Goal: Answer question/provide support: Share knowledge or assist other users

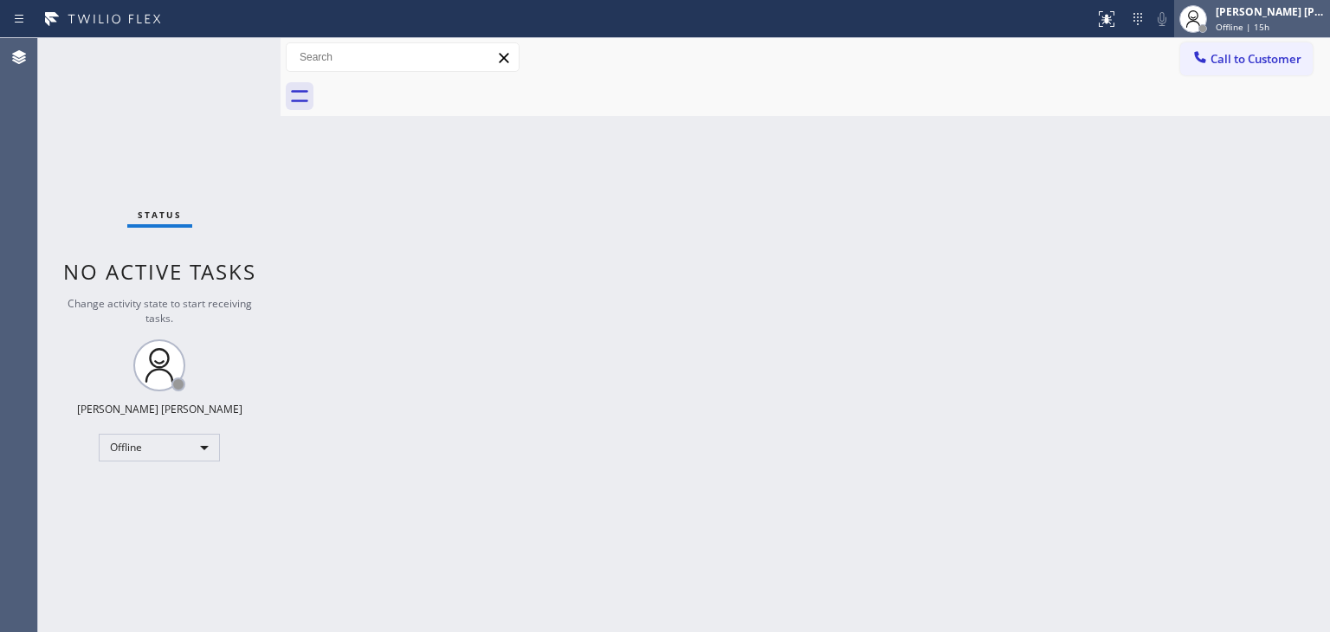
click at [1291, 19] on div "[PERSON_NAME] [PERSON_NAME] Offline | 15h" at bounding box center [1271, 18] width 118 height 30
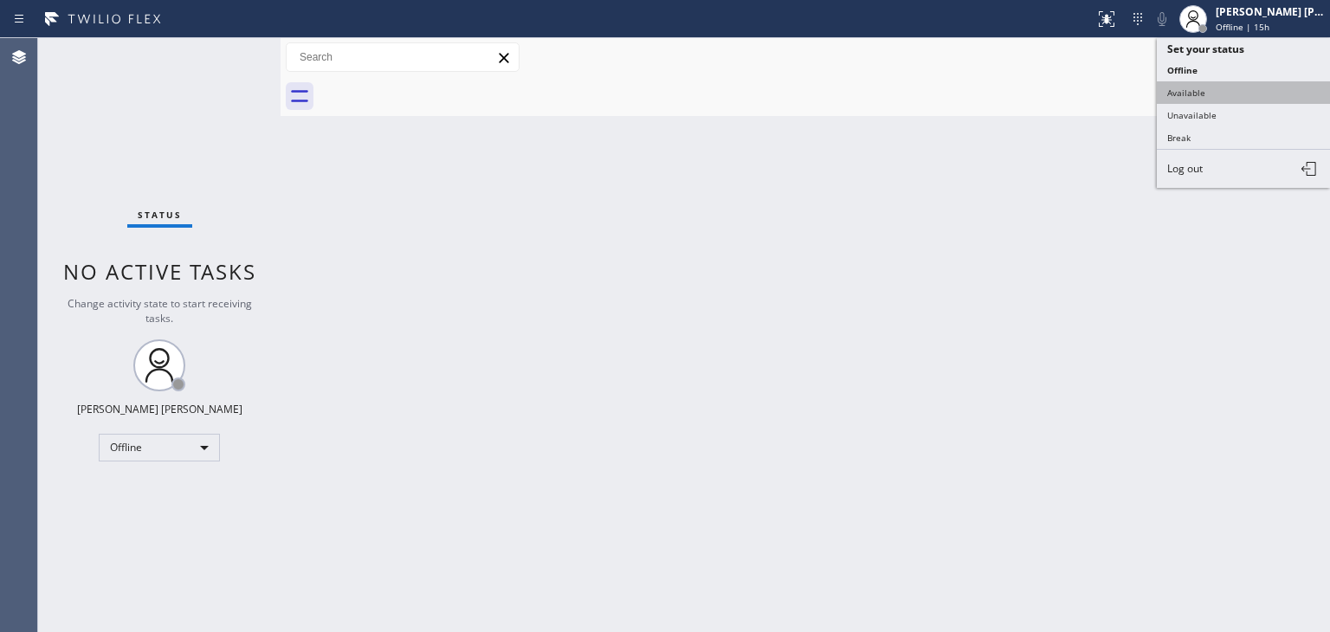
click at [1210, 84] on button "Available" at bounding box center [1243, 92] width 173 height 23
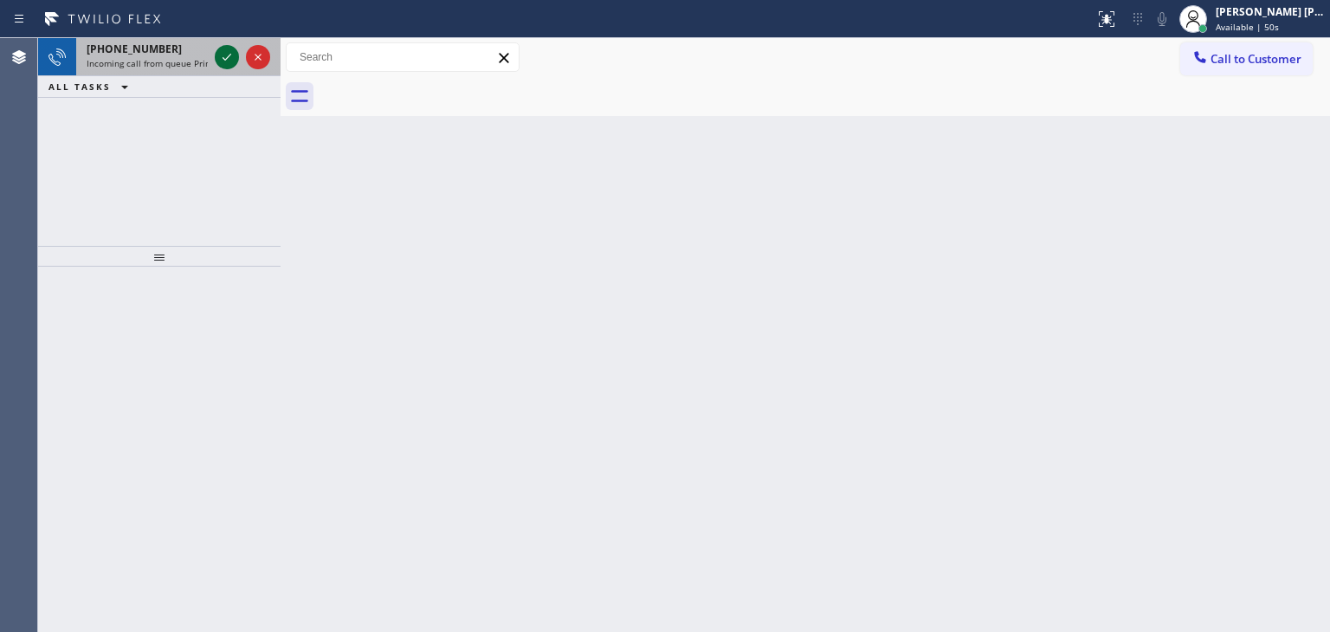
click at [224, 56] on icon at bounding box center [226, 57] width 21 height 21
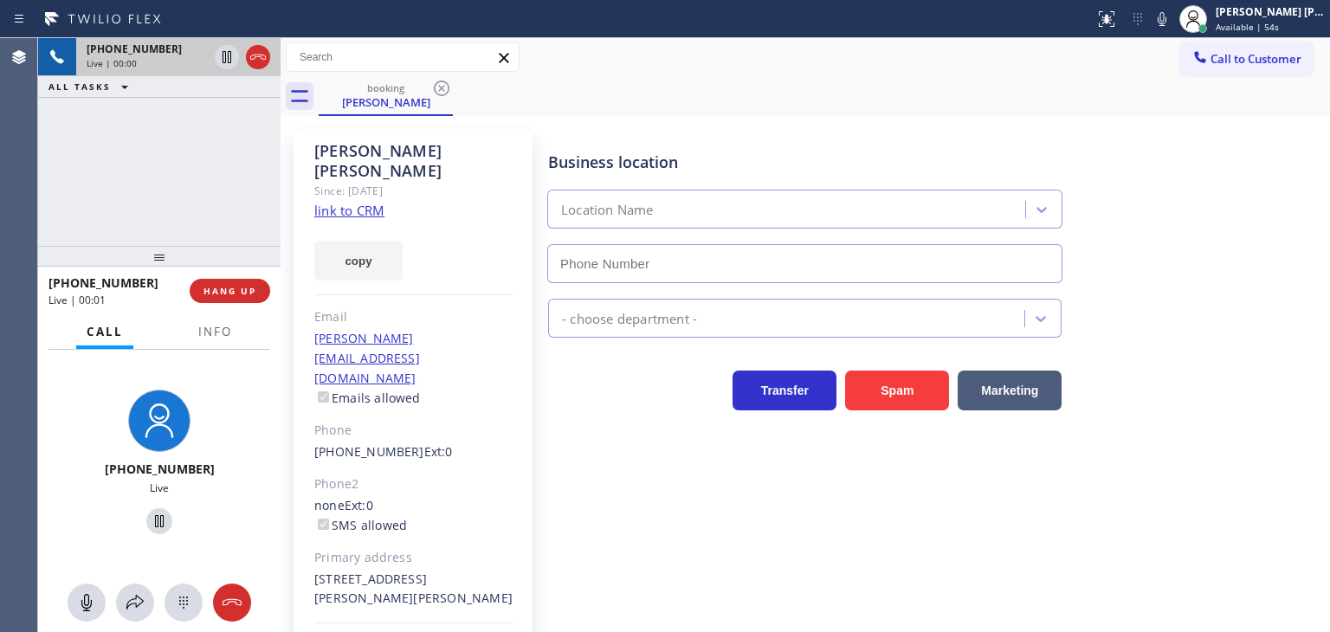
type input "[PHONE_NUMBER]"
click at [364, 202] on link "link to CRM" at bounding box center [349, 210] width 70 height 17
click at [1172, 10] on icon at bounding box center [1162, 19] width 21 height 21
click at [1172, 18] on icon at bounding box center [1162, 19] width 21 height 21
click at [1293, 386] on div "Transfer Spam Marketing" at bounding box center [935, 382] width 781 height 55
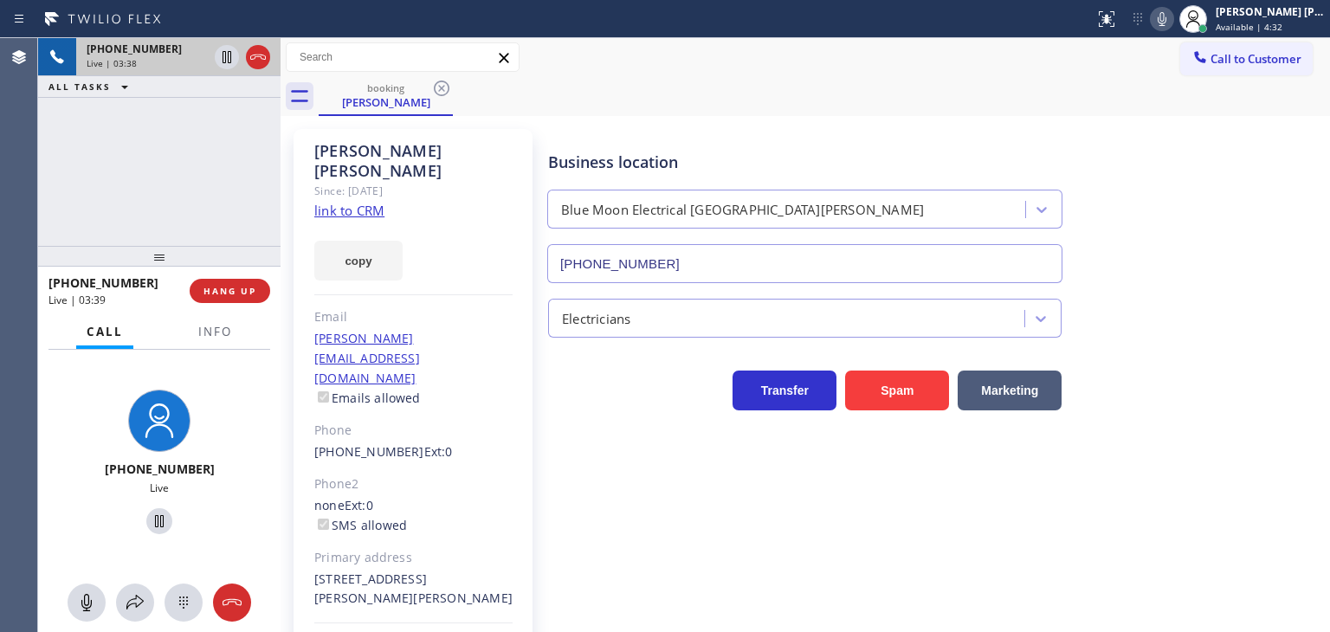
click at [1172, 26] on icon at bounding box center [1162, 19] width 21 height 21
click at [1172, 24] on icon at bounding box center [1162, 19] width 21 height 21
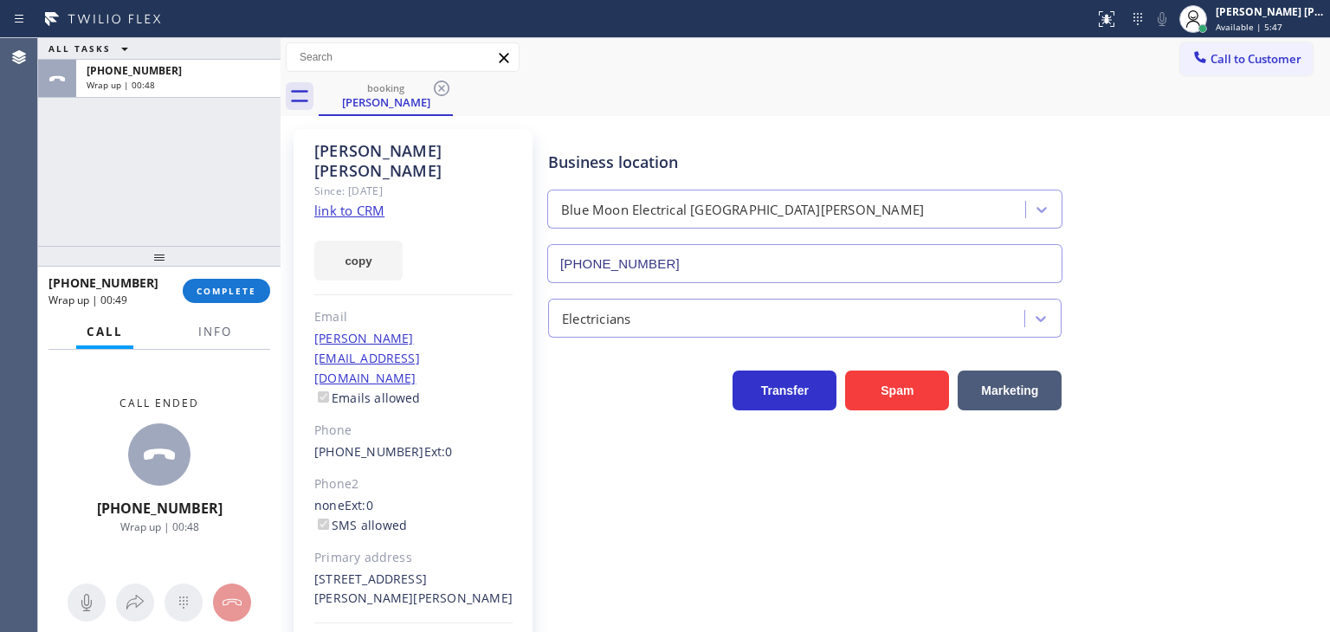
click at [245, 226] on div "ALL TASKS ALL TASKS ACTIVE TASKS TASKS IN WRAP UP [PHONE_NUMBER] Wrap up | 00:48" at bounding box center [159, 142] width 242 height 208
click at [249, 292] on span "COMPLETE" at bounding box center [227, 291] width 60 height 12
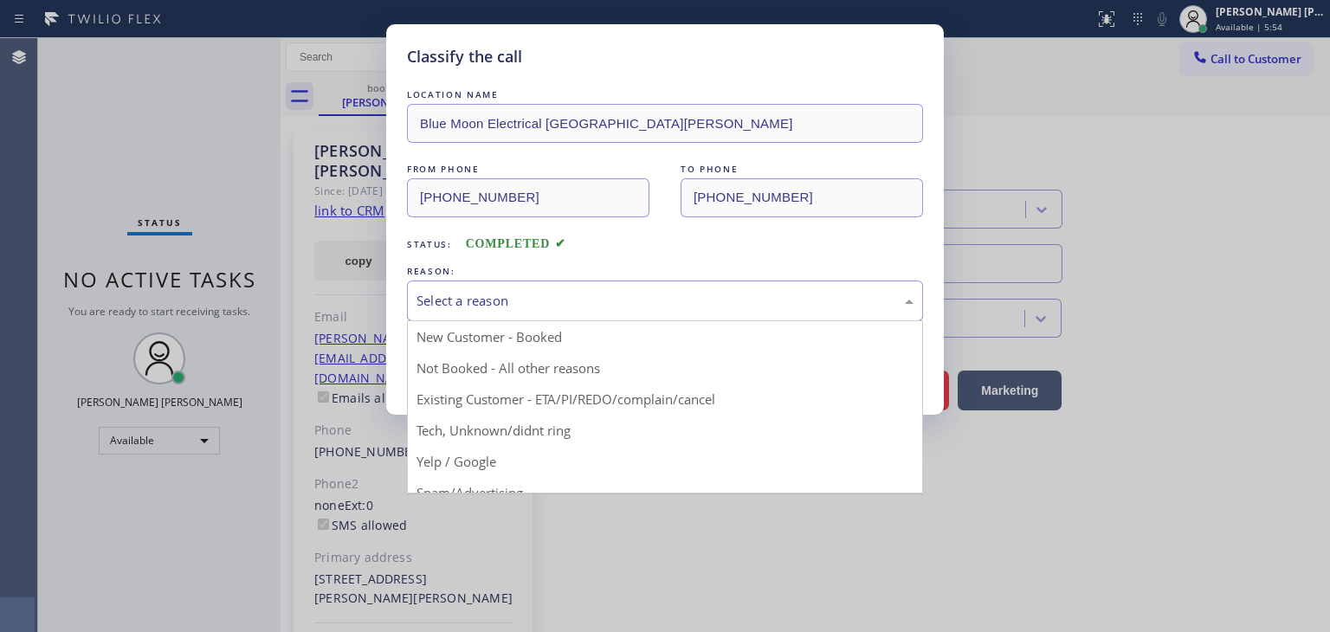
click at [511, 297] on div "Select a reason" at bounding box center [664, 301] width 497 height 20
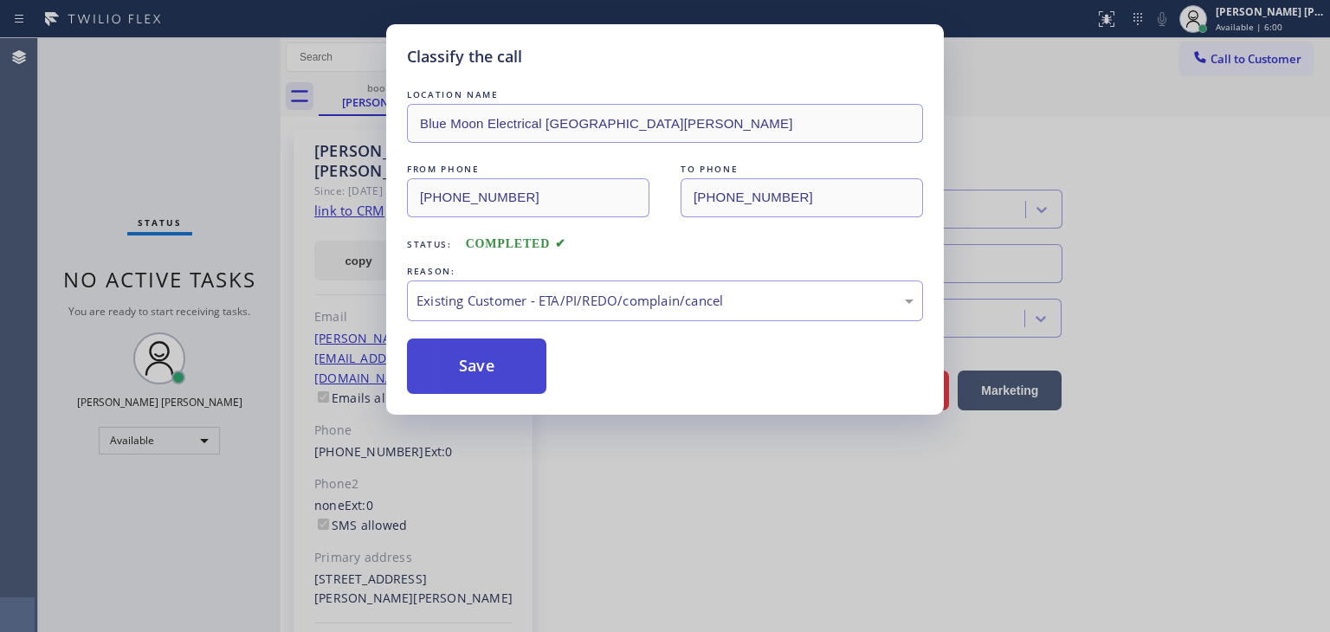
click at [481, 379] on button "Save" at bounding box center [476, 366] width 139 height 55
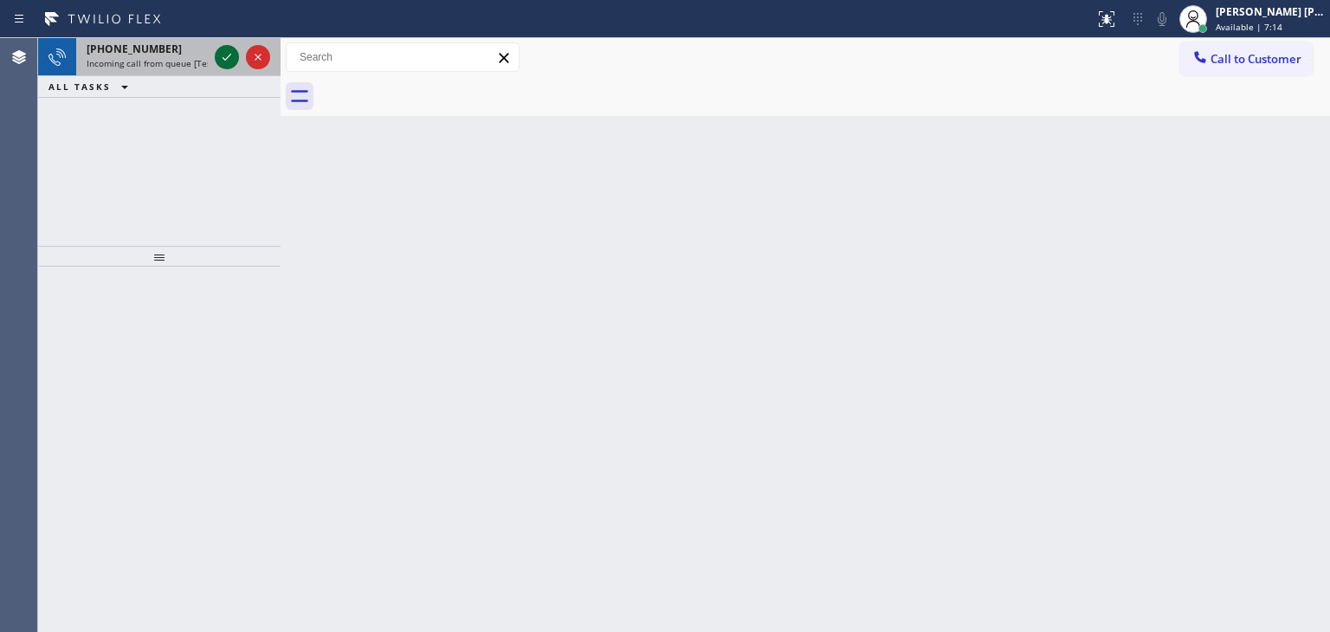
click at [230, 63] on icon at bounding box center [226, 57] width 21 height 21
click at [227, 55] on icon at bounding box center [226, 57] width 21 height 21
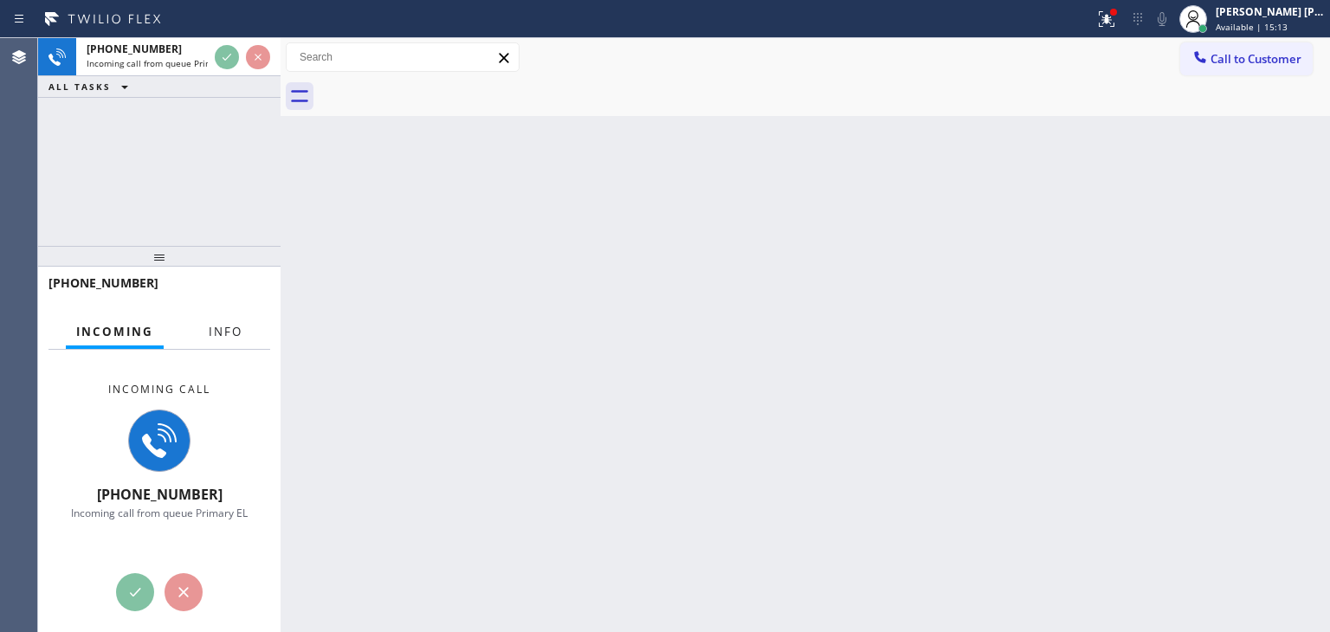
click at [216, 326] on span "Info" at bounding box center [226, 332] width 34 height 16
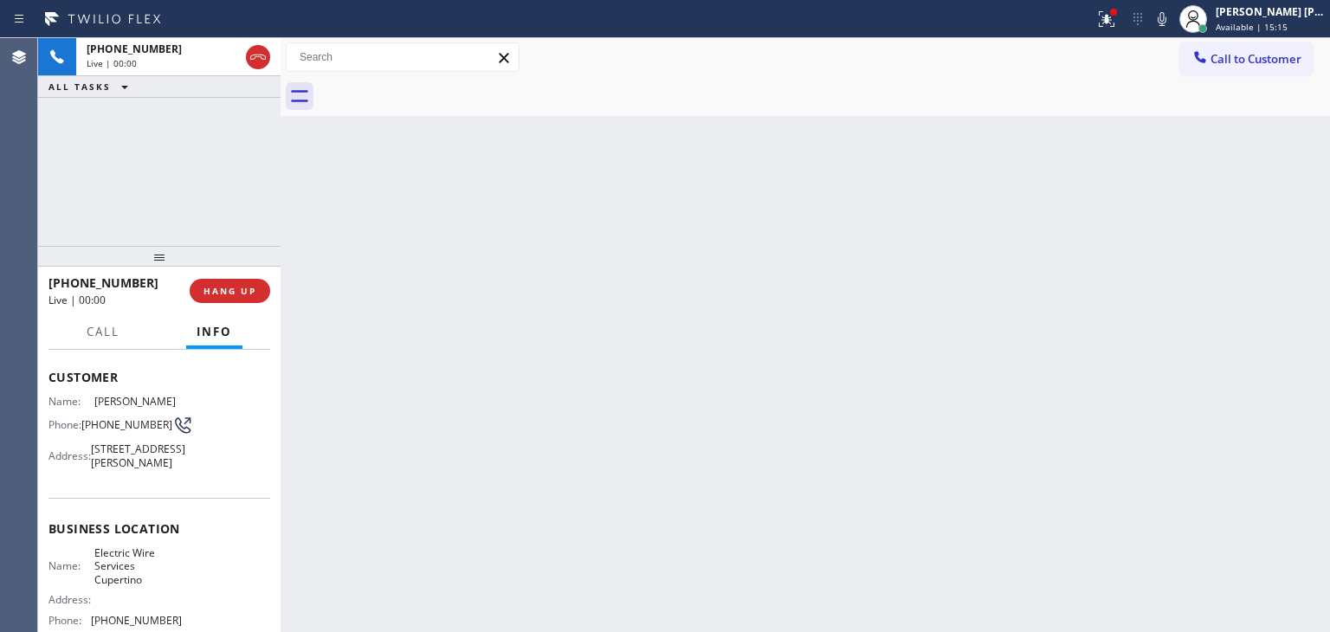
scroll to position [173, 0]
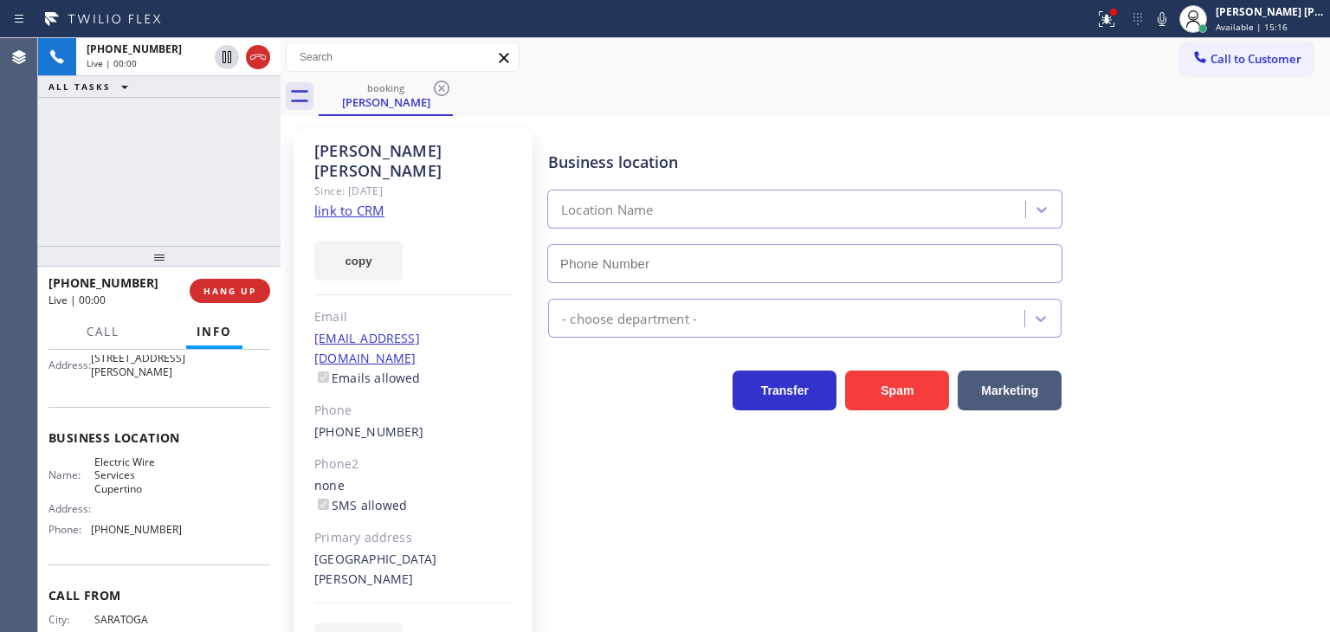
type input "[PHONE_NUMBER]"
click at [348, 202] on link "link to CRM" at bounding box center [349, 210] width 70 height 17
click at [1166, 19] on icon at bounding box center [1162, 19] width 9 height 14
drag, startPoint x: 199, startPoint y: 196, endPoint x: 332, endPoint y: 178, distance: 134.5
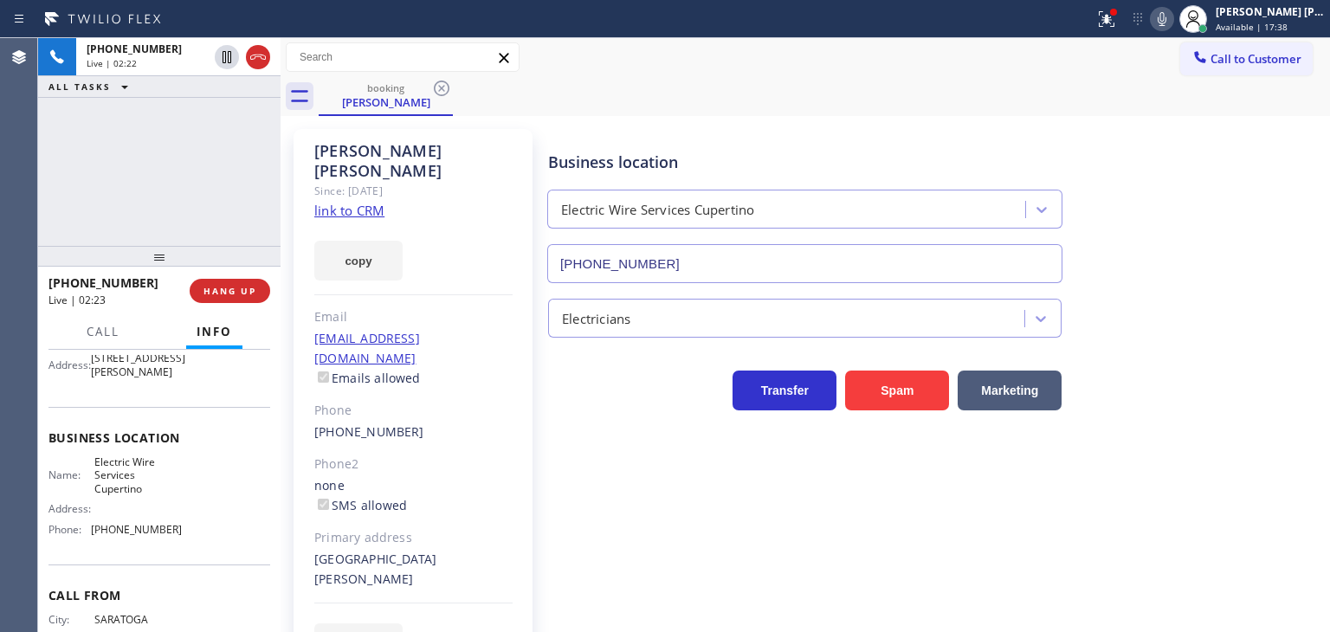
click at [207, 196] on div "[PHONE_NUMBER] Live | 02:22 ALL TASKS ALL TASKS ACTIVE TASKS TASKS IN WRAP UP" at bounding box center [159, 142] width 242 height 208
click at [352, 202] on link "link to CRM" at bounding box center [349, 210] width 70 height 17
drag, startPoint x: 1261, startPoint y: 128, endPoint x: 1233, endPoint y: 107, distance: 34.6
click at [1261, 128] on div "Business location Electric Wire Services Cupertino [PHONE_NUMBER]" at bounding box center [935, 204] width 781 height 157
click at [1172, 10] on icon at bounding box center [1162, 19] width 21 height 21
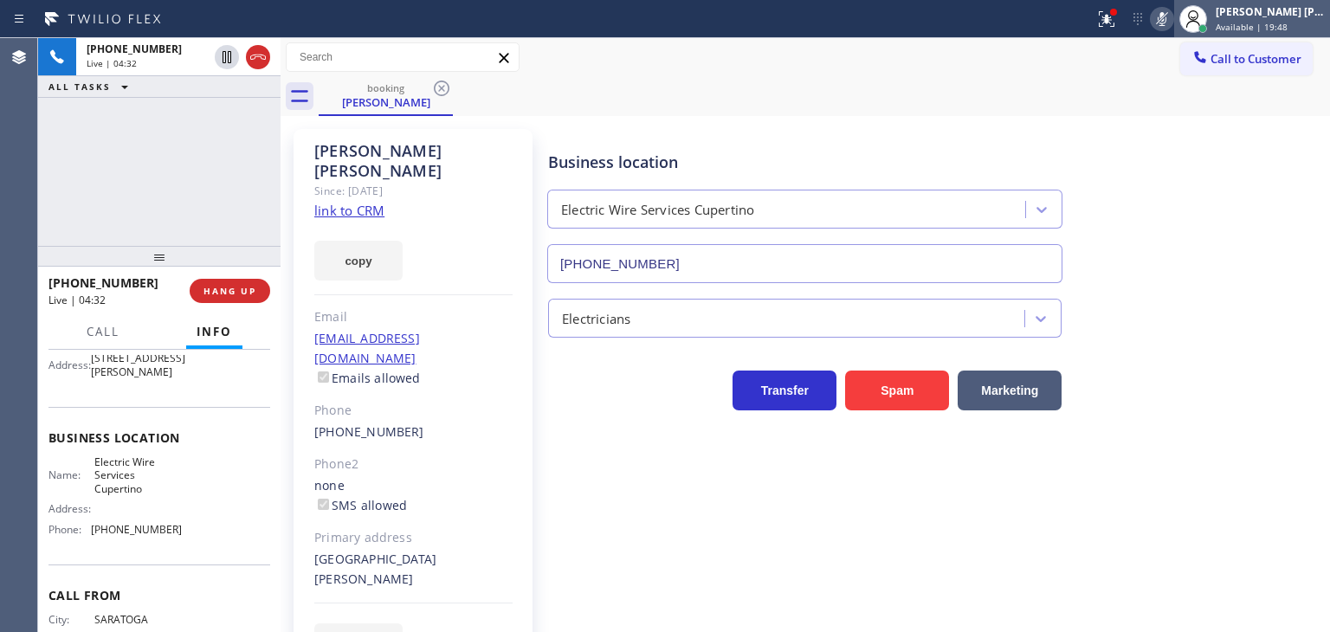
click at [1271, 22] on span "Available | 19:48" at bounding box center [1252, 27] width 72 height 12
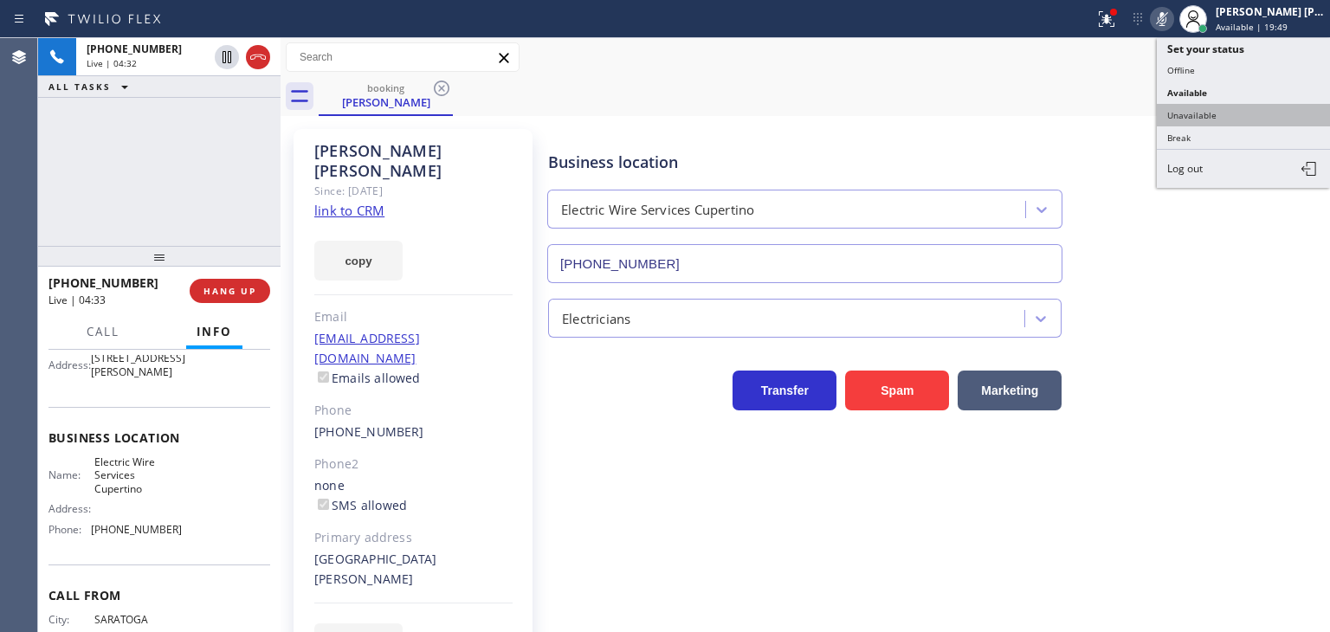
click at [1233, 106] on button "Unavailable" at bounding box center [1243, 115] width 173 height 23
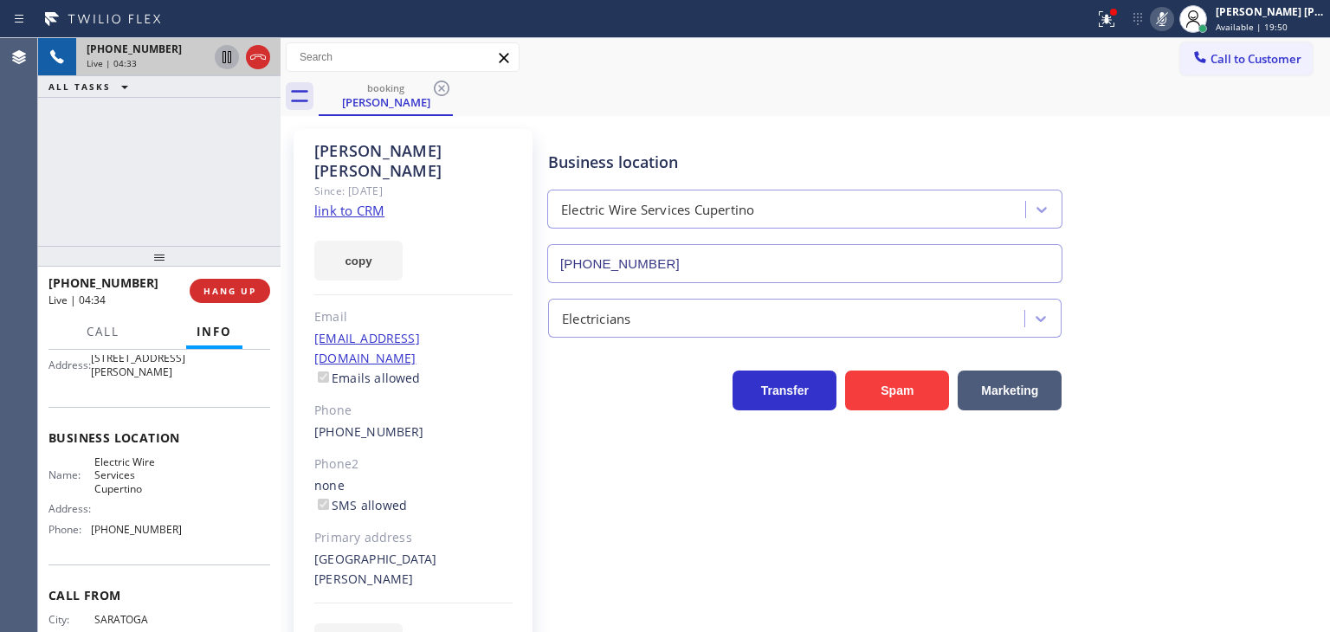
click at [229, 57] on icon at bounding box center [226, 57] width 21 height 21
drag, startPoint x: 1193, startPoint y: 17, endPoint x: 1143, endPoint y: 4, distance: 51.9
click at [1166, 17] on icon at bounding box center [1162, 19] width 9 height 14
click at [225, 53] on icon at bounding box center [227, 57] width 12 height 12
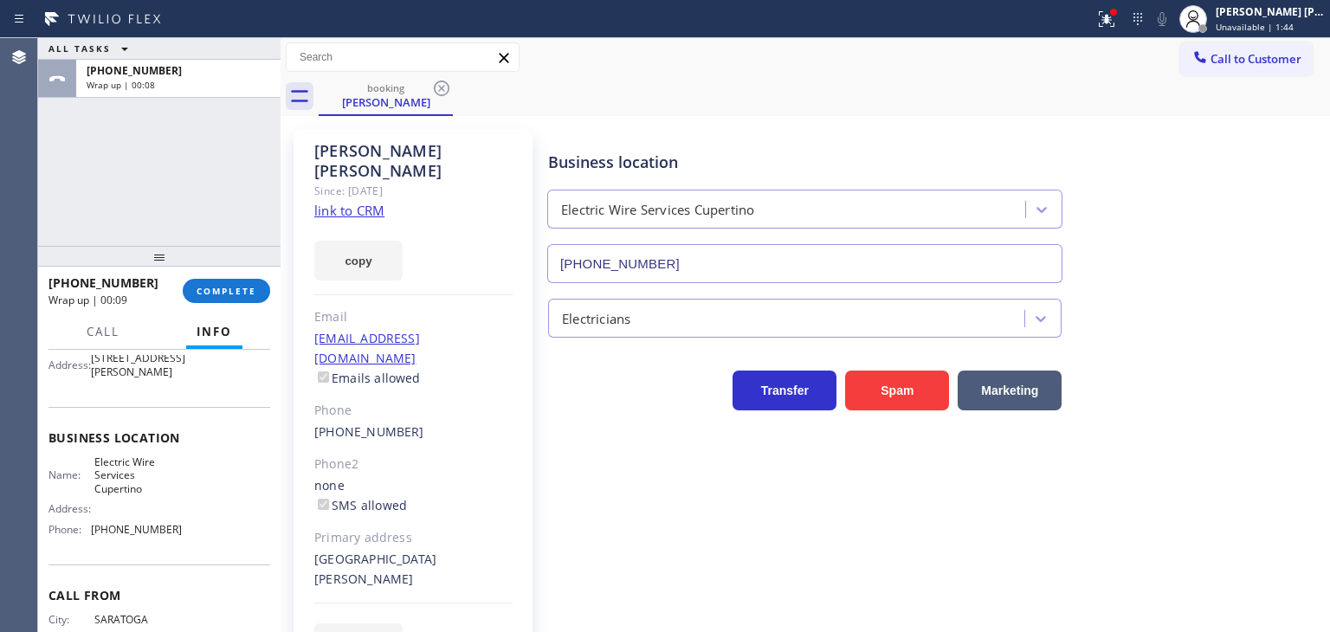
click at [207, 202] on div "ALL TASKS ALL TASKS ACTIVE TASKS TASKS IN WRAP UP [PHONE_NUMBER] Wrap up | 00:08" at bounding box center [159, 142] width 242 height 208
click at [246, 295] on span "COMPLETE" at bounding box center [227, 291] width 60 height 12
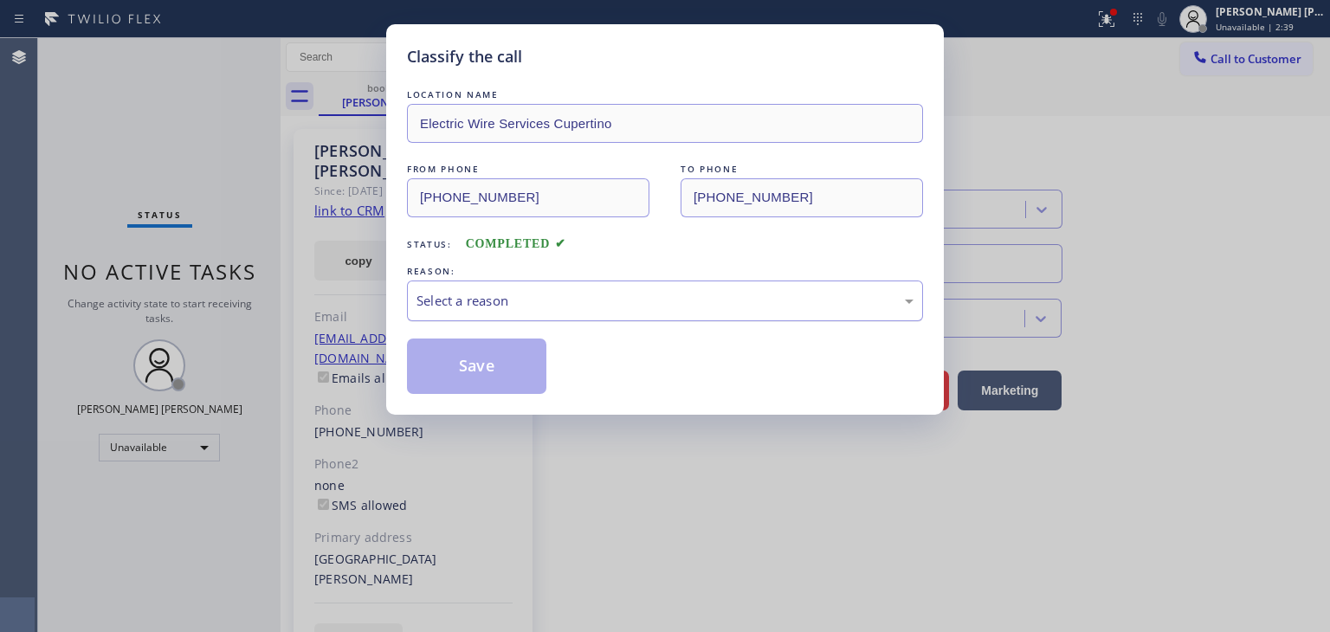
click at [493, 315] on div "Select a reason" at bounding box center [665, 301] width 516 height 41
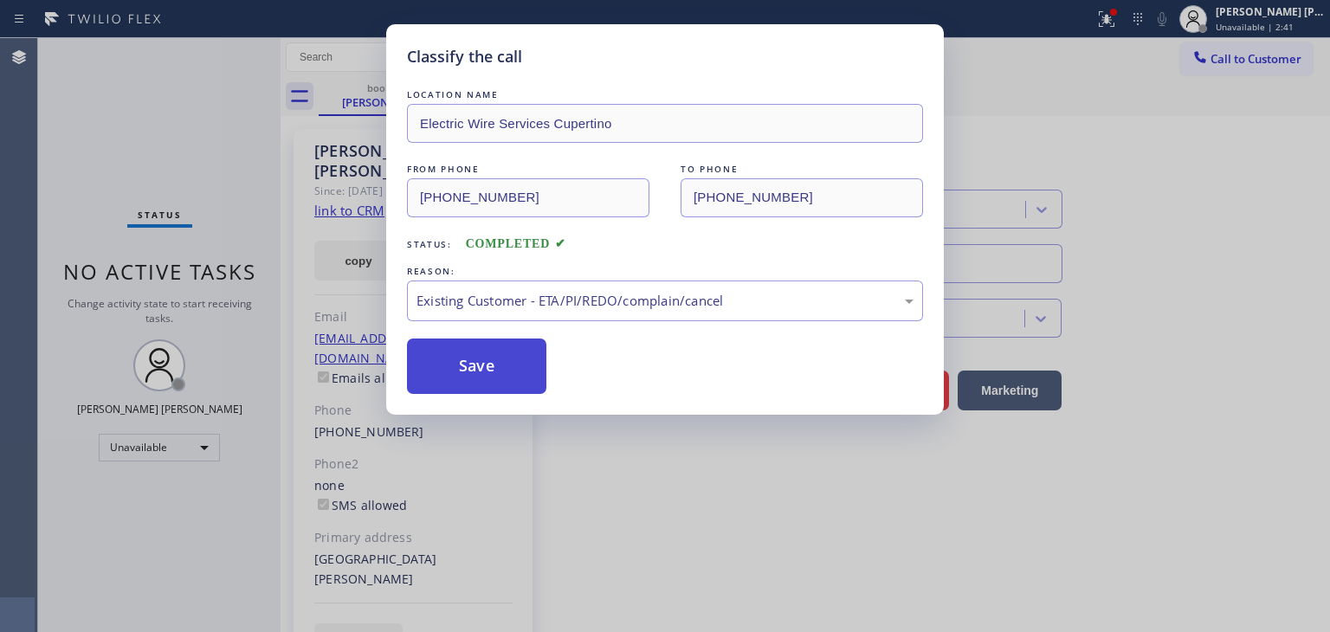
click at [503, 380] on button "Save" at bounding box center [476, 366] width 139 height 55
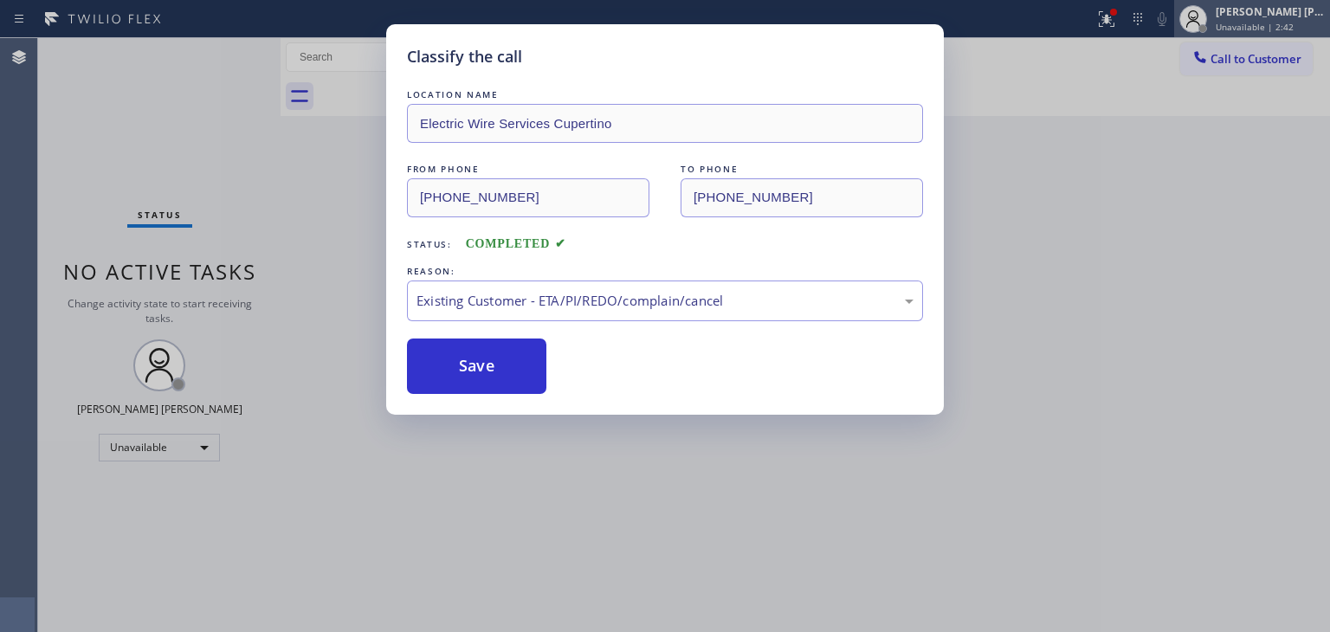
click at [1285, 26] on span "Unavailable | 2:42" at bounding box center [1255, 27] width 78 height 12
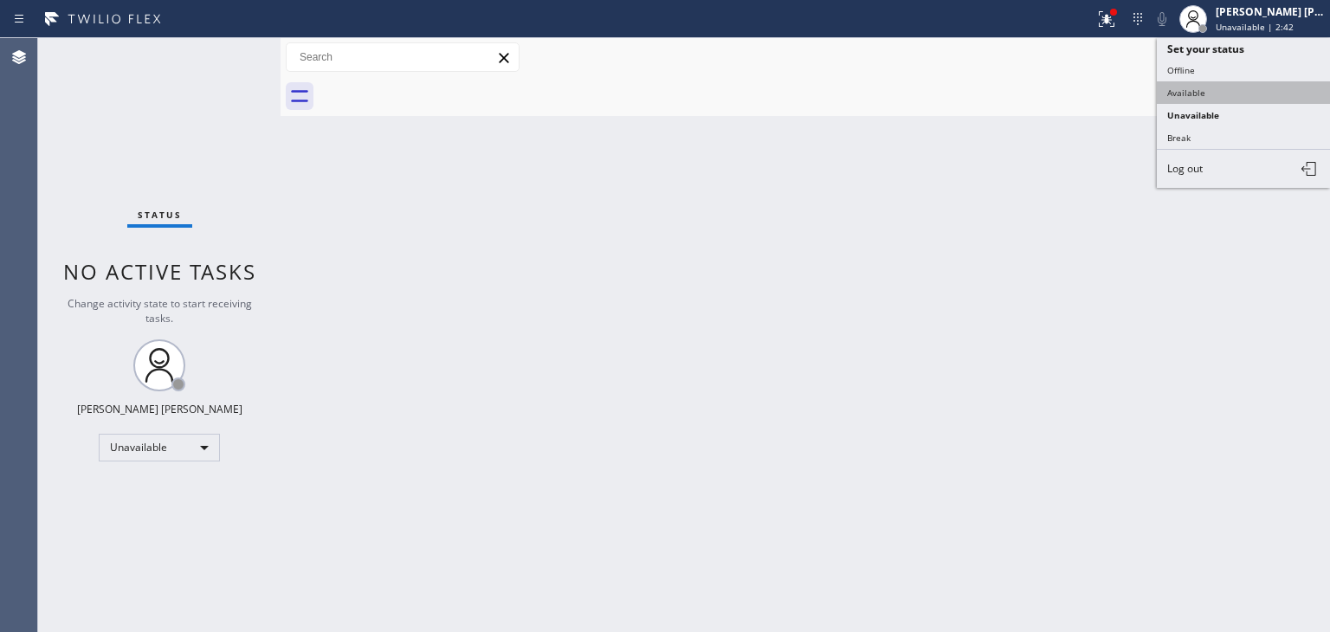
click at [1219, 85] on button "Available" at bounding box center [1243, 92] width 173 height 23
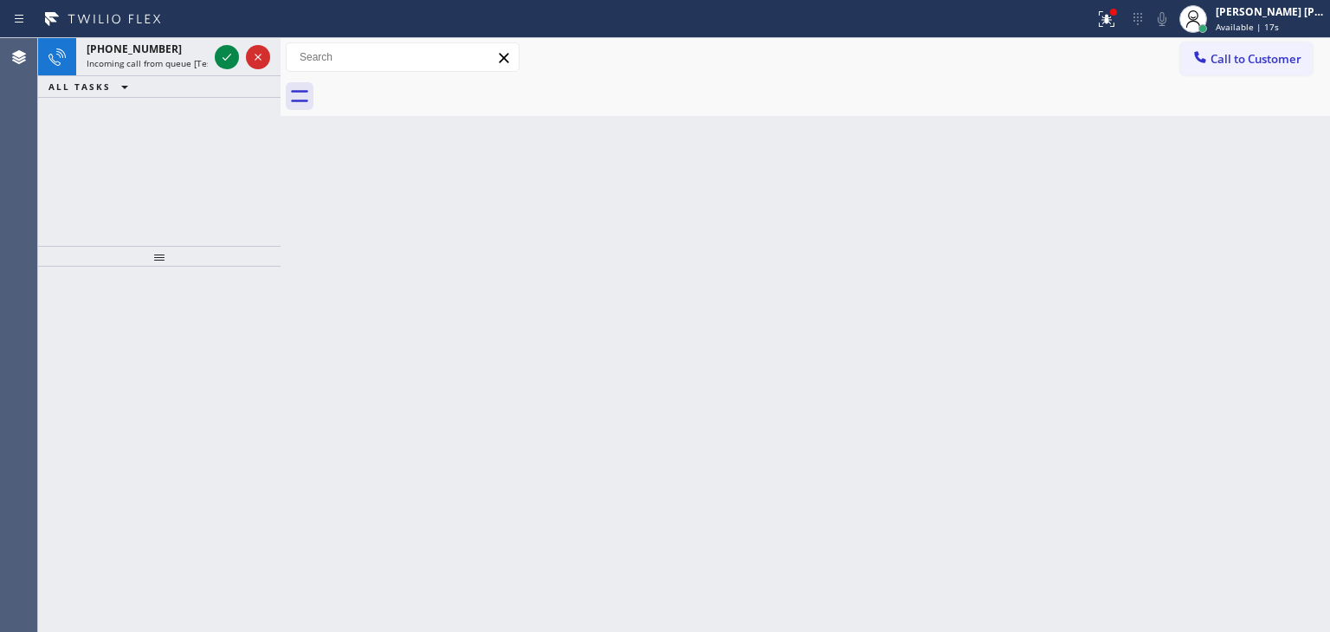
drag, startPoint x: 232, startPoint y: 60, endPoint x: 230, endPoint y: 88, distance: 28.6
click at [232, 60] on icon at bounding box center [226, 57] width 21 height 21
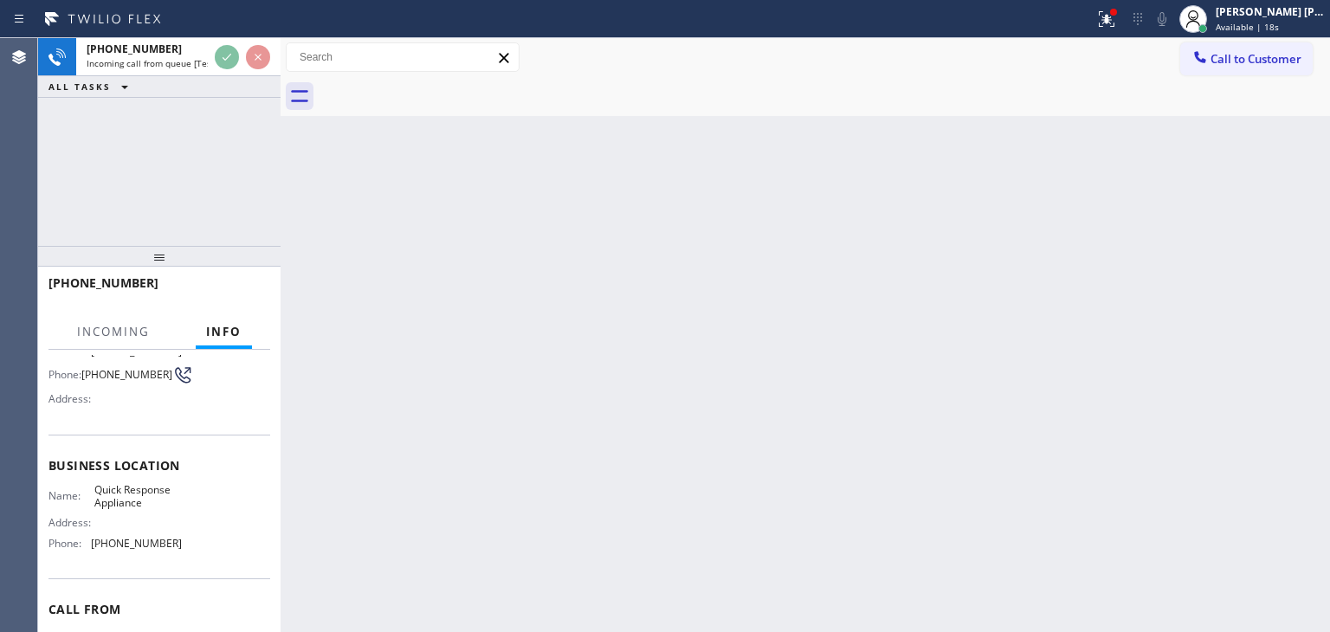
scroll to position [173, 0]
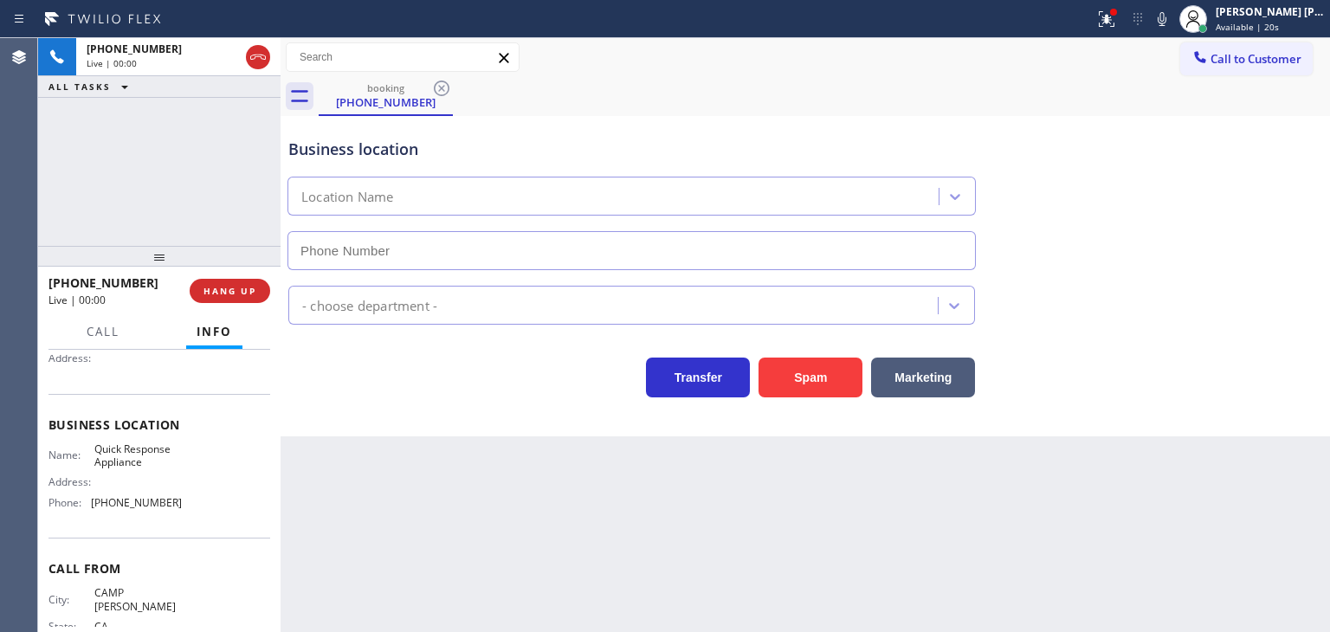
type input "[PHONE_NUMBER]"
click at [1172, 18] on icon at bounding box center [1162, 19] width 21 height 21
click at [1166, 18] on icon at bounding box center [1162, 19] width 9 height 14
click at [1172, 23] on icon at bounding box center [1162, 19] width 21 height 21
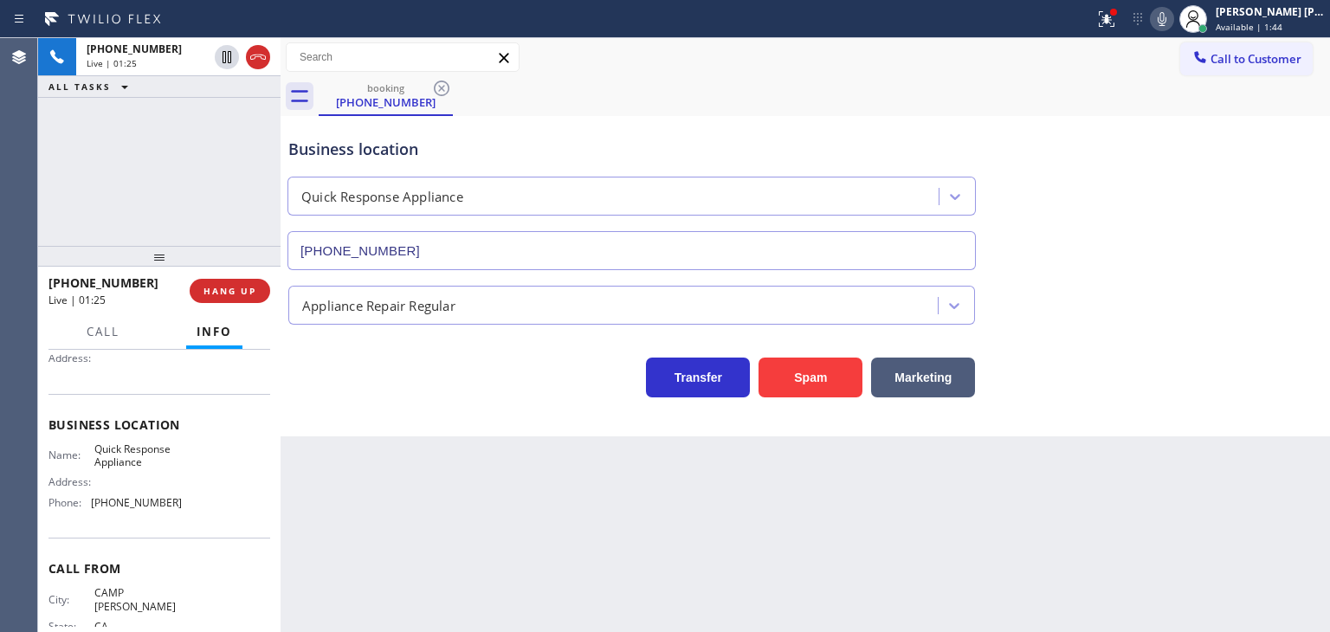
click at [1166, 17] on icon at bounding box center [1162, 19] width 9 height 14
click at [1172, 16] on icon at bounding box center [1162, 19] width 21 height 21
click at [1172, 23] on icon at bounding box center [1162, 19] width 21 height 21
click at [1172, 15] on icon at bounding box center [1162, 19] width 21 height 21
click at [1172, 18] on icon at bounding box center [1162, 19] width 21 height 21
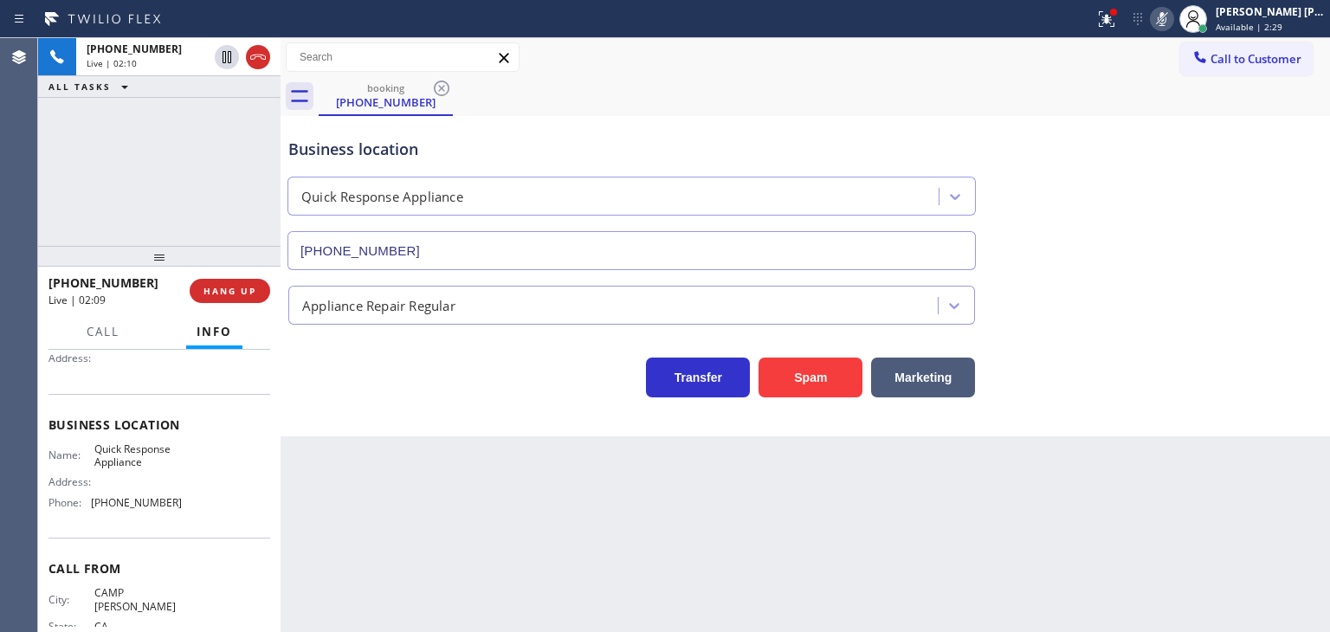
click at [1172, 11] on icon at bounding box center [1162, 19] width 21 height 21
click at [1172, 19] on icon at bounding box center [1162, 19] width 21 height 21
click at [1172, 23] on icon at bounding box center [1162, 19] width 21 height 21
click at [1172, 21] on icon at bounding box center [1162, 19] width 21 height 21
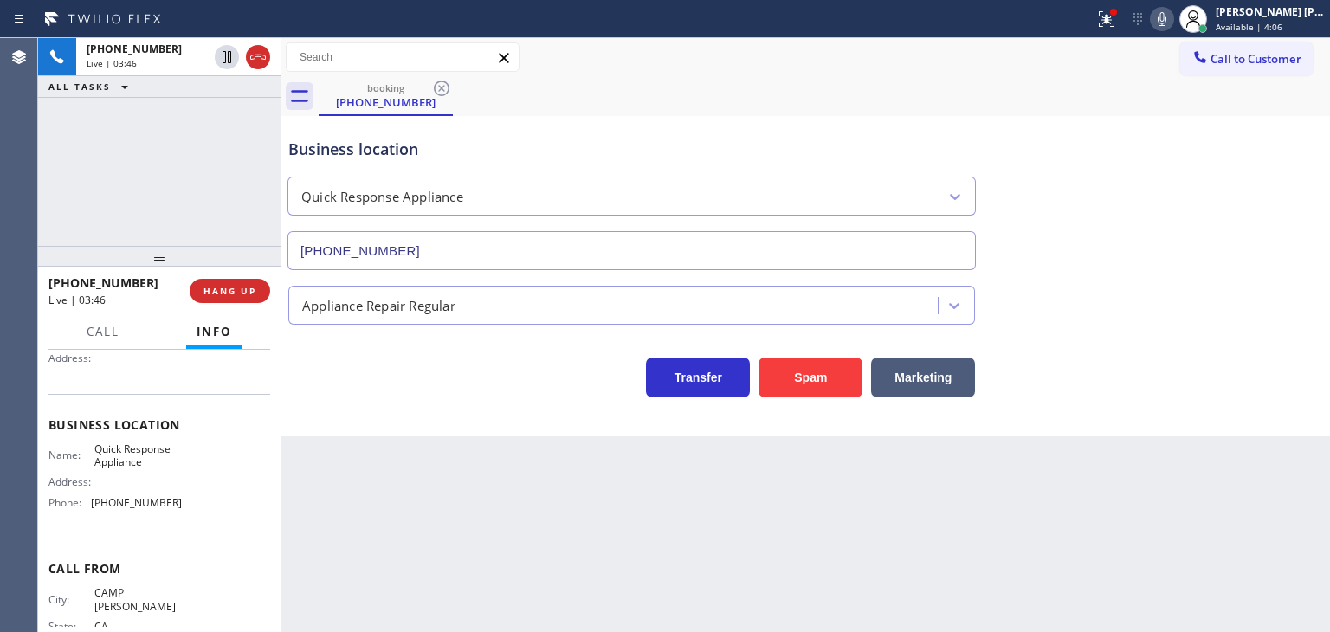
click at [220, 231] on div "[PHONE_NUMBER] Live | 03:46 ALL TASKS ALL TASKS ACTIVE TASKS TASKS IN WRAP UP" at bounding box center [159, 142] width 242 height 208
click at [1172, 19] on icon at bounding box center [1162, 19] width 21 height 21
click at [1166, 25] on icon at bounding box center [1162, 19] width 9 height 14
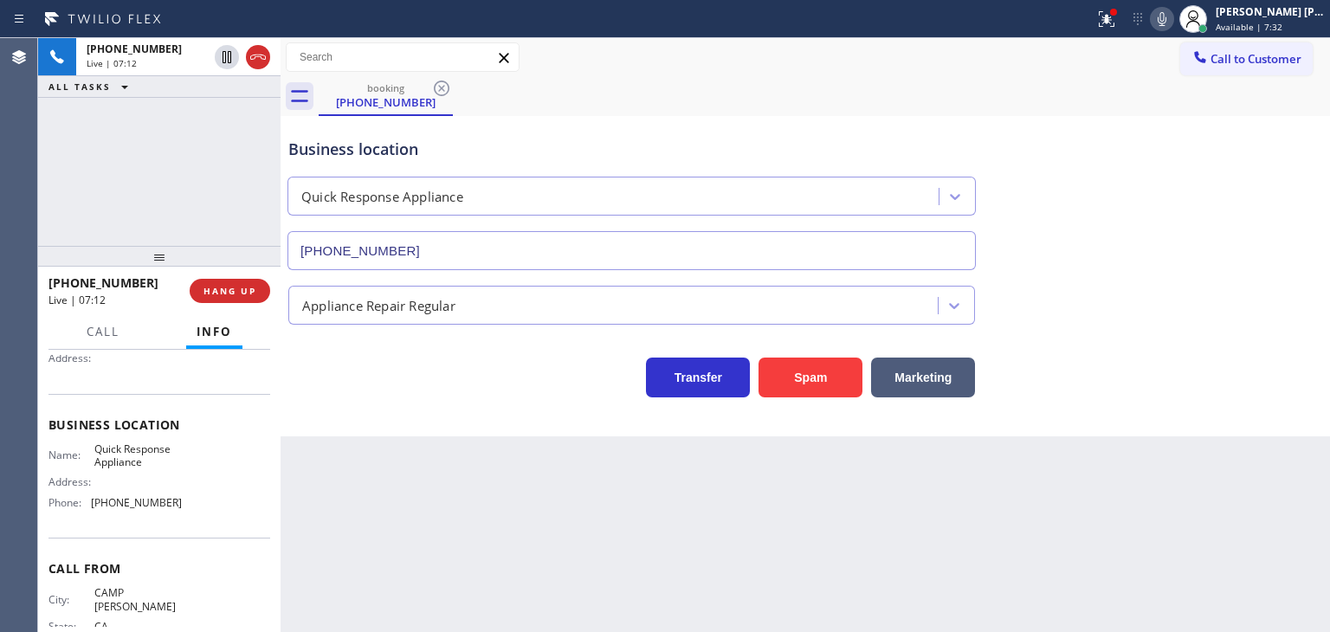
click at [1172, 16] on icon at bounding box center [1162, 19] width 21 height 21
click at [1172, 22] on icon at bounding box center [1162, 19] width 21 height 21
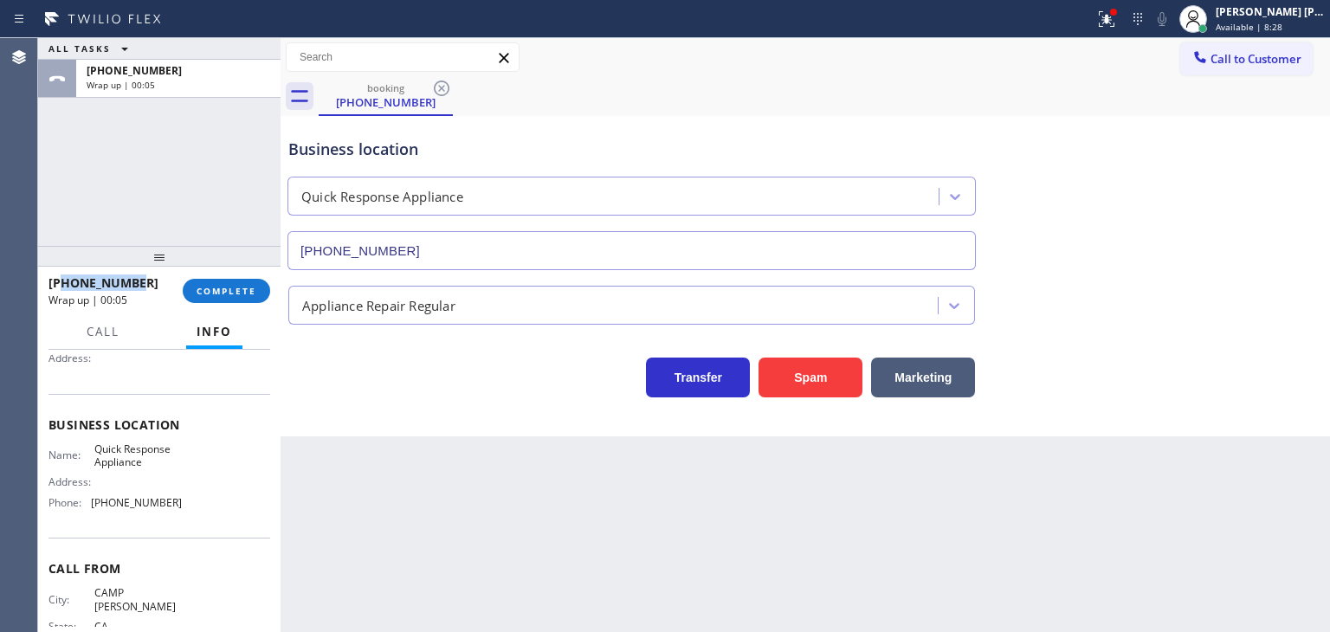
drag, startPoint x: 145, startPoint y: 276, endPoint x: 63, endPoint y: 274, distance: 81.4
click at [63, 274] on div "[PHONE_NUMBER] Wrap up | 00:05" at bounding box center [115, 290] width 134 height 45
copy span "7608477695"
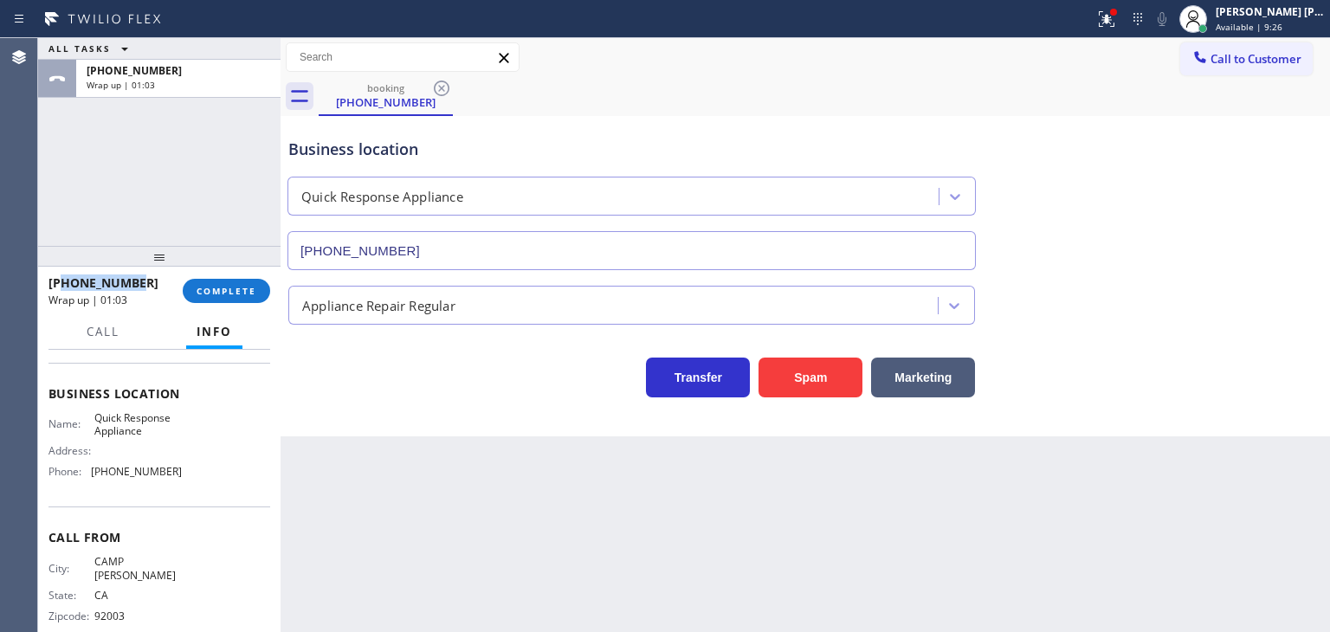
scroll to position [230, 0]
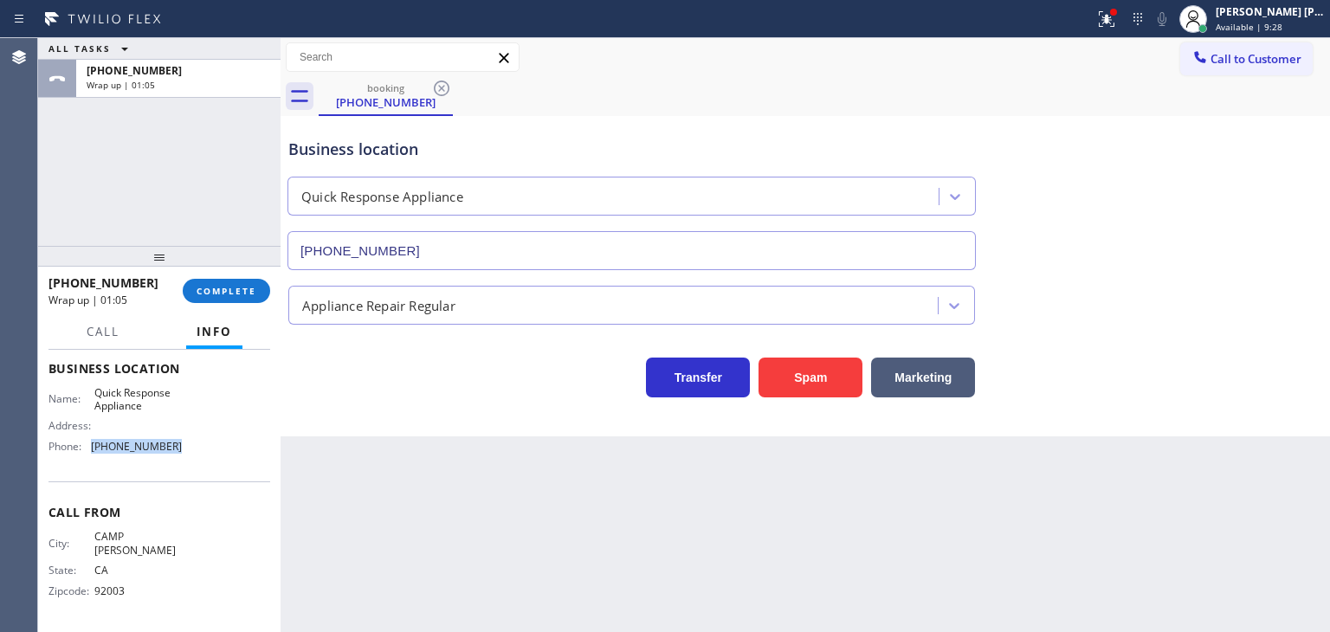
drag, startPoint x: 184, startPoint y: 442, endPoint x: 91, endPoint y: 441, distance: 92.6
click at [91, 441] on div "Name: Quick Response Appliance Address: Phone: [PHONE_NUMBER]" at bounding box center [159, 423] width 222 height 74
copy span "[PHONE_NUMBER]"
click at [216, 295] on span "COMPLETE" at bounding box center [227, 291] width 60 height 12
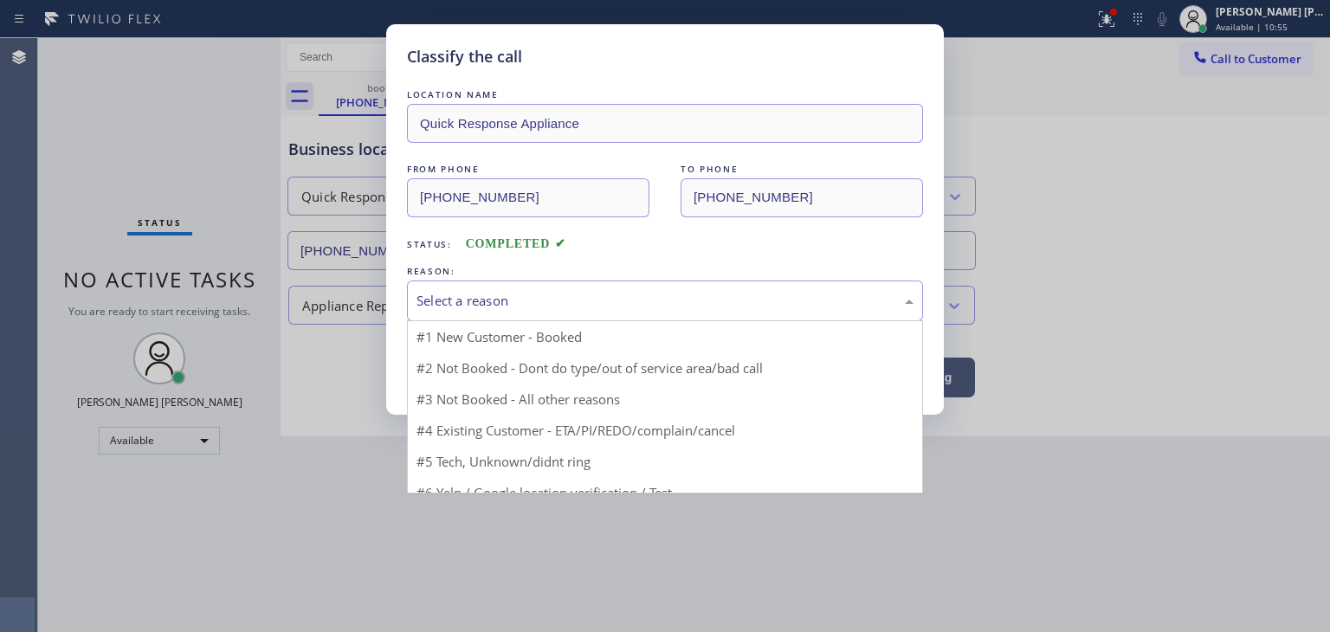
click at [487, 302] on div "Select a reason" at bounding box center [664, 301] width 497 height 20
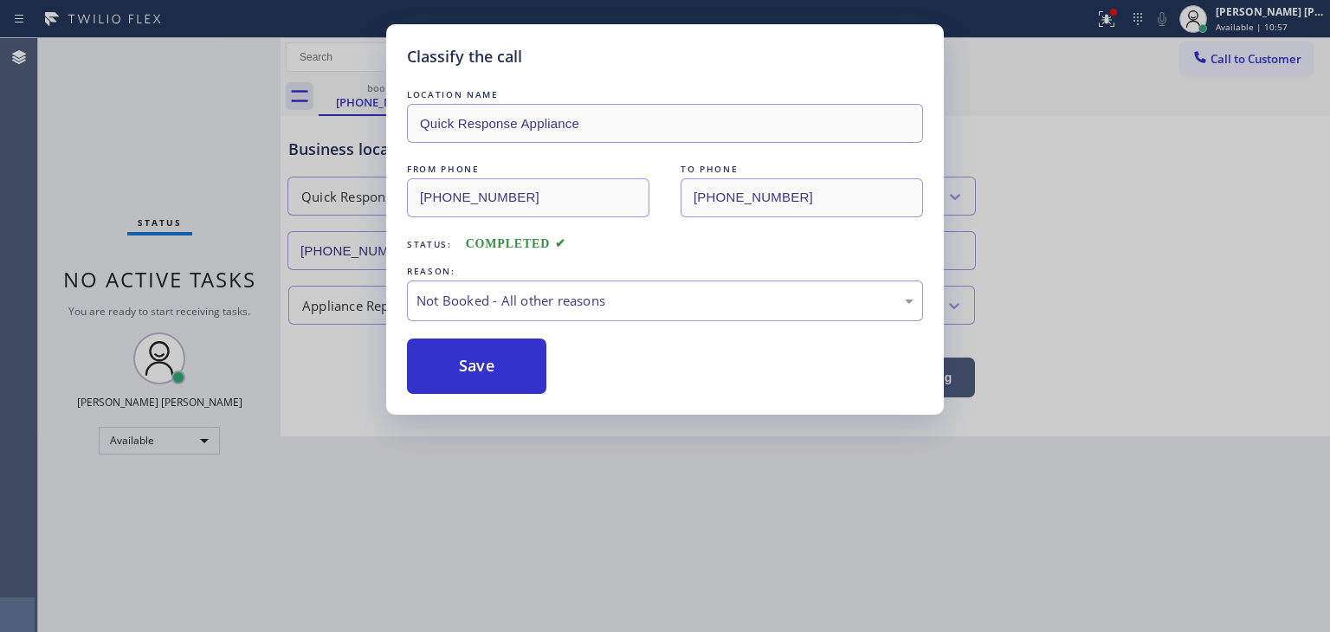
click at [474, 364] on button "Save" at bounding box center [476, 366] width 139 height 55
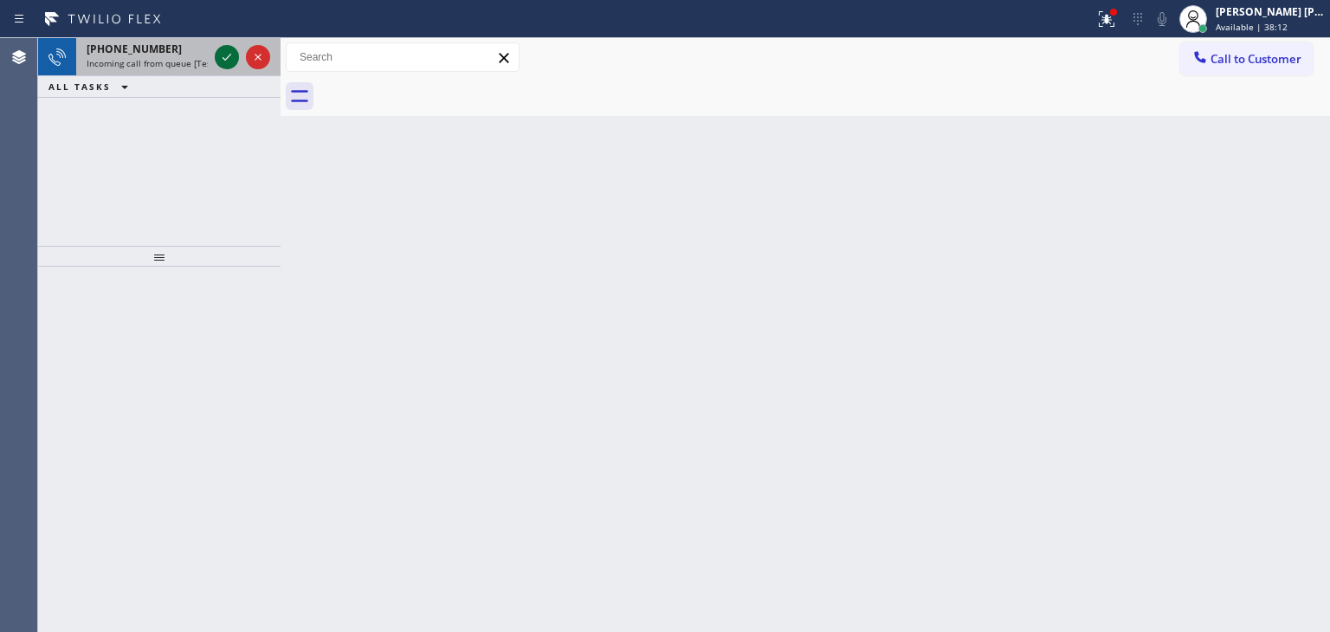
click at [218, 57] on icon at bounding box center [226, 57] width 21 height 21
click at [225, 56] on icon at bounding box center [226, 57] width 21 height 21
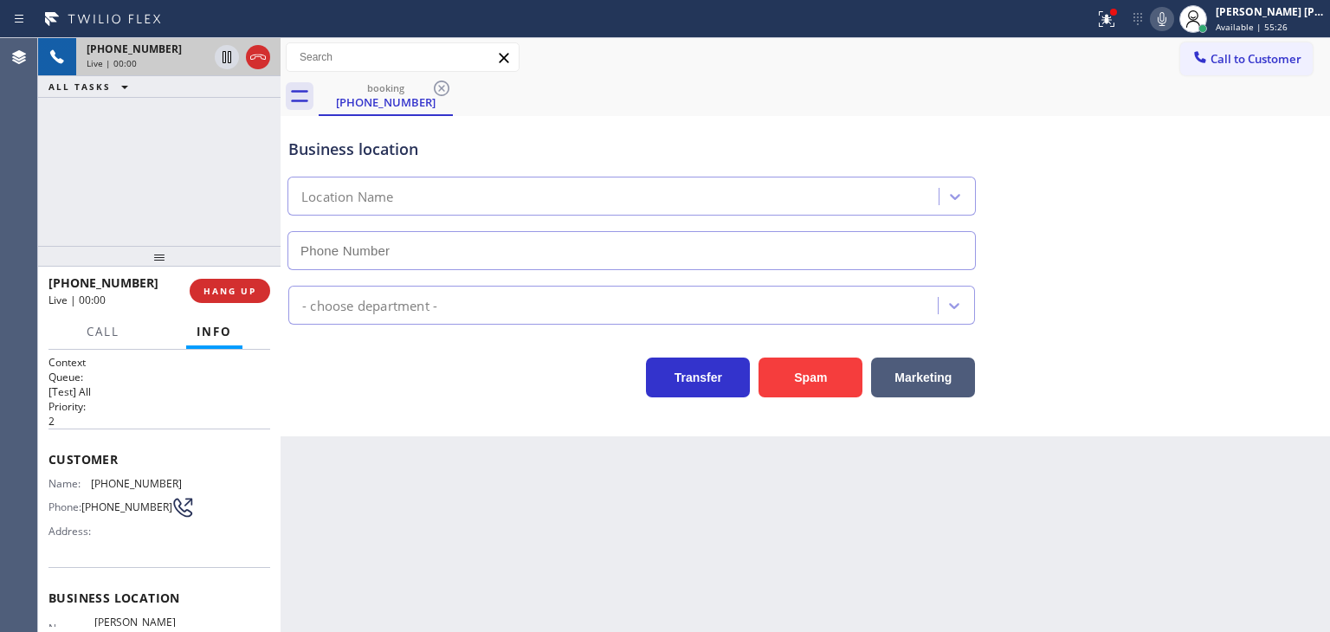
type input "[PHONE_NUMBER]"
click at [157, 159] on div "[PHONE_NUMBER] Live | 01:46 ALL TASKS ALL TASKS ACTIVE TASKS TASKS IN WRAP UP" at bounding box center [159, 142] width 242 height 208
drag, startPoint x: 1245, startPoint y: 198, endPoint x: 1205, endPoint y: 150, distance: 62.7
click at [1245, 198] on div "Business location [PERSON_NAME] Plumbing Service [PHONE_NUMBER]" at bounding box center [805, 191] width 1041 height 157
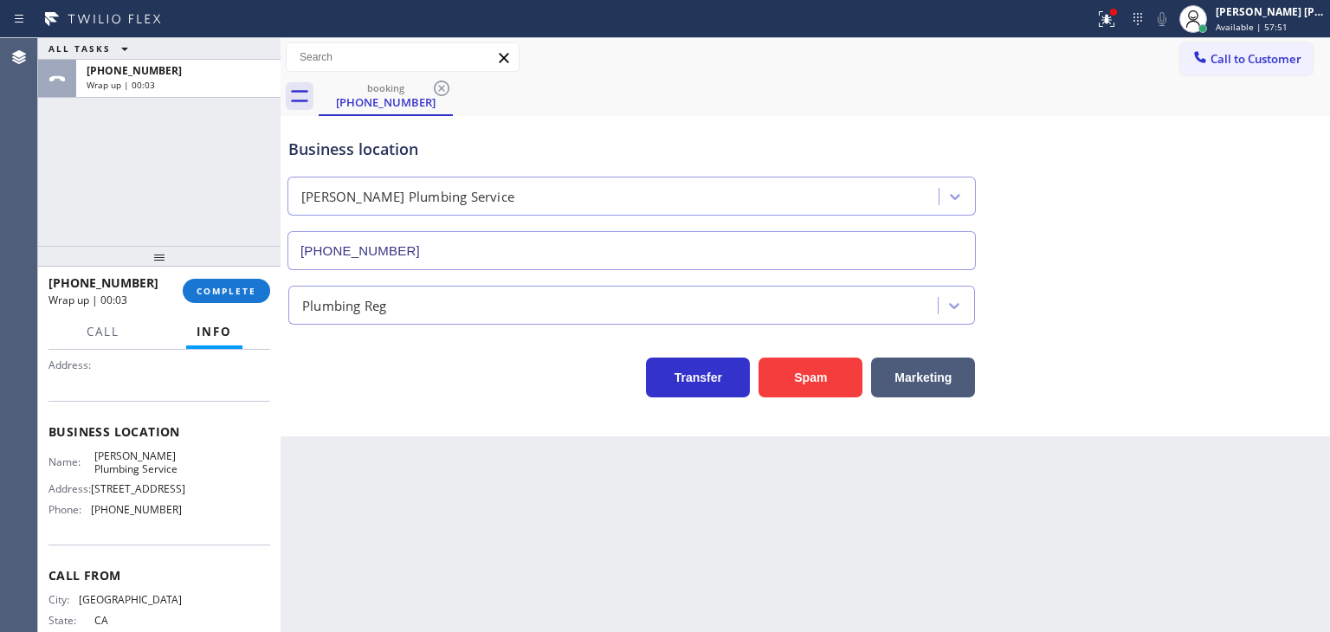
scroll to position [173, 0]
drag, startPoint x: 183, startPoint y: 532, endPoint x: 88, endPoint y: 527, distance: 94.5
click at [88, 517] on div "Name: [PERSON_NAME] Plumbing Service Address: [STREET_ADDRESS] Phone: [PHONE_NU…" at bounding box center [159, 479] width 222 height 74
copy div "[PHONE_NUMBER]"
click at [1236, 46] on button "Call to Customer" at bounding box center [1246, 58] width 132 height 33
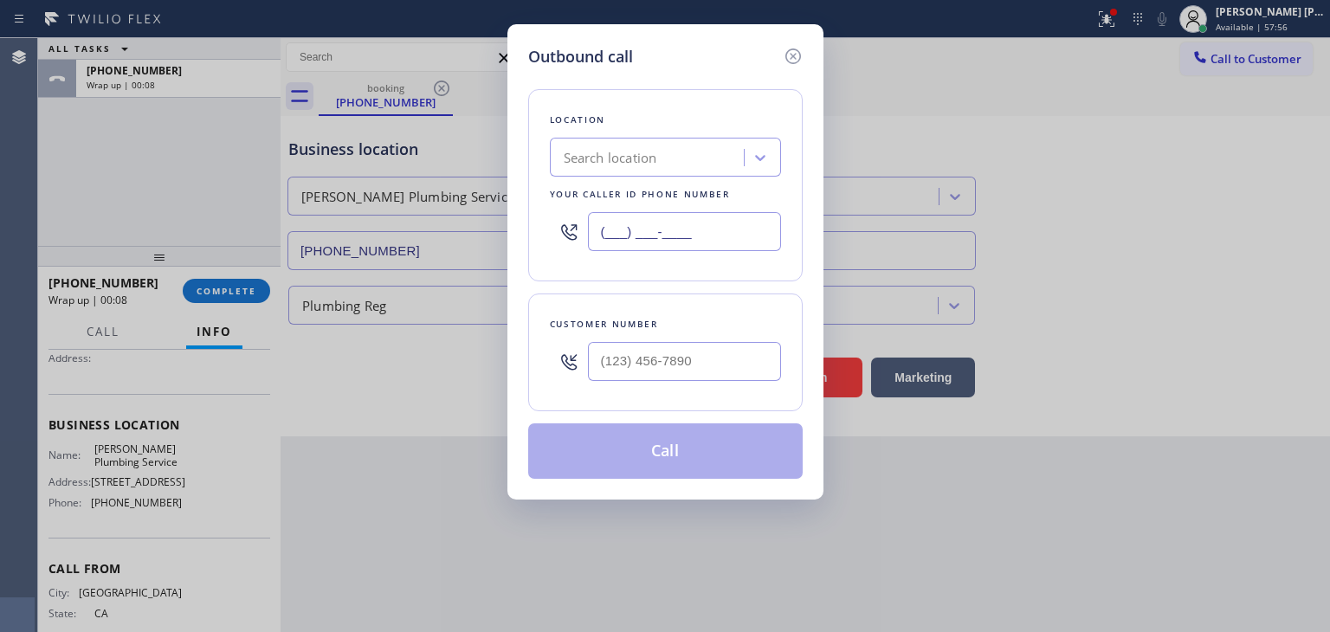
click at [707, 229] on input "(___) ___-____" at bounding box center [684, 231] width 193 height 39
paste input "818) 239-7966"
type input "[PHONE_NUMBER]"
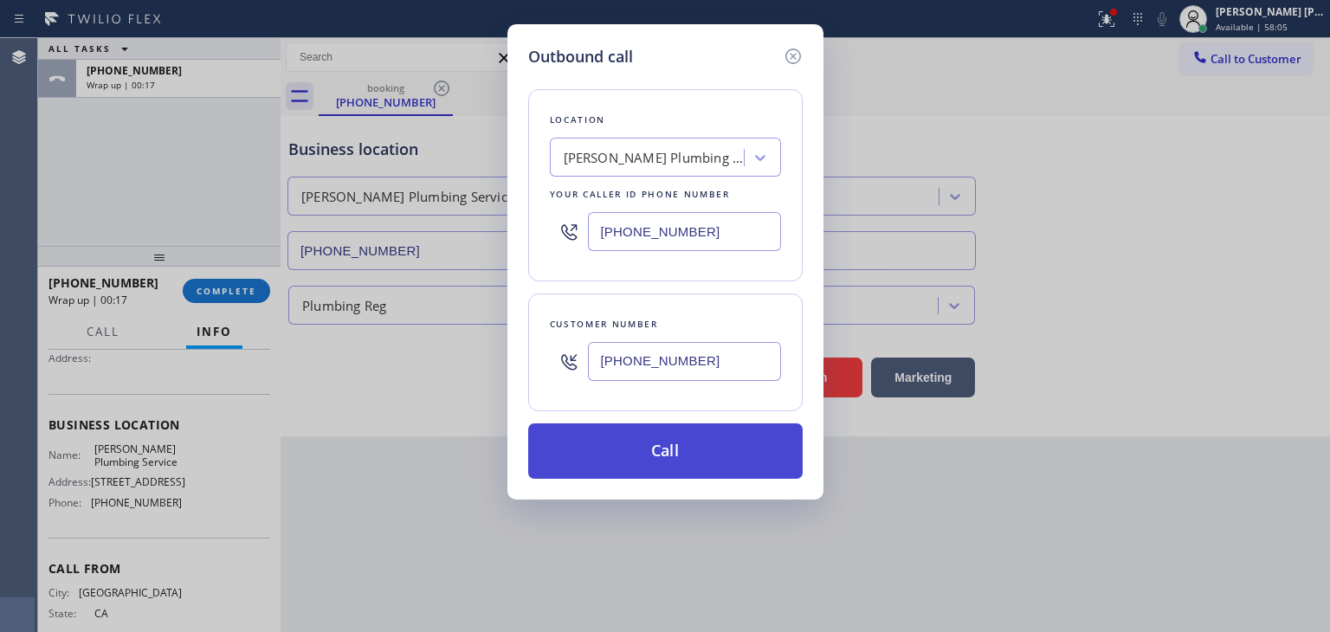
type input "[PHONE_NUMBER]"
click at [710, 441] on button "Call" at bounding box center [665, 450] width 274 height 55
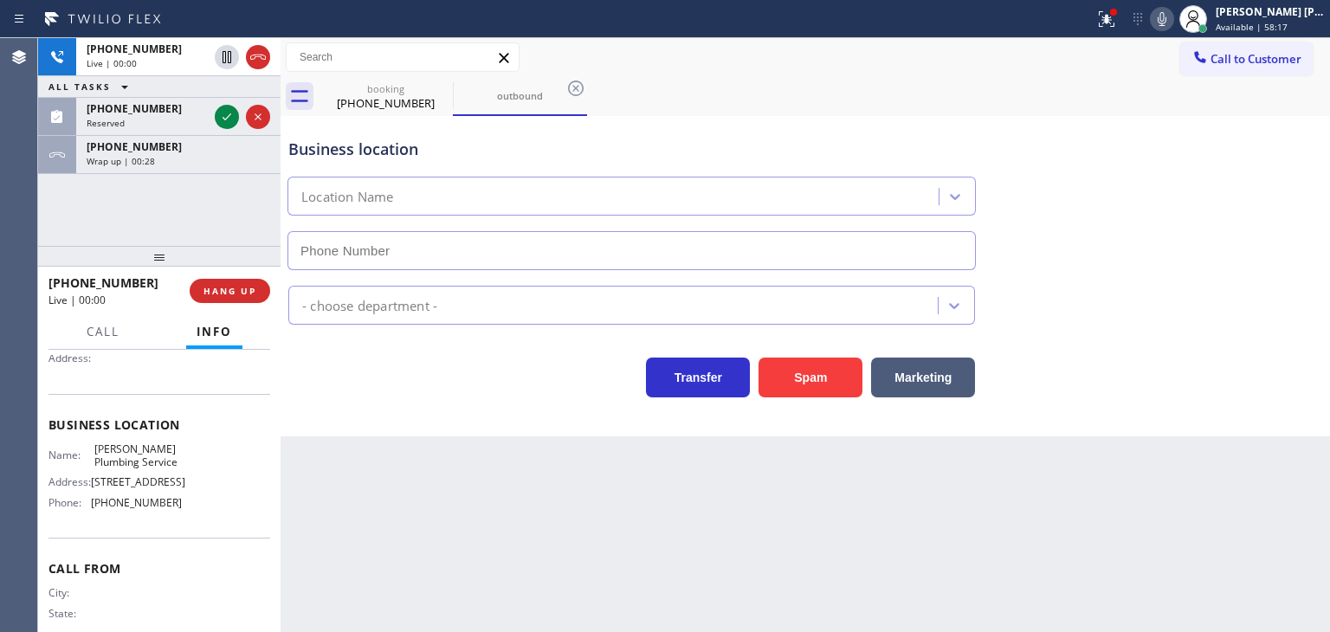
type input "[PHONE_NUMBER]"
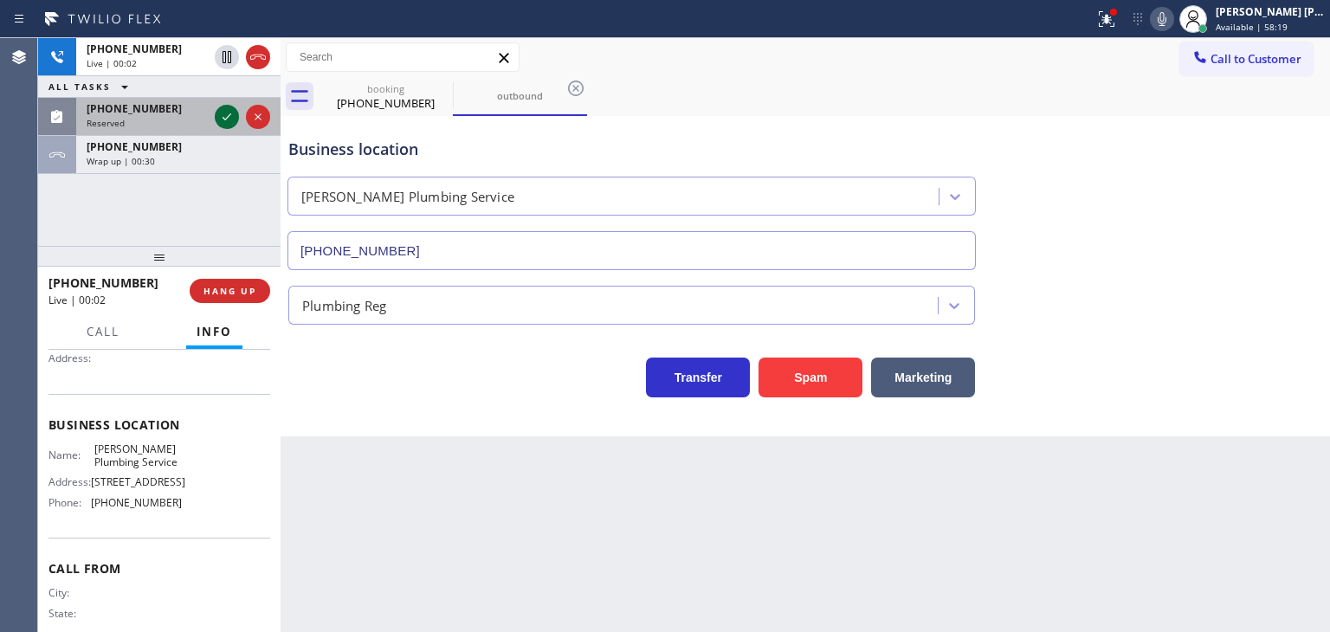
click at [224, 113] on icon at bounding box center [226, 116] width 21 height 21
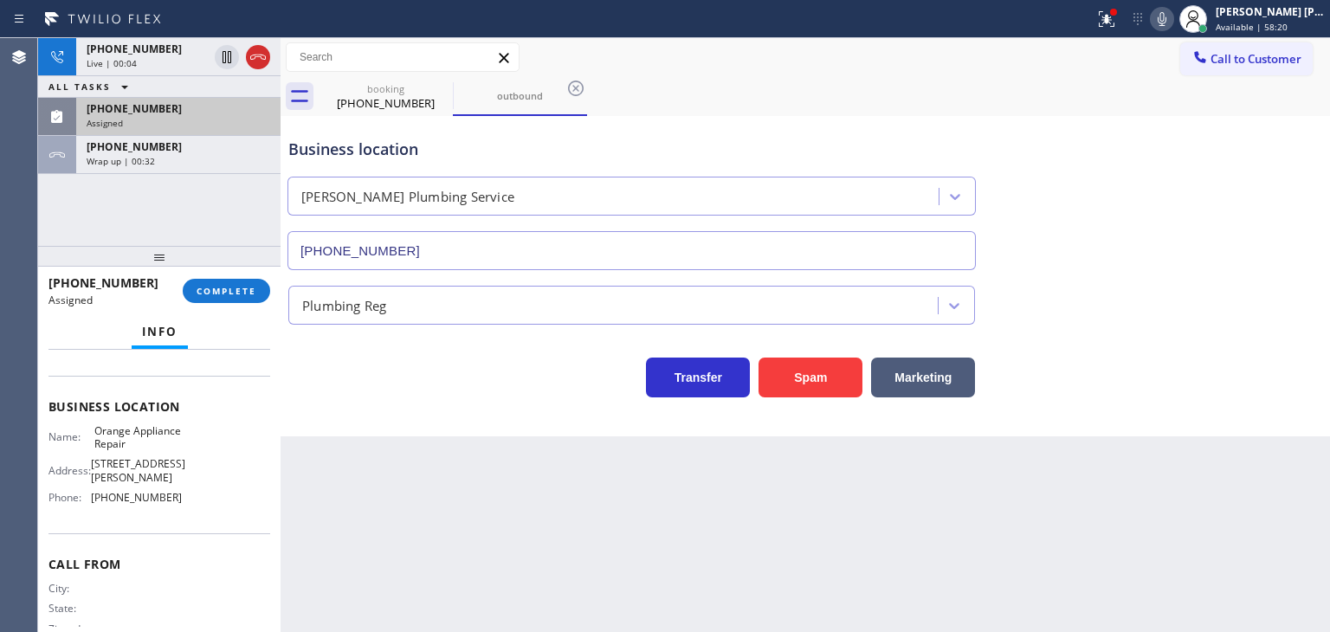
scroll to position [207, 0]
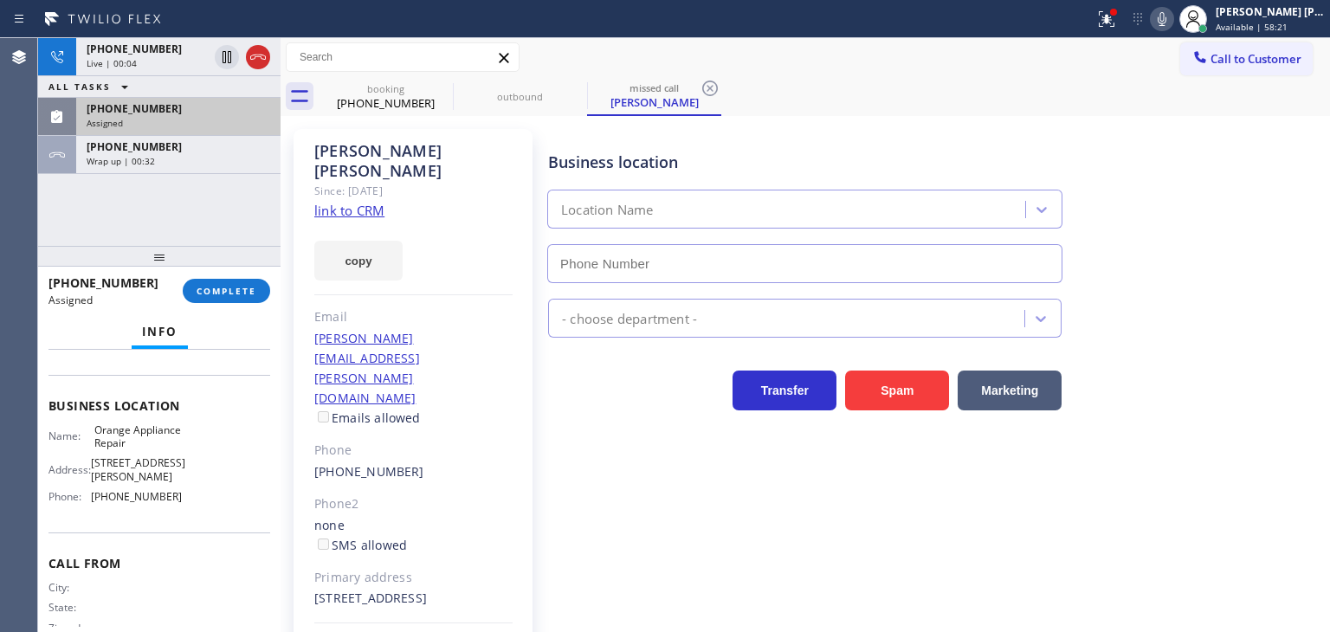
type input "[PHONE_NUMBER]"
click at [192, 124] on div "Assigned" at bounding box center [179, 123] width 184 height 12
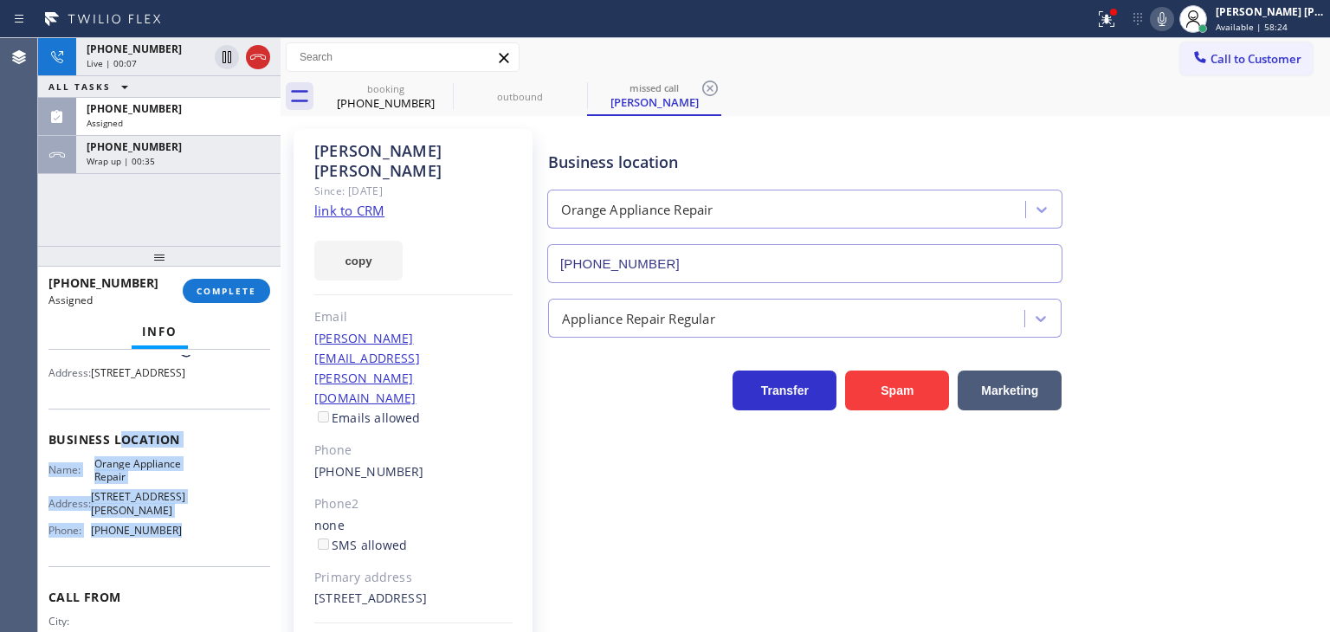
scroll to position [120, 0]
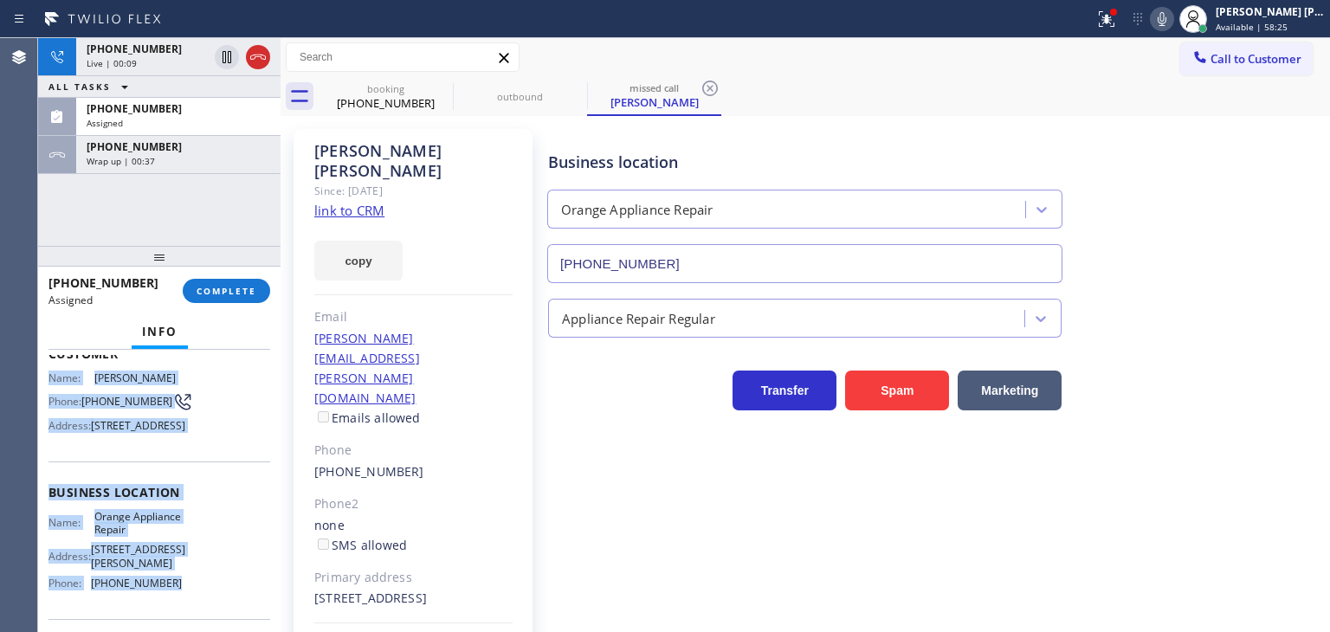
drag, startPoint x: 190, startPoint y: 545, endPoint x: 51, endPoint y: 375, distance: 219.1
click at [51, 375] on div "Context Queue: Appliance Repair Priority: 0 Task Age: Customer Name: [PERSON_NA…" at bounding box center [159, 493] width 222 height 516
copy div "Name: [PERSON_NAME] Phone: [PHONE_NUMBER] Address: [STREET_ADDRESS] Business lo…"
click at [179, 108] on div "[PHONE_NUMBER]" at bounding box center [179, 108] width 184 height 15
click at [242, 297] on button "COMPLETE" at bounding box center [226, 291] width 87 height 24
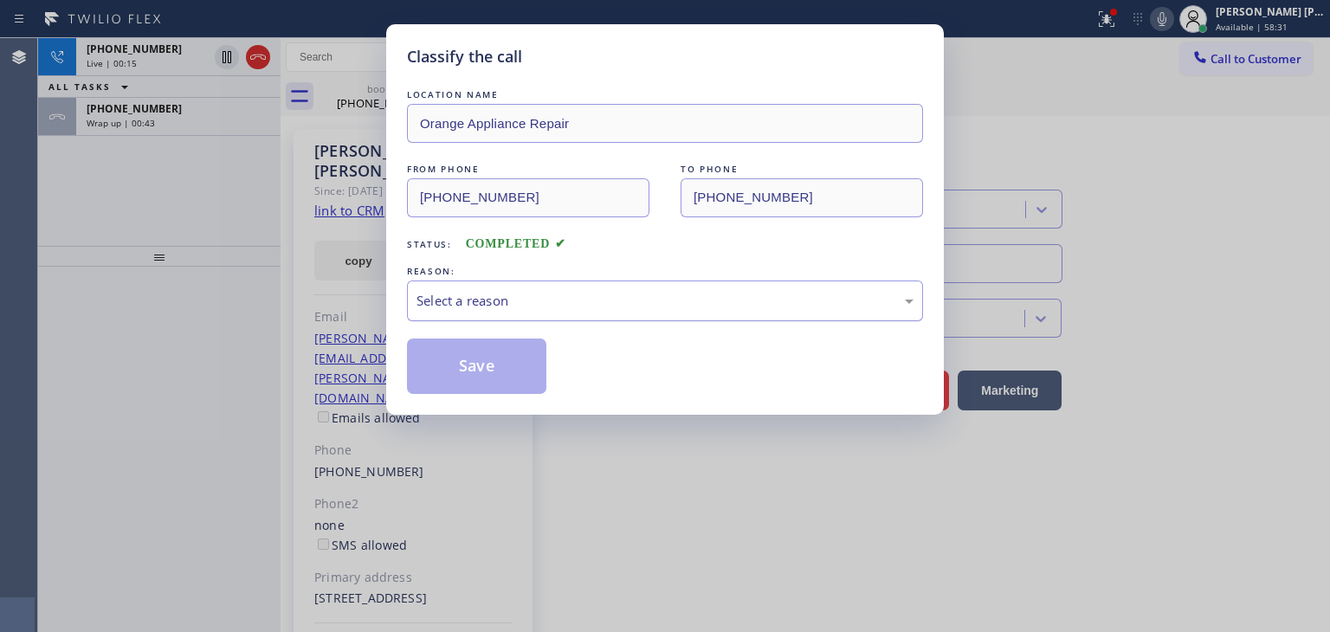
click at [526, 313] on div "Select a reason" at bounding box center [665, 301] width 516 height 41
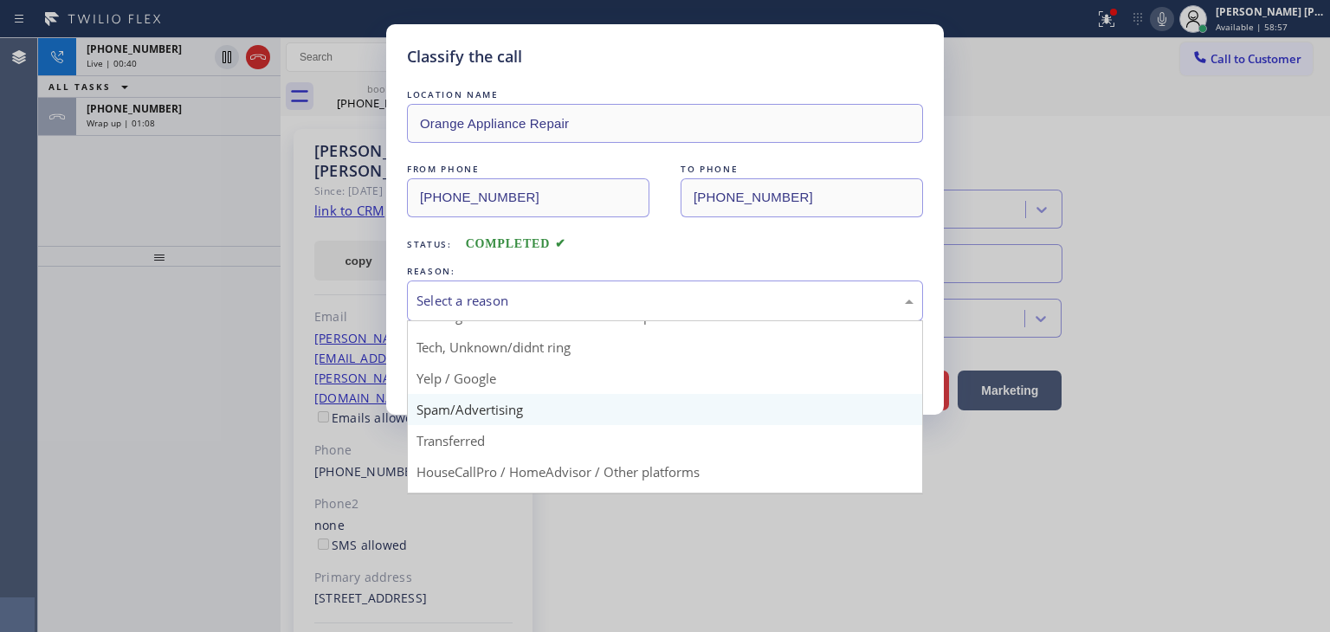
scroll to position [87, 0]
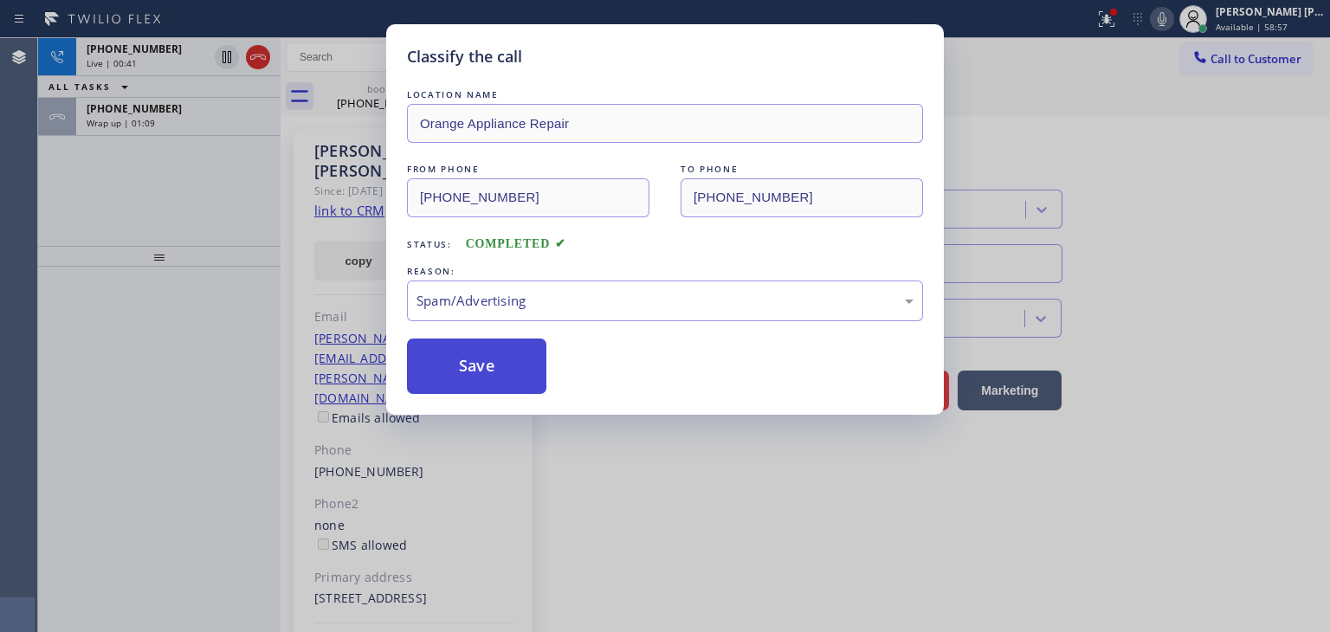
click at [487, 369] on button "Save" at bounding box center [476, 366] width 139 height 55
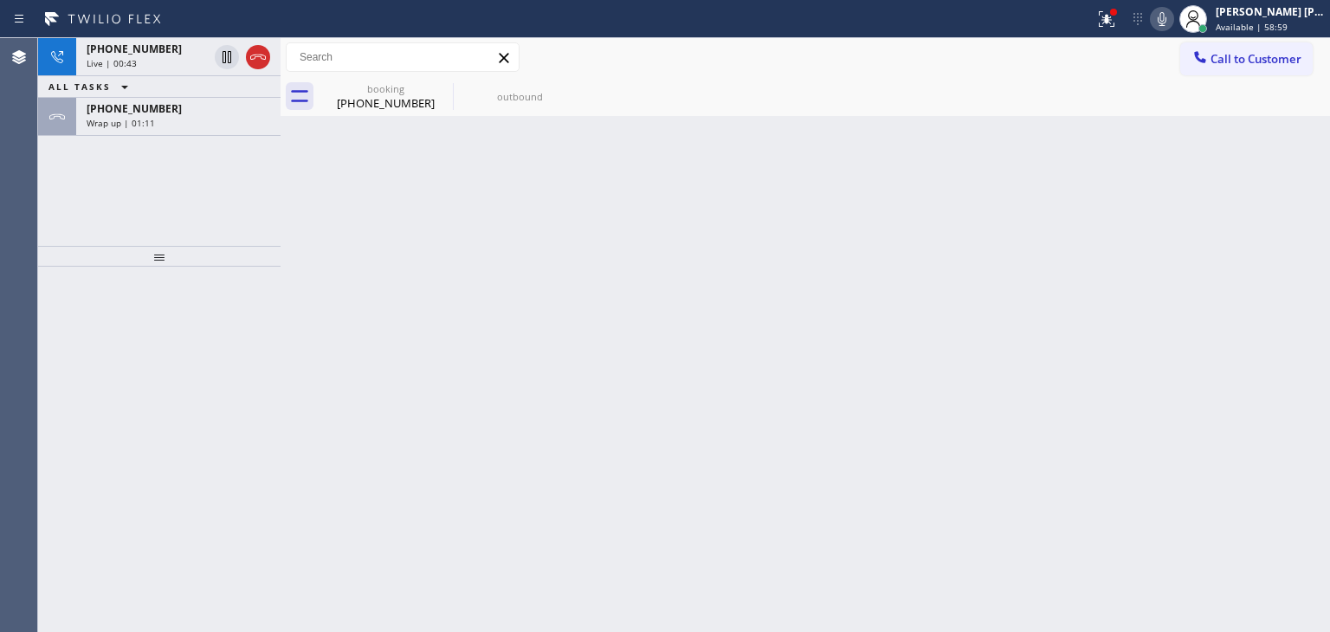
click at [1265, 21] on span "Available | 58:59" at bounding box center [1252, 27] width 72 height 12
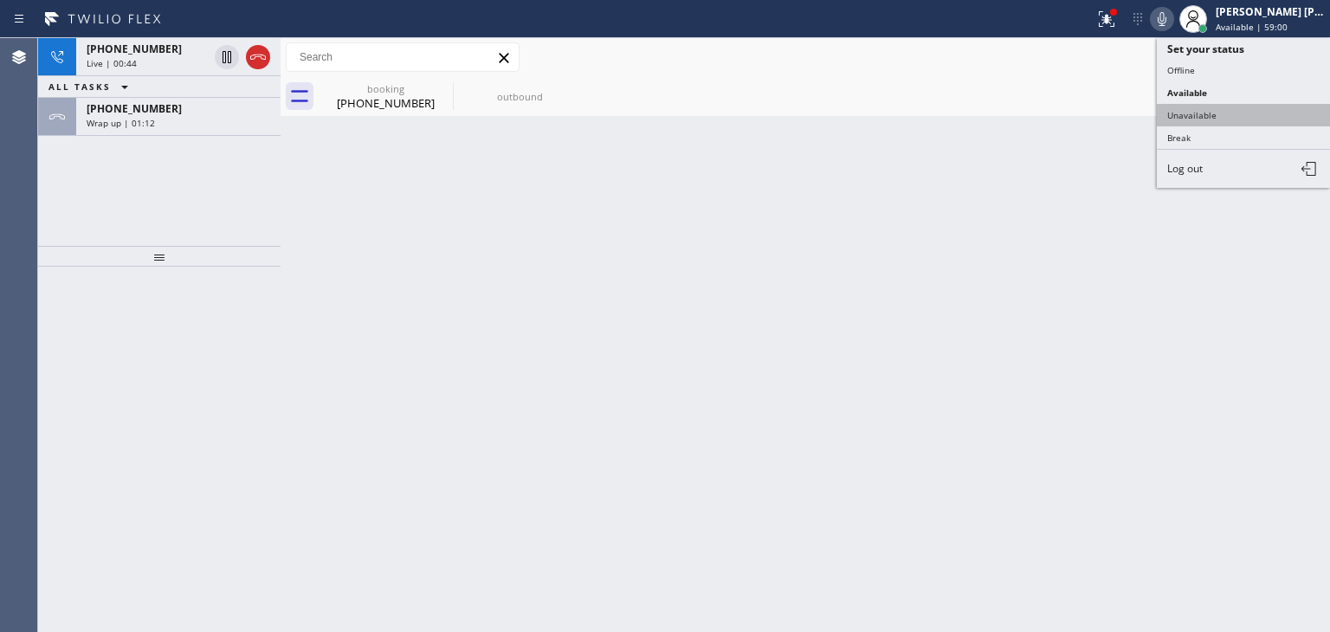
click at [1238, 106] on button "Unavailable" at bounding box center [1243, 115] width 173 height 23
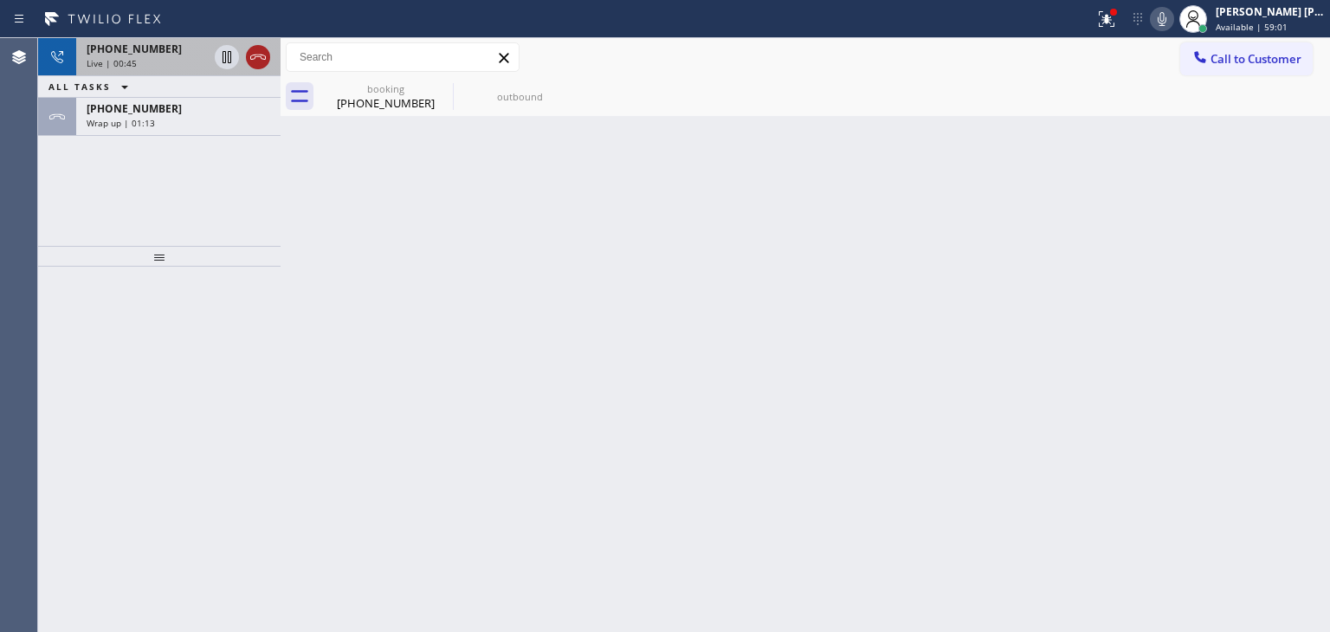
click at [264, 61] on icon at bounding box center [258, 57] width 21 height 21
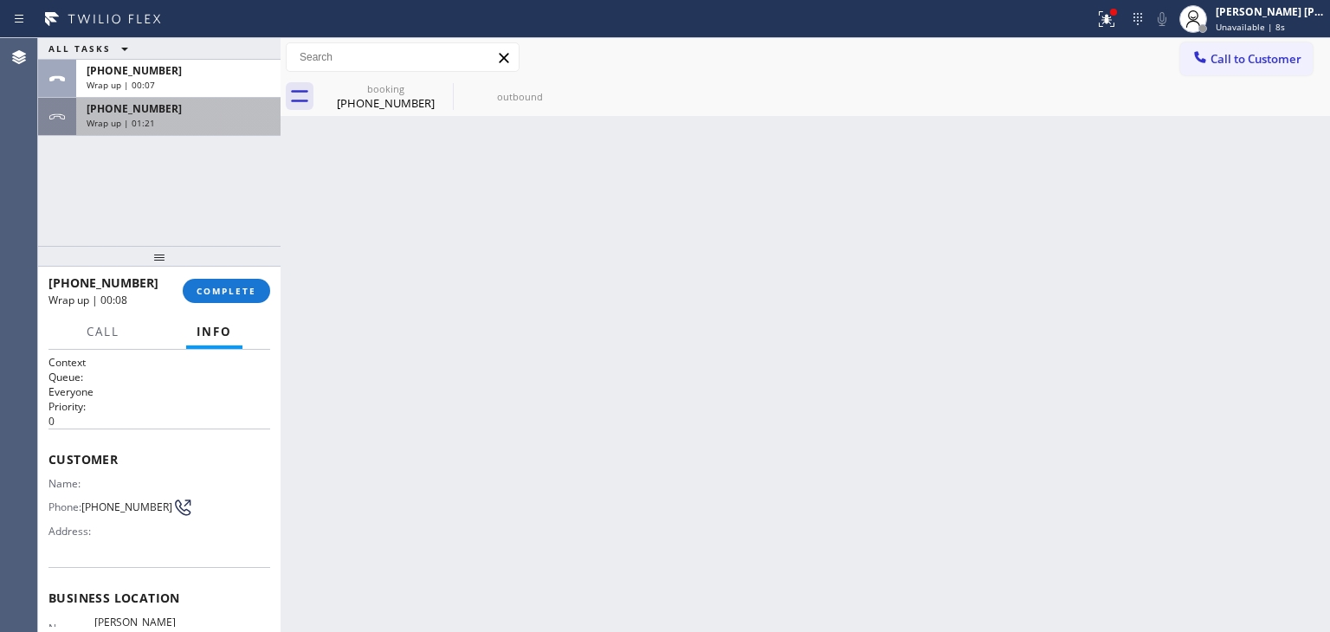
click at [177, 126] on div "Wrap up | 01:21" at bounding box center [179, 123] width 184 height 12
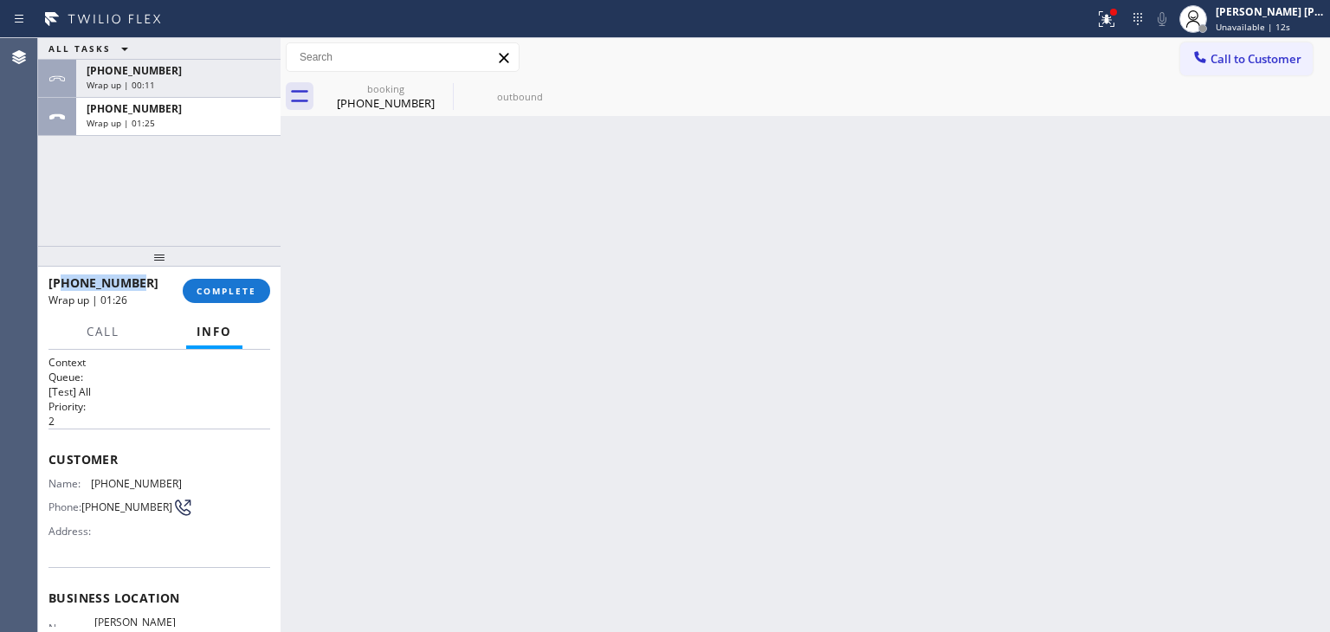
drag, startPoint x: 145, startPoint y: 280, endPoint x: 65, endPoint y: 286, distance: 80.8
click at [65, 286] on div "[PHONE_NUMBER]" at bounding box center [109, 282] width 122 height 16
copy span "2134077506"
click at [136, 119] on span "Wrap up | 02:05" at bounding box center [121, 123] width 68 height 12
click at [257, 298] on button "COMPLETE" at bounding box center [226, 291] width 87 height 24
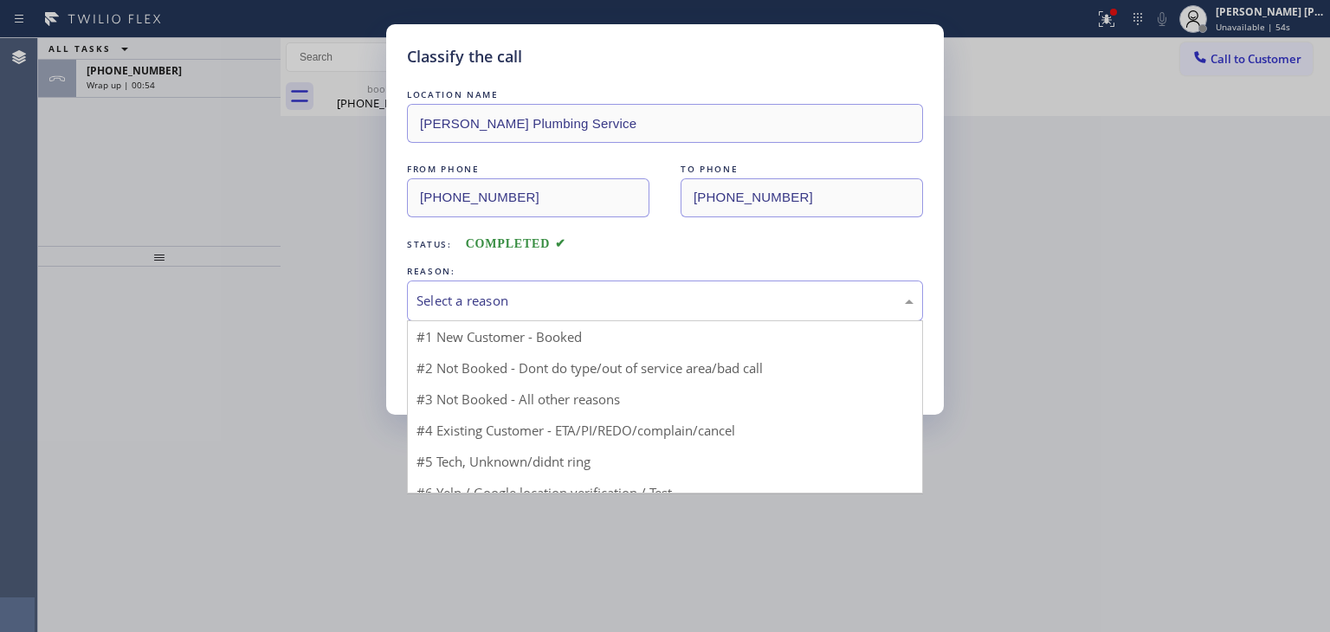
click at [517, 295] on div "Select a reason" at bounding box center [664, 301] width 497 height 20
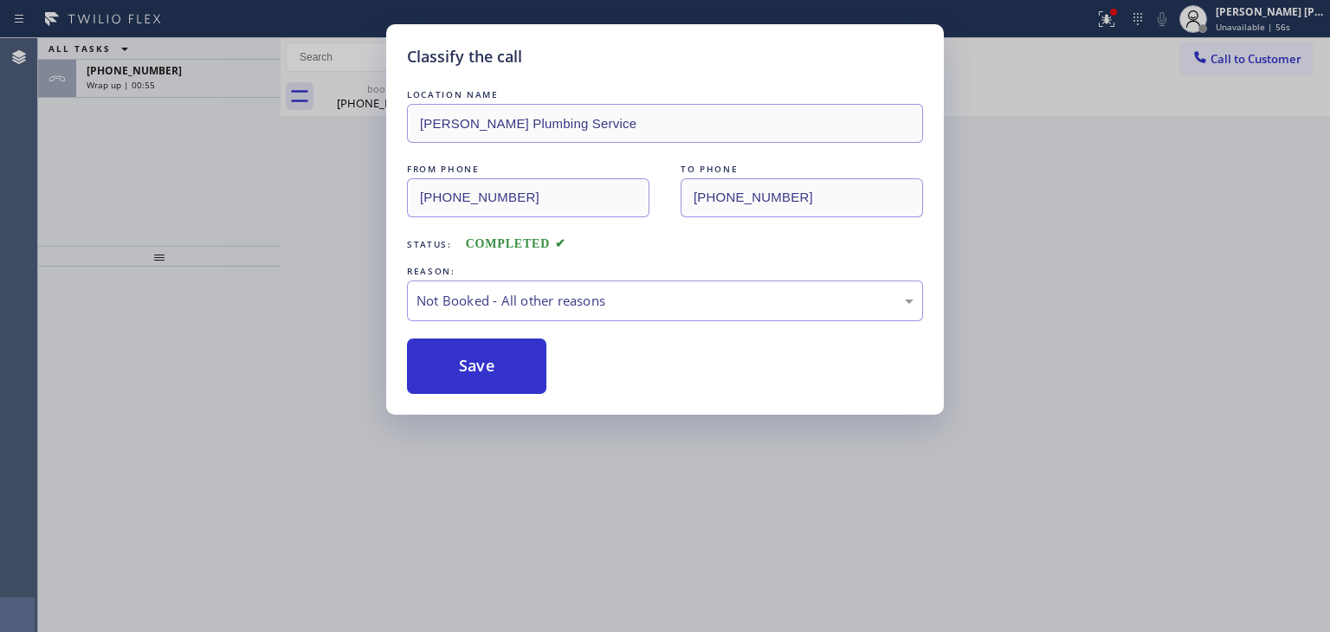
click at [473, 370] on button "Save" at bounding box center [476, 366] width 139 height 55
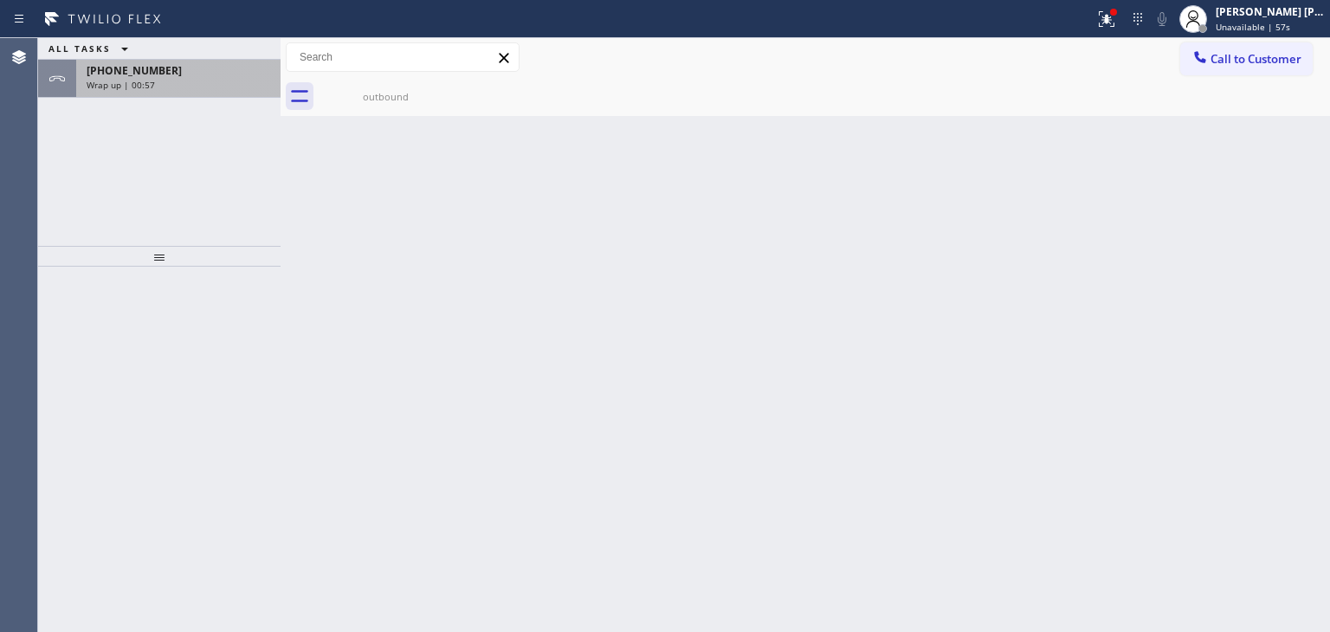
click at [190, 87] on div "Wrap up | 00:57" at bounding box center [179, 85] width 184 height 12
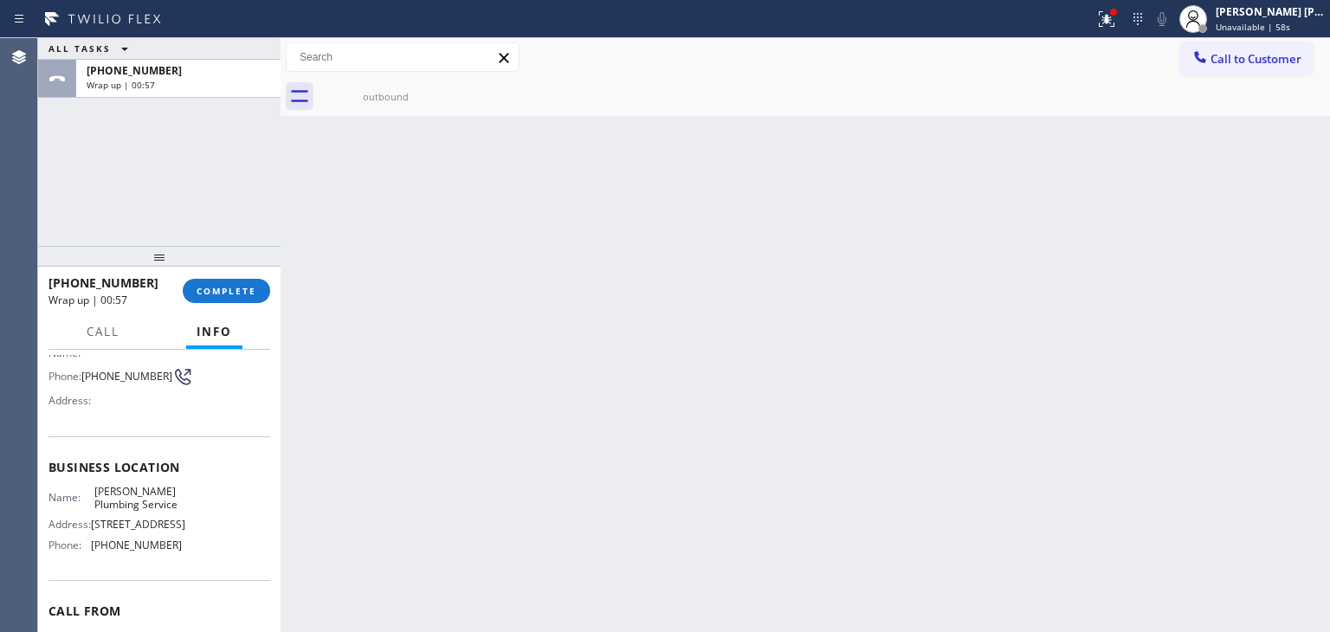
scroll to position [173, 0]
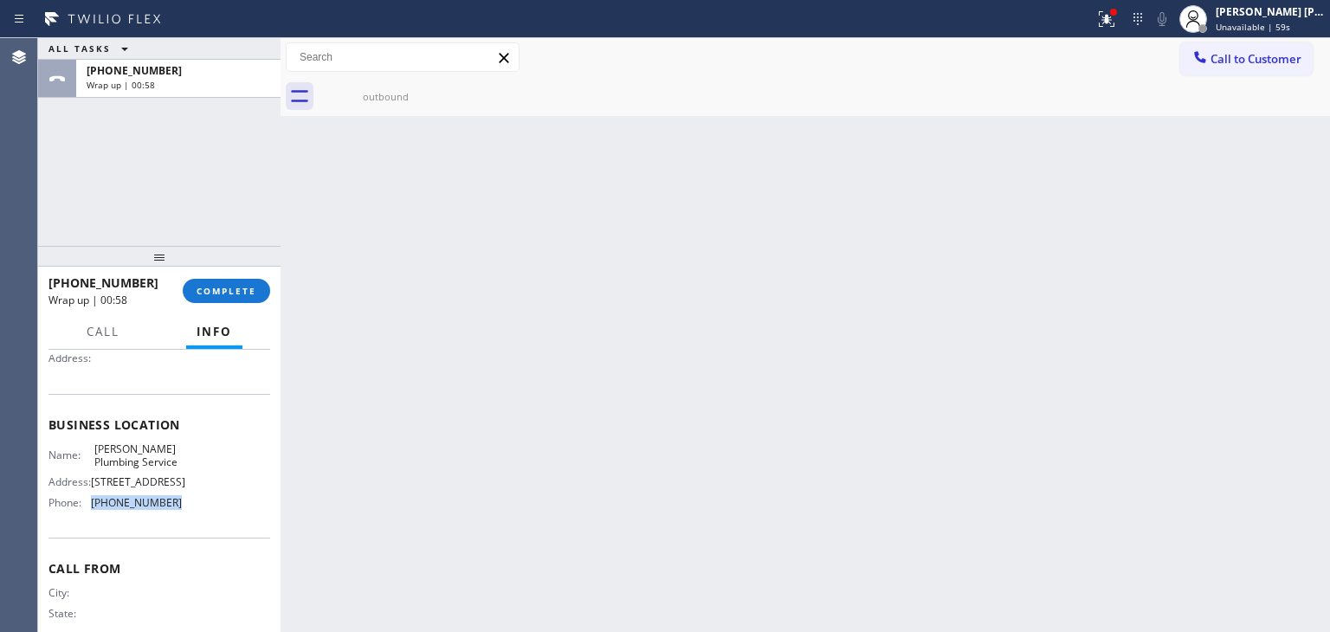
drag, startPoint x: 177, startPoint y: 533, endPoint x: 90, endPoint y: 532, distance: 86.6
click at [90, 517] on div "Name: [PERSON_NAME] Plumbing Service Address: [STREET_ADDRESS] Phone: [PHONE_NU…" at bounding box center [159, 479] width 222 height 74
copy div "[PHONE_NUMBER]"
click at [231, 288] on span "COMPLETE" at bounding box center [227, 291] width 60 height 12
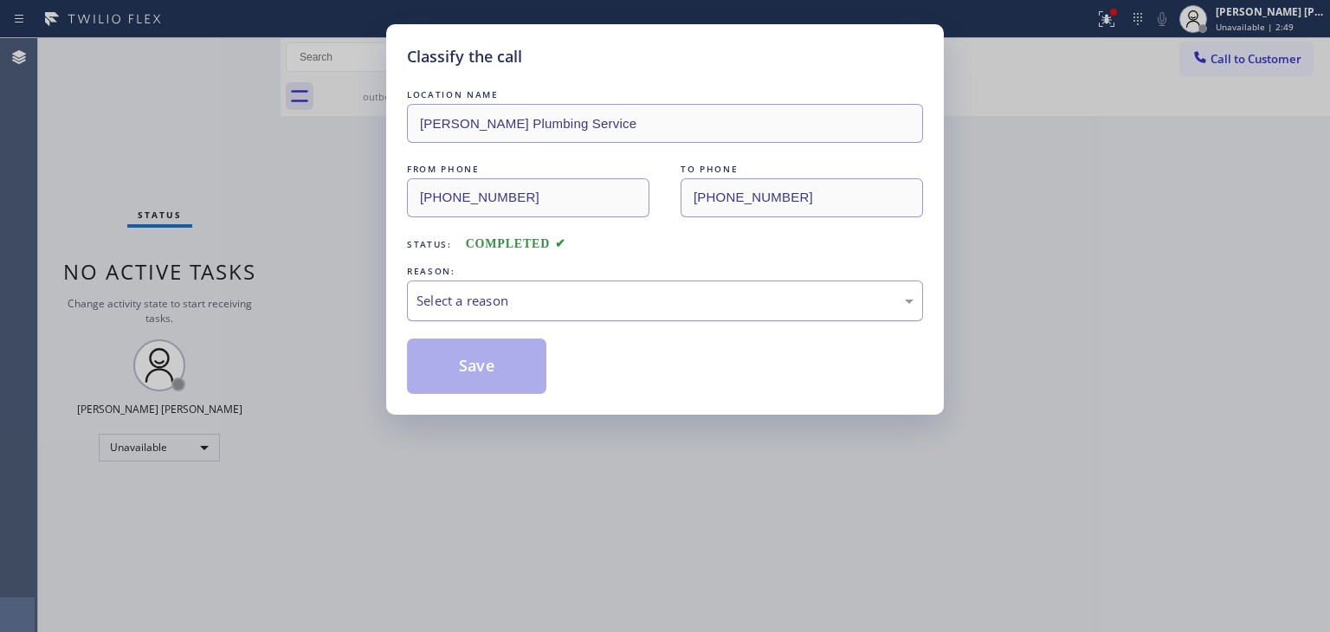
click at [518, 300] on div "Select a reason" at bounding box center [664, 301] width 497 height 20
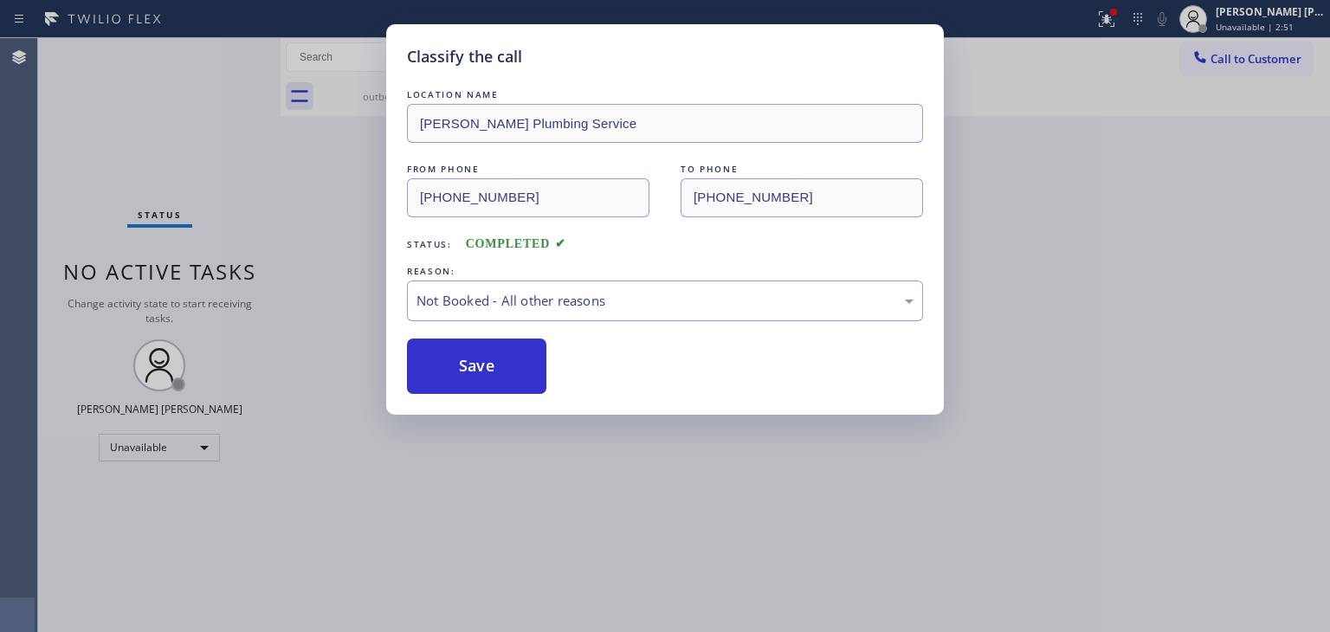
click at [501, 354] on button "Save" at bounding box center [476, 366] width 139 height 55
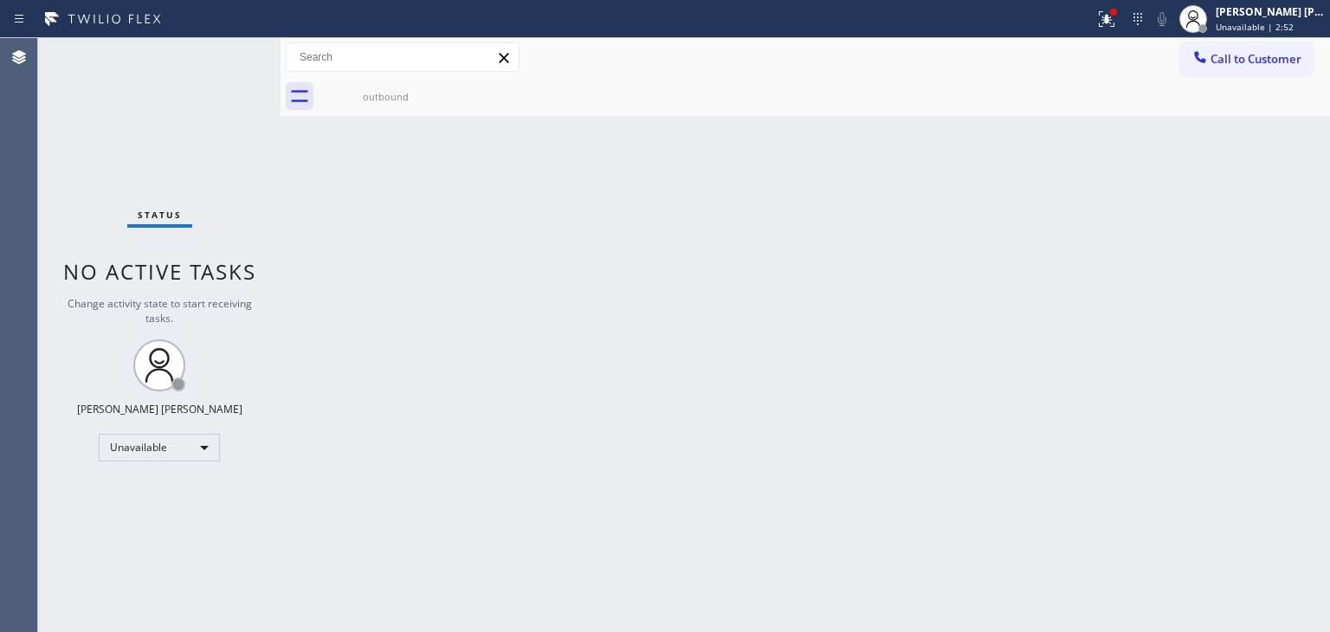
click at [1287, 10] on div "[PERSON_NAME] [PERSON_NAME]" at bounding box center [1270, 11] width 109 height 15
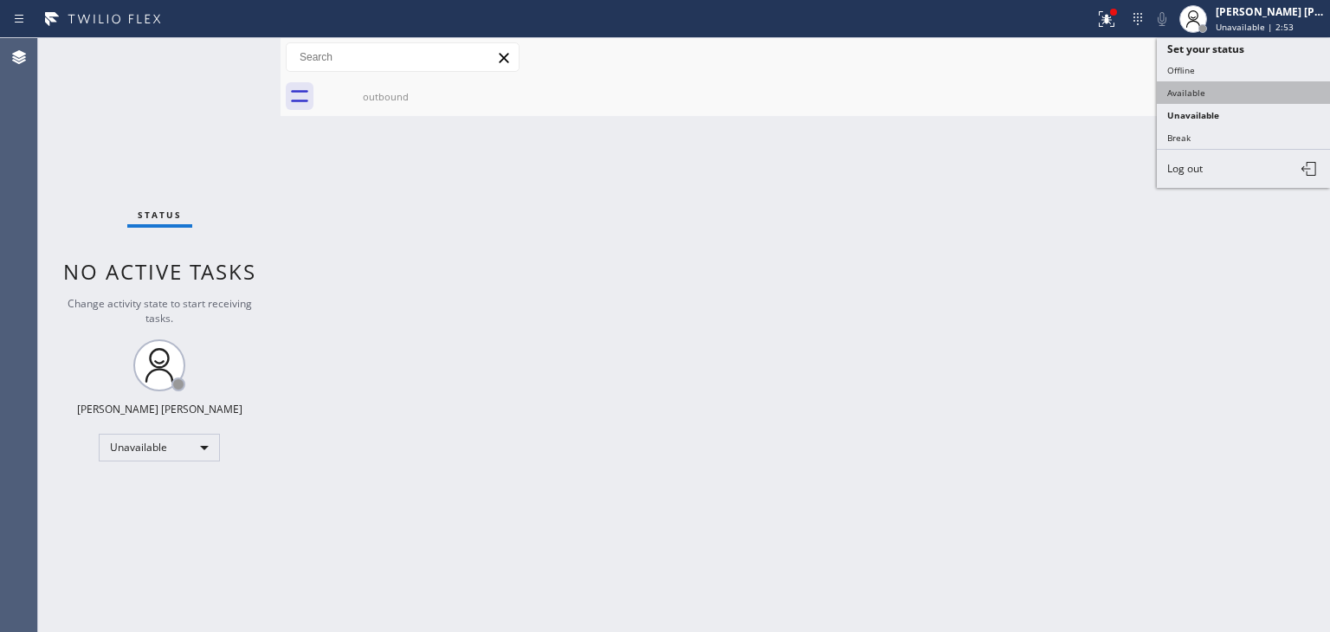
click at [1212, 89] on button "Available" at bounding box center [1243, 92] width 173 height 23
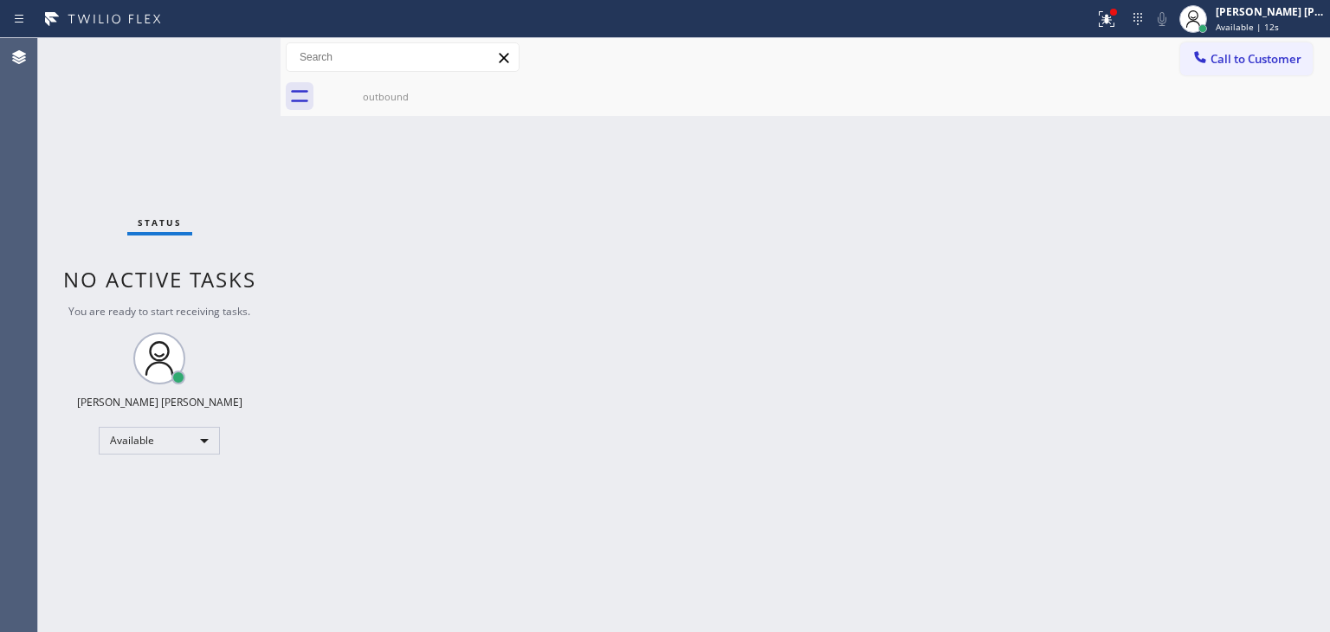
click at [222, 63] on div "Status No active tasks You are ready to start receiving tasks. [PERSON_NAME] [P…" at bounding box center [159, 335] width 242 height 594
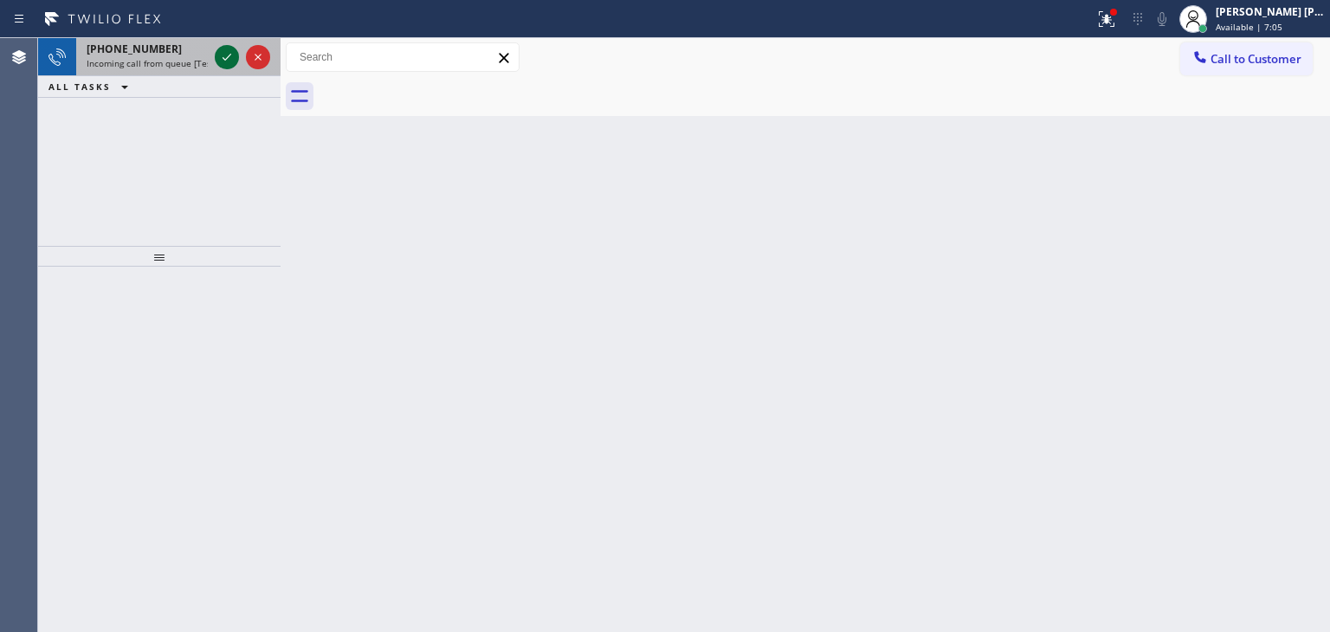
click at [229, 49] on icon at bounding box center [226, 57] width 21 height 21
click at [230, 49] on icon at bounding box center [226, 57] width 21 height 21
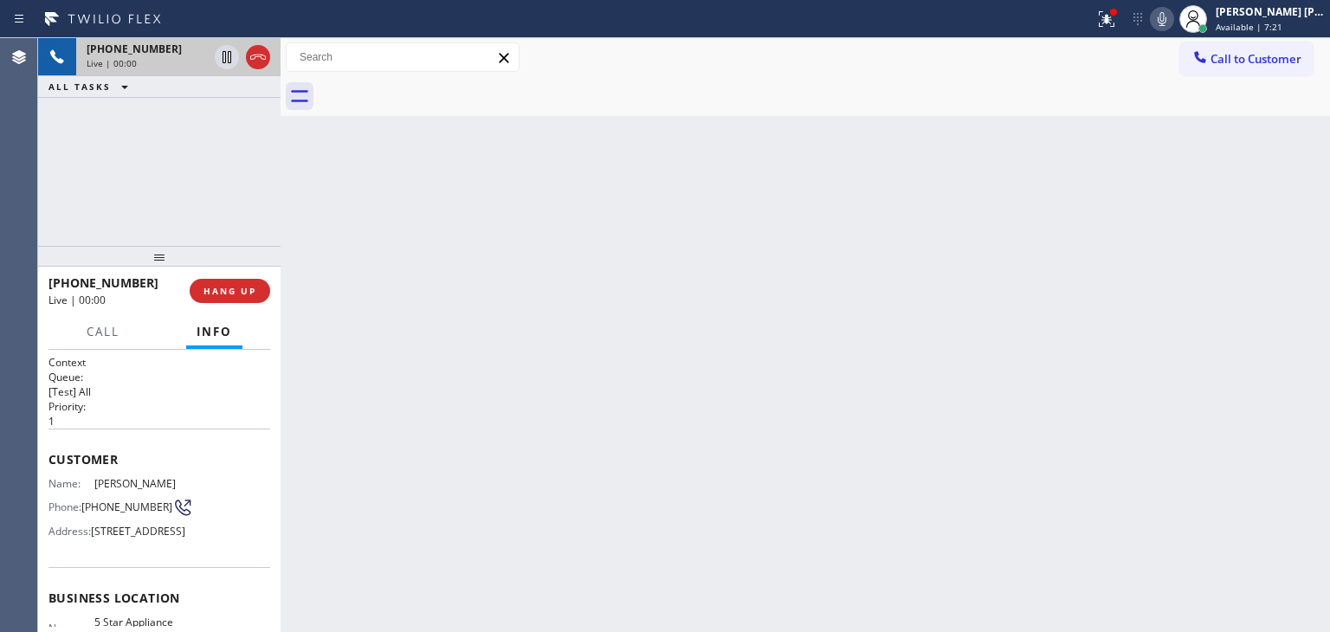
scroll to position [87, 0]
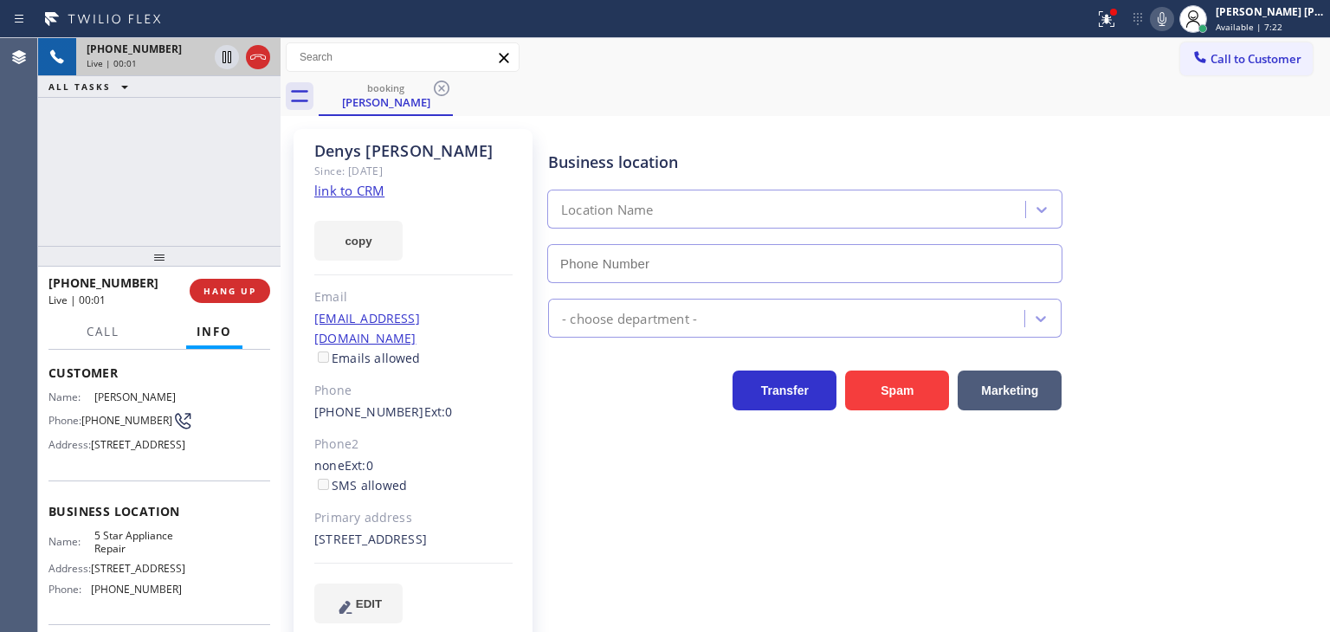
type input "[PHONE_NUMBER]"
click at [361, 188] on link "link to CRM" at bounding box center [349, 190] width 70 height 17
click at [256, 292] on button "HANG UP" at bounding box center [230, 291] width 81 height 24
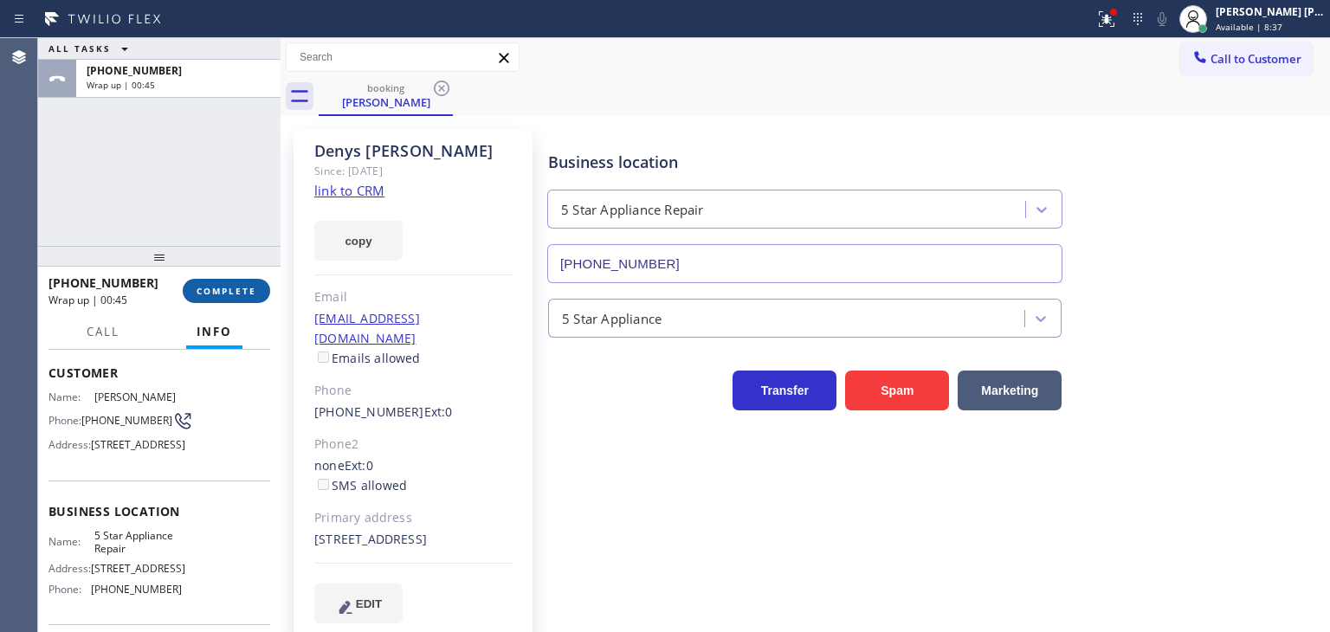
click at [240, 298] on button "COMPLETE" at bounding box center [226, 291] width 87 height 24
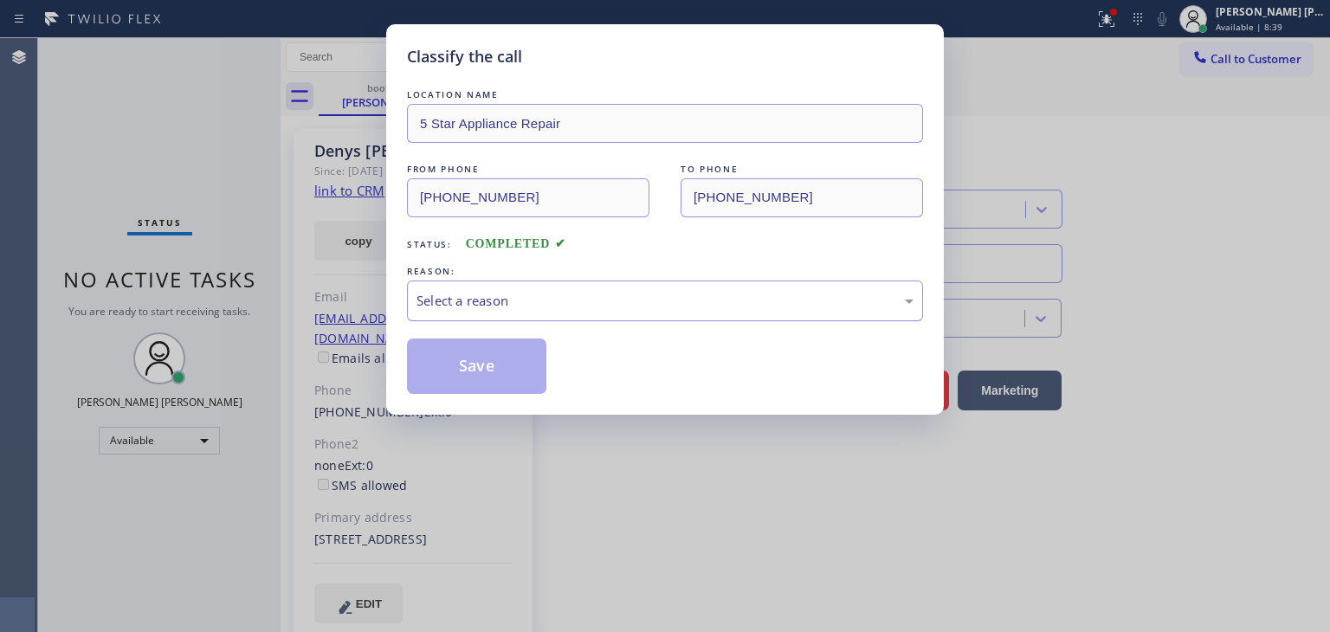
click at [454, 305] on div "Select a reason" at bounding box center [664, 301] width 497 height 20
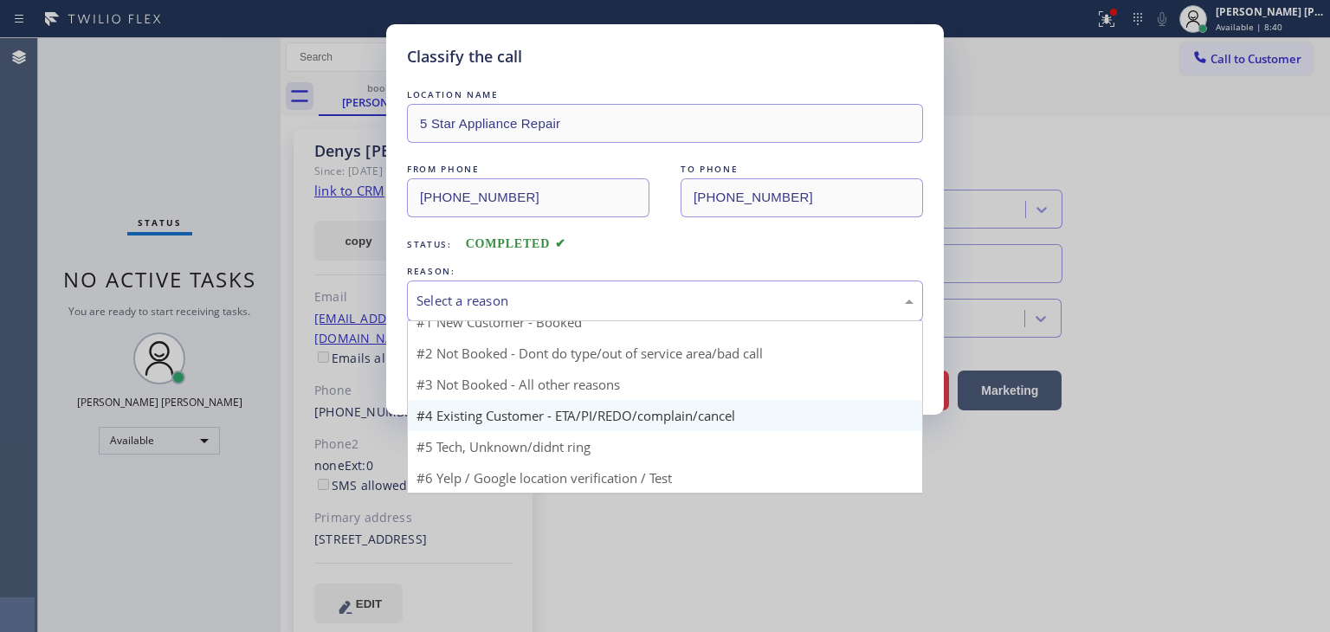
scroll to position [15, 0]
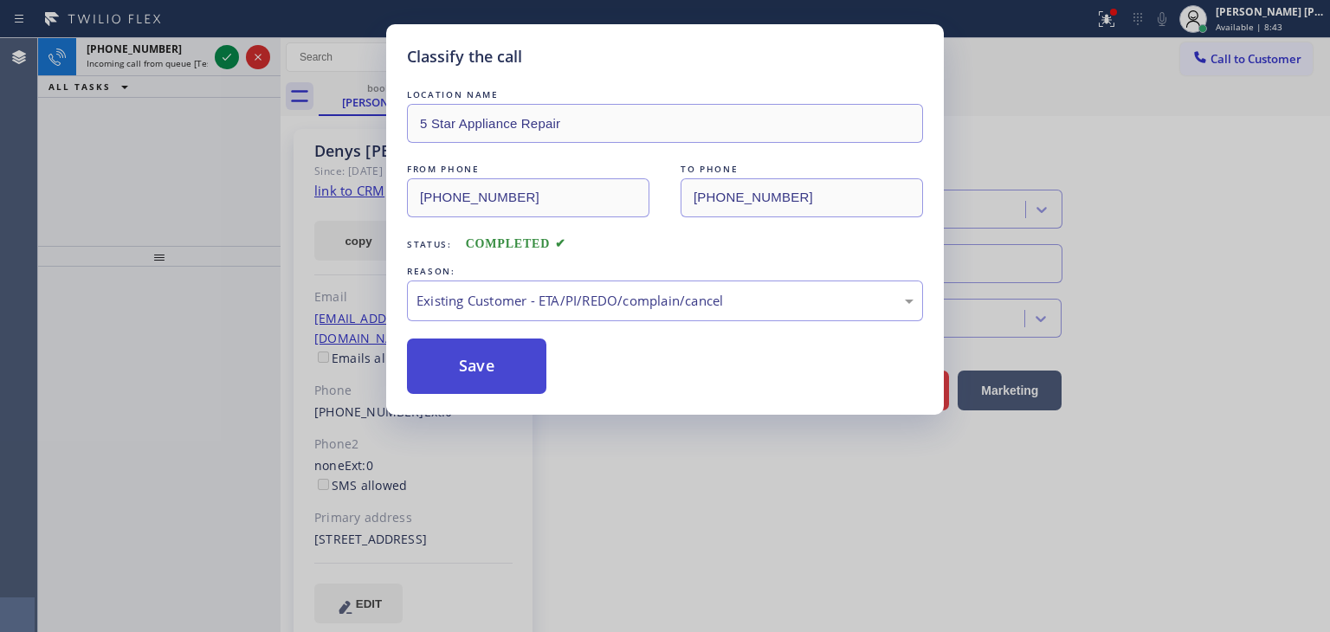
click at [474, 358] on button "Save" at bounding box center [476, 366] width 139 height 55
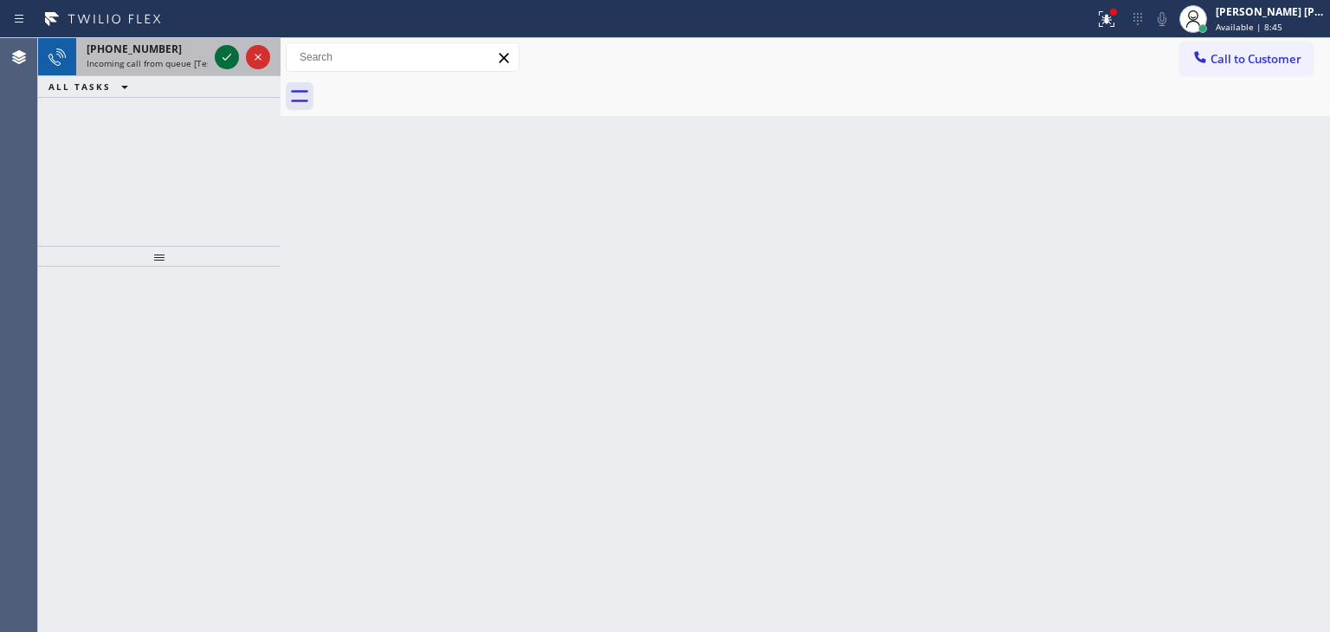
click at [231, 58] on icon at bounding box center [226, 57] width 21 height 21
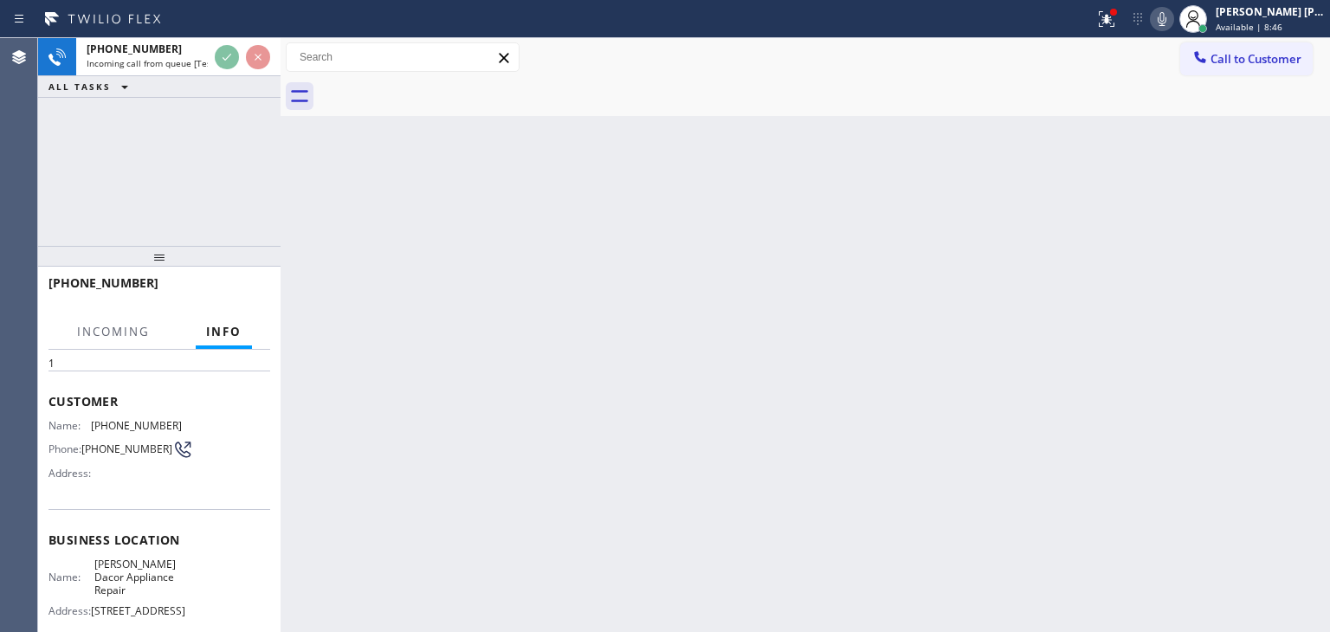
scroll to position [87, 0]
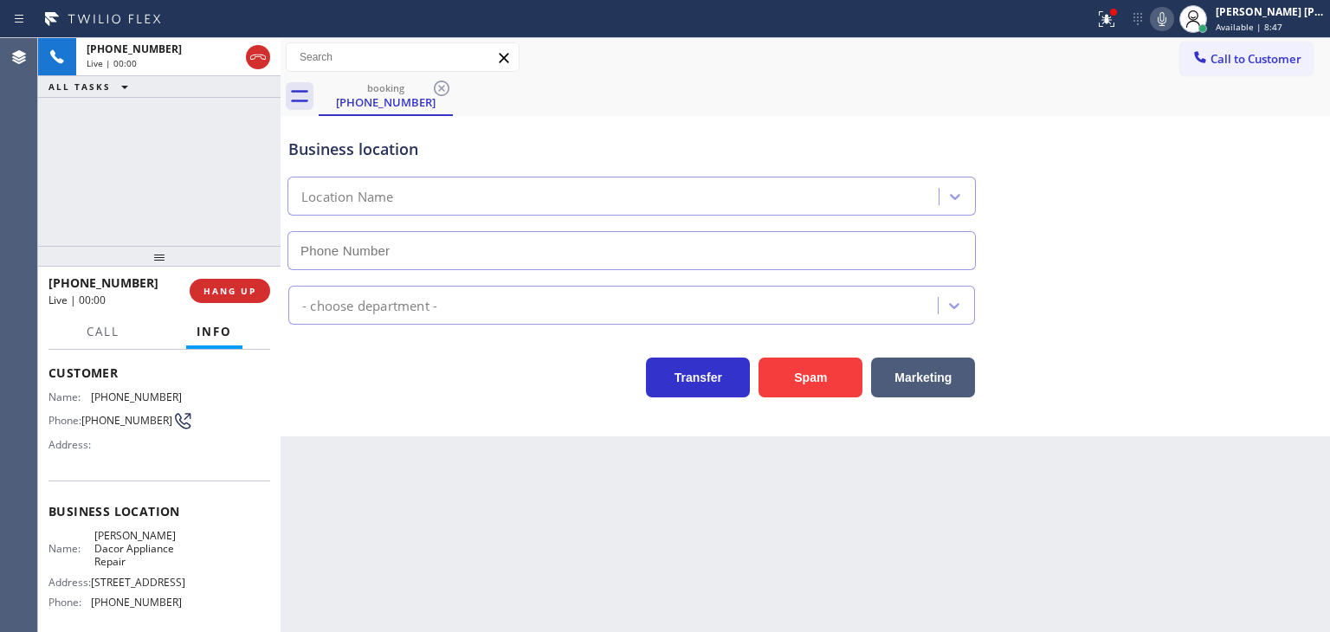
type input "[PHONE_NUMBER]"
click at [1166, 20] on icon at bounding box center [1162, 19] width 9 height 14
click at [1168, 19] on rect at bounding box center [1162, 17] width 12 height 12
drag, startPoint x: 158, startPoint y: 147, endPoint x: 343, endPoint y: 14, distance: 227.6
click at [158, 147] on div "[PHONE_NUMBER] Live | 02:11 ALL TASKS ALL TASKS ACTIVE TASKS TASKS IN WRAP UP" at bounding box center [159, 142] width 242 height 208
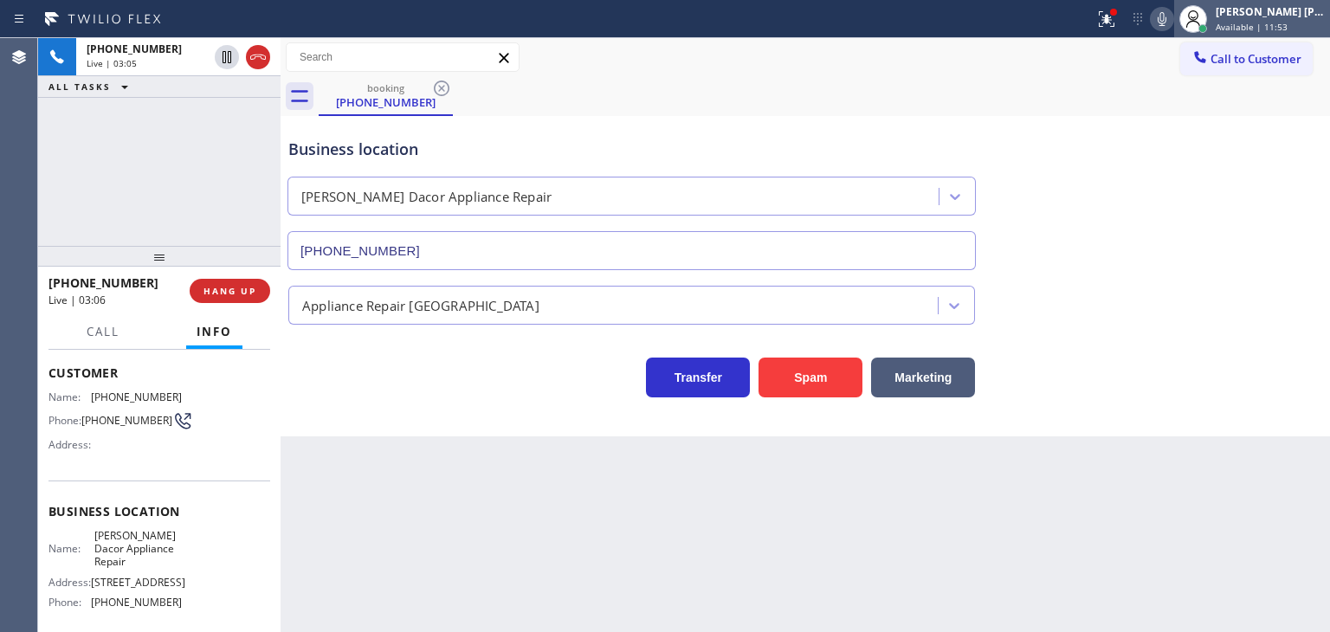
click at [1276, 25] on span "Available | 11:53" at bounding box center [1252, 27] width 72 height 12
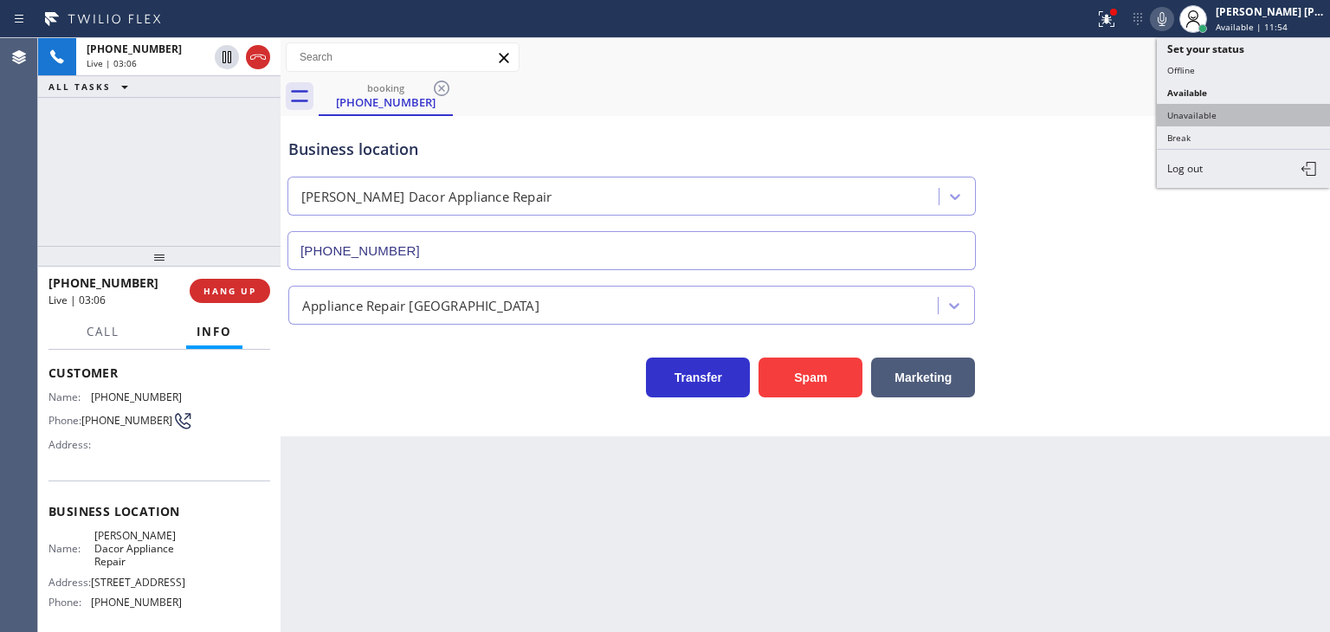
click at [1242, 112] on button "Unavailable" at bounding box center [1243, 115] width 173 height 23
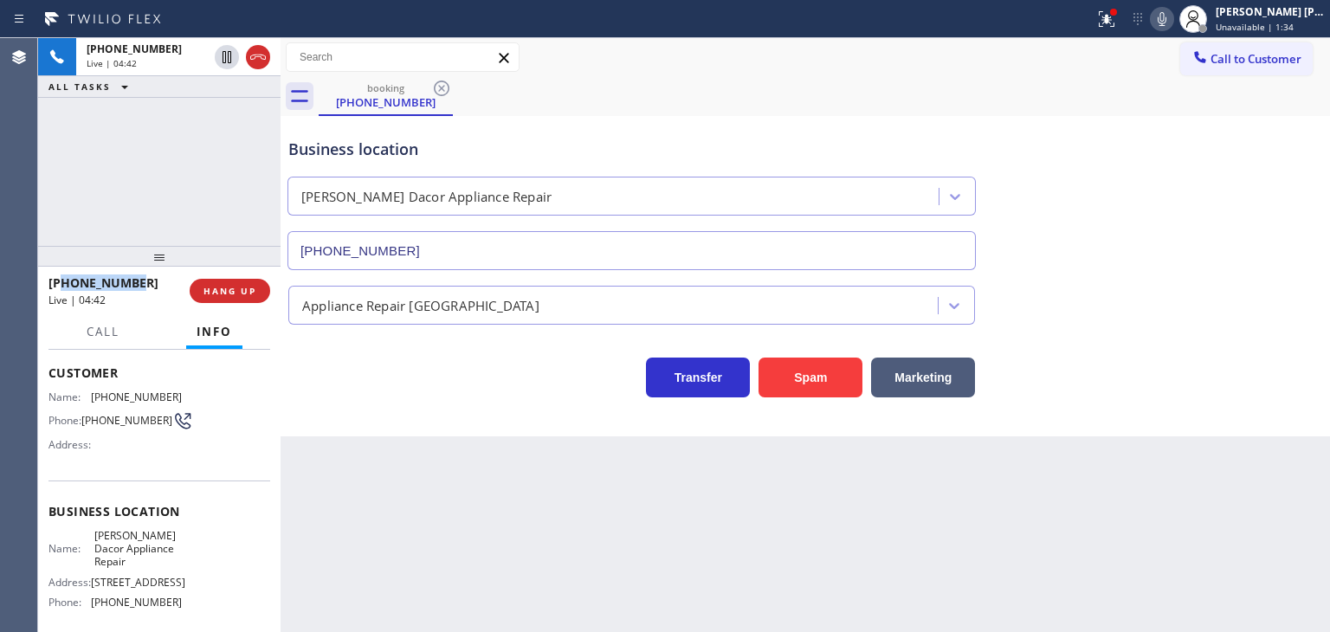
drag, startPoint x: 133, startPoint y: 281, endPoint x: 64, endPoint y: 281, distance: 69.3
click at [64, 281] on div "[PHONE_NUMBER]" at bounding box center [112, 282] width 129 height 16
copy span "4808198073"
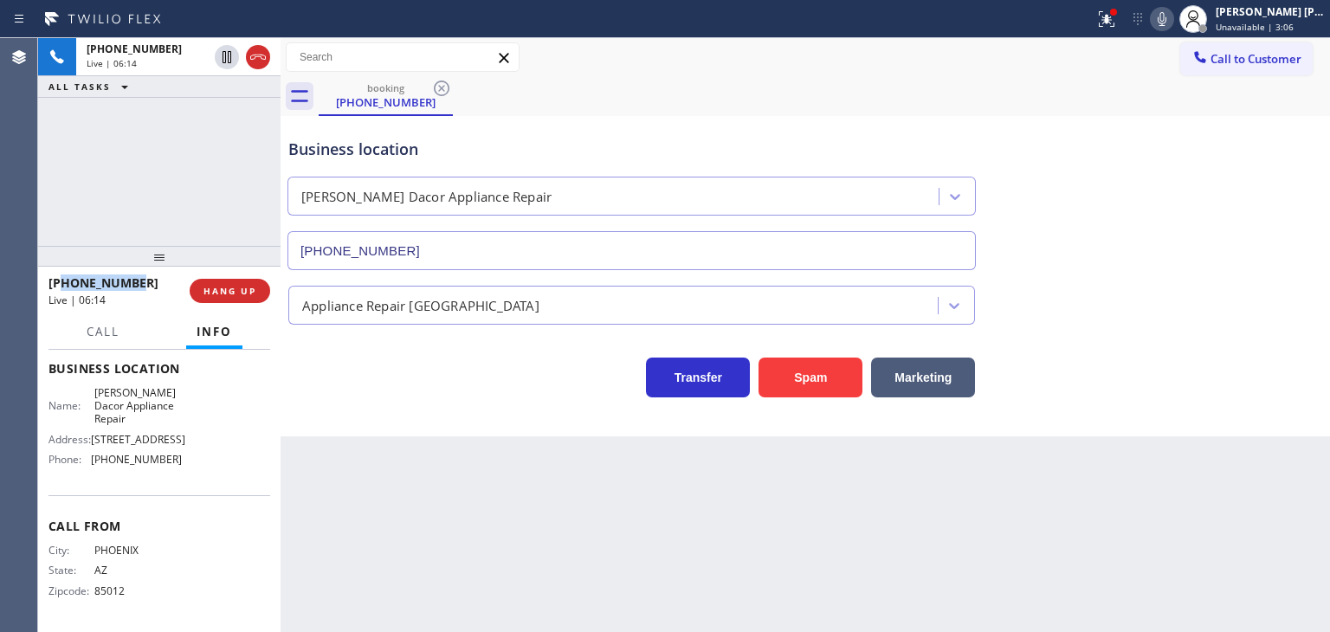
scroll to position [230, 0]
drag, startPoint x: 190, startPoint y: 457, endPoint x: 84, endPoint y: 458, distance: 106.5
click at [84, 458] on div "Name: [PERSON_NAME] Dacor Appliance Repair Address: [STREET_ADDRESS] Phone: [PH…" at bounding box center [159, 429] width 222 height 87
copy div "[PHONE_NUMBER]"
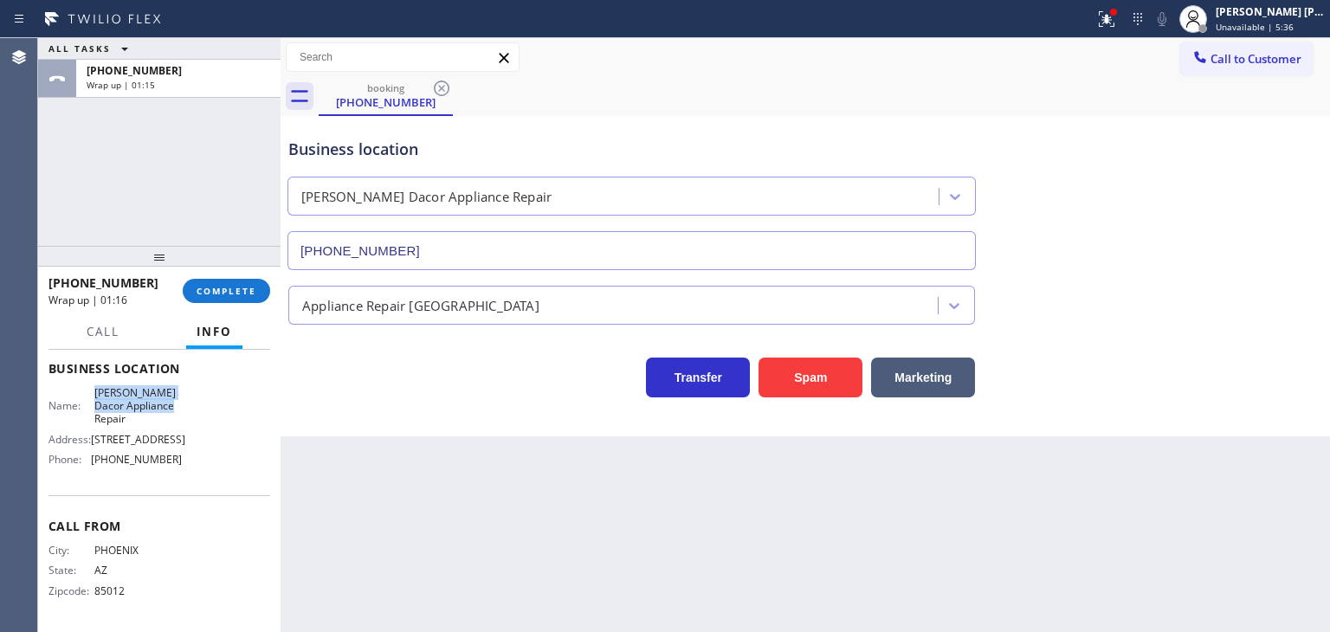
drag, startPoint x: 188, startPoint y: 401, endPoint x: 88, endPoint y: 394, distance: 99.8
click at [88, 394] on div "Name: [PERSON_NAME] Dacor Appliance Repair Address: [STREET_ADDRESS] Phone: [PH…" at bounding box center [159, 429] width 222 height 87
copy div "[PERSON_NAME] Dacor Appliance Repair"
click at [1276, 19] on div "[PERSON_NAME] [PERSON_NAME] Unavailable | 5:38" at bounding box center [1271, 18] width 118 height 30
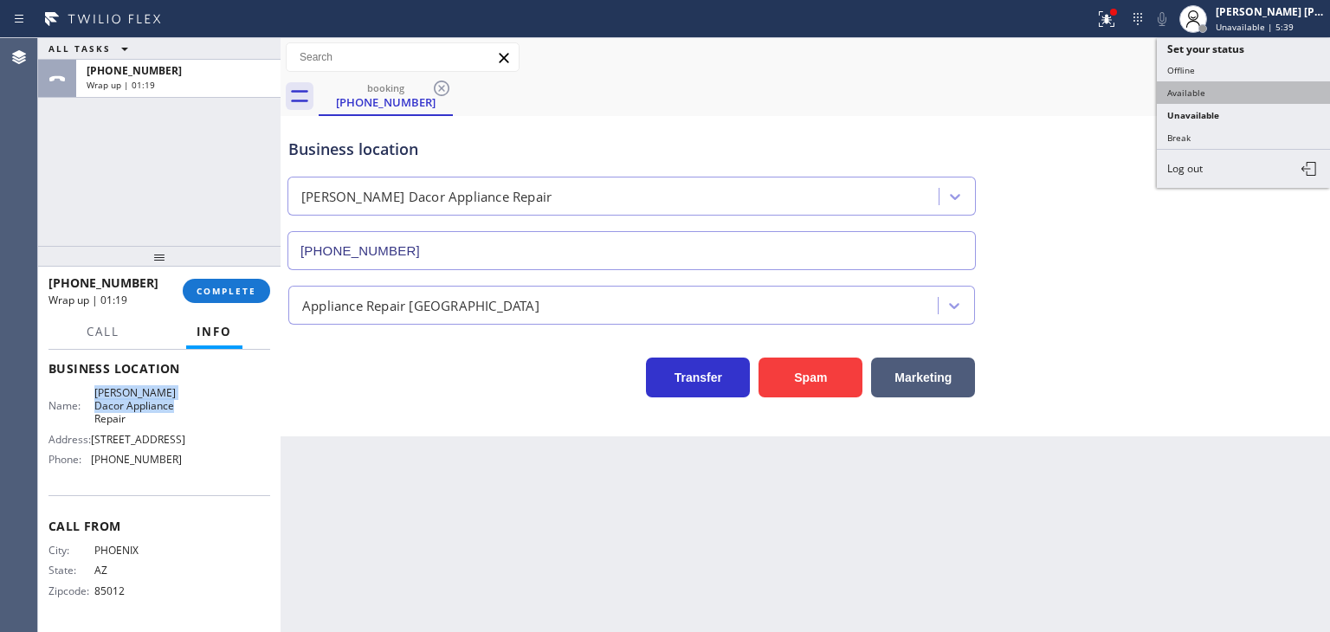
click at [1214, 81] on button "Available" at bounding box center [1243, 92] width 173 height 23
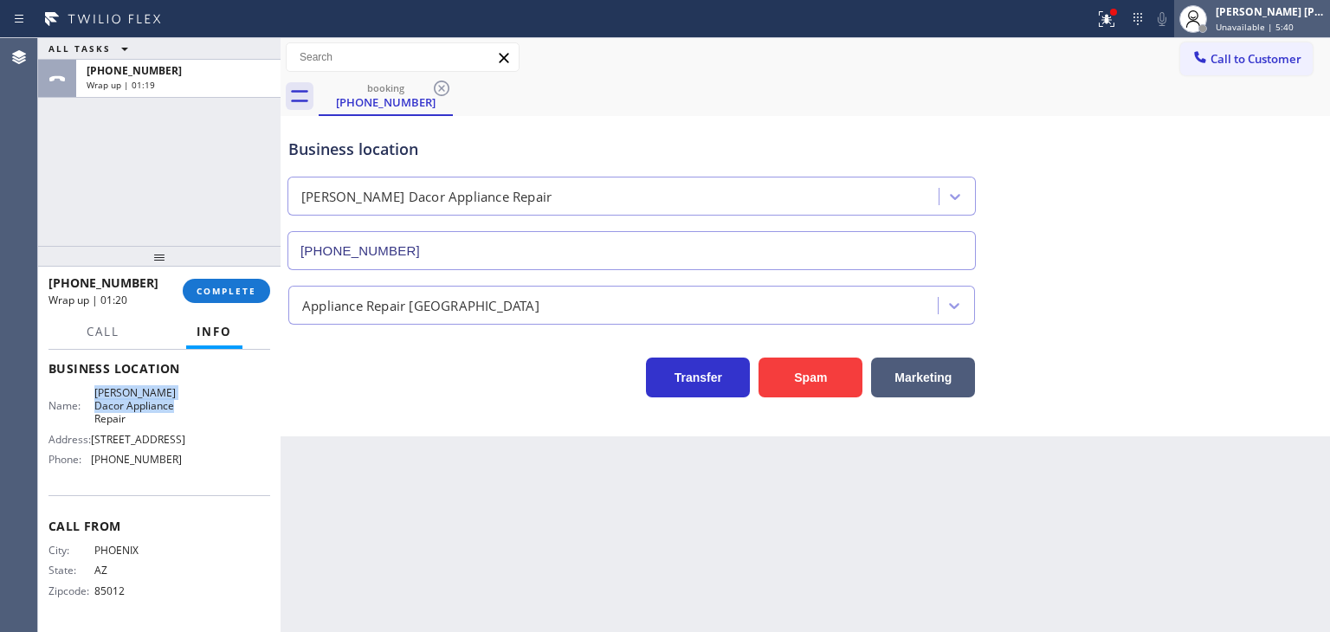
click at [1299, 16] on div "[PERSON_NAME] [PERSON_NAME]" at bounding box center [1270, 11] width 109 height 15
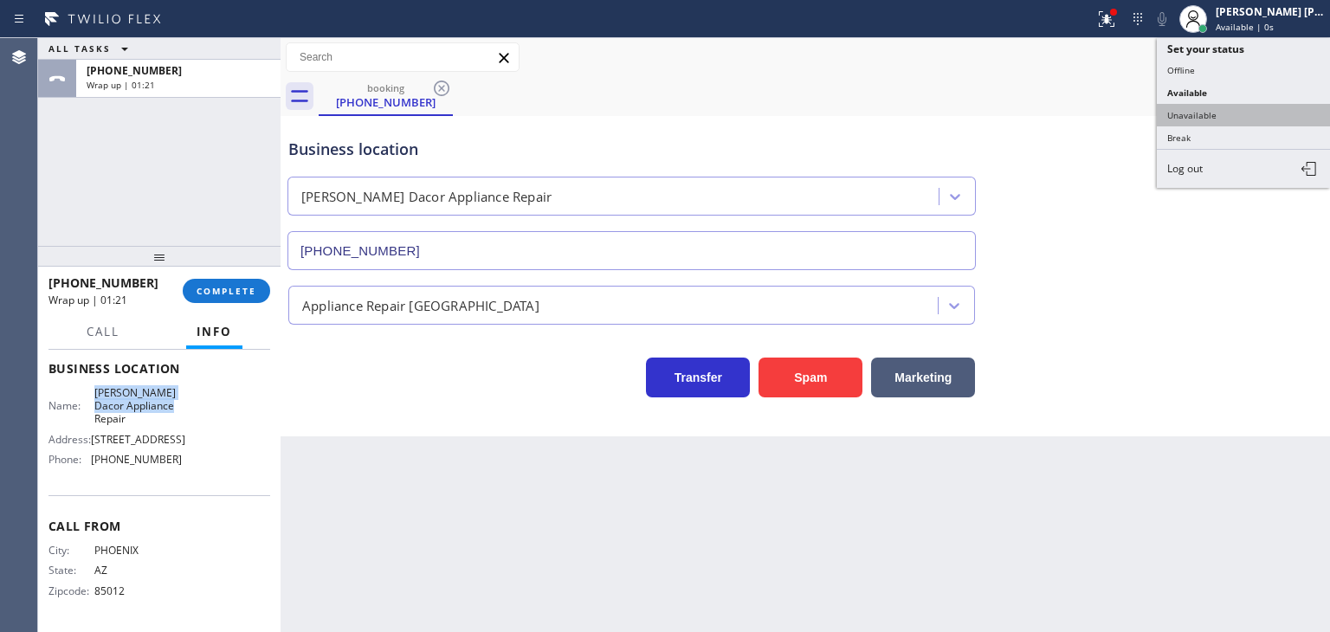
click at [1224, 108] on button "Unavailable" at bounding box center [1243, 115] width 173 height 23
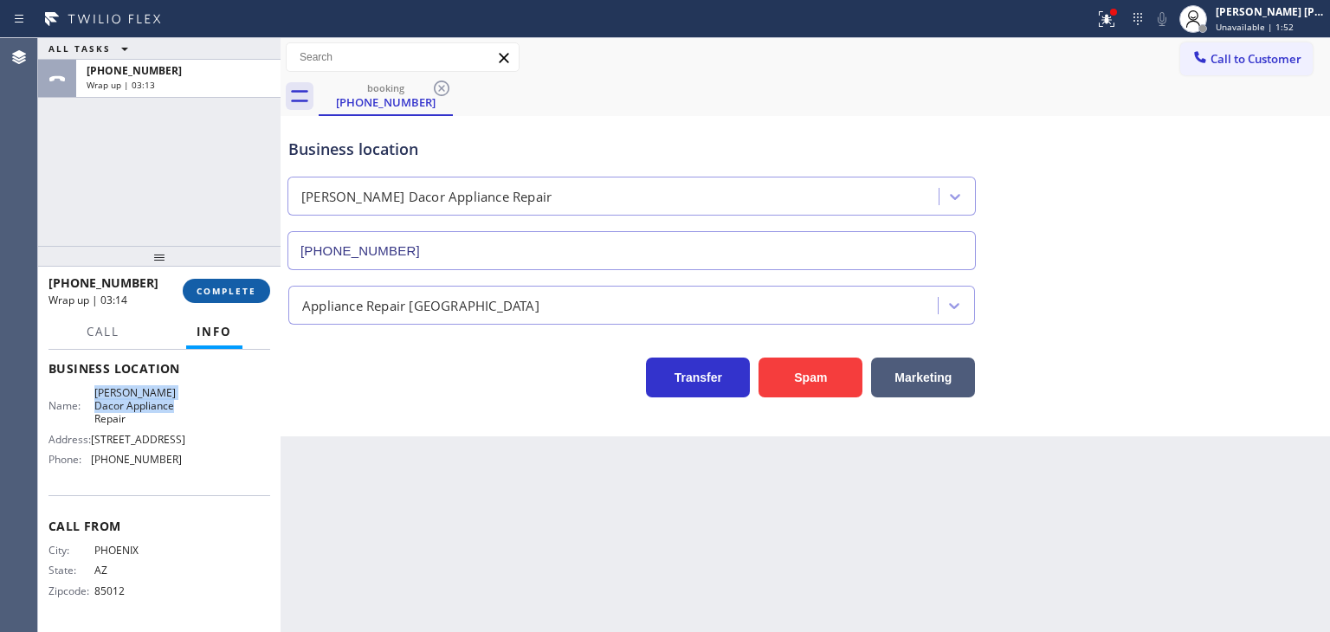
click at [242, 281] on button "COMPLETE" at bounding box center [226, 291] width 87 height 24
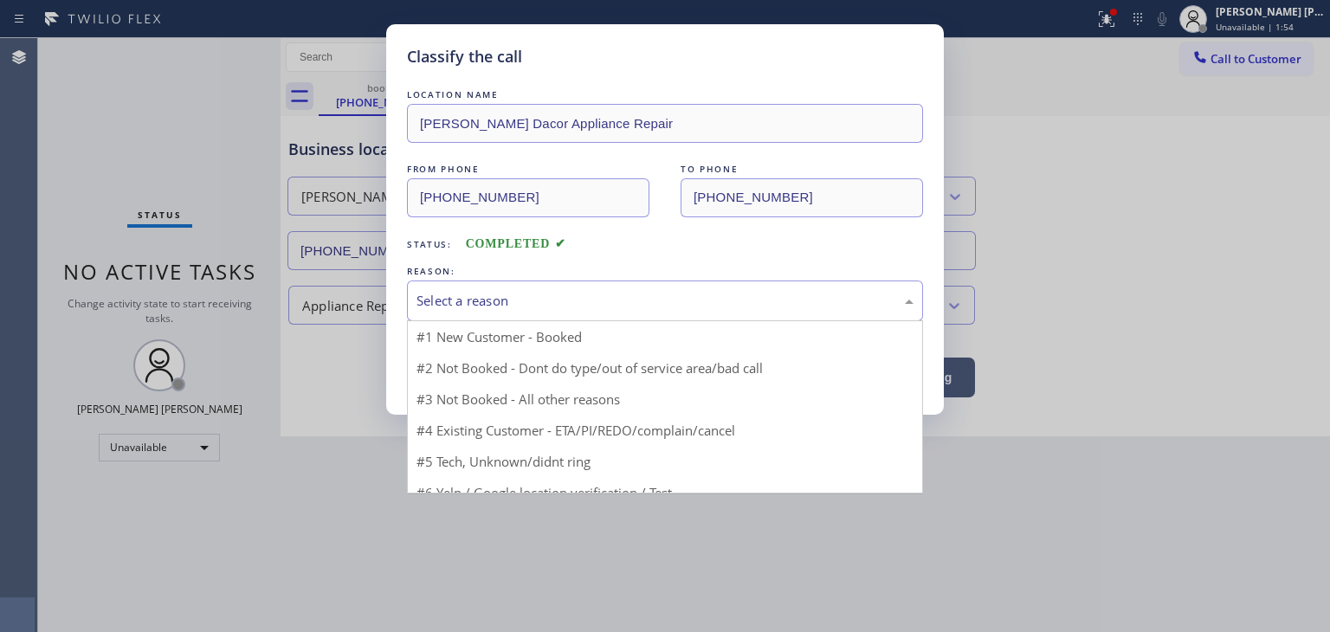
click at [538, 306] on div "Select a reason" at bounding box center [664, 301] width 497 height 20
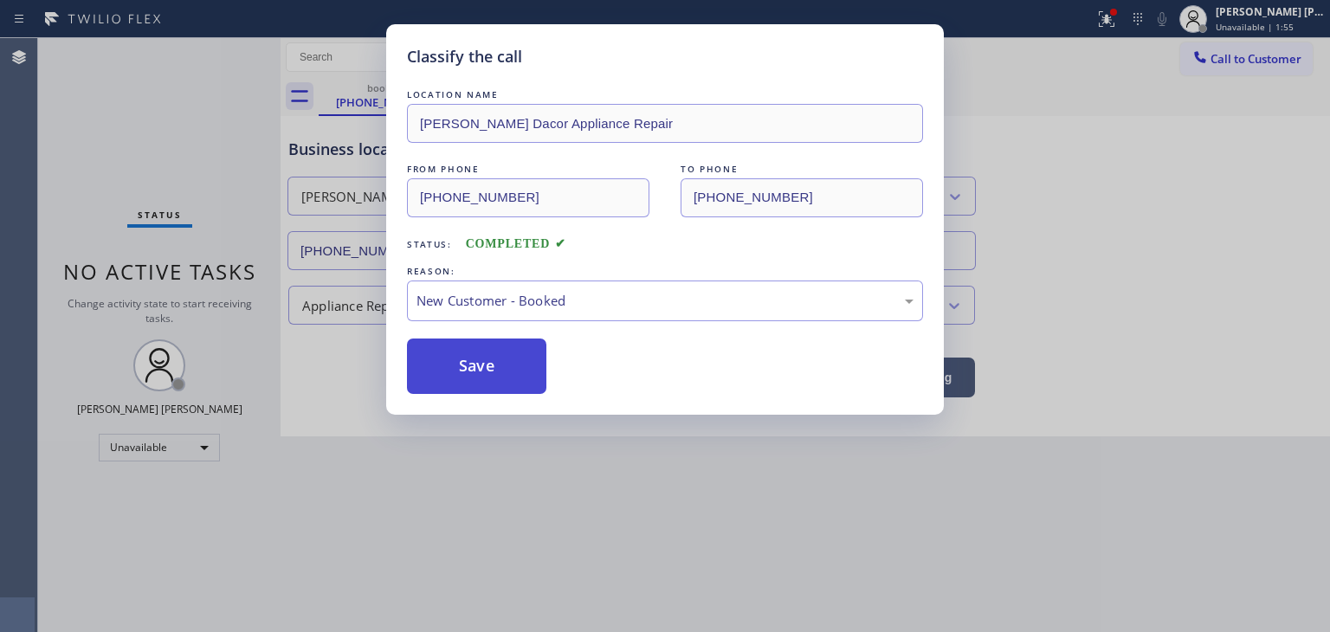
click at [492, 358] on button "Save" at bounding box center [476, 366] width 139 height 55
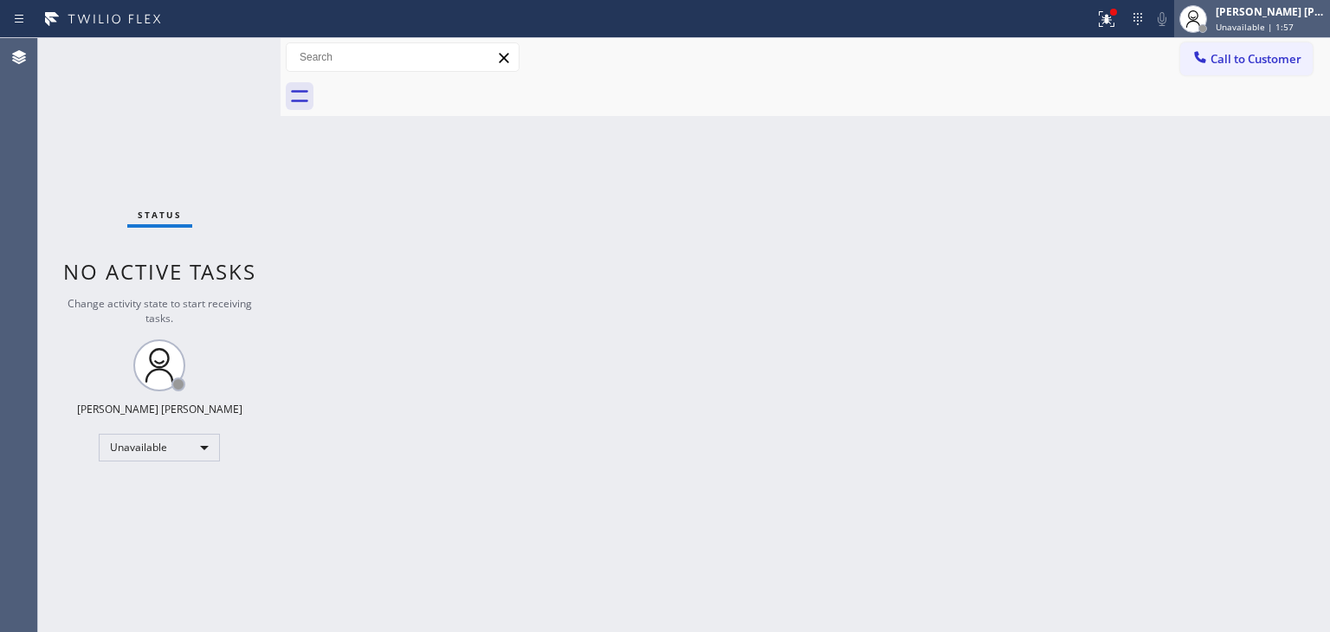
click at [1295, 18] on div "[PERSON_NAME] [PERSON_NAME]" at bounding box center [1270, 11] width 109 height 15
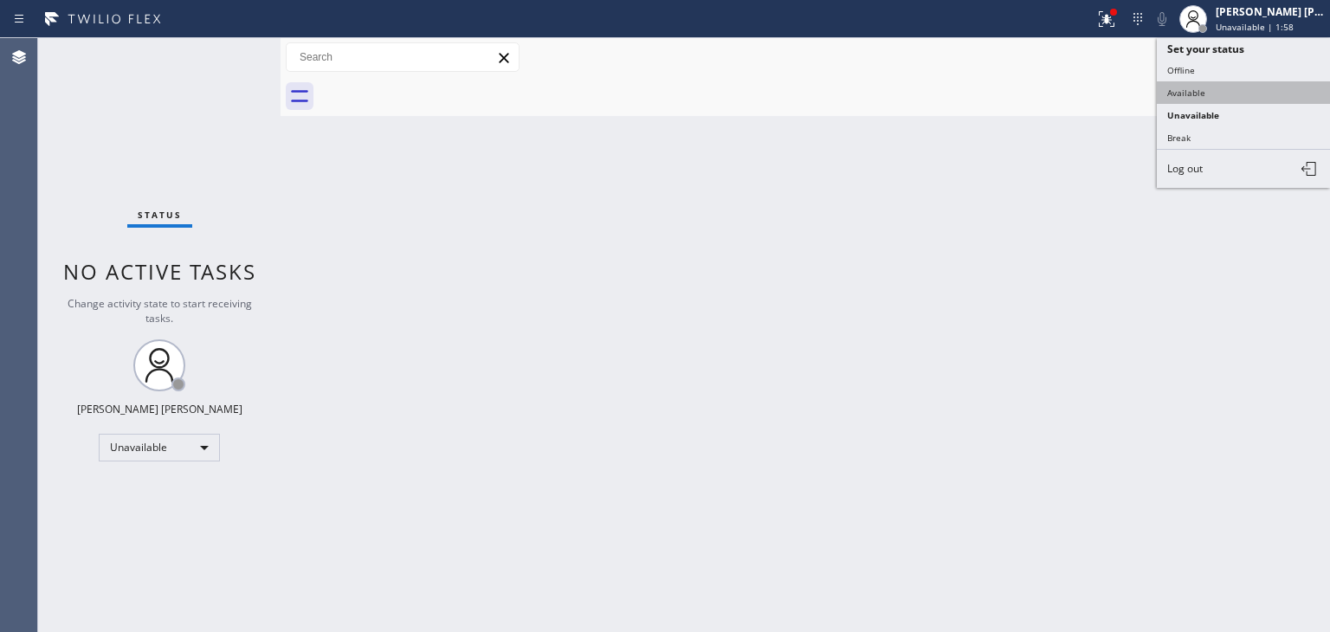
click at [1216, 91] on button "Available" at bounding box center [1243, 92] width 173 height 23
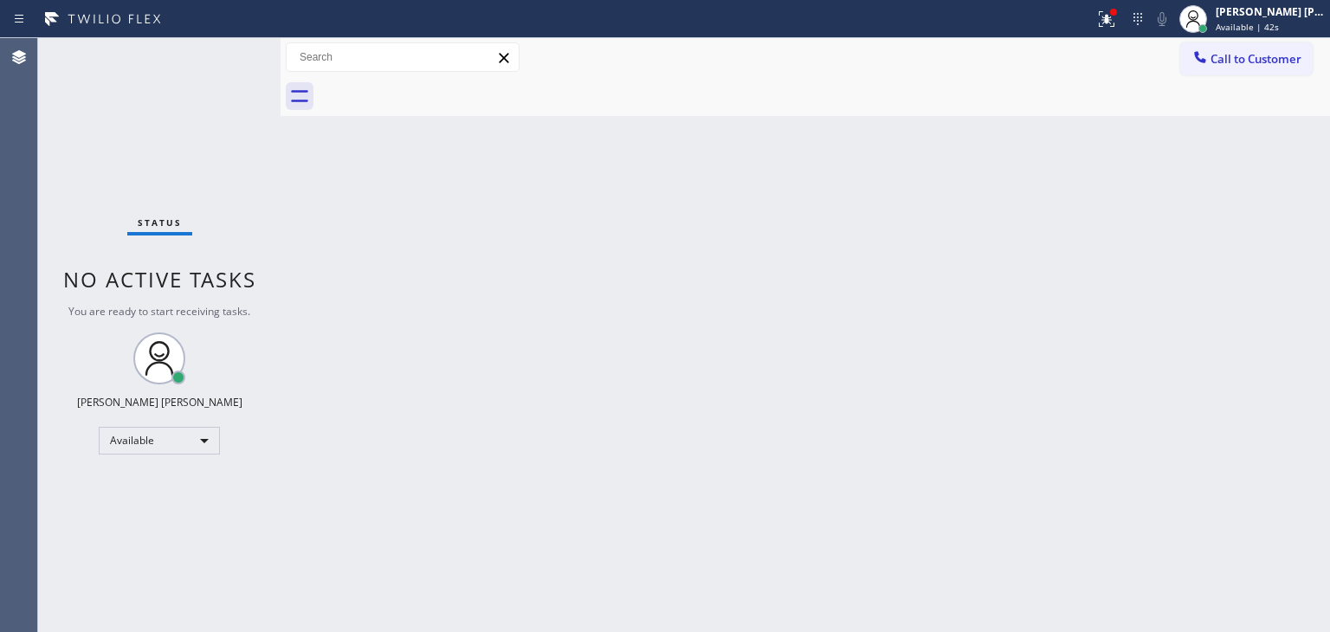
click at [229, 53] on div "Status No active tasks You are ready to start receiving tasks. [PERSON_NAME] [P…" at bounding box center [159, 335] width 242 height 594
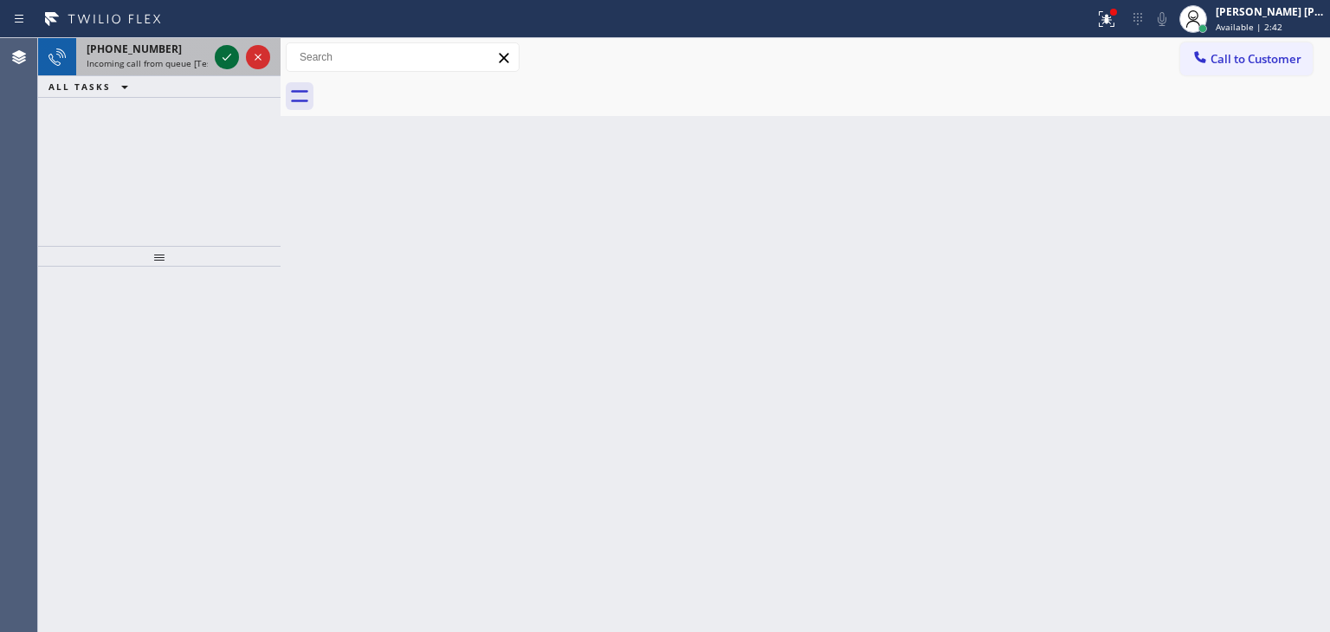
click at [226, 51] on icon at bounding box center [226, 57] width 21 height 21
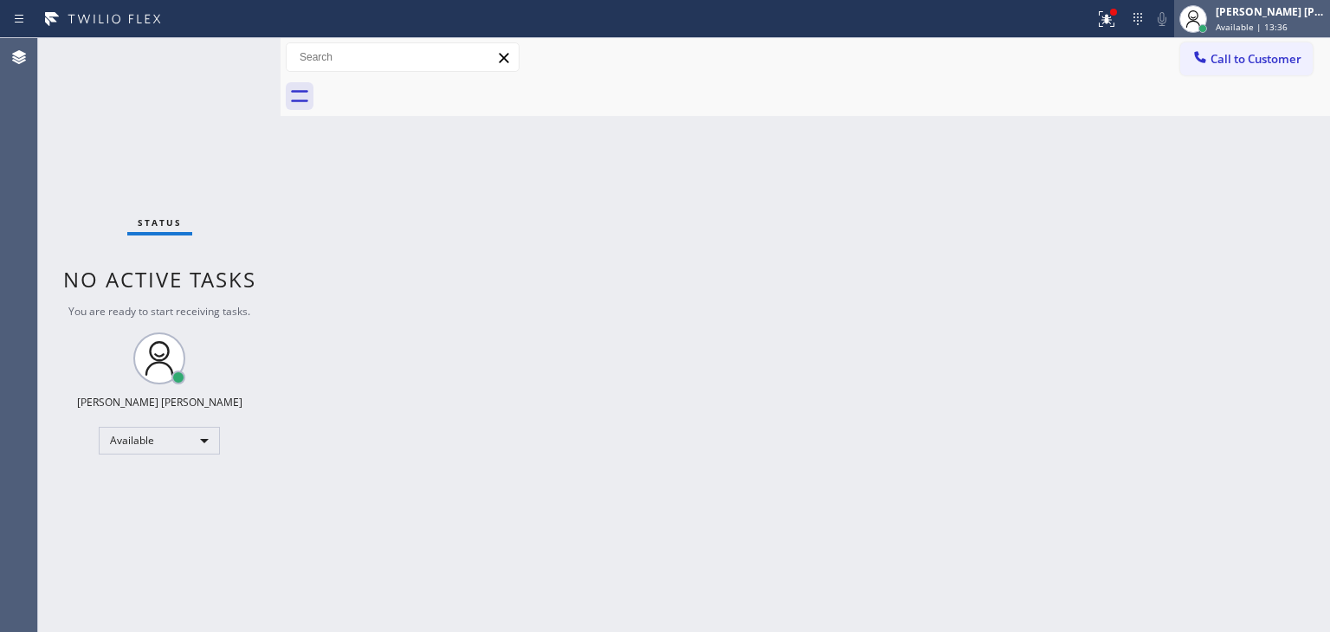
click at [1287, 25] on span "Available | 13:36" at bounding box center [1252, 27] width 72 height 12
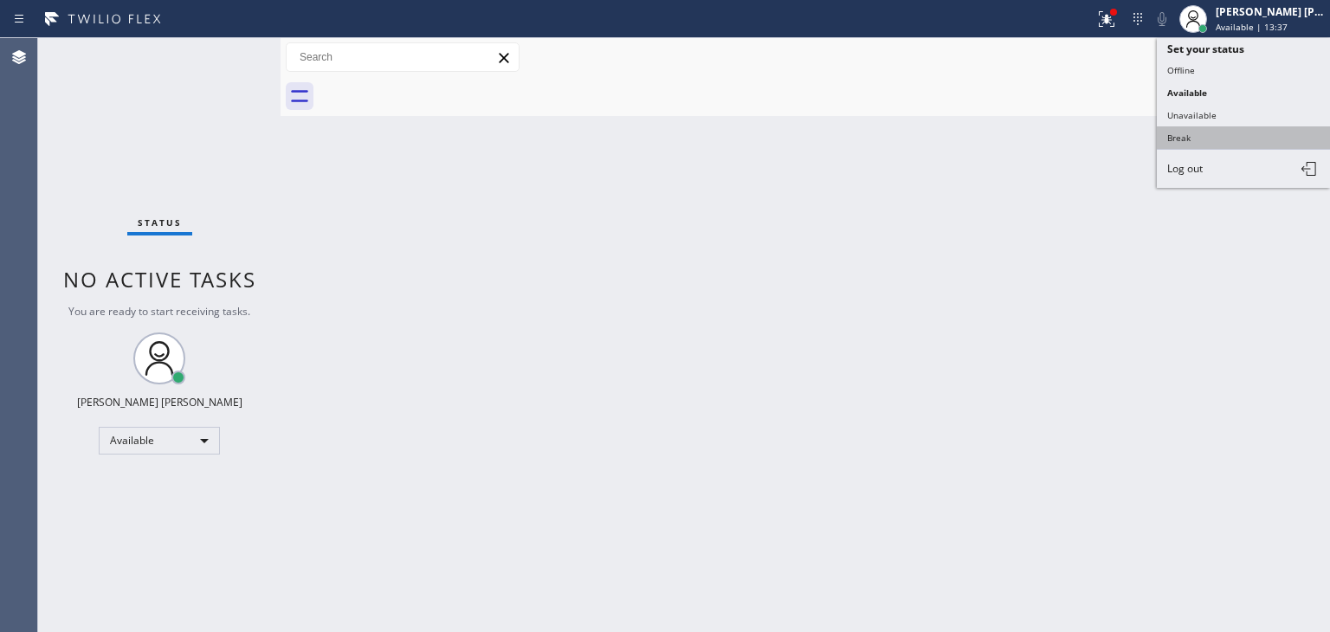
click at [1254, 129] on button "Break" at bounding box center [1243, 137] width 173 height 23
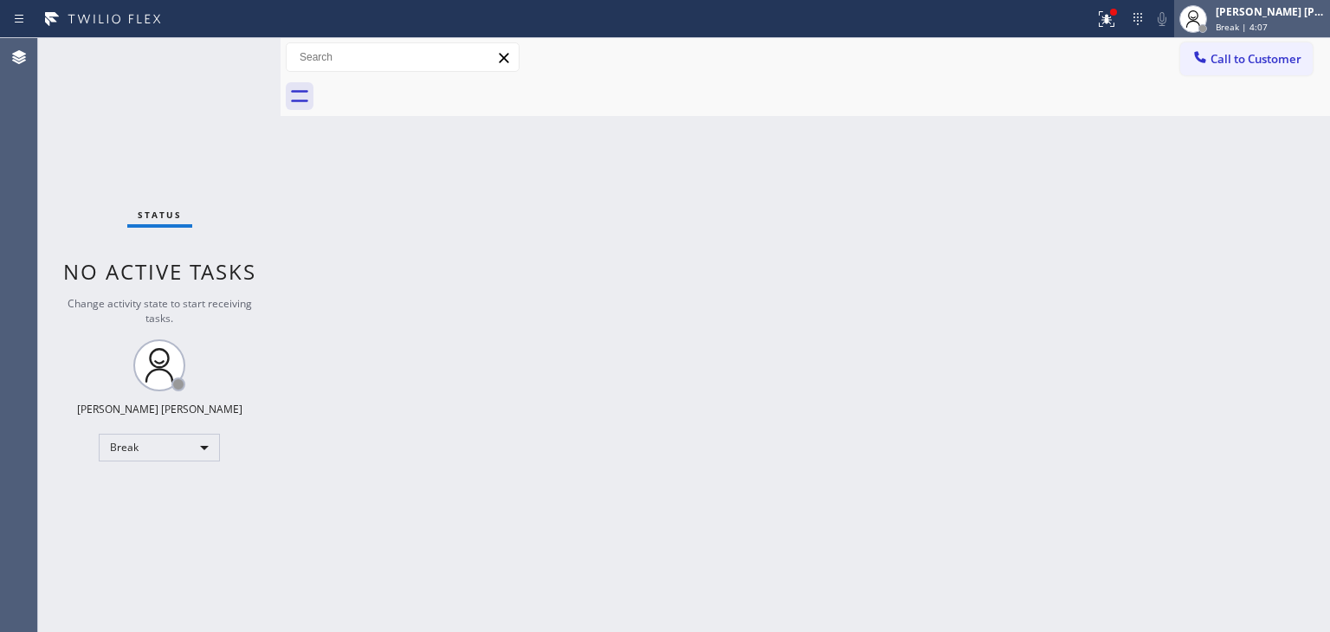
click at [1285, 6] on div "[PERSON_NAME] [PERSON_NAME]" at bounding box center [1270, 11] width 109 height 15
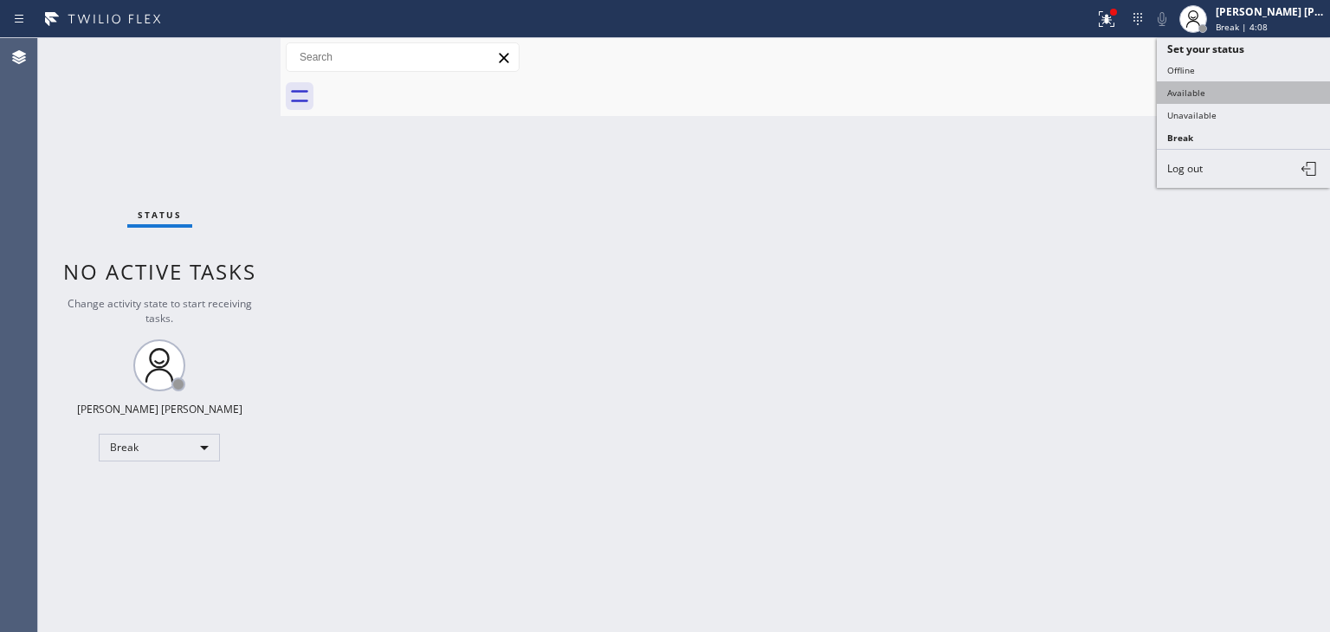
click at [1243, 81] on button "Available" at bounding box center [1243, 92] width 173 height 23
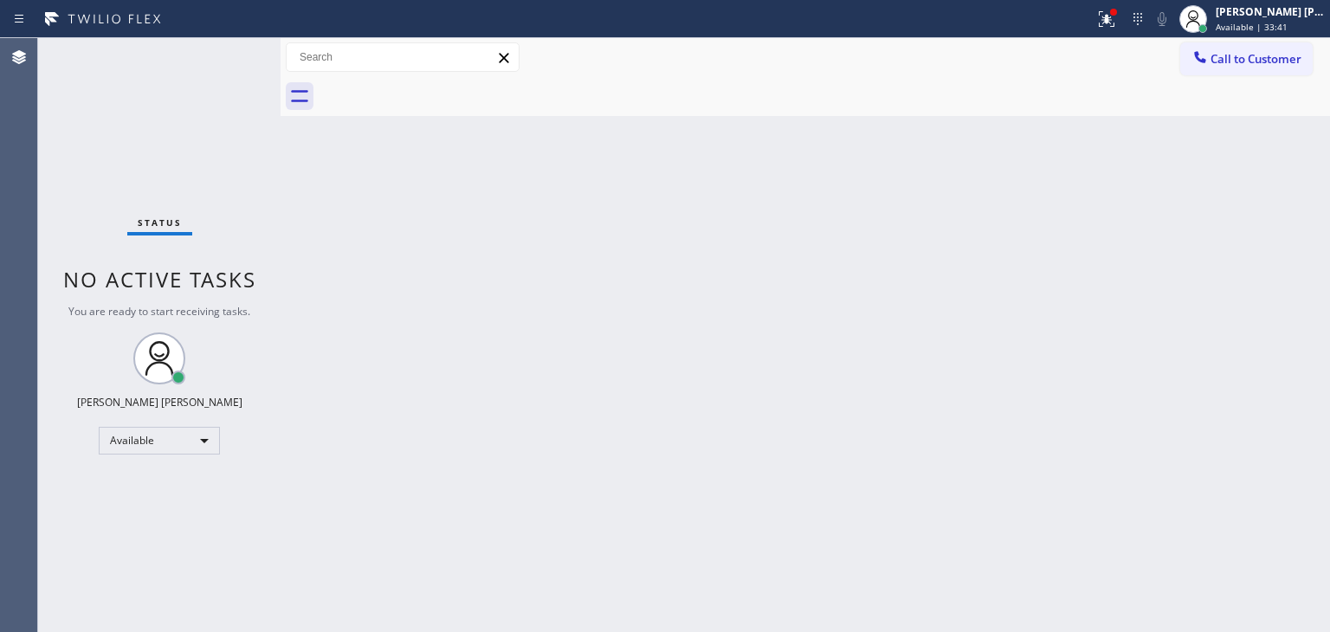
click at [226, 56] on div "Status No active tasks You are ready to start receiving tasks. [PERSON_NAME] [P…" at bounding box center [159, 335] width 242 height 594
drag, startPoint x: 1222, startPoint y: 347, endPoint x: 1248, endPoint y: 272, distance: 79.7
click at [1222, 347] on div "Back to Dashboard Change Sender ID Customers Technicians Select a contact Outbo…" at bounding box center [805, 335] width 1049 height 594
click at [1272, 17] on div "[PERSON_NAME] [PERSON_NAME]" at bounding box center [1270, 11] width 109 height 15
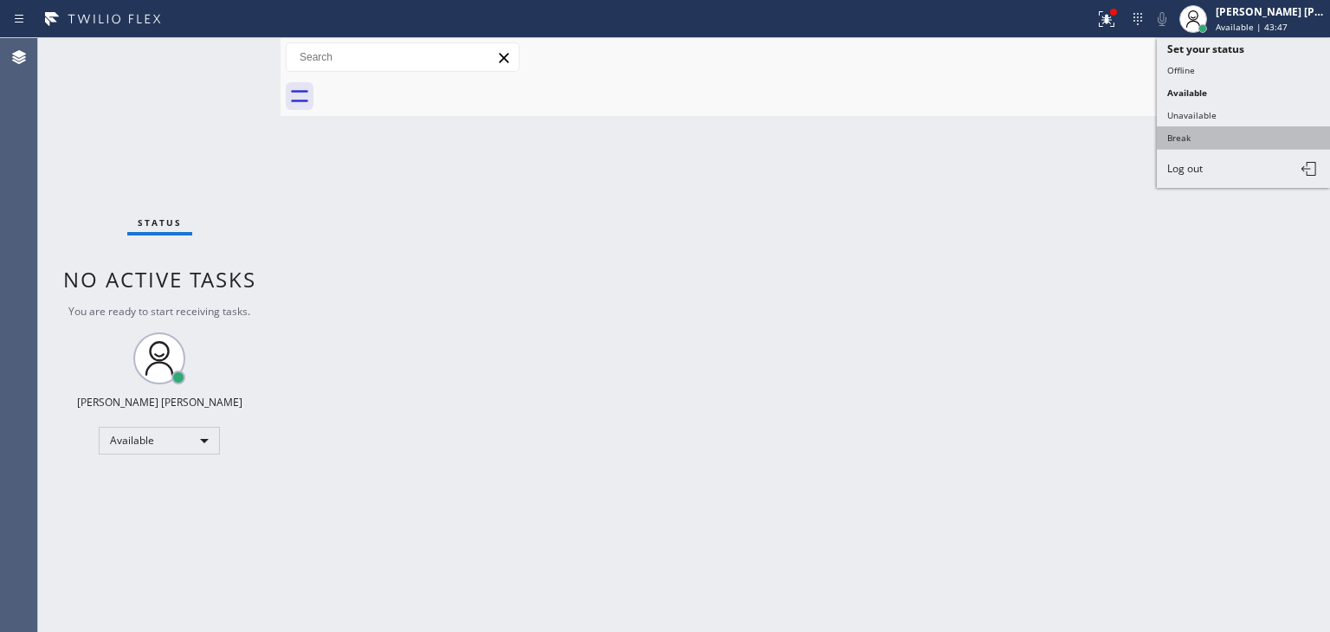
click at [1190, 127] on button "Break" at bounding box center [1243, 137] width 173 height 23
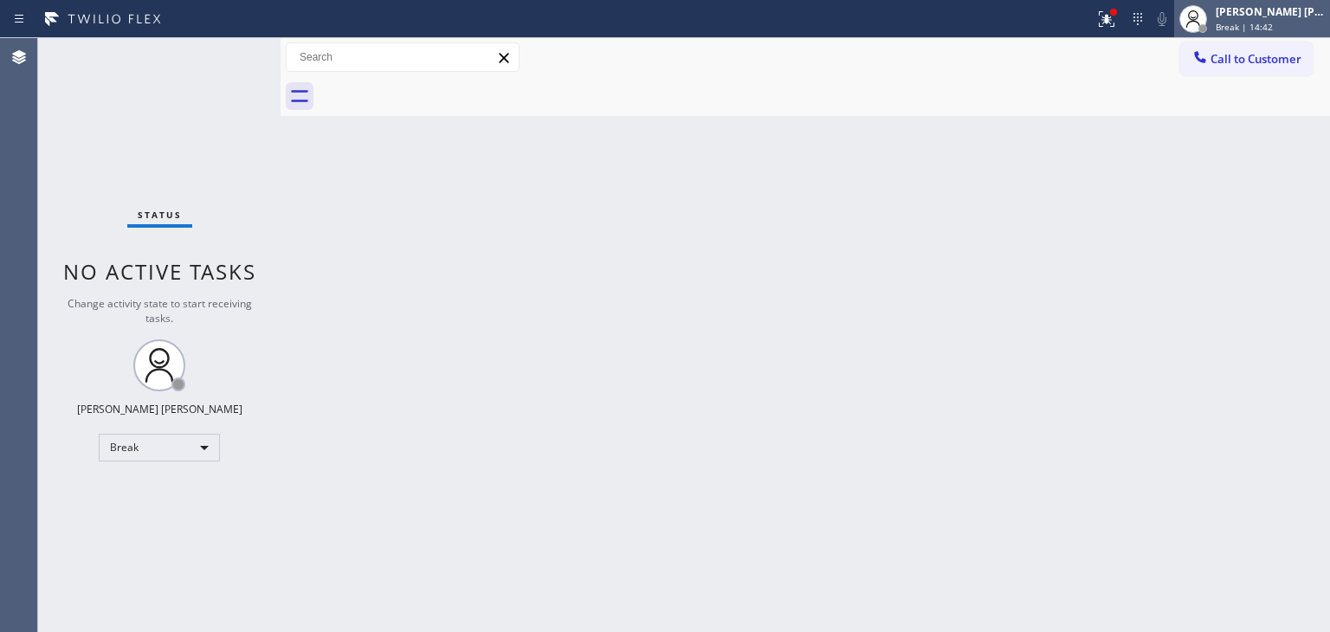
click at [1273, 25] on span "Break | 14:42" at bounding box center [1244, 27] width 57 height 12
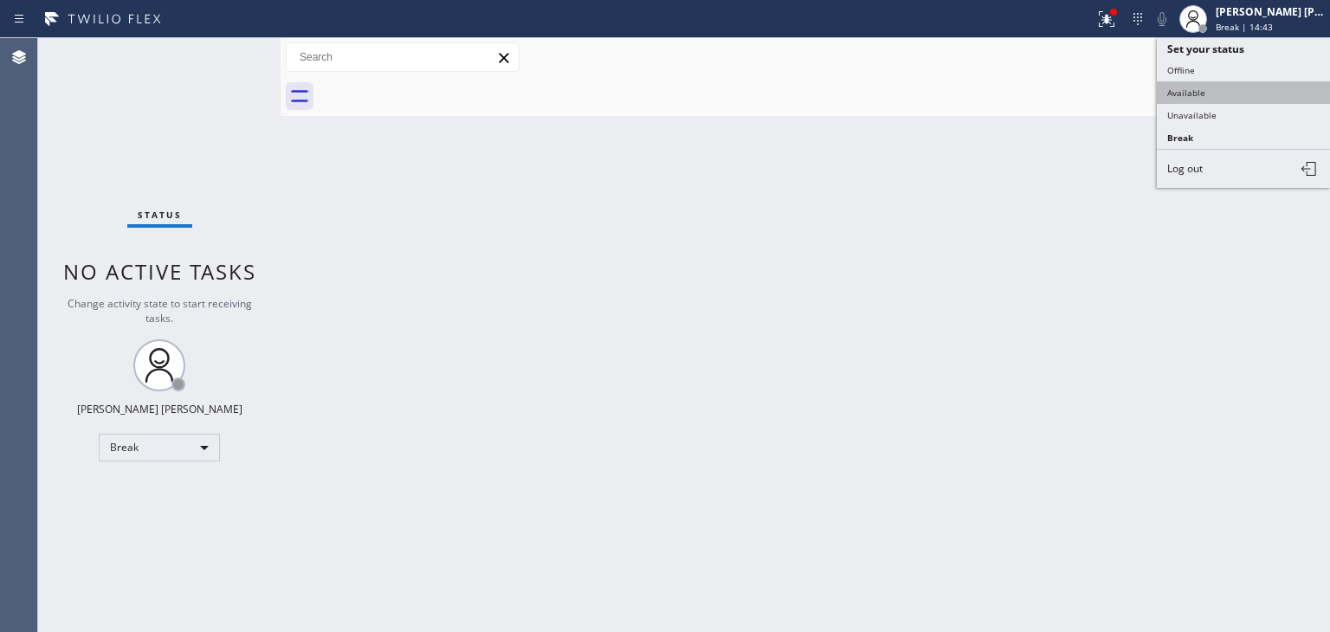
click at [1212, 82] on button "Available" at bounding box center [1243, 92] width 173 height 23
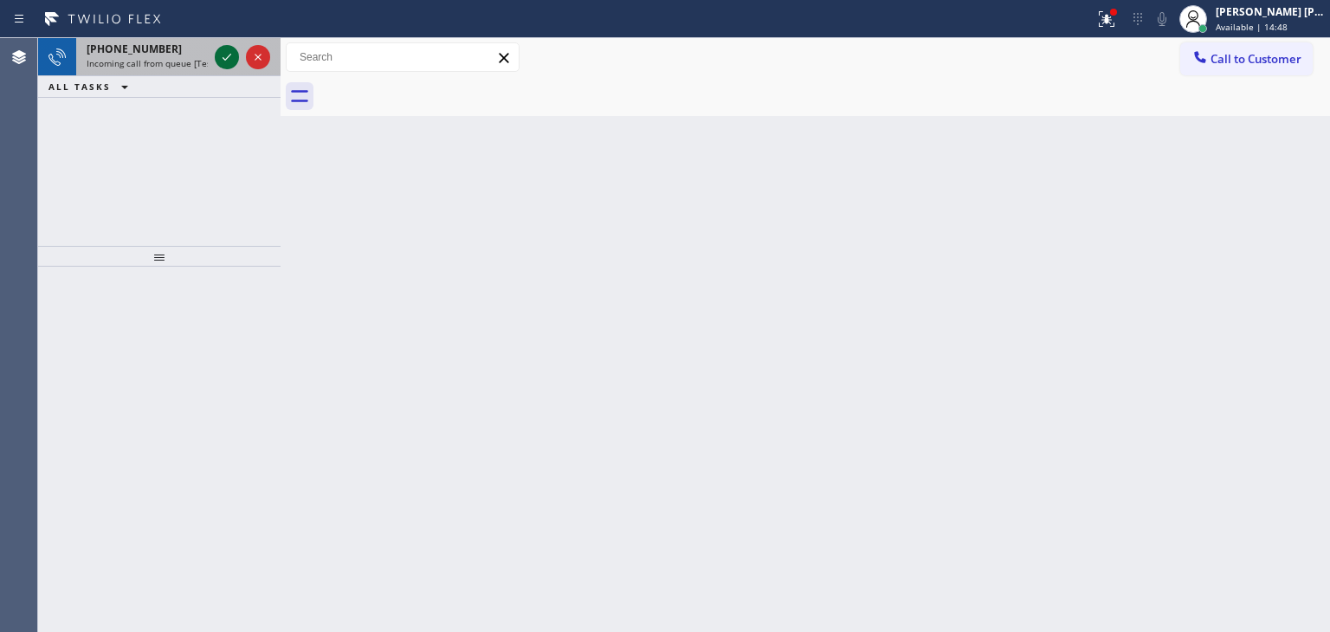
click at [225, 57] on icon at bounding box center [226, 57] width 21 height 21
click at [232, 57] on icon at bounding box center [226, 57] width 21 height 21
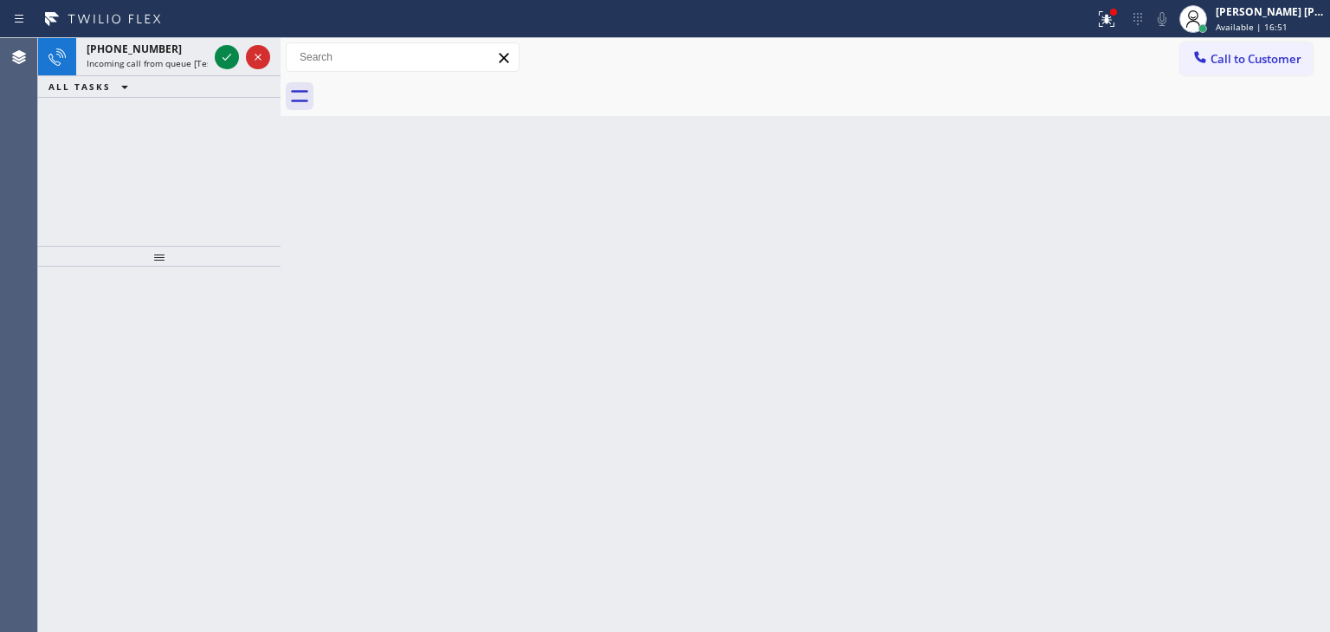
drag, startPoint x: 223, startPoint y: 55, endPoint x: 202, endPoint y: 216, distance: 162.5
click at [223, 55] on icon at bounding box center [226, 57] width 21 height 21
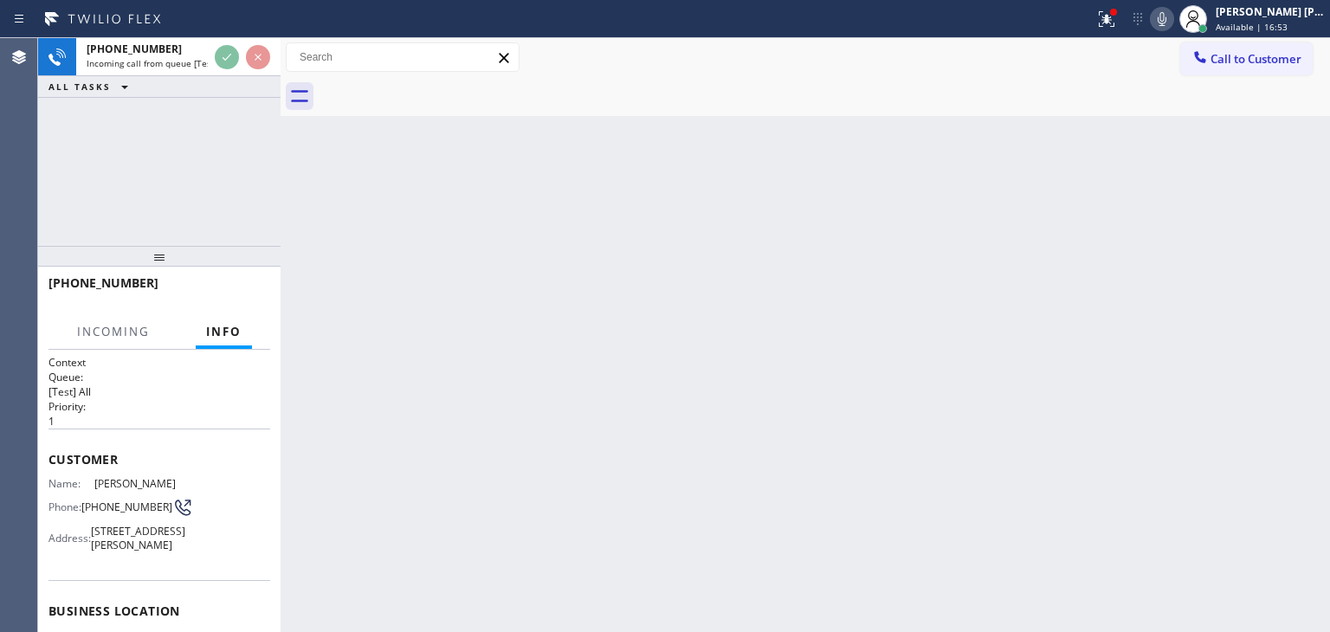
scroll to position [87, 0]
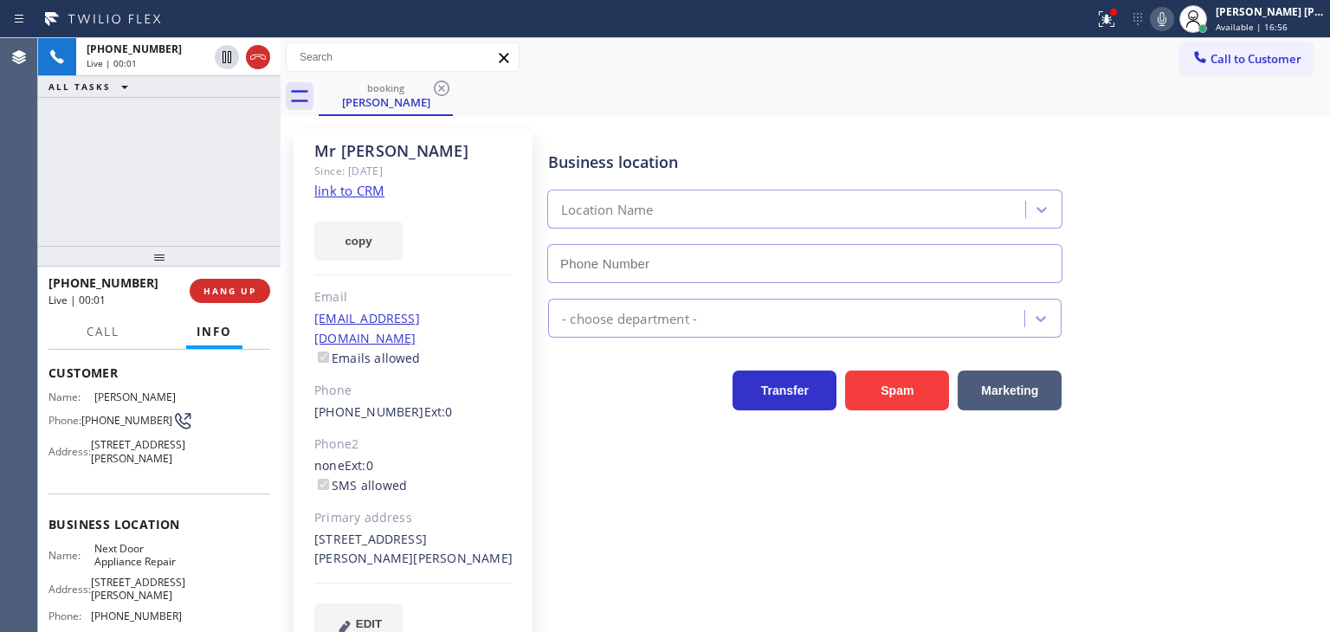
type input "[PHONE_NUMBER]"
click at [351, 190] on link "link to CRM" at bounding box center [349, 190] width 70 height 17
click at [107, 339] on span "Call" at bounding box center [103, 332] width 33 height 16
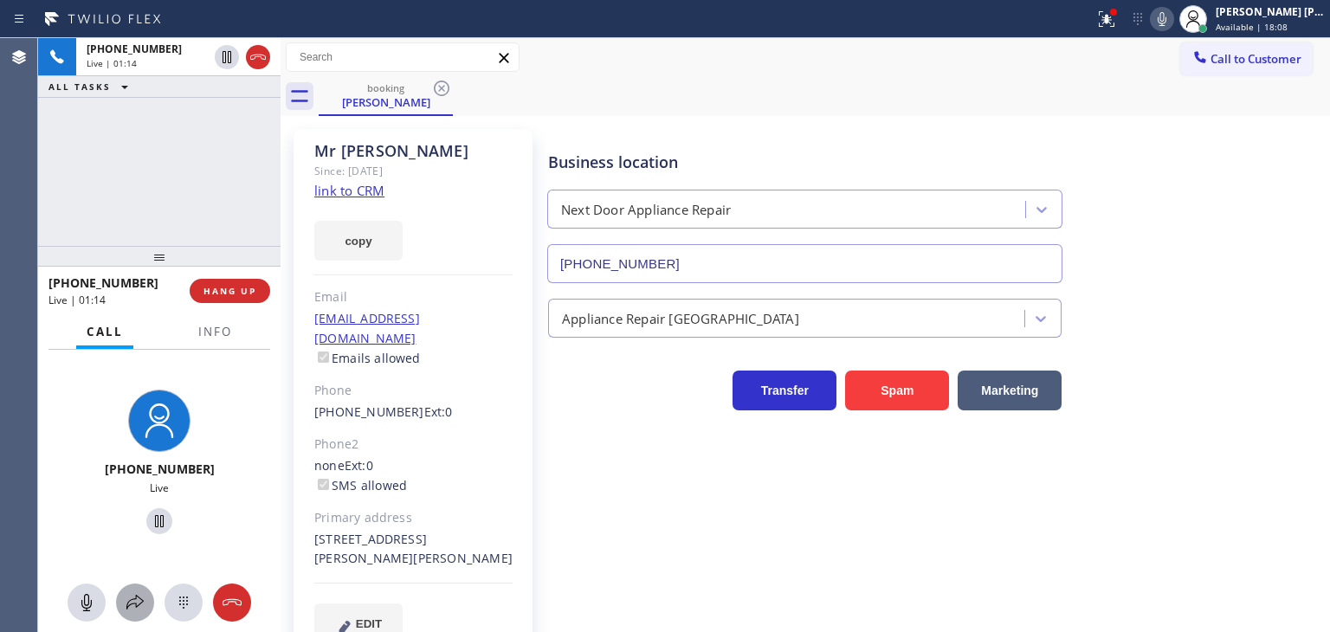
click at [142, 604] on icon at bounding box center [135, 602] width 21 height 21
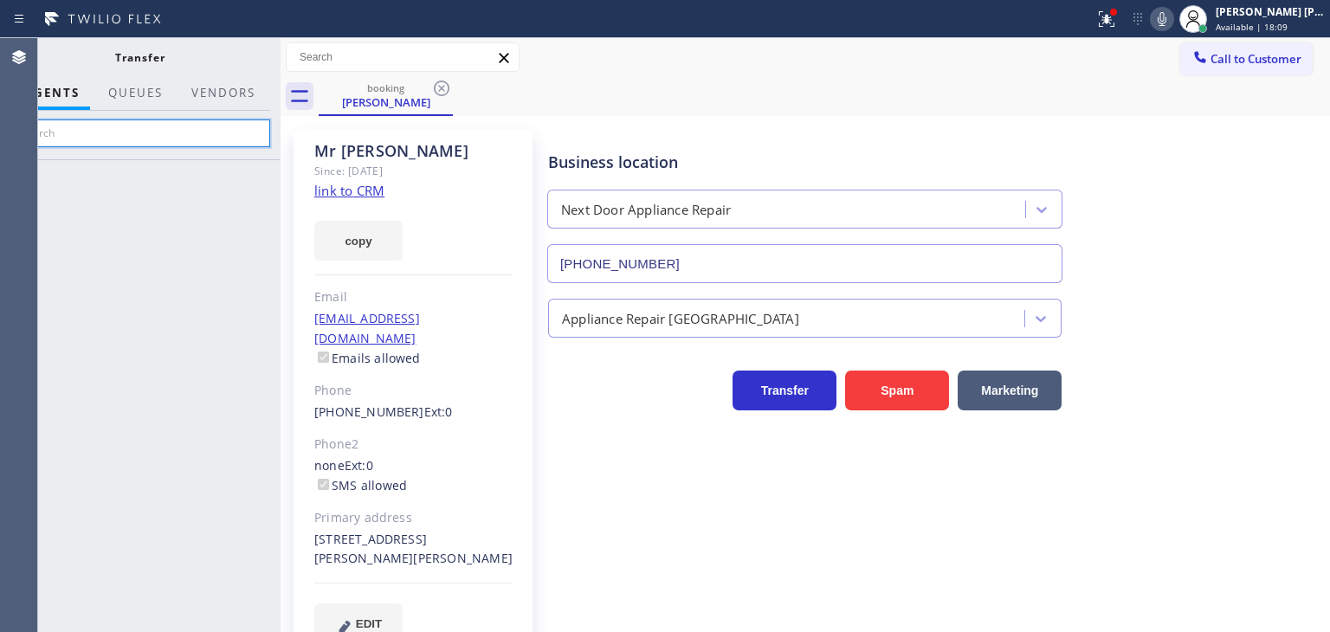
click at [203, 136] on input "text" at bounding box center [140, 133] width 261 height 28
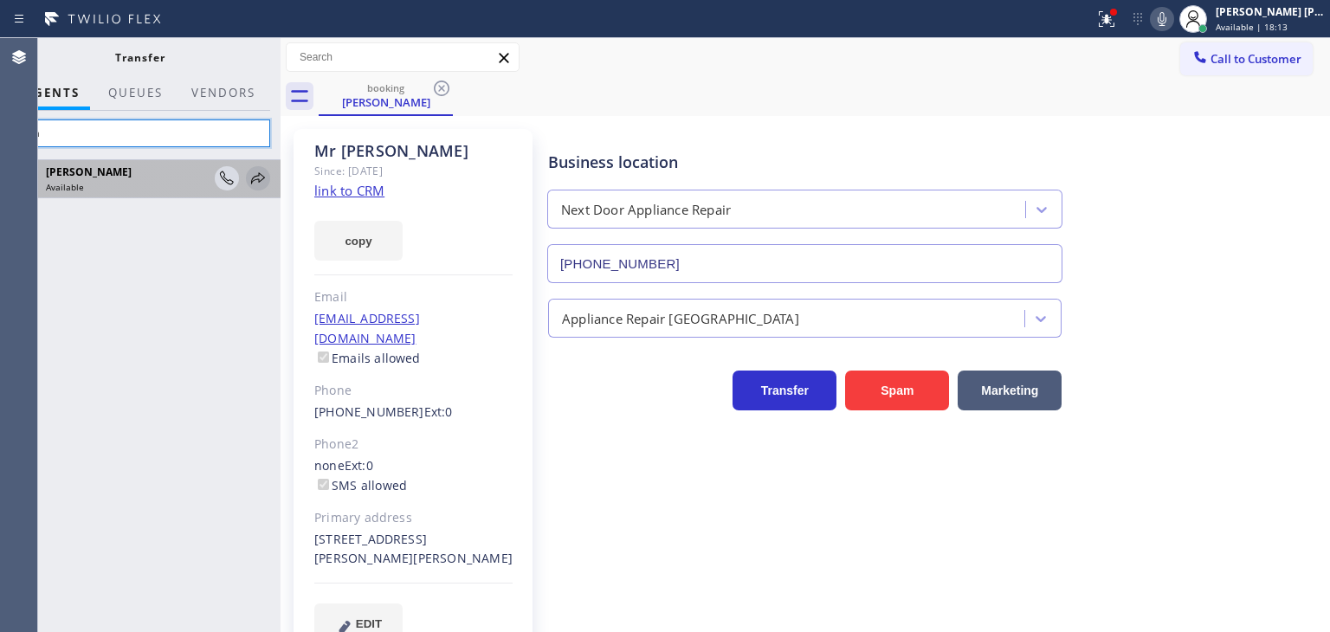
type input "lyka"
click at [261, 179] on icon at bounding box center [258, 177] width 14 height 11
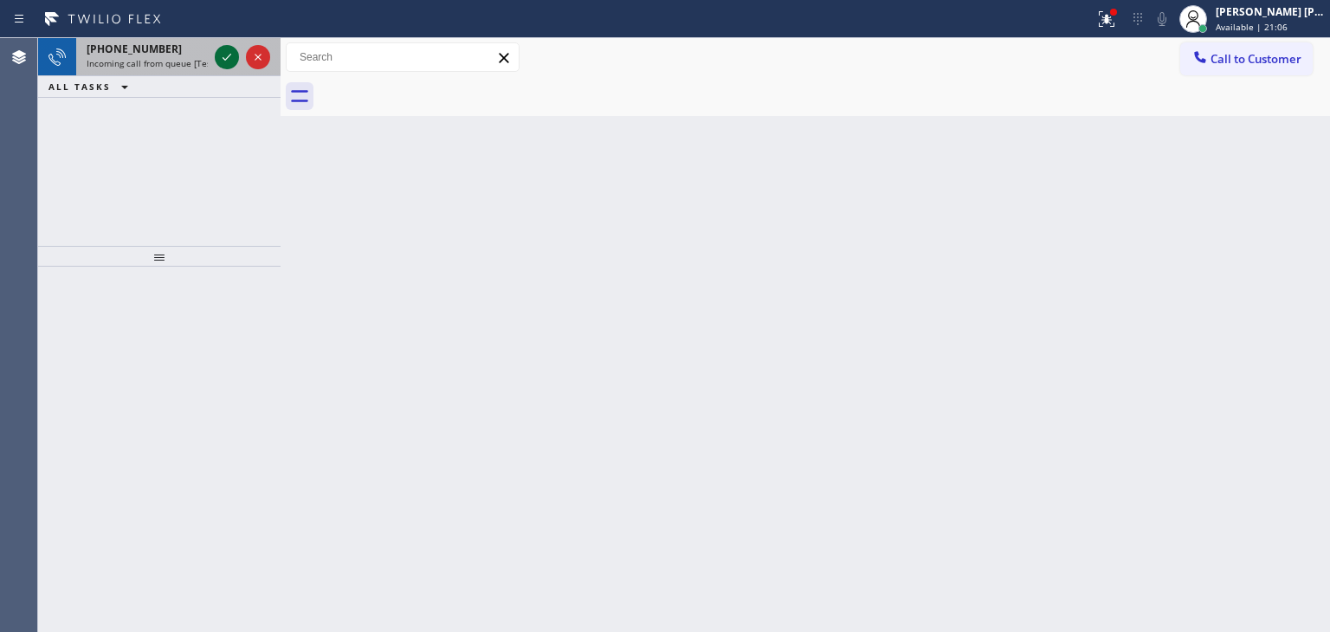
click at [229, 60] on icon at bounding box center [226, 57] width 21 height 21
click at [232, 57] on icon at bounding box center [226, 57] width 21 height 21
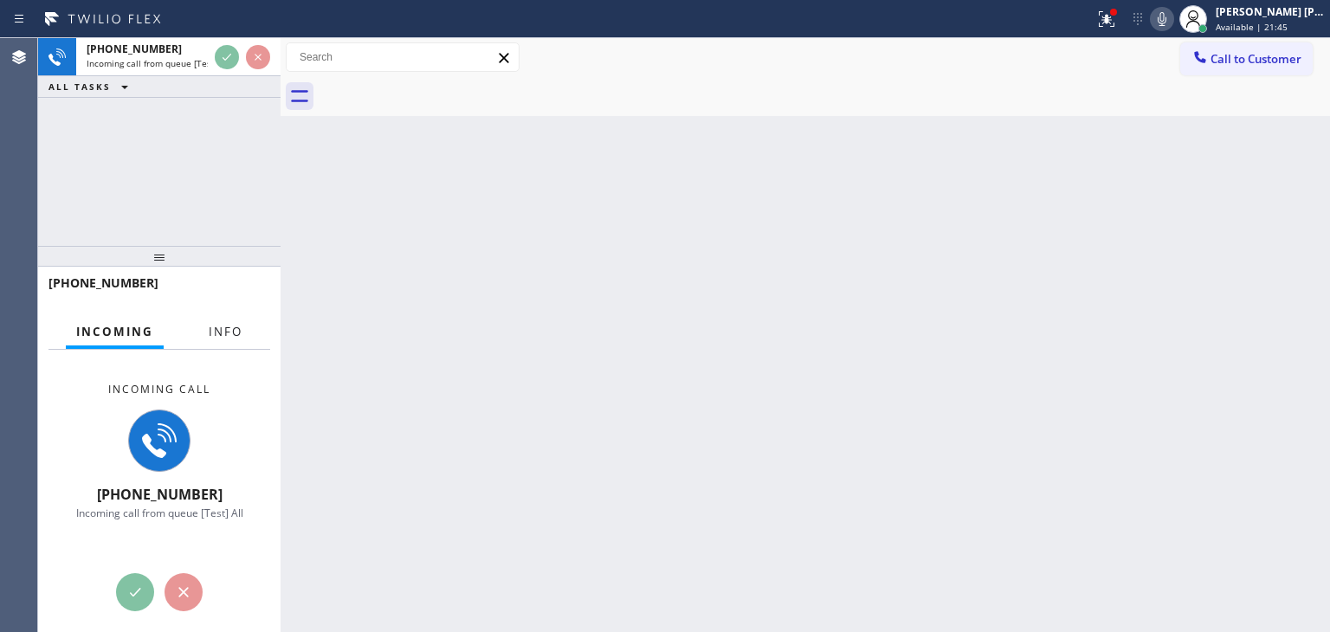
click at [222, 342] on button "Info" at bounding box center [225, 332] width 55 height 34
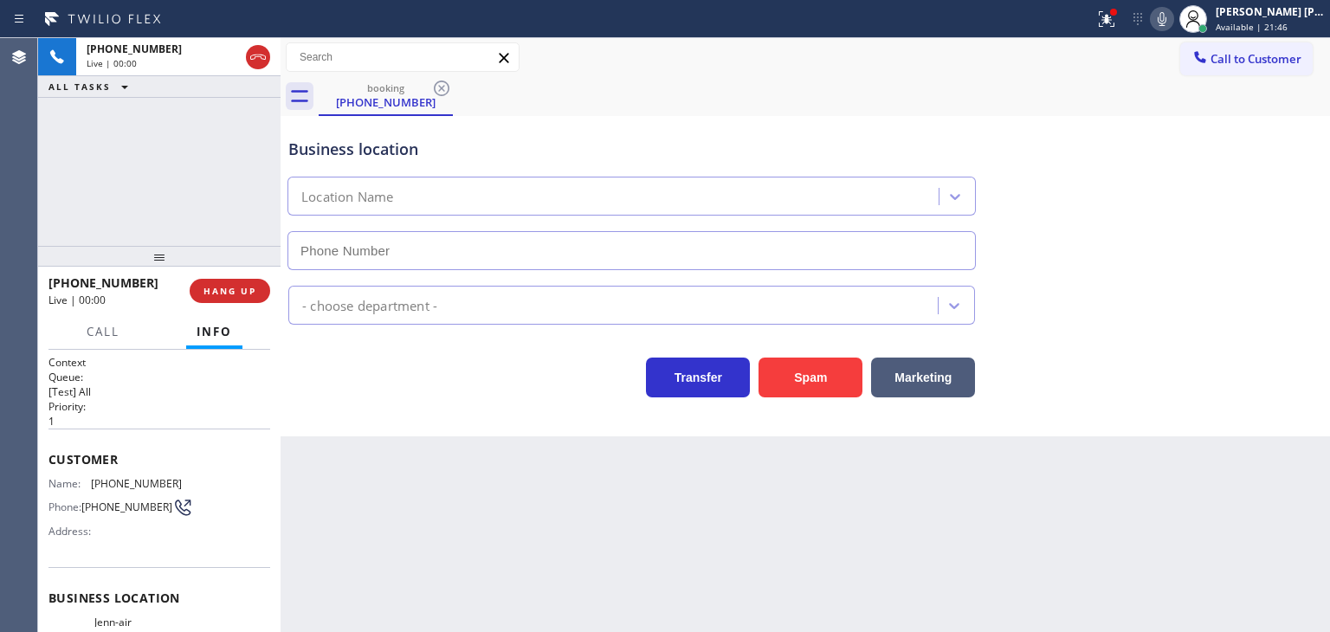
type input "[PHONE_NUMBER]"
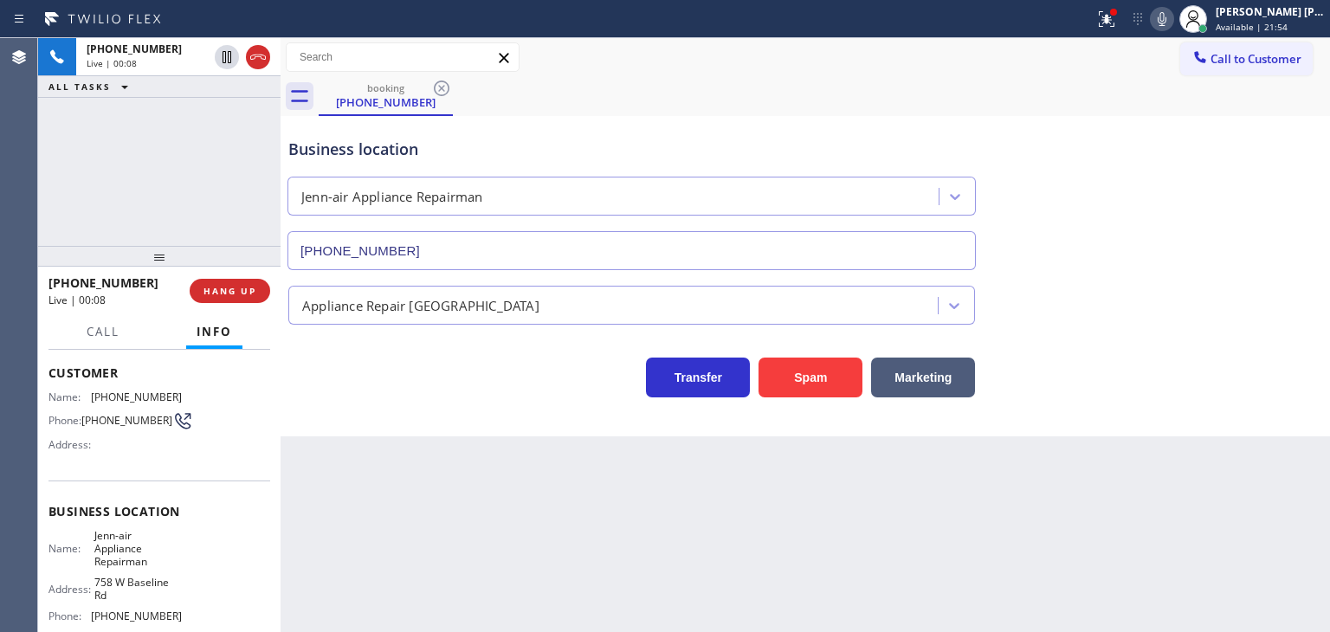
click at [1172, 17] on icon at bounding box center [1162, 19] width 21 height 21
click at [1172, 25] on icon at bounding box center [1162, 19] width 21 height 21
click at [1172, 16] on icon at bounding box center [1162, 19] width 21 height 21
click at [1172, 22] on icon at bounding box center [1162, 19] width 21 height 21
click at [1166, 22] on icon at bounding box center [1162, 19] width 9 height 14
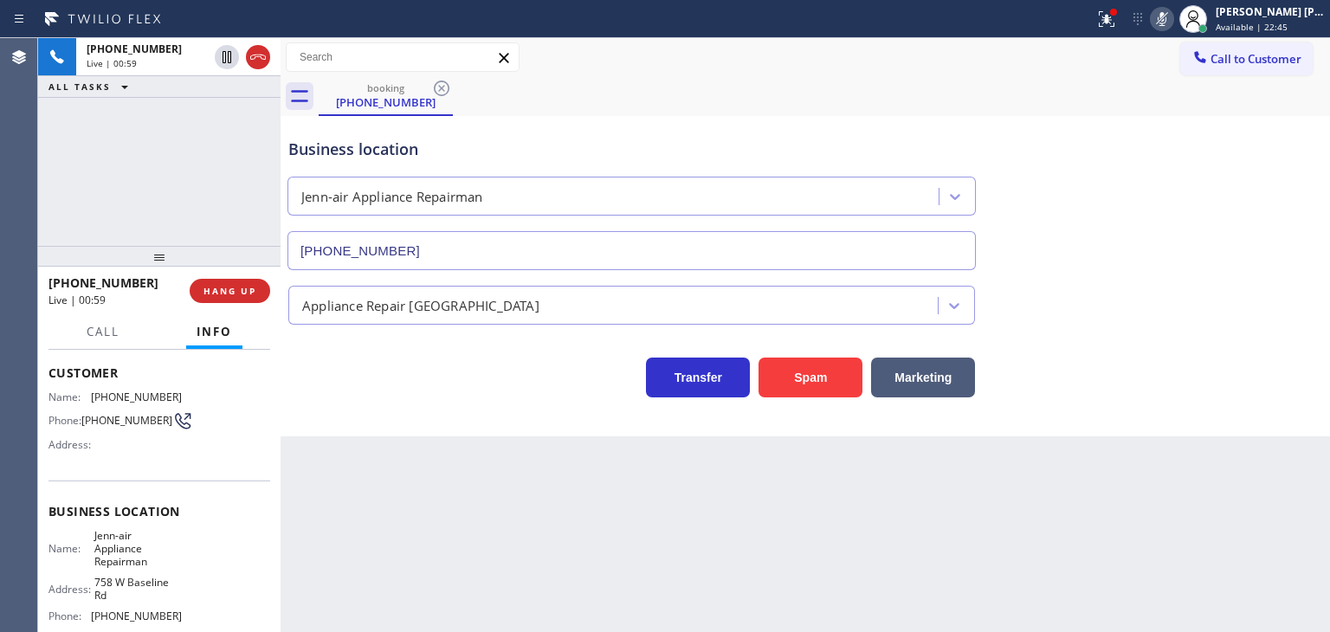
drag, startPoint x: 1188, startPoint y: 22, endPoint x: 1186, endPoint y: 30, distance: 8.8
click at [1172, 22] on icon at bounding box center [1162, 19] width 21 height 21
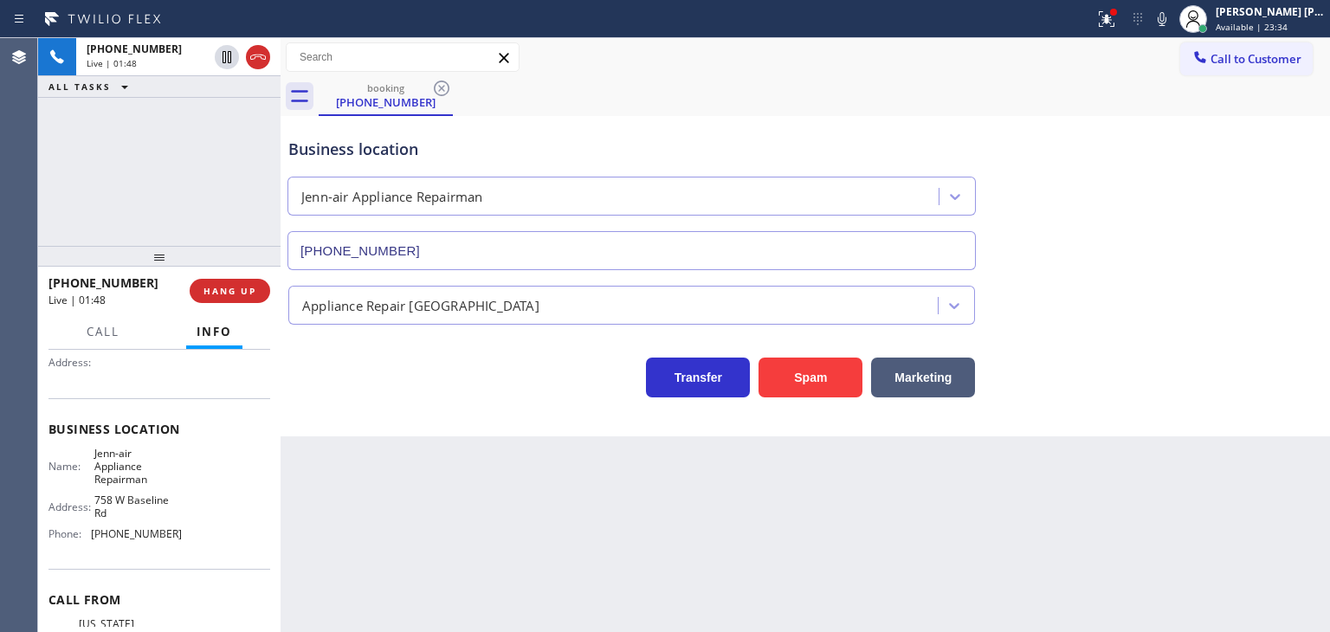
scroll to position [173, 0]
click at [1172, 16] on icon at bounding box center [1162, 19] width 21 height 21
click at [1172, 18] on icon at bounding box center [1162, 19] width 21 height 21
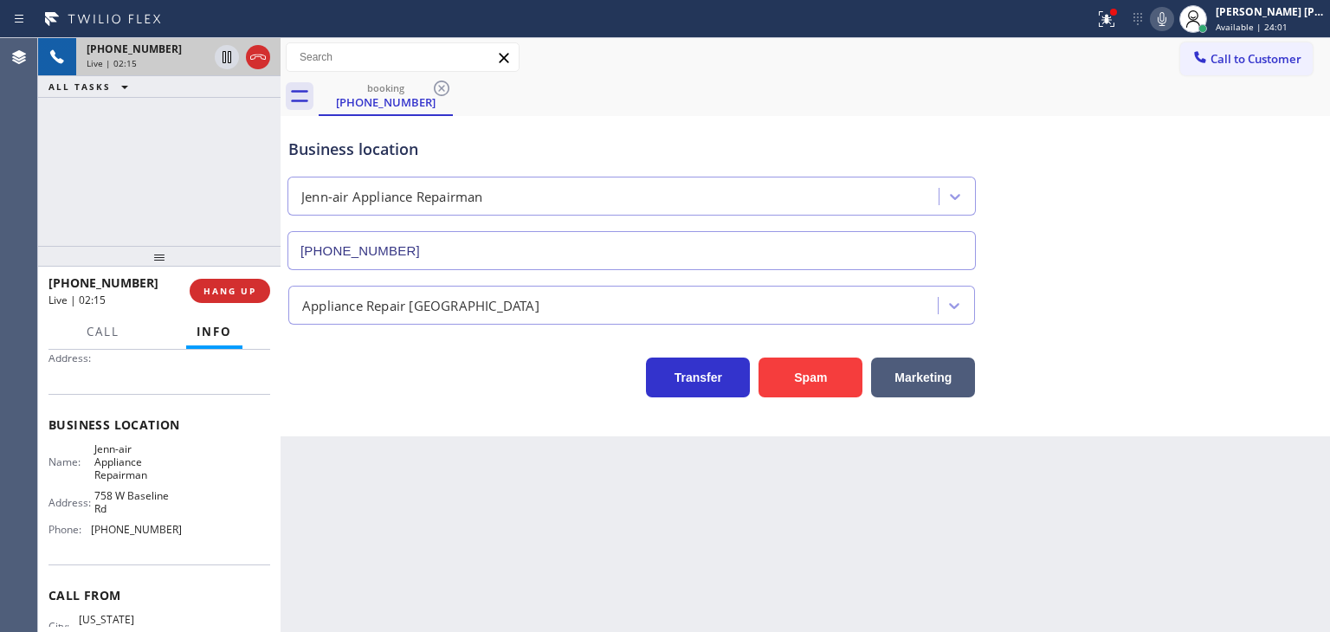
drag, startPoint x: 125, startPoint y: 205, endPoint x: 240, endPoint y: 44, distance: 198.0
click at [125, 205] on div "[PHONE_NUMBER] Live | 02:15 ALL TASKS ALL TASKS ACTIVE TASKS TASKS IN WRAP UP" at bounding box center [159, 142] width 242 height 208
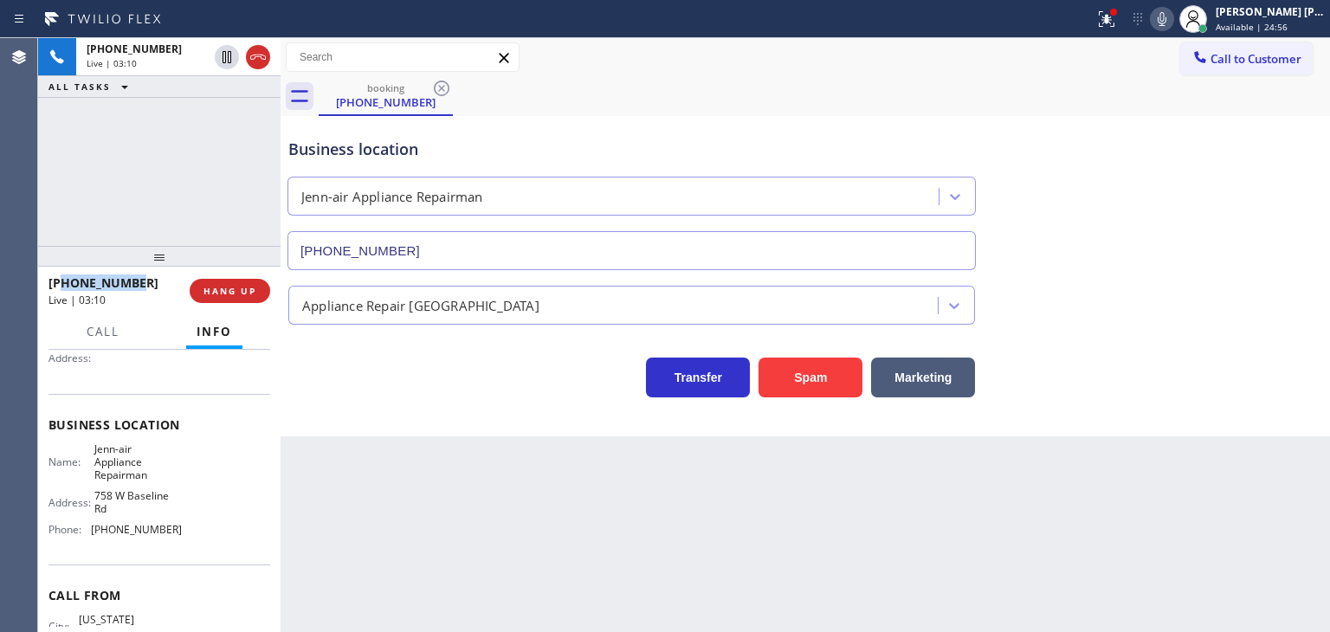
drag, startPoint x: 152, startPoint y: 287, endPoint x: 65, endPoint y: 279, distance: 87.8
click at [65, 279] on div "[PHONE_NUMBER]" at bounding box center [112, 282] width 129 height 16
copy span "3196211508"
drag, startPoint x: 179, startPoint y: 526, endPoint x: 85, endPoint y: 530, distance: 94.5
click at [85, 530] on div "Name: Jenn-air Appliance Repairman Address: [STREET_ADDRESS] Phone: [PHONE_NUMB…" at bounding box center [159, 492] width 222 height 101
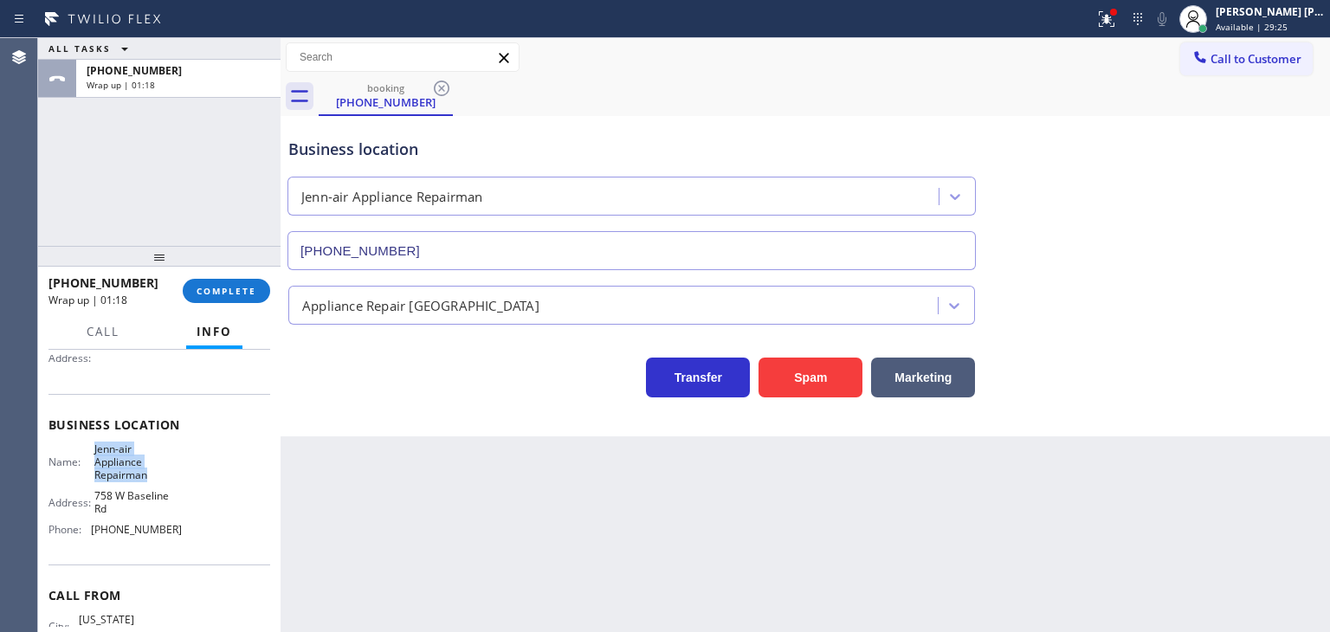
drag, startPoint x: 149, startPoint y: 481, endPoint x: 87, endPoint y: 449, distance: 70.1
click at [87, 449] on div "Name: [PERSON_NAME]-air Appliance Repairman" at bounding box center [114, 462] width 133 height 40
click at [246, 300] on button "COMPLETE" at bounding box center [226, 291] width 87 height 24
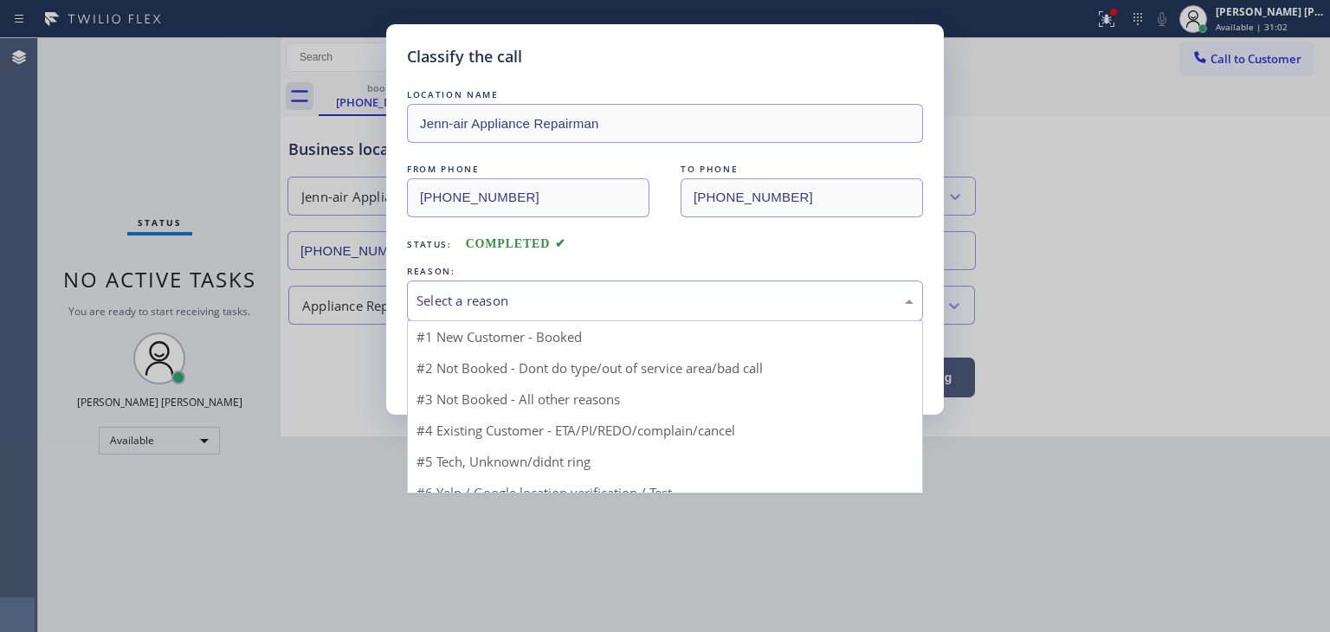
click at [512, 295] on div "Select a reason" at bounding box center [664, 301] width 497 height 20
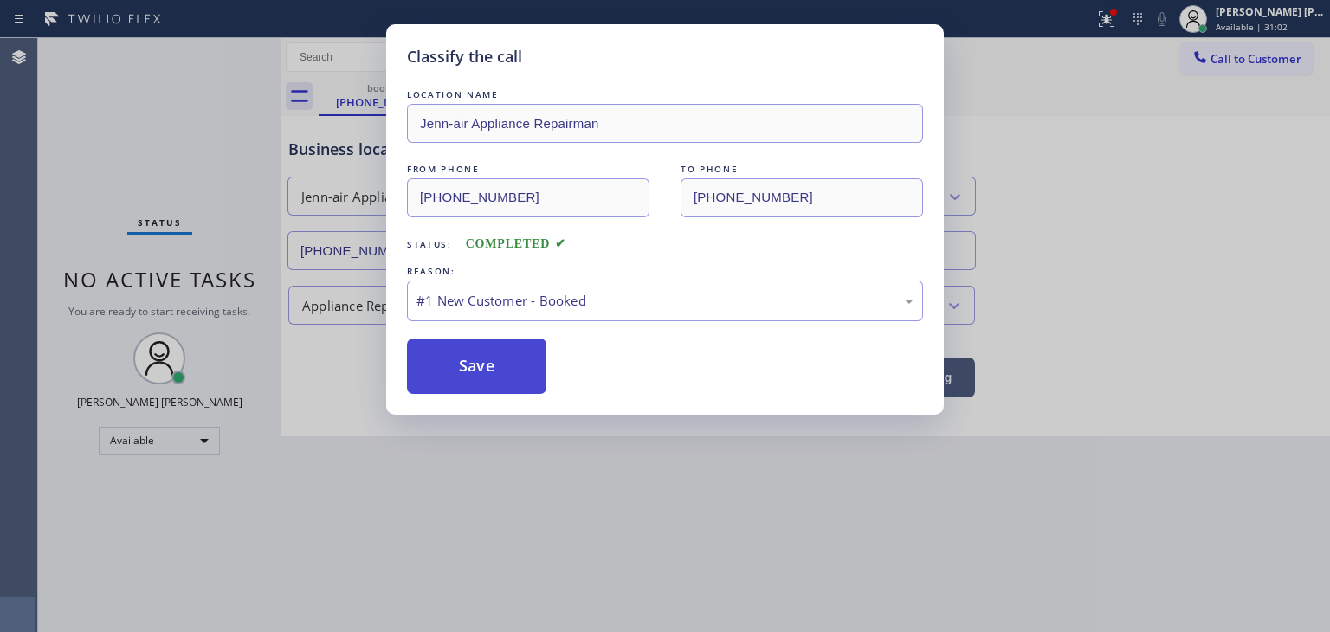
click at [496, 355] on button "Save" at bounding box center [476, 366] width 139 height 55
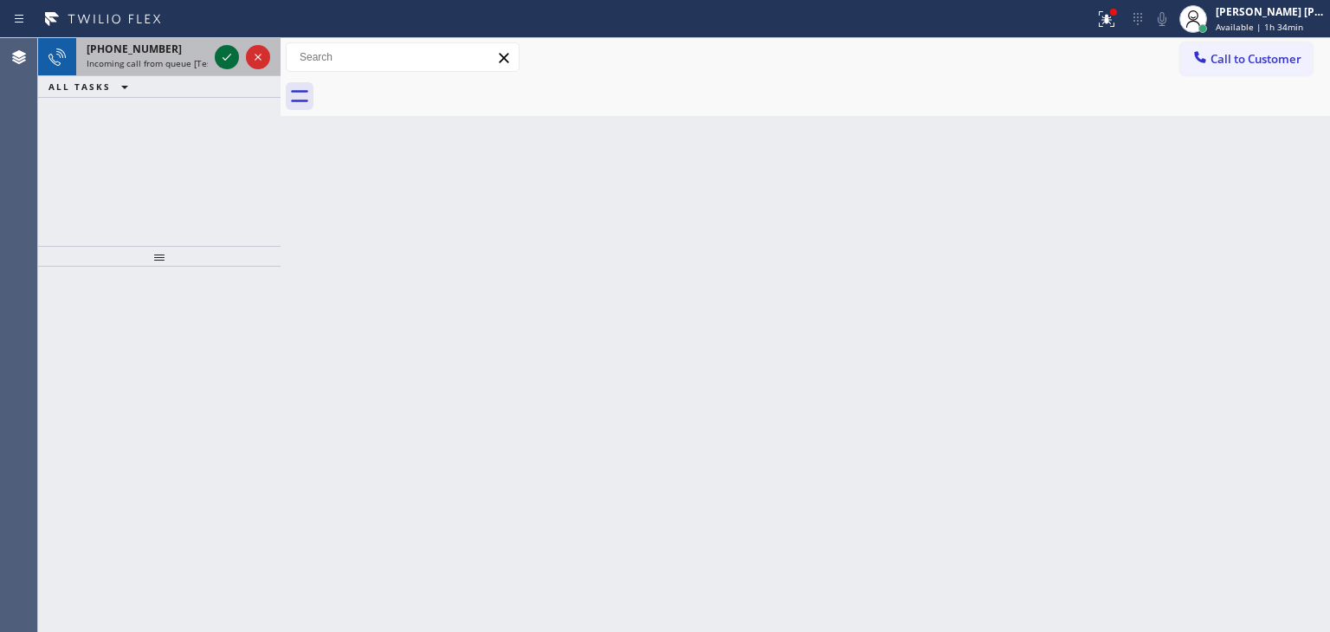
click at [229, 56] on icon at bounding box center [226, 57] width 21 height 21
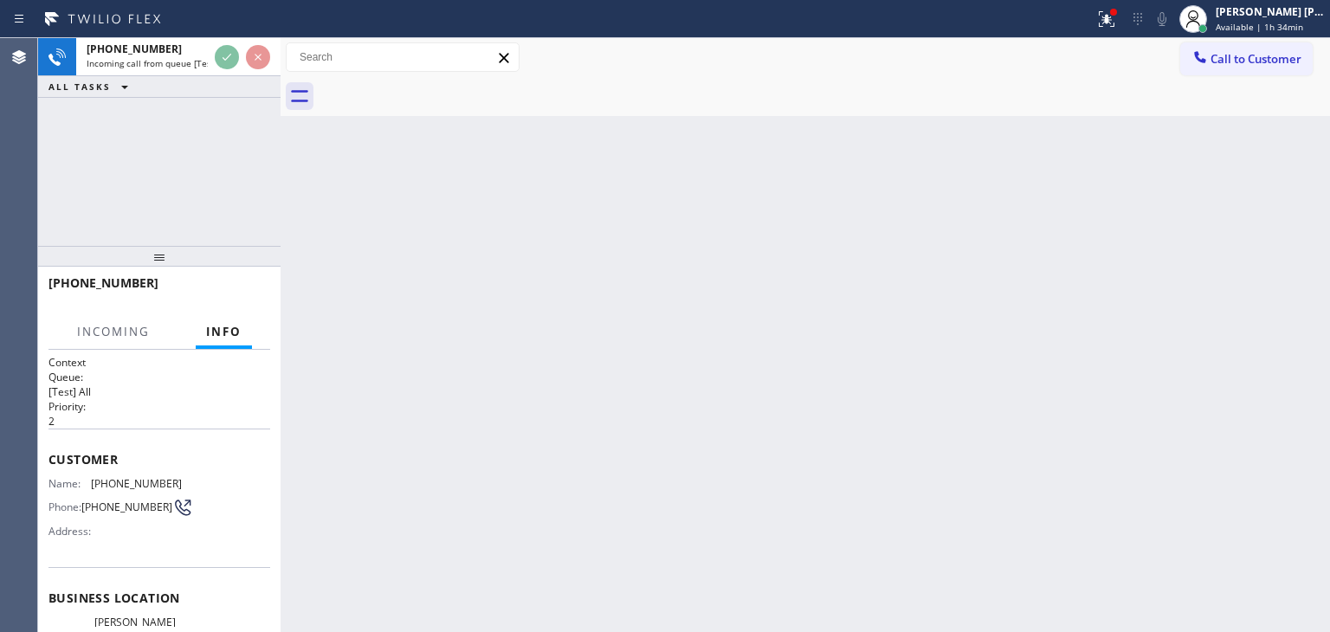
scroll to position [55, 0]
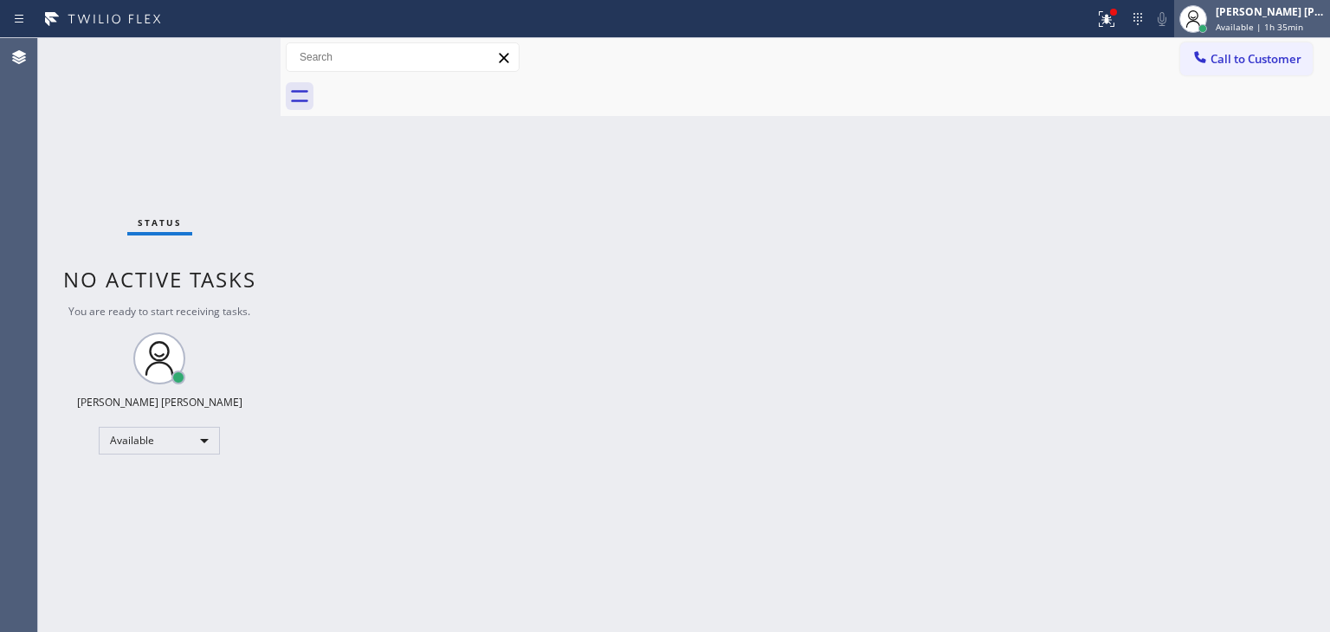
click at [1281, 17] on div "[PERSON_NAME] [PERSON_NAME]" at bounding box center [1270, 11] width 109 height 15
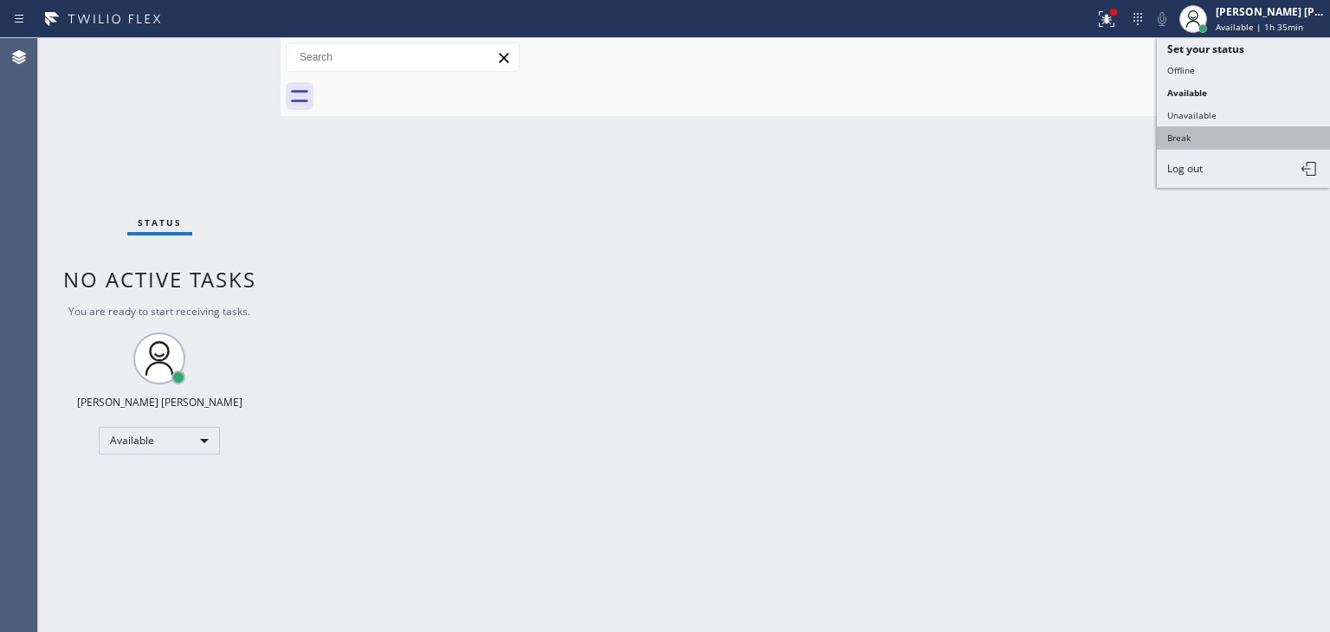
click at [1223, 129] on button "Break" at bounding box center [1243, 137] width 173 height 23
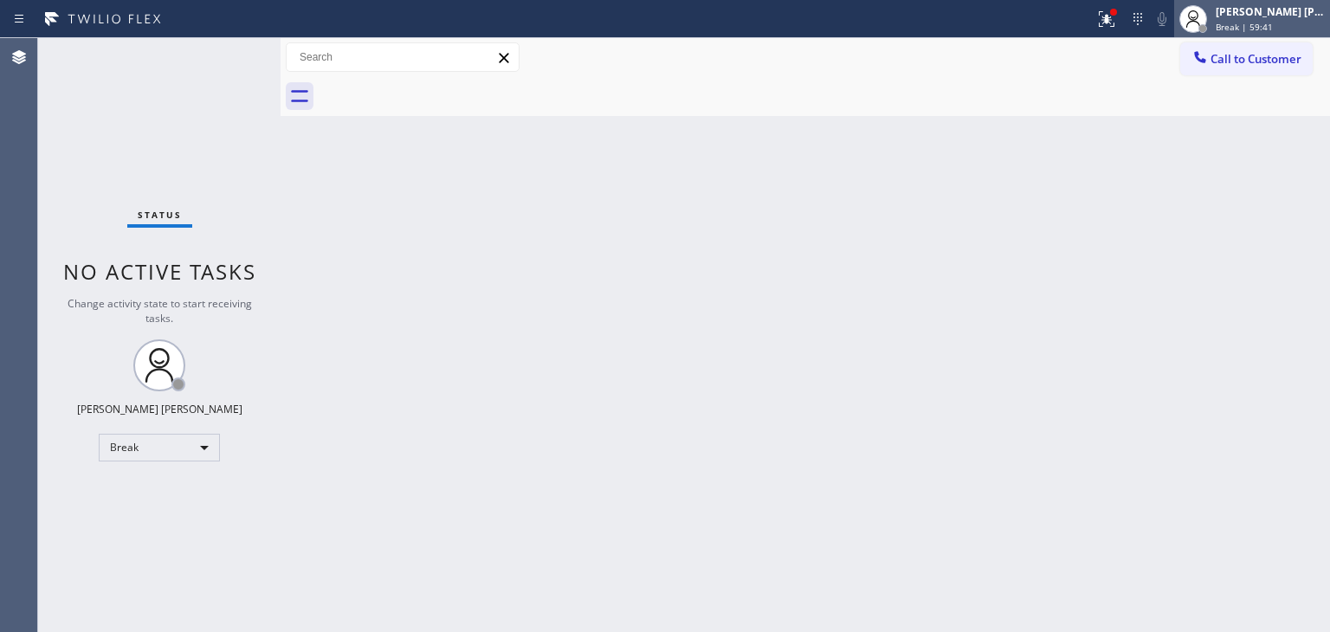
click at [1272, 21] on span "Break | 59:41" at bounding box center [1244, 27] width 57 height 12
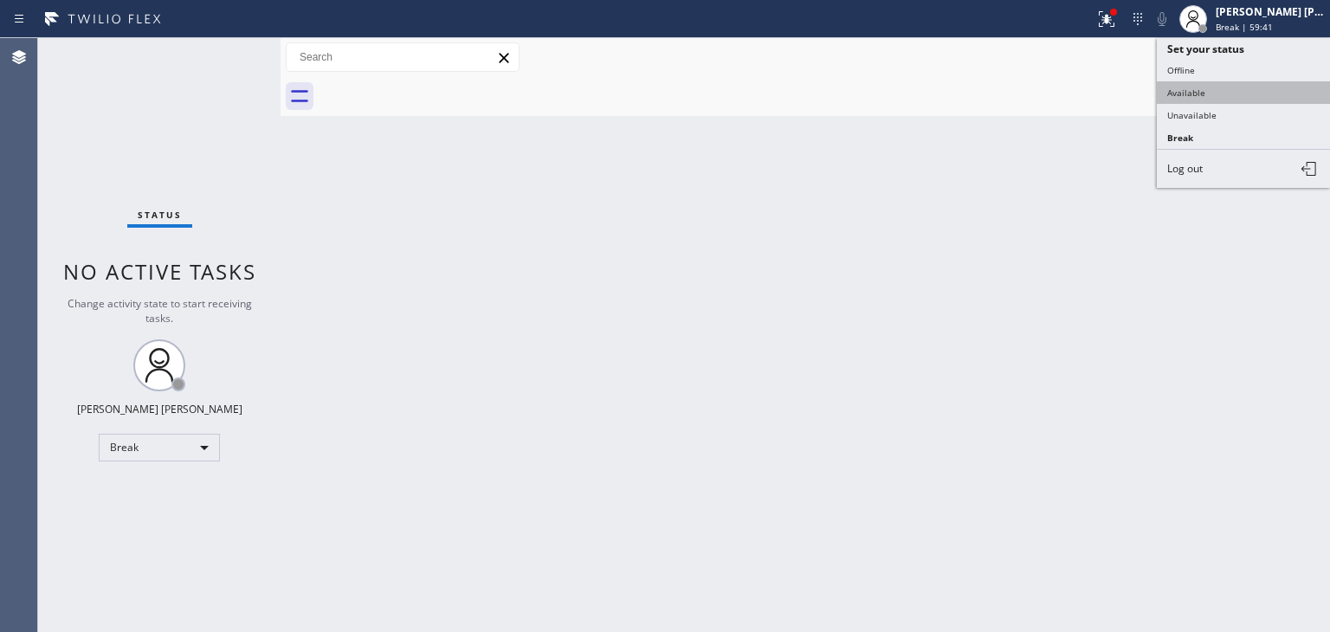
click at [1210, 91] on button "Available" at bounding box center [1243, 92] width 173 height 23
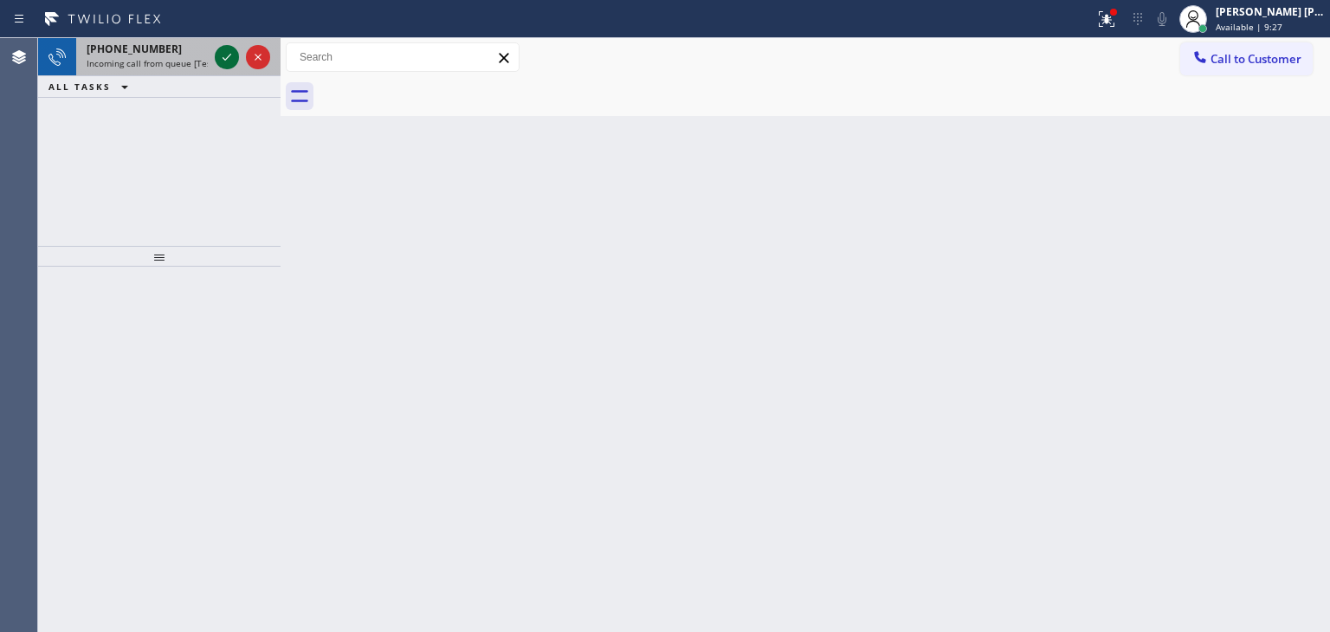
click at [229, 67] on icon at bounding box center [226, 57] width 21 height 21
click at [229, 53] on icon at bounding box center [226, 57] width 21 height 21
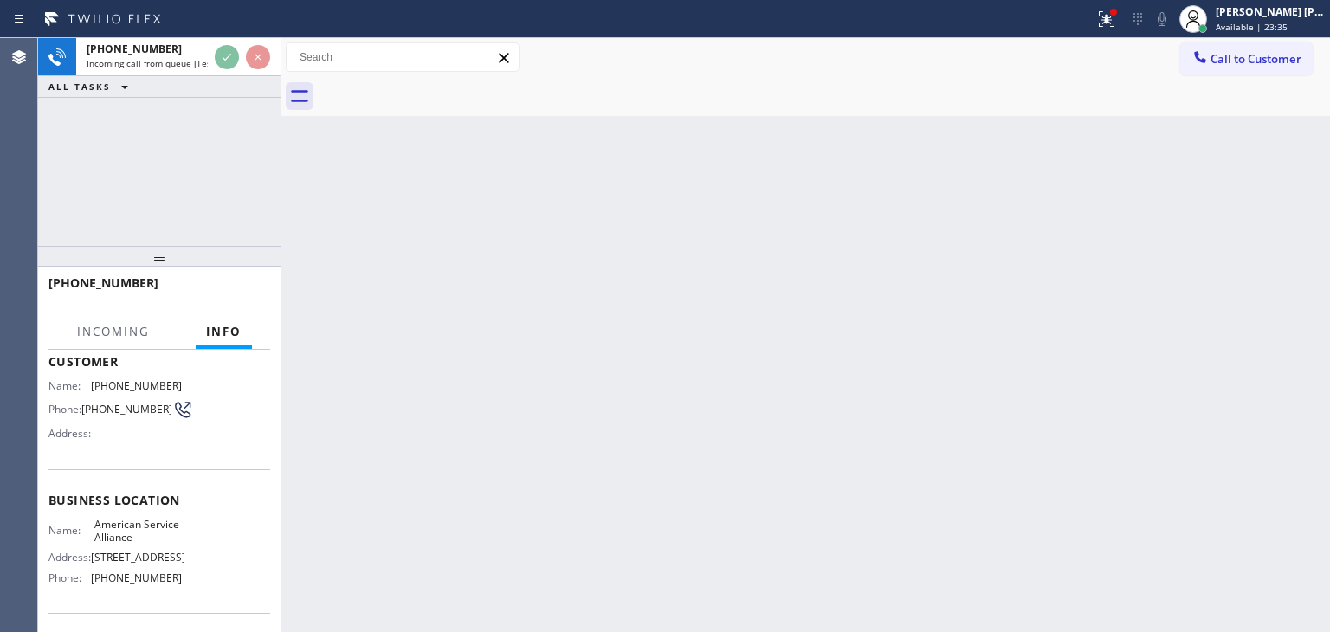
scroll to position [173, 0]
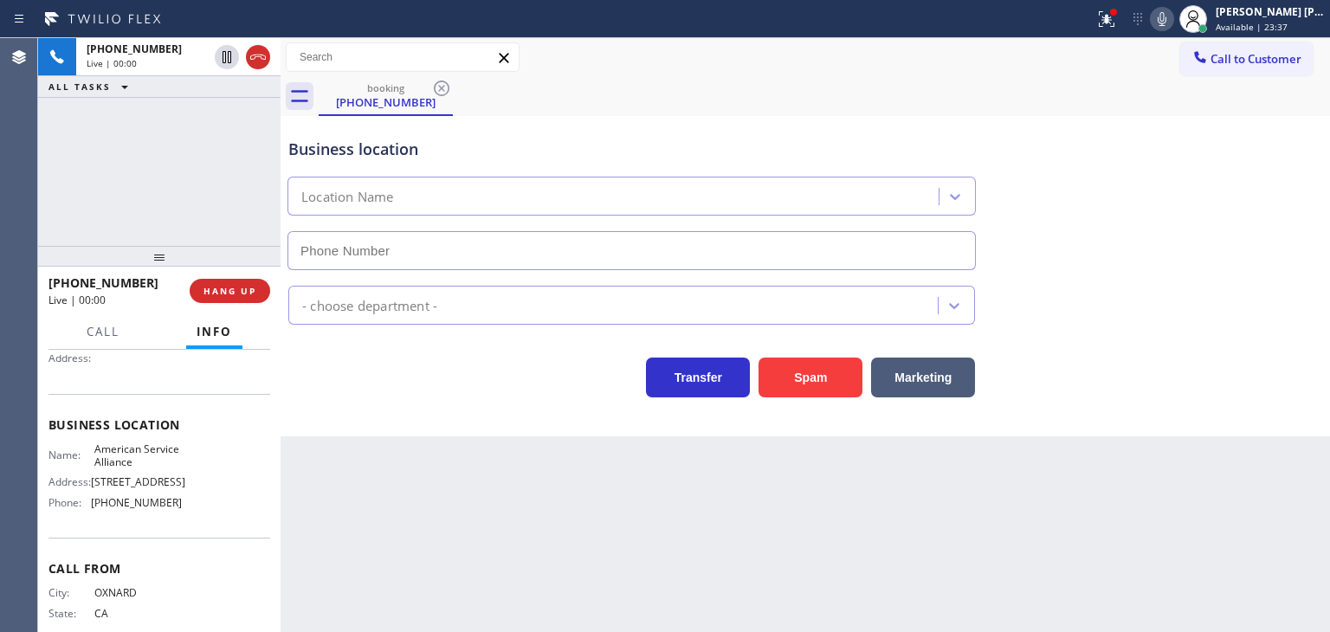
type input "[PHONE_NUMBER]"
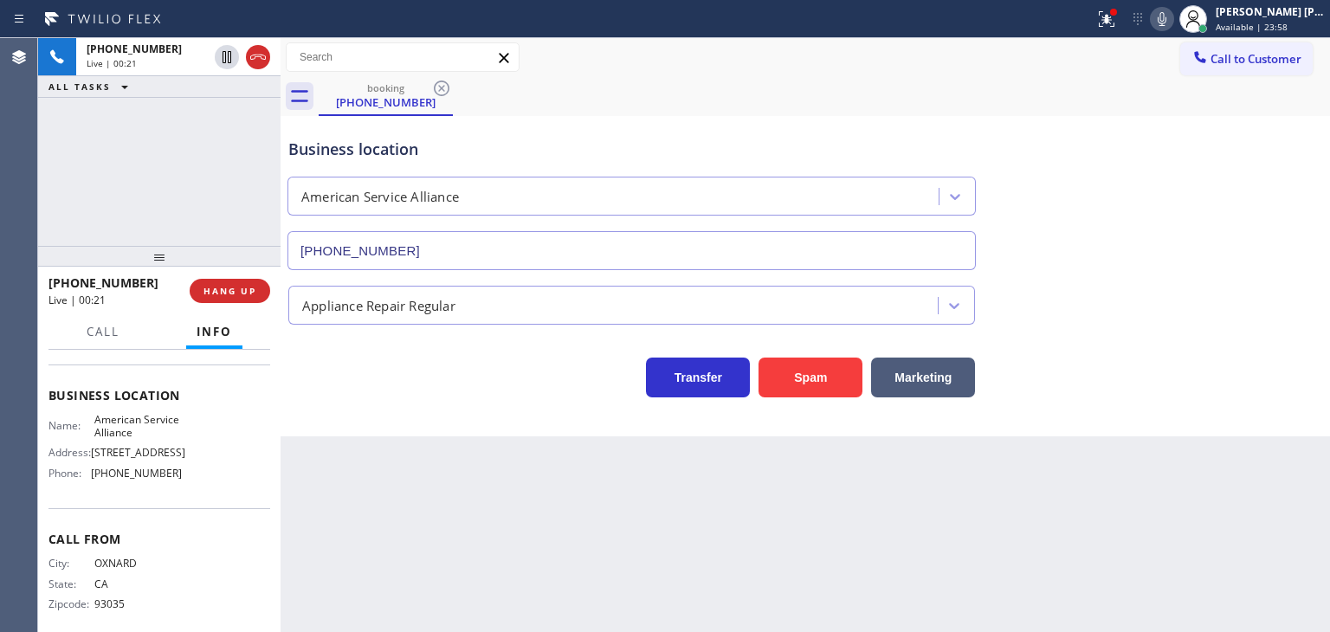
scroll to position [230, 0]
drag, startPoint x: 164, startPoint y: 189, endPoint x: 163, endPoint y: 180, distance: 8.7
click at [164, 189] on div "[PHONE_NUMBER] Live | 01:21 ALL TASKS ALL TASKS ACTIVE TASKS TASKS IN WRAP UP" at bounding box center [159, 142] width 242 height 208
click at [1166, 18] on icon at bounding box center [1162, 19] width 9 height 14
click at [1172, 19] on icon at bounding box center [1162, 19] width 21 height 21
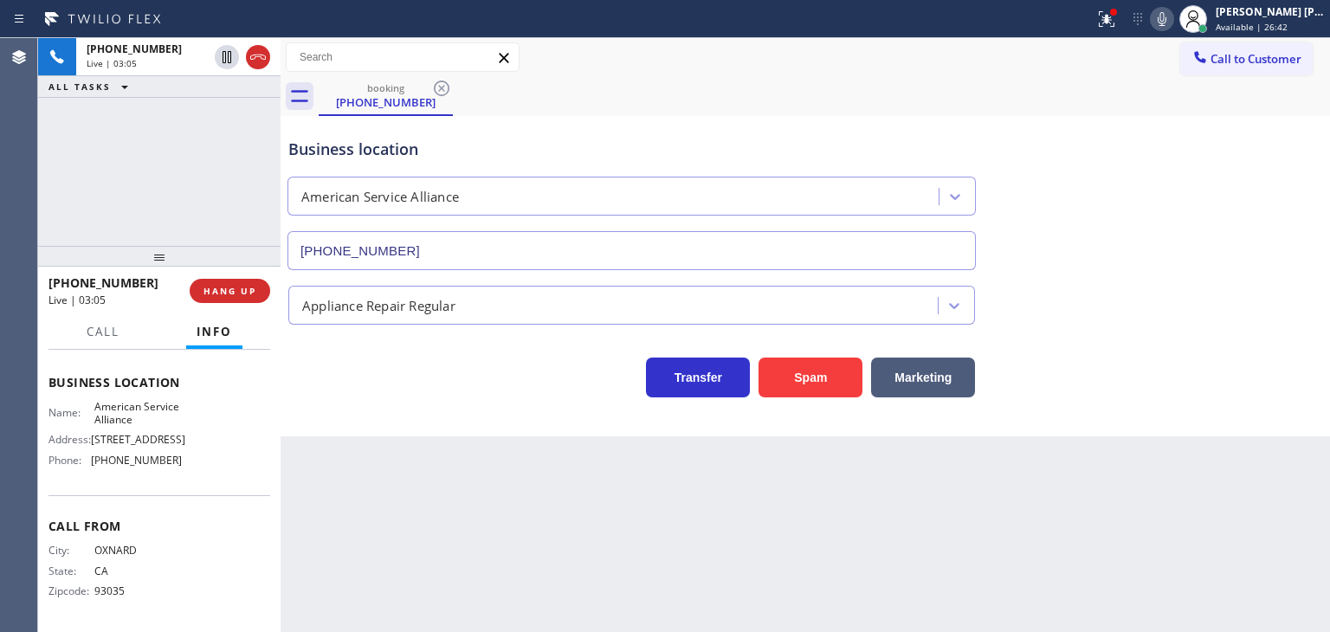
drag, startPoint x: 1159, startPoint y: 406, endPoint x: 1139, endPoint y: 347, distance: 62.2
click at [1159, 406] on div "Business location American Service Alliance [PHONE_NUMBER] Appliance Repair Reg…" at bounding box center [805, 276] width 1049 height 320
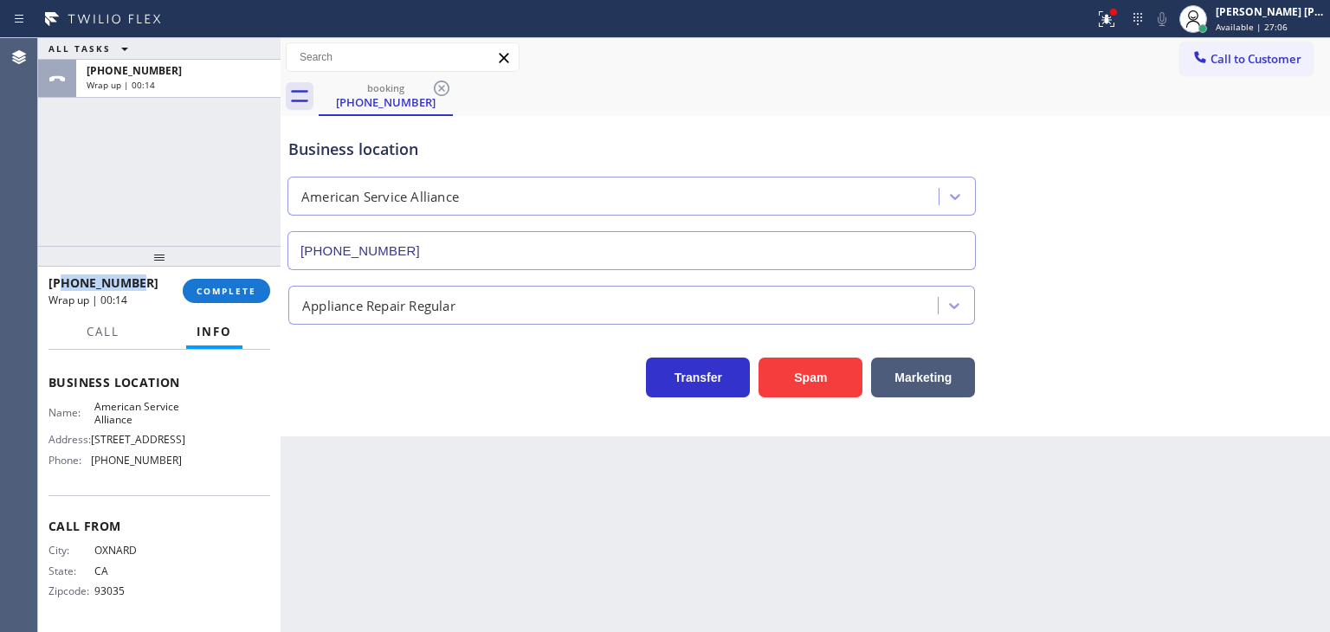
drag, startPoint x: 148, startPoint y: 291, endPoint x: 66, endPoint y: 280, distance: 83.0
click at [66, 280] on div "[PHONE_NUMBER]" at bounding box center [109, 282] width 122 height 16
drag, startPoint x: 185, startPoint y: 462, endPoint x: 93, endPoint y: 462, distance: 92.6
click at [93, 462] on div "Name: American Service Alliance Address: [STREET_ADDRESS] Phone: [PHONE_NUMBER]" at bounding box center [159, 437] width 222 height 74
click at [228, 281] on button "COMPLETE" at bounding box center [226, 291] width 87 height 24
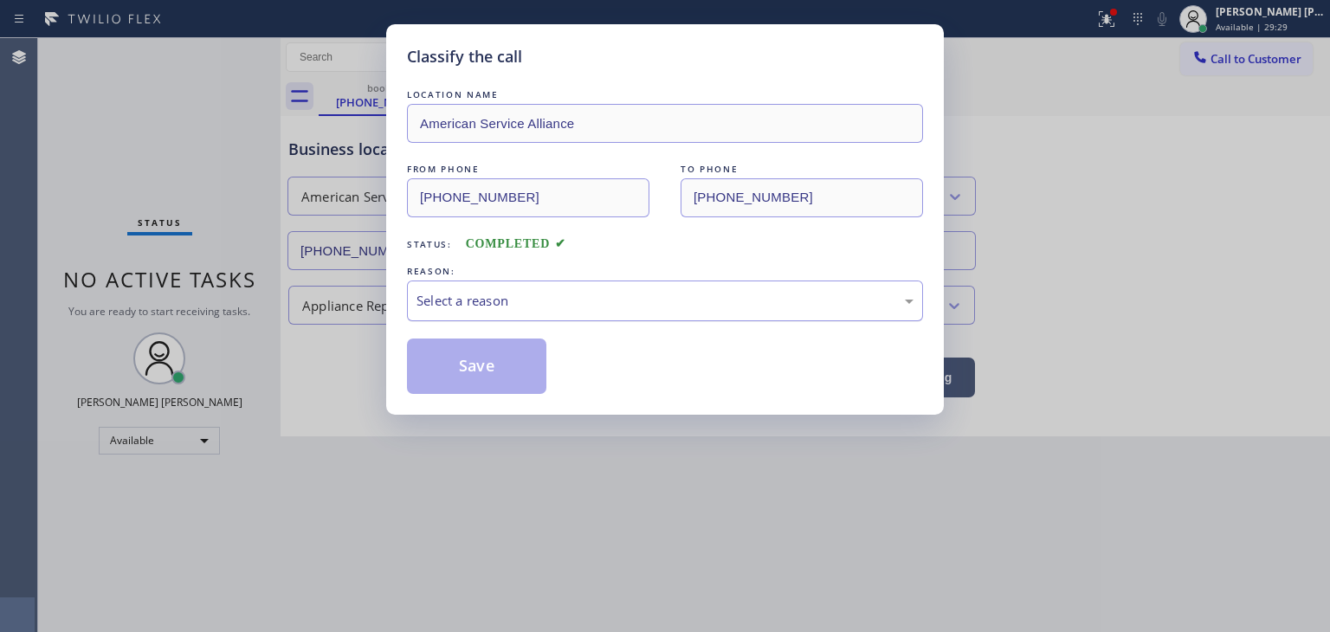
click at [603, 288] on div "Select a reason" at bounding box center [665, 301] width 516 height 41
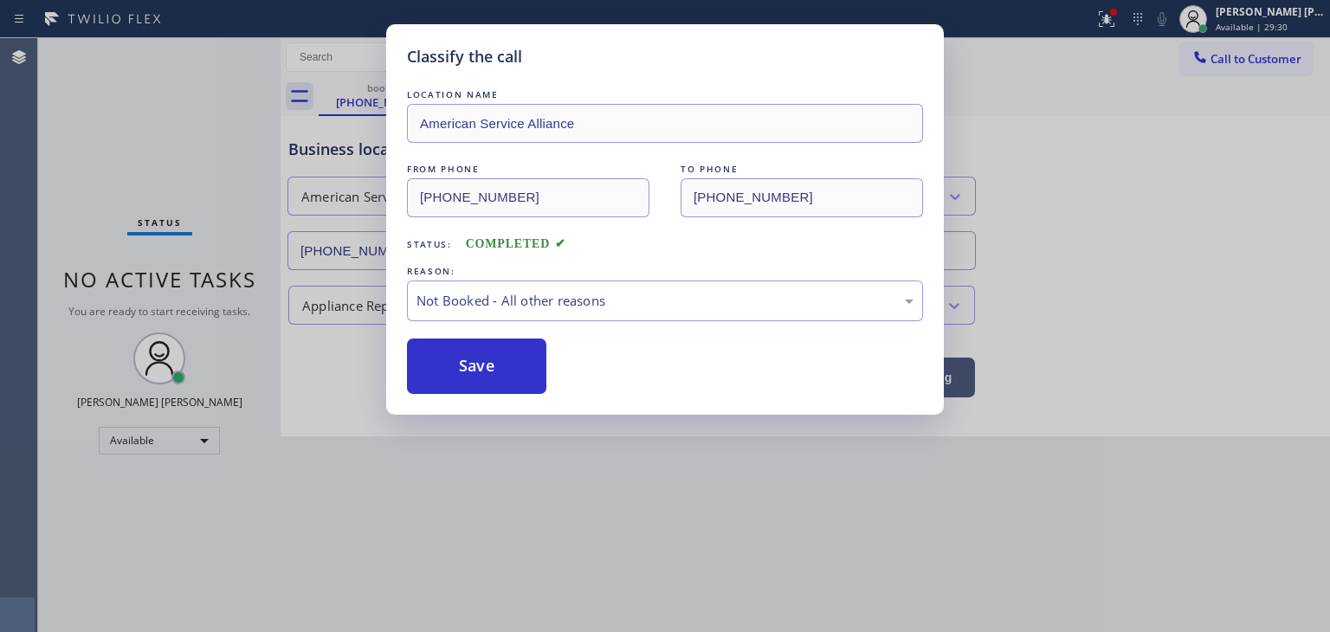
click at [449, 374] on button "Save" at bounding box center [476, 366] width 139 height 55
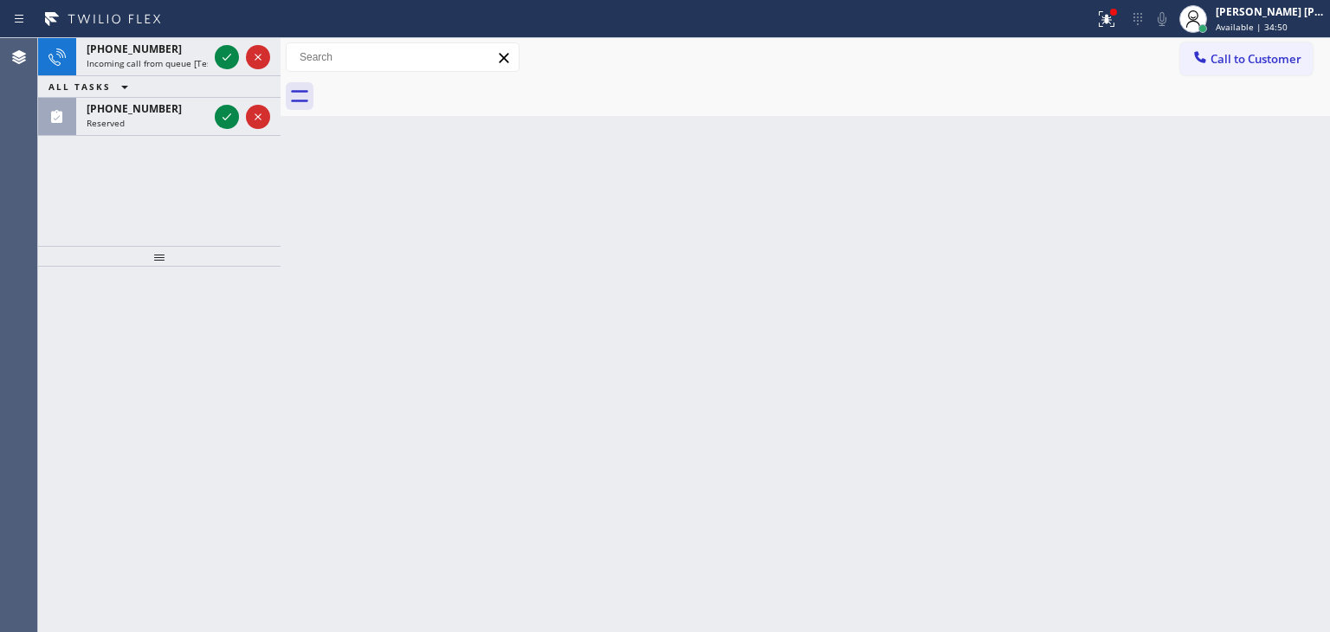
click at [223, 80] on div "ALL TASKS ALL TASKS ACTIVE TASKS TASKS IN WRAP UP" at bounding box center [159, 87] width 242 height 22
click at [218, 122] on icon at bounding box center [226, 116] width 21 height 21
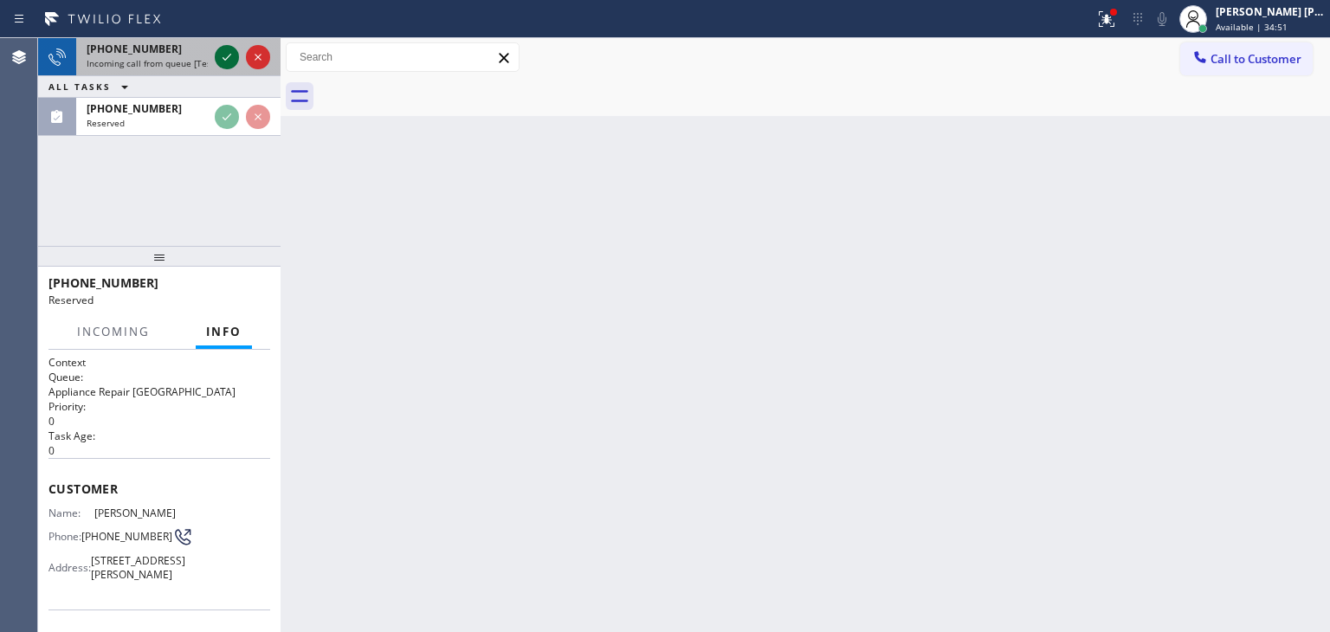
click at [222, 54] on icon at bounding box center [226, 57] width 21 height 21
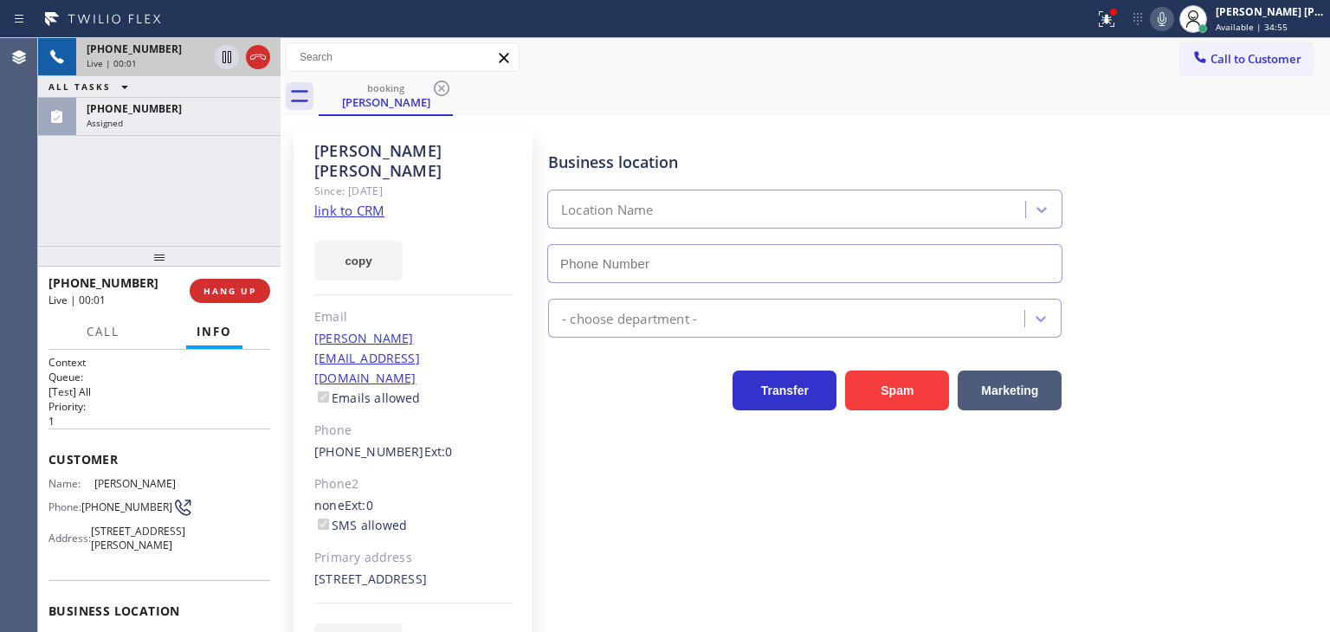
type input "[PHONE_NUMBER]"
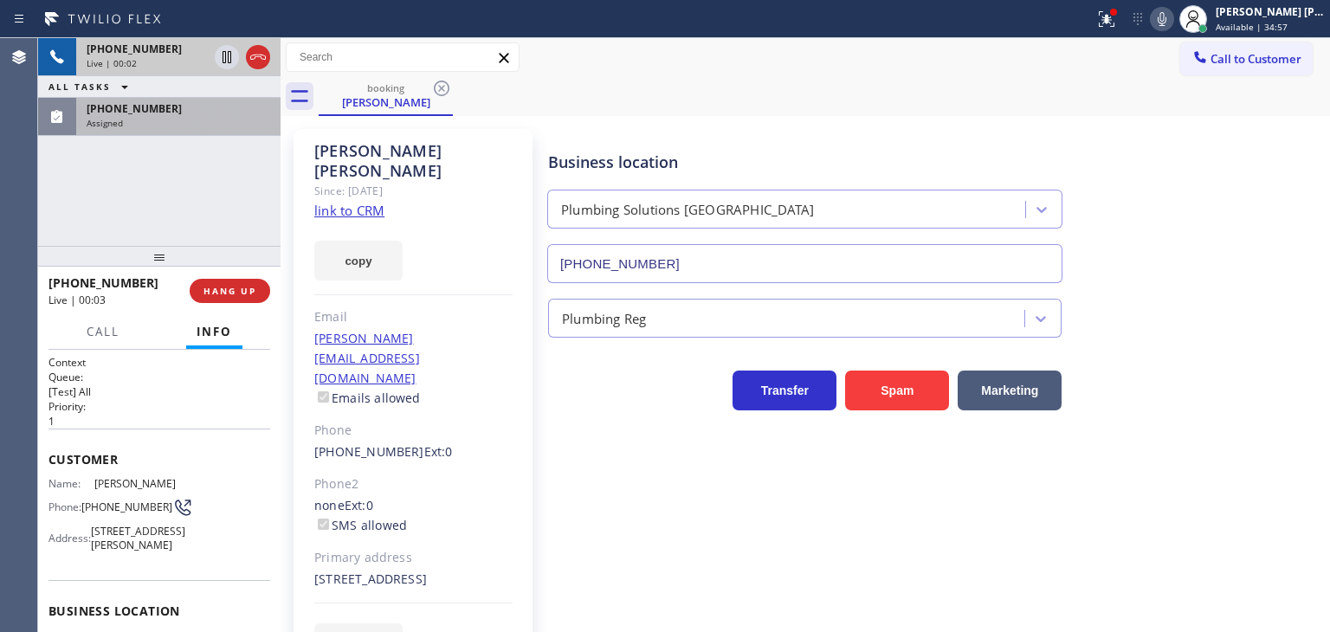
click at [152, 124] on div "Assigned" at bounding box center [179, 123] width 184 height 12
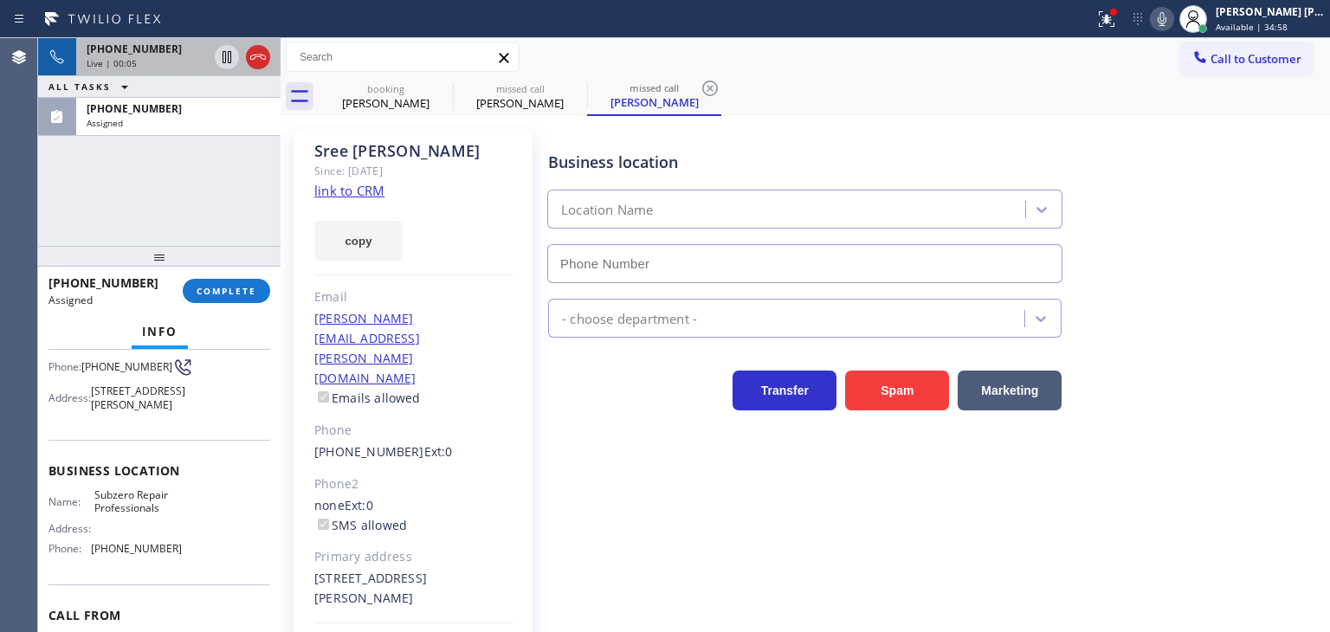
scroll to position [173, 0]
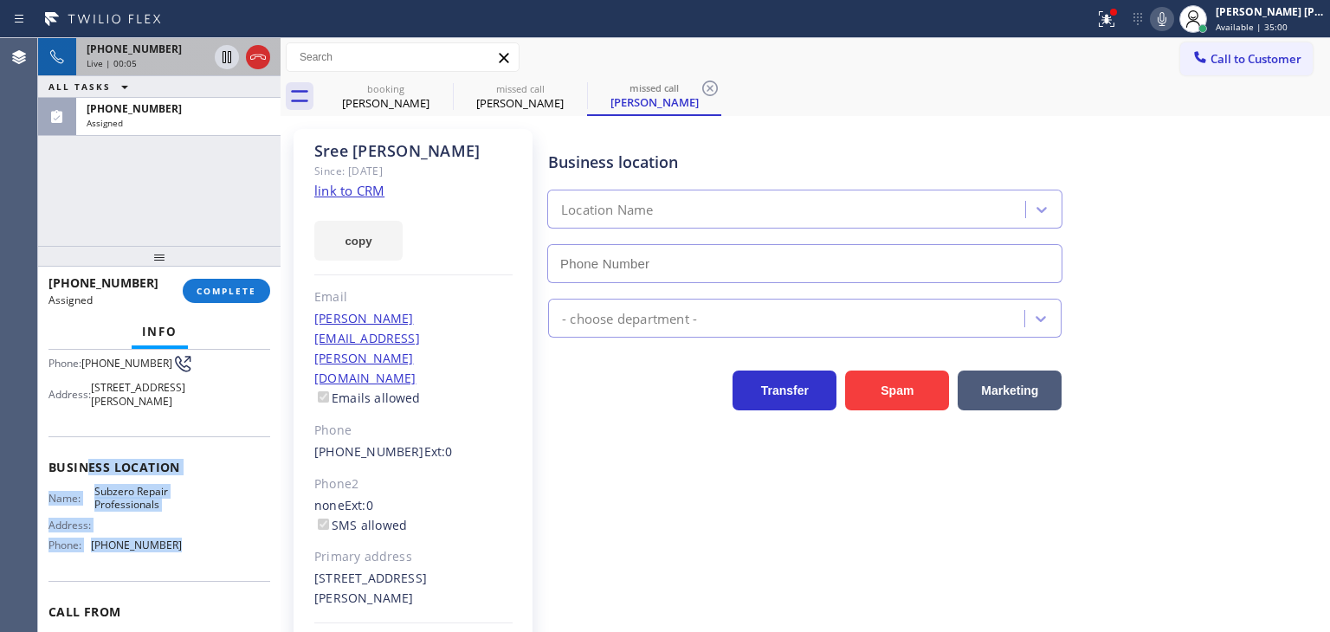
type input "[PHONE_NUMBER]"
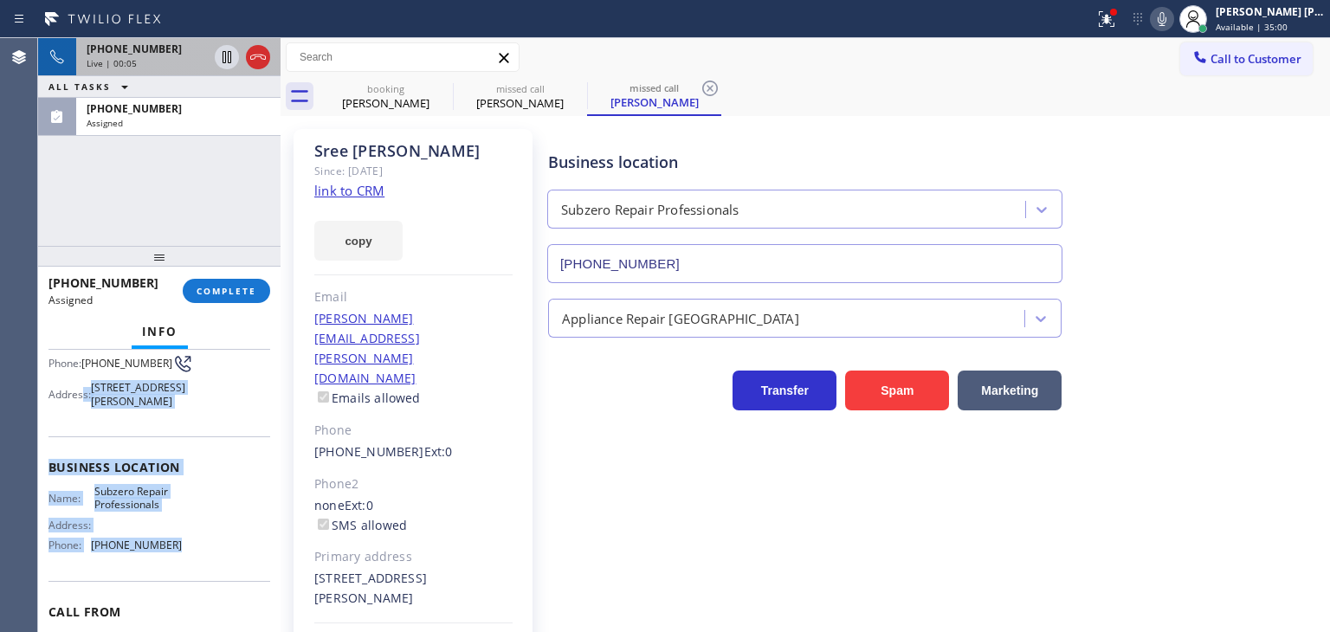
scroll to position [87, 0]
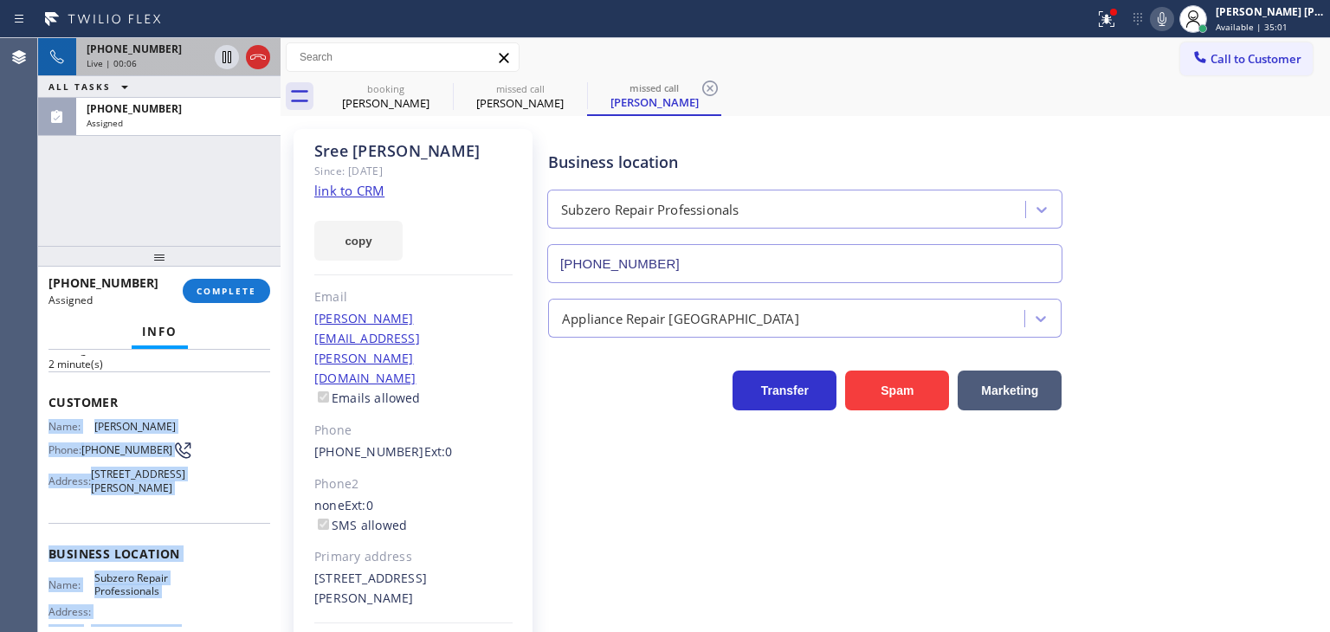
drag, startPoint x: 163, startPoint y: 555, endPoint x: 47, endPoint y: 427, distance: 172.9
click at [47, 427] on div "Context Queue: Appliance Repair High End Priority: 0 Task Age: [DEMOGRAPHIC_DAT…" at bounding box center [159, 491] width 242 height 282
click at [209, 112] on div "[PHONE_NUMBER]" at bounding box center [179, 108] width 184 height 15
click at [245, 285] on span "COMPLETE" at bounding box center [227, 291] width 60 height 12
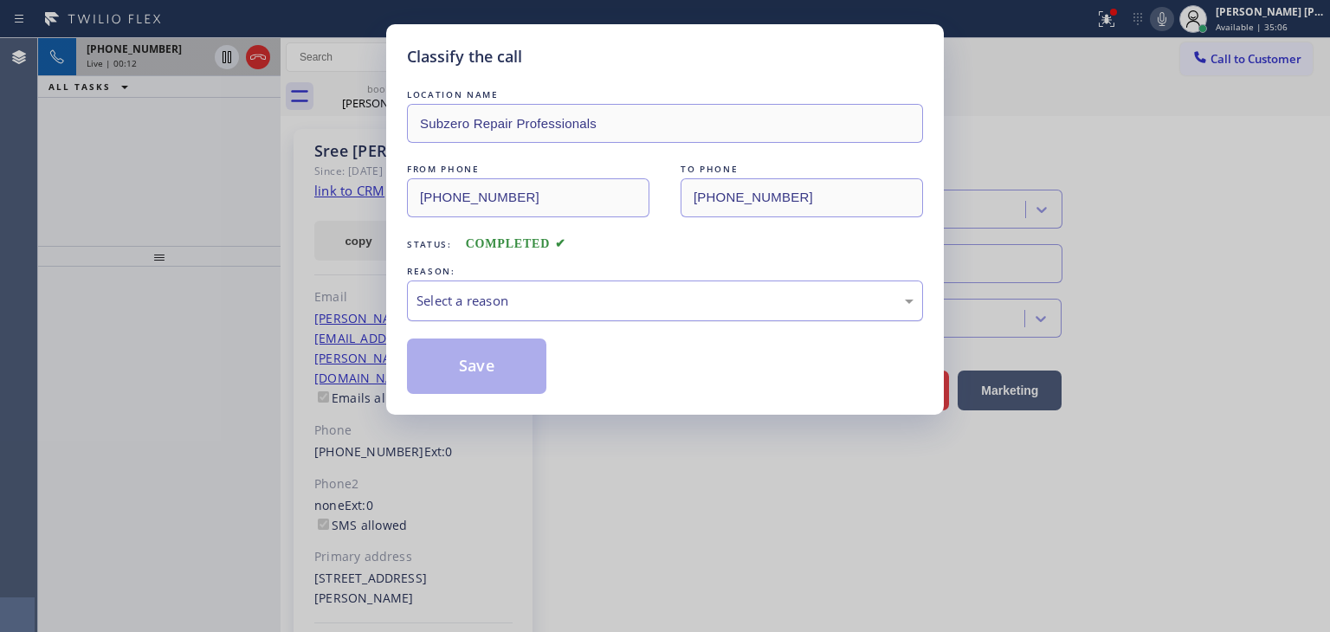
drag, startPoint x: 522, startPoint y: 294, endPoint x: 526, endPoint y: 306, distance: 12.9
click at [522, 294] on div "Select a reason" at bounding box center [664, 301] width 497 height 20
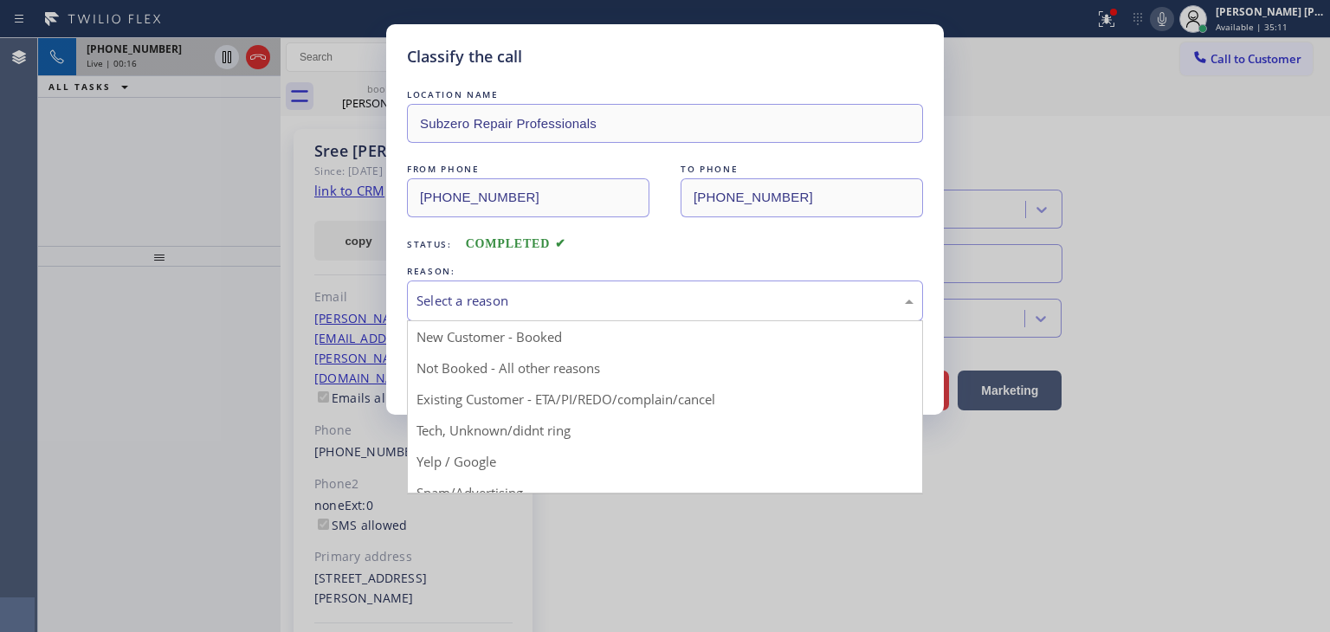
drag, startPoint x: 541, startPoint y: 397, endPoint x: 532, endPoint y: 397, distance: 9.5
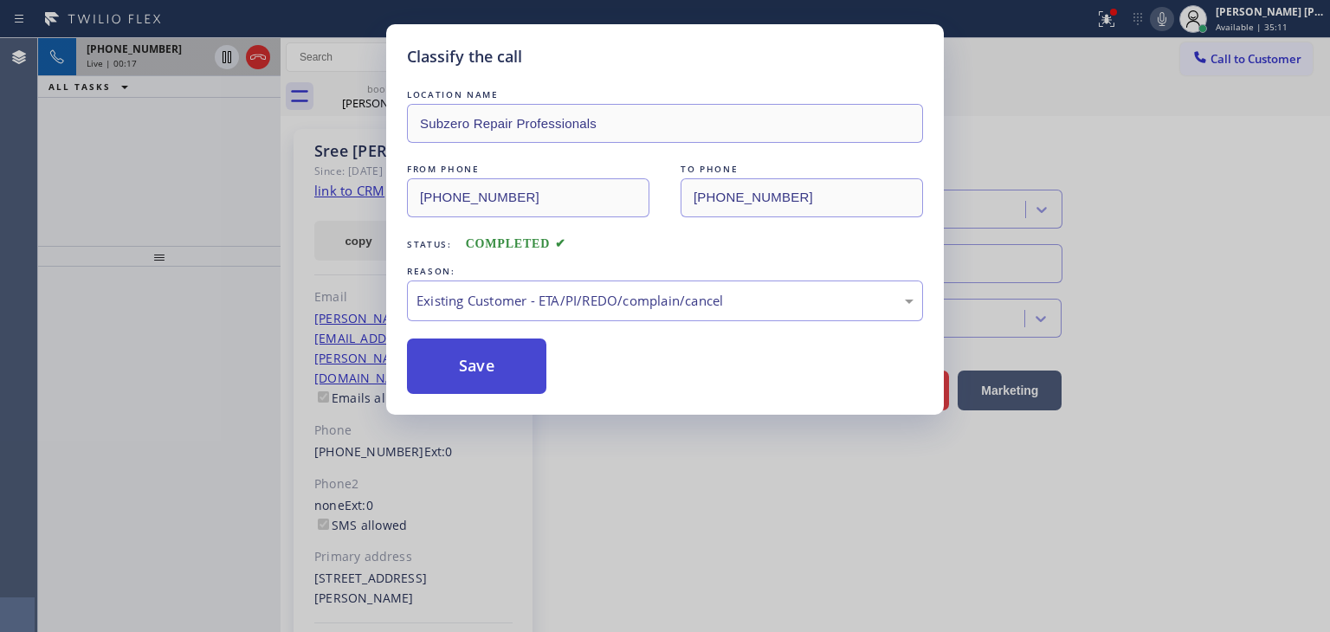
click at [477, 365] on button "Save" at bounding box center [476, 366] width 139 height 55
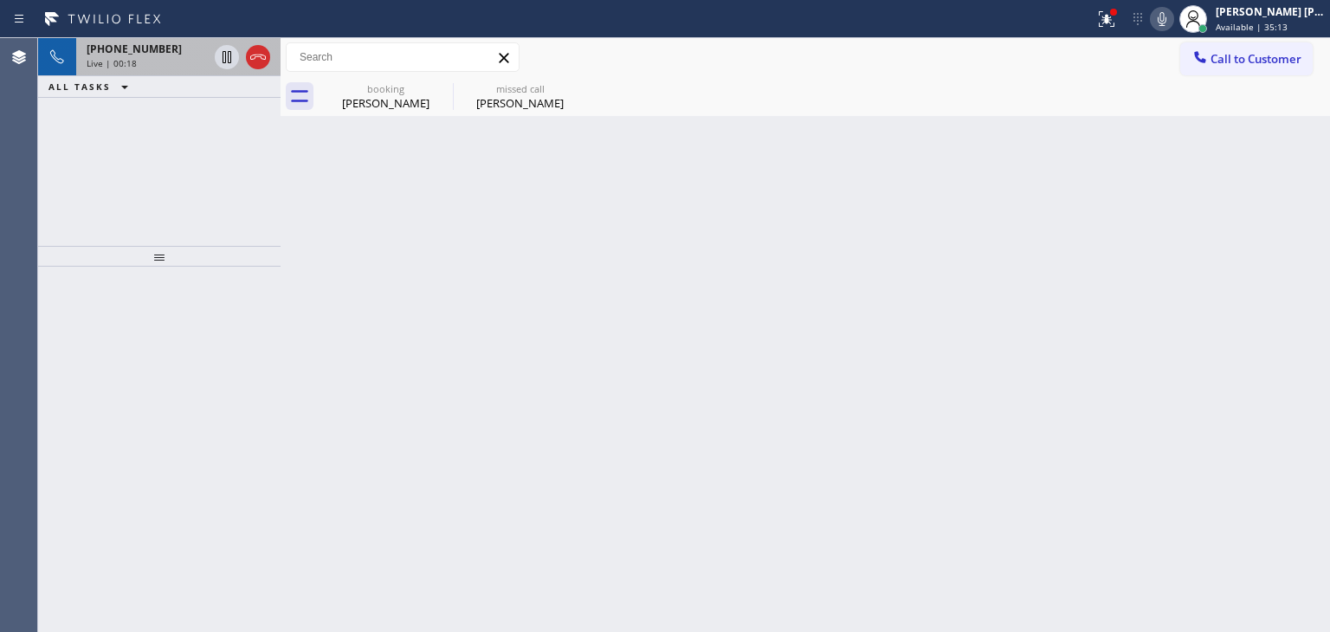
click at [142, 57] on div "Live | 00:18" at bounding box center [147, 63] width 121 height 12
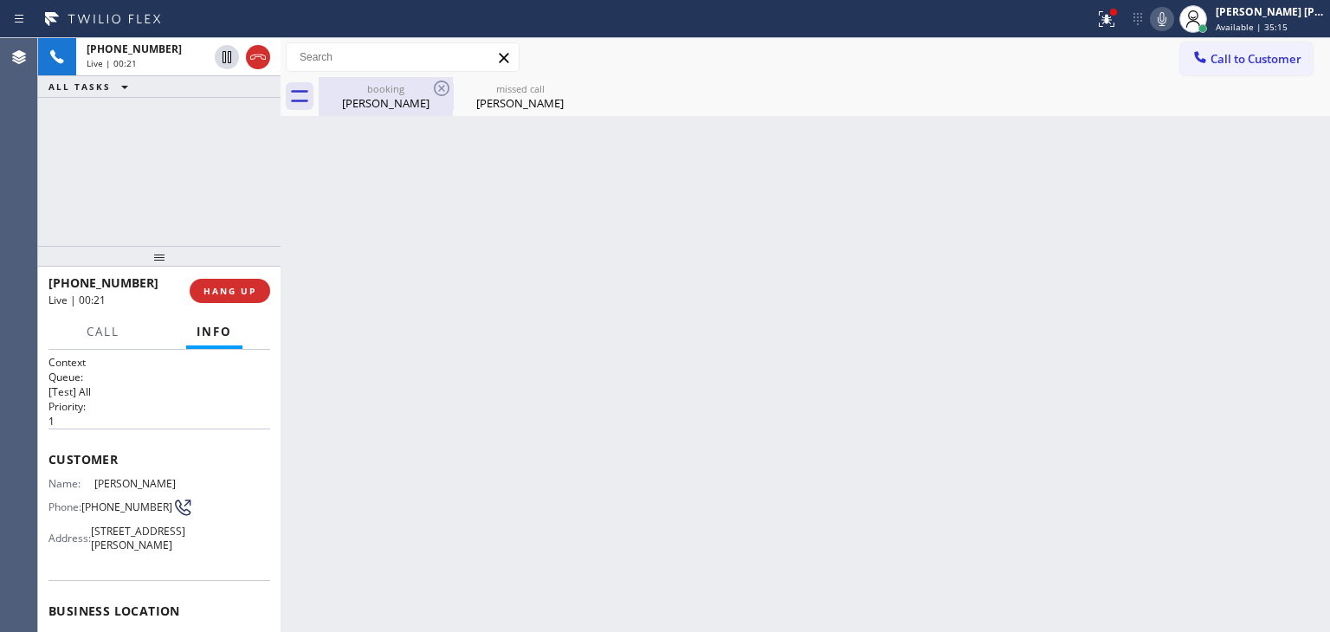
click at [383, 103] on div "[PERSON_NAME]" at bounding box center [385, 103] width 131 height 16
type input "[PHONE_NUMBER]"
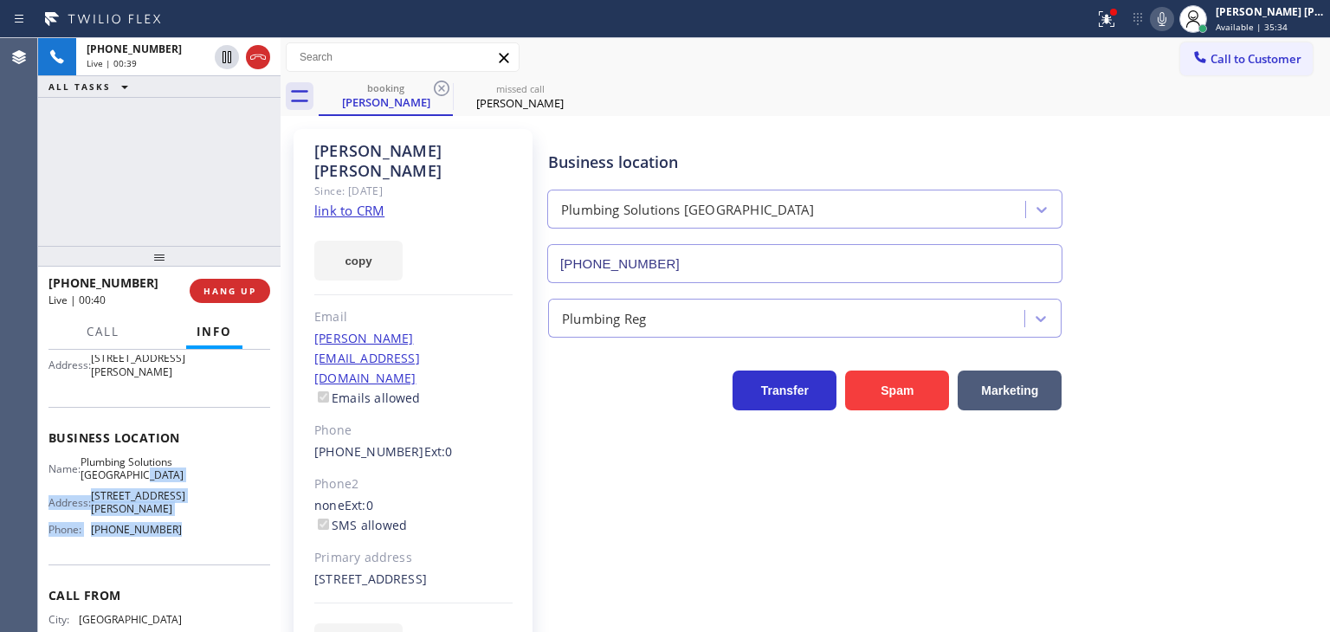
scroll to position [87, 0]
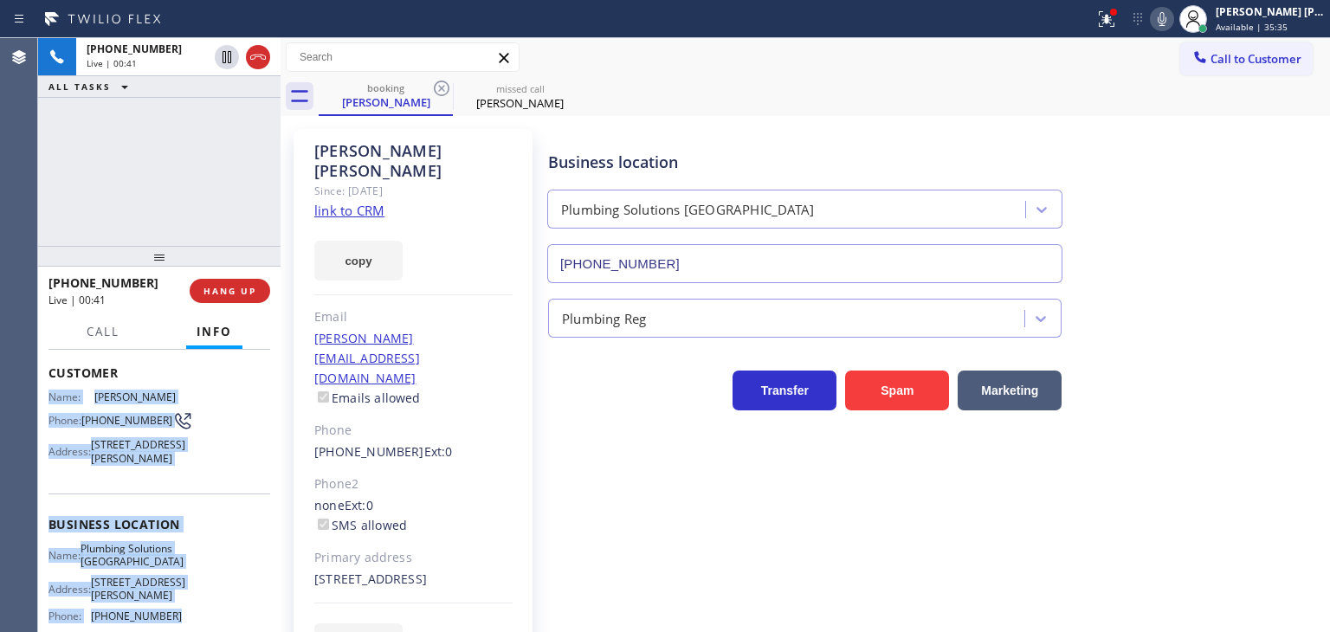
drag, startPoint x: 168, startPoint y: 568, endPoint x: 42, endPoint y: 381, distance: 225.3
click at [42, 381] on div "Context Queue: [Test] All Priority: 1 Customer Name: [PERSON_NAME] Phone: [PHON…" at bounding box center [159, 491] width 242 height 282
click at [267, 284] on button "HANG UP" at bounding box center [230, 291] width 81 height 24
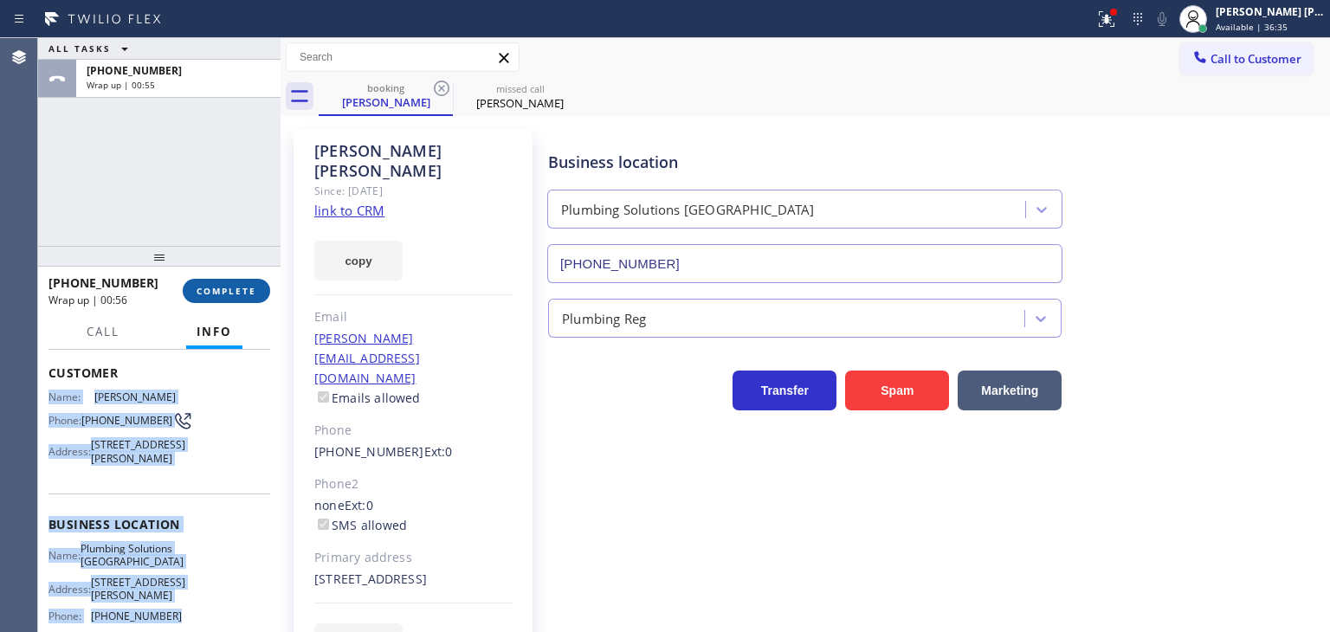
click at [249, 292] on span "COMPLETE" at bounding box center [227, 291] width 60 height 12
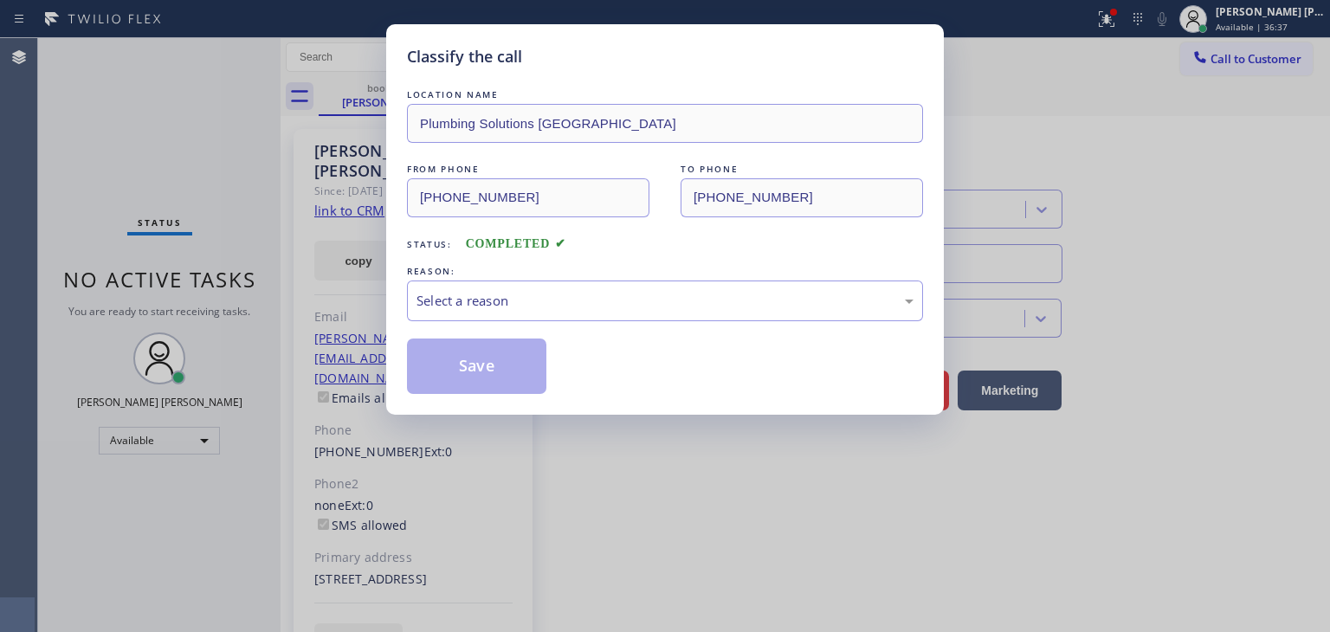
click at [494, 298] on div "Select a reason" at bounding box center [664, 301] width 497 height 20
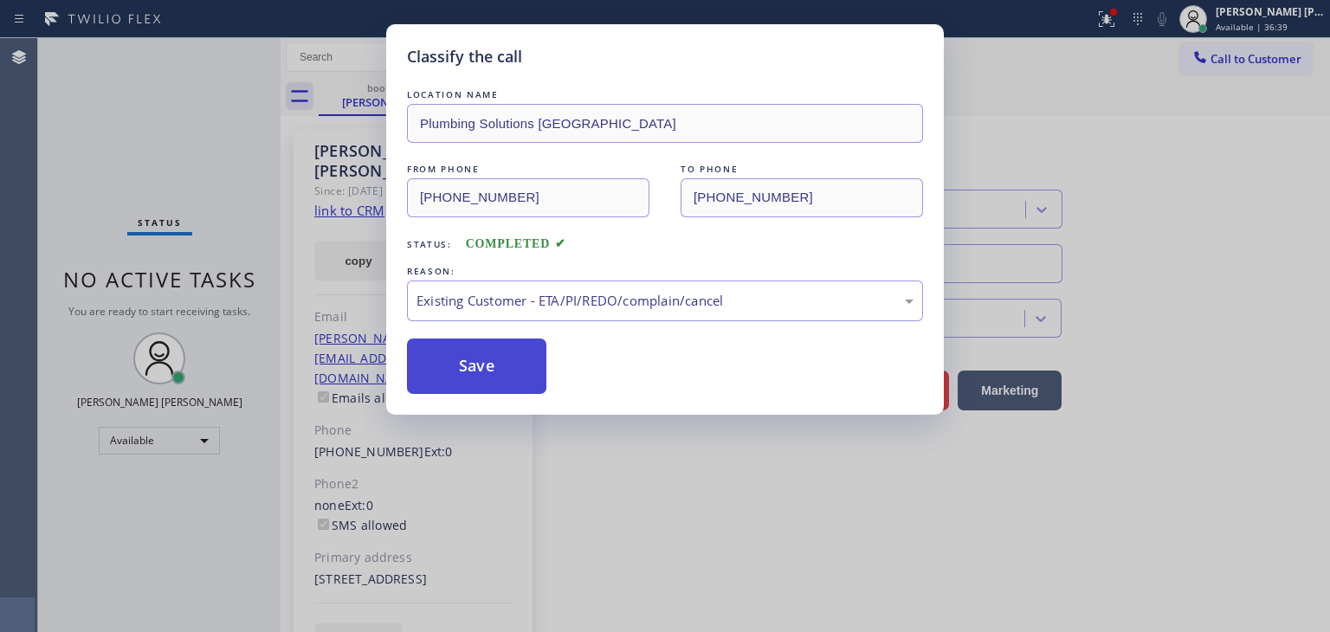
click at [478, 378] on button "Save" at bounding box center [476, 366] width 139 height 55
type input "[PHONE_NUMBER]"
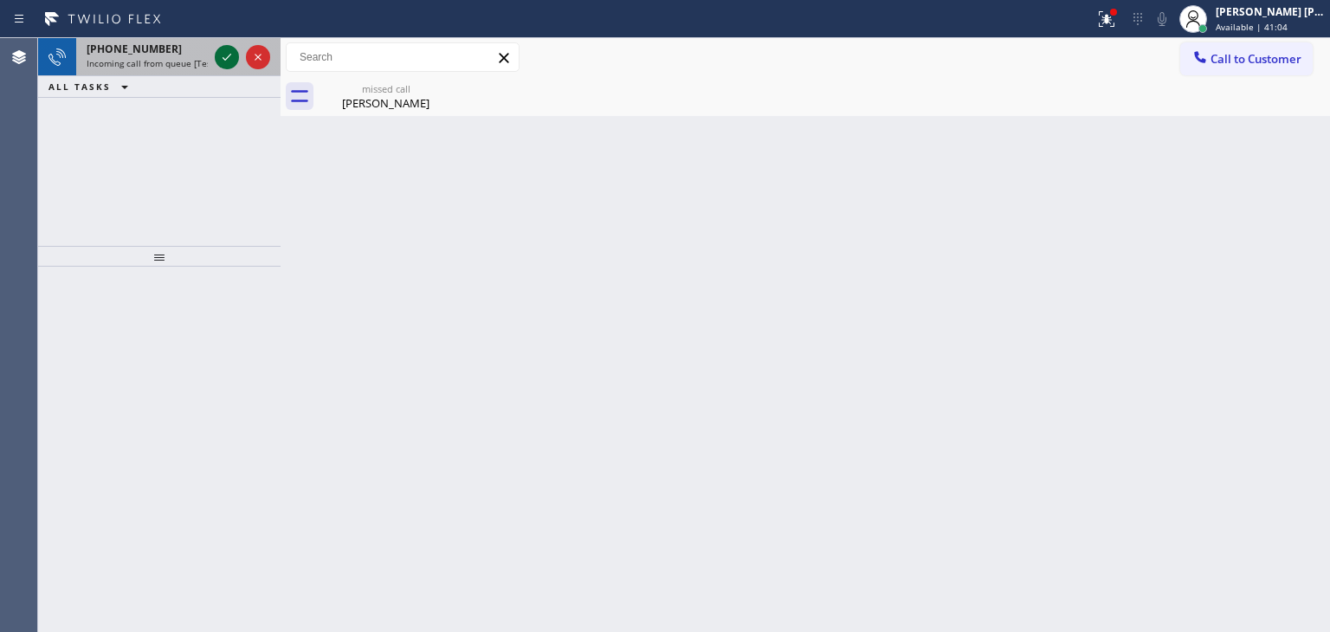
click at [223, 60] on icon at bounding box center [226, 57] width 21 height 21
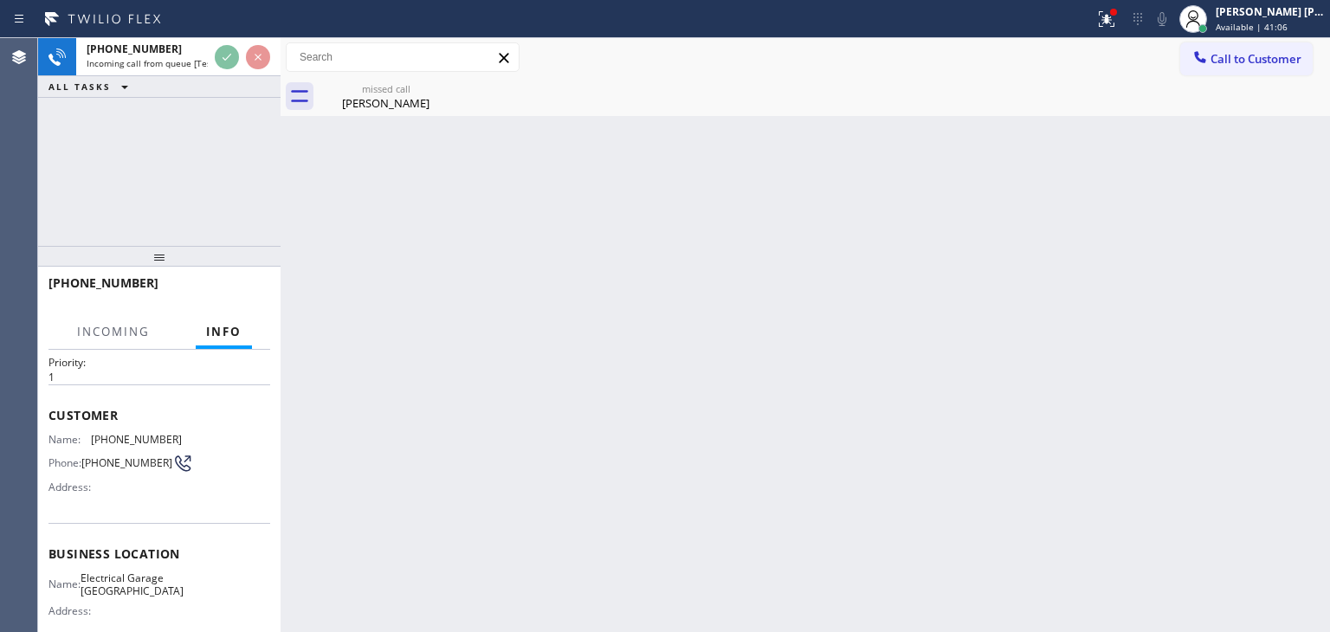
scroll to position [87, 0]
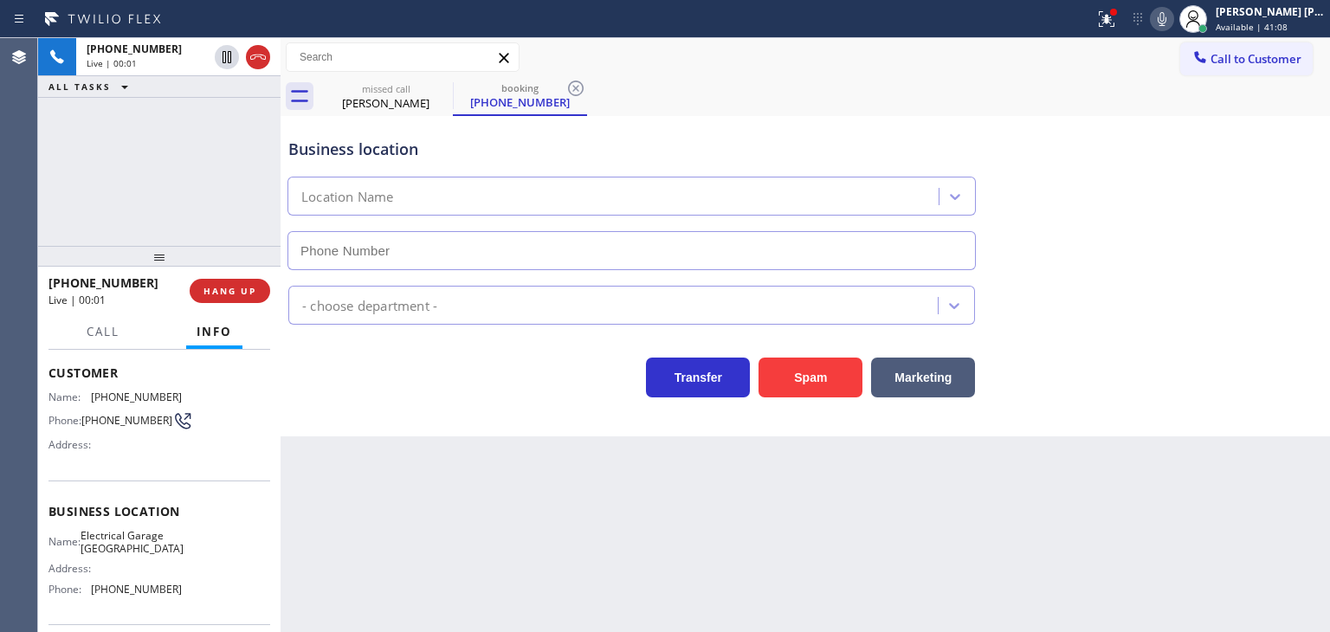
type input "[PHONE_NUMBER]"
click at [1166, 20] on icon at bounding box center [1162, 19] width 9 height 14
click at [1172, 20] on icon at bounding box center [1162, 19] width 21 height 21
click at [1172, 23] on icon at bounding box center [1162, 19] width 21 height 21
click at [1172, 21] on icon at bounding box center [1162, 19] width 21 height 21
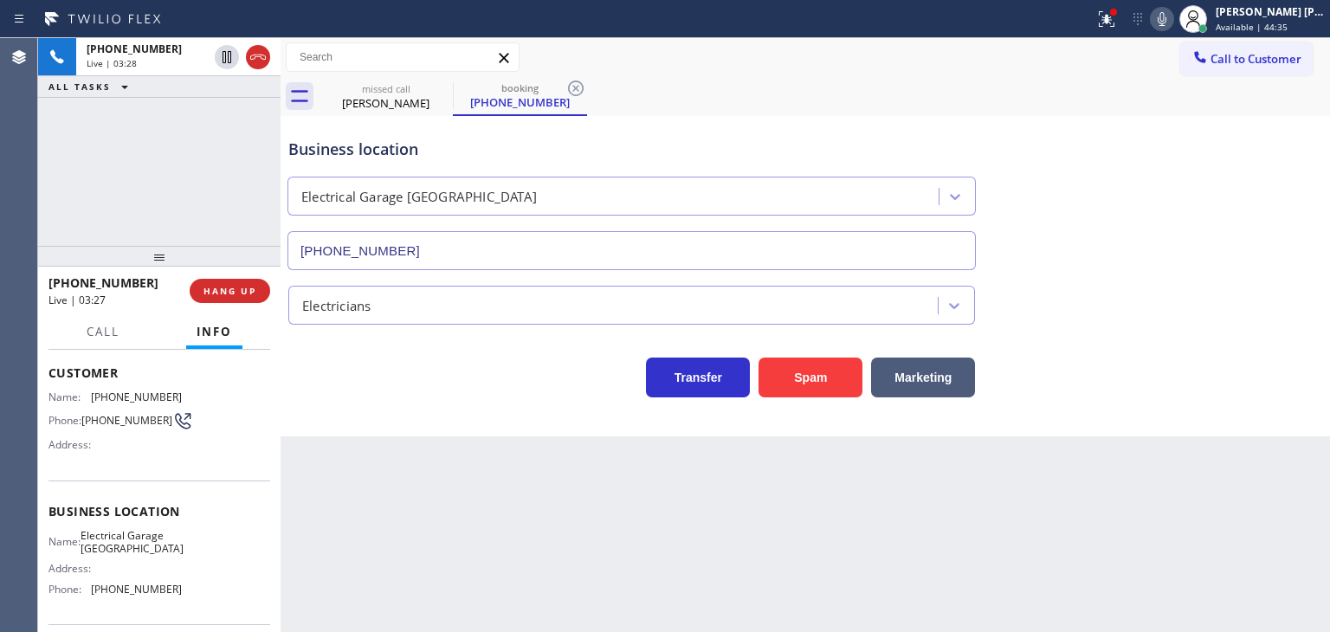
click at [1264, 412] on div "Business location Electrical Garage [GEOGRAPHIC_DATA] [PHONE_NUMBER] Electricia…" at bounding box center [805, 276] width 1049 height 320
drag, startPoint x: 134, startPoint y: 285, endPoint x: 61, endPoint y: 279, distance: 73.0
click at [61, 279] on div "[PHONE_NUMBER]" at bounding box center [112, 282] width 129 height 16
click at [1174, 16] on div at bounding box center [1162, 19] width 24 height 21
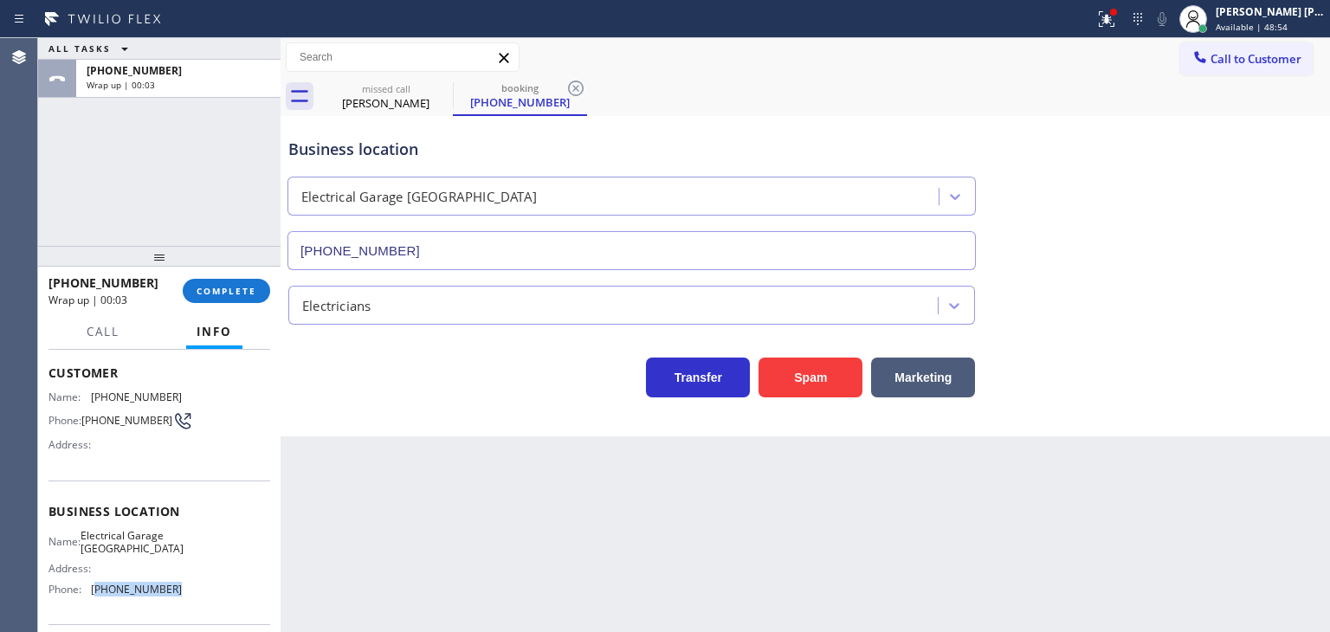
drag, startPoint x: 165, startPoint y: 593, endPoint x: 94, endPoint y: 592, distance: 71.0
click at [94, 592] on div "Name: Electrical Garage [GEOGRAPHIC_DATA] Address: Phone: [PHONE_NUMBER]" at bounding box center [159, 566] width 222 height 74
click at [236, 286] on span "COMPLETE" at bounding box center [227, 291] width 60 height 12
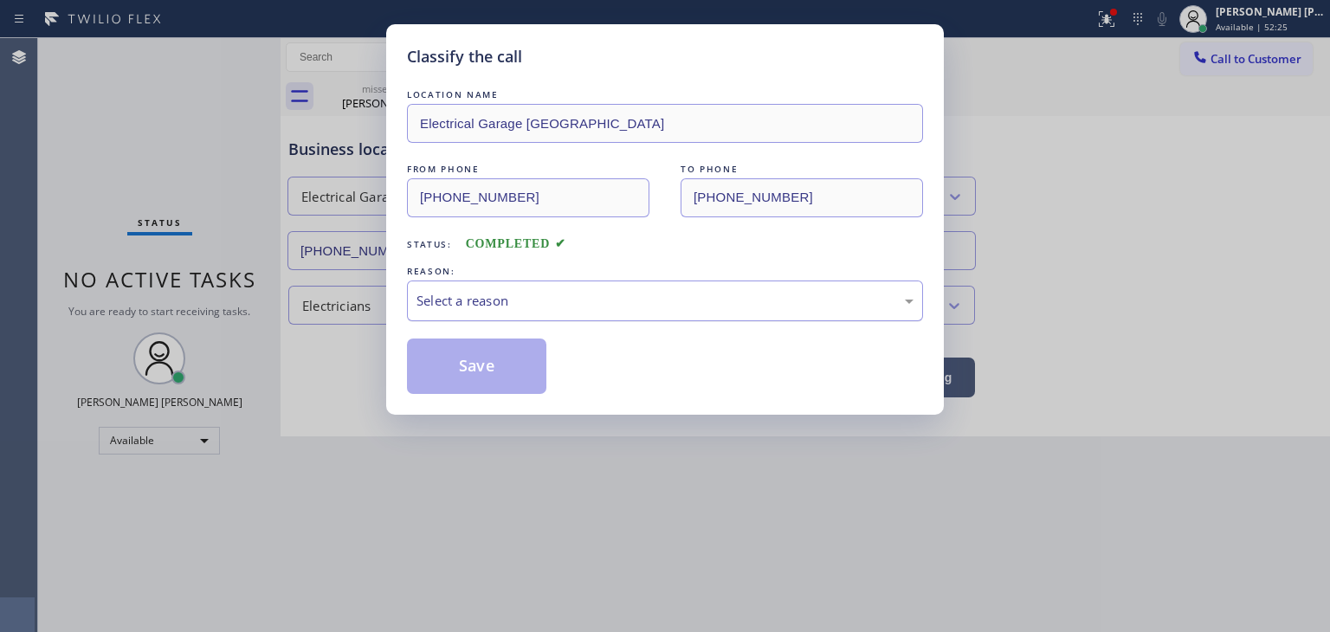
click at [502, 311] on div "Select a reason" at bounding box center [665, 301] width 516 height 41
drag, startPoint x: 486, startPoint y: 358, endPoint x: 399, endPoint y: 300, distance: 103.7
click at [485, 358] on button "Save" at bounding box center [476, 366] width 139 height 55
type input "[PHONE_NUMBER]"
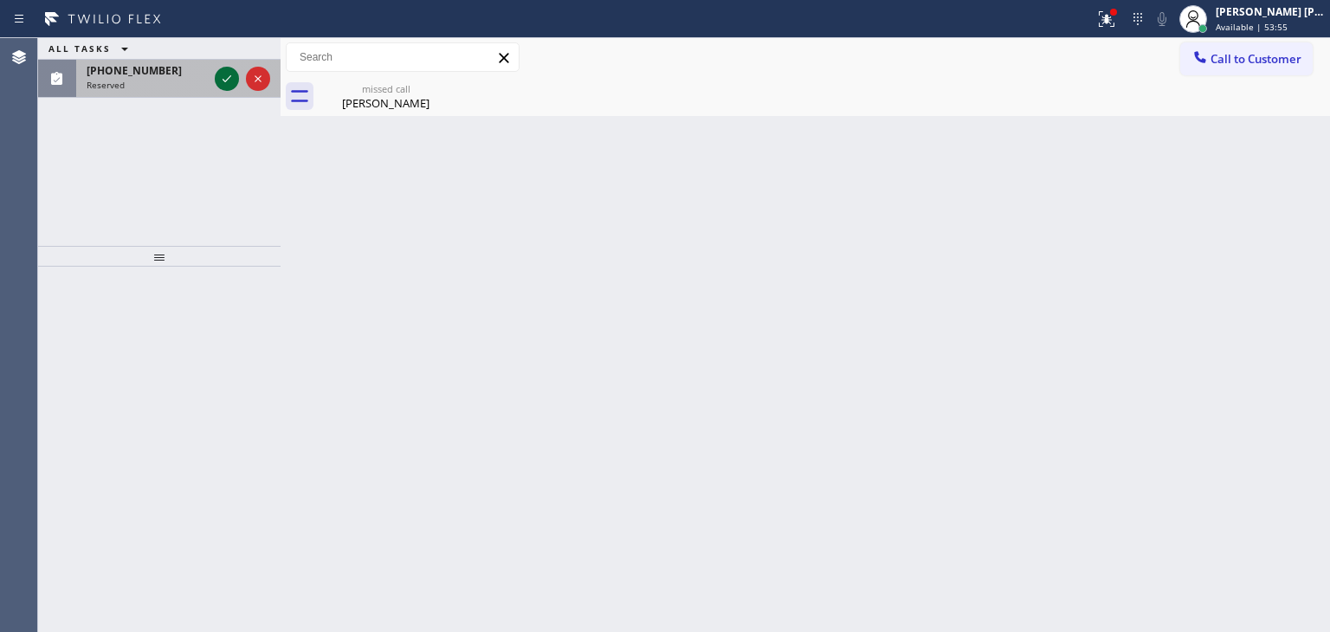
click at [231, 74] on icon at bounding box center [226, 78] width 21 height 21
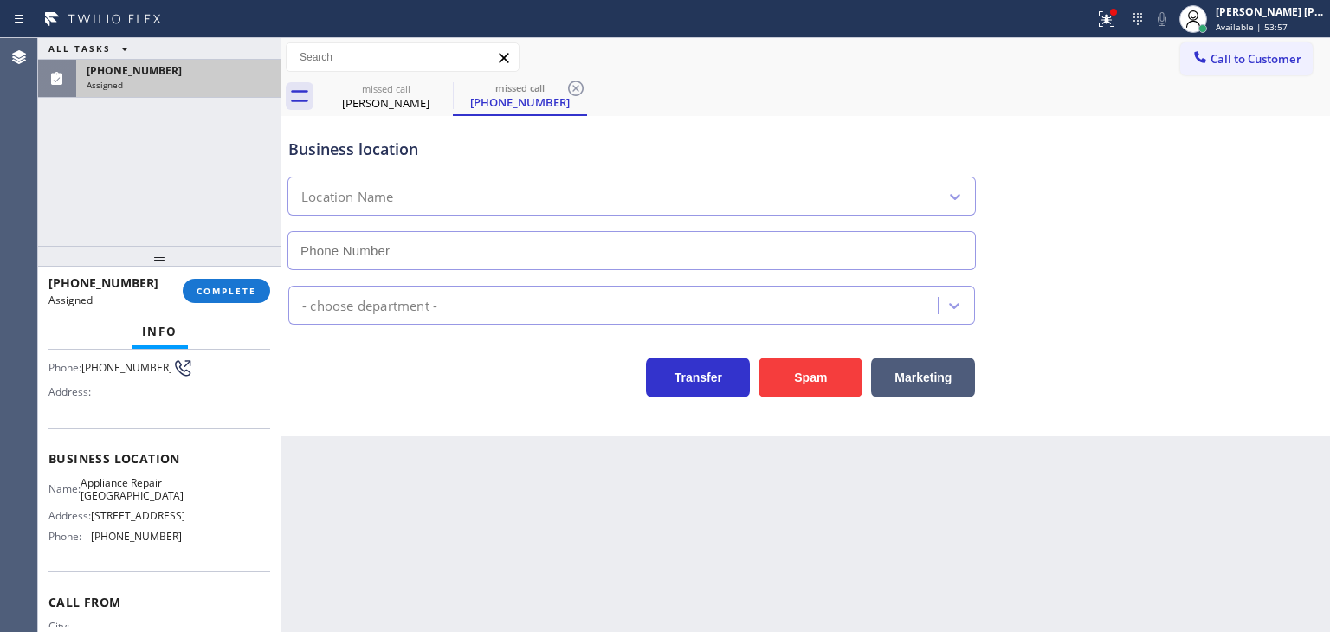
scroll to position [173, 0]
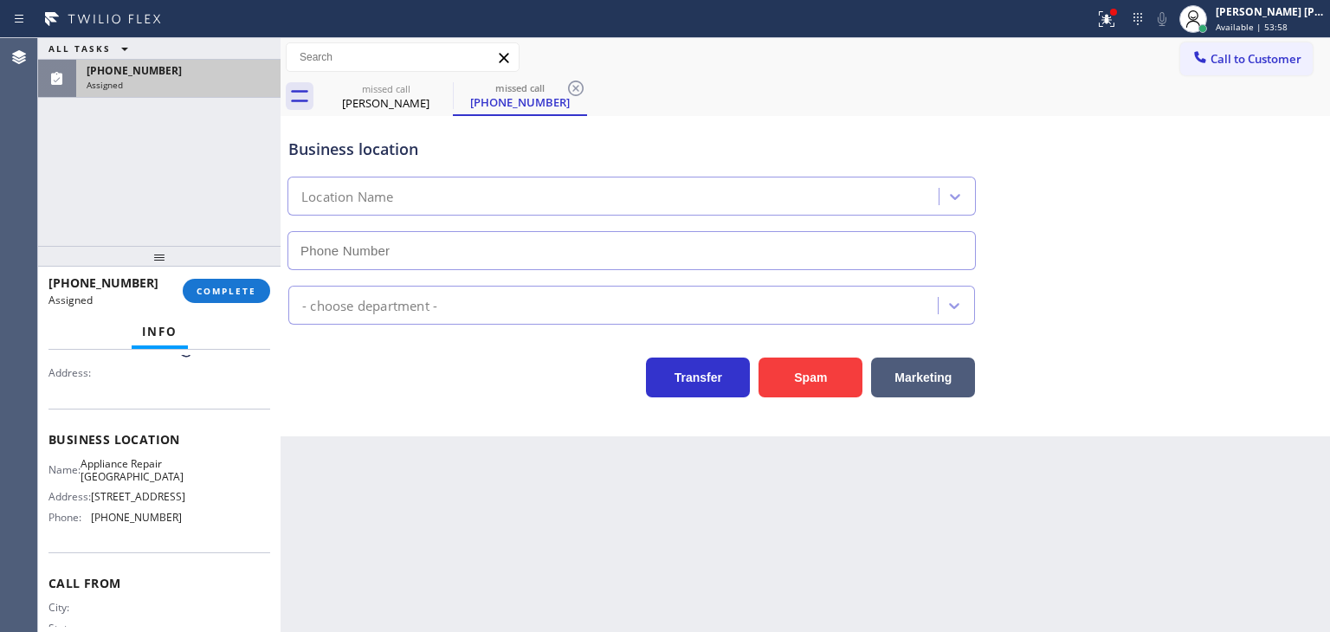
type input "[PHONE_NUMBER]"
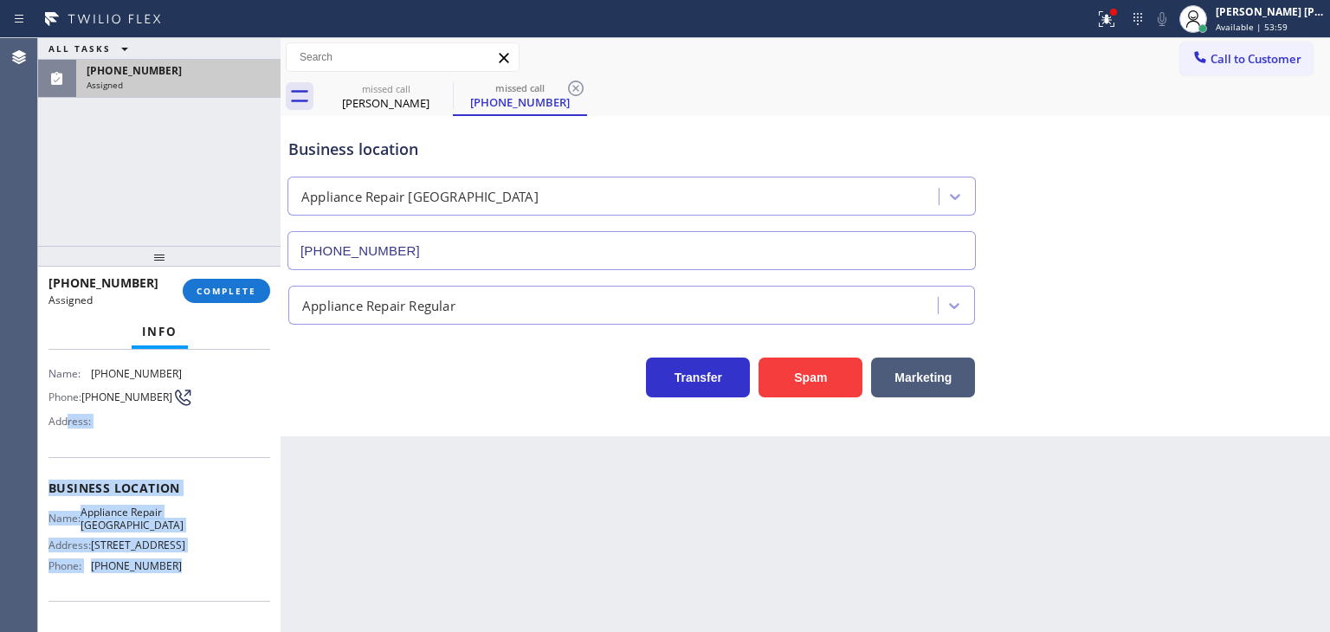
scroll to position [87, 0]
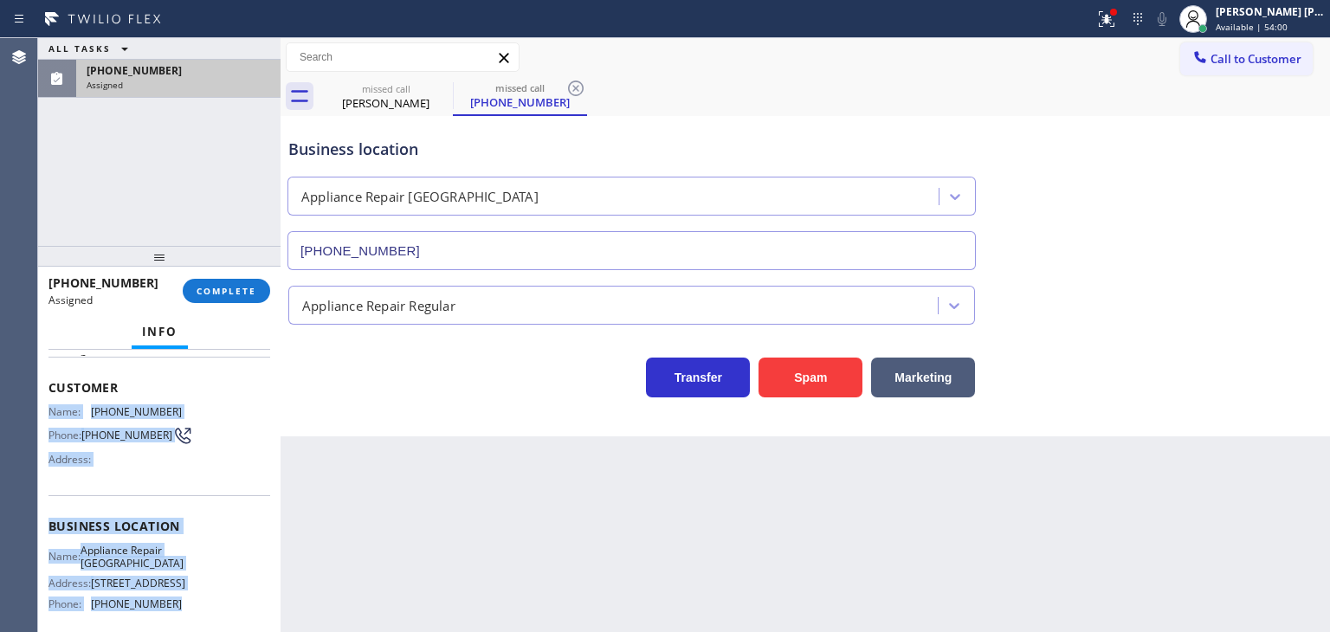
drag, startPoint x: 190, startPoint y: 573, endPoint x: 38, endPoint y: 400, distance: 230.7
click at [38, 400] on div "Context Queue: Appliance Repair Priority: 0 Task Age: Customer Name: [PHONE_NUM…" at bounding box center [159, 491] width 242 height 282
click at [242, 295] on span "COMPLETE" at bounding box center [227, 291] width 60 height 12
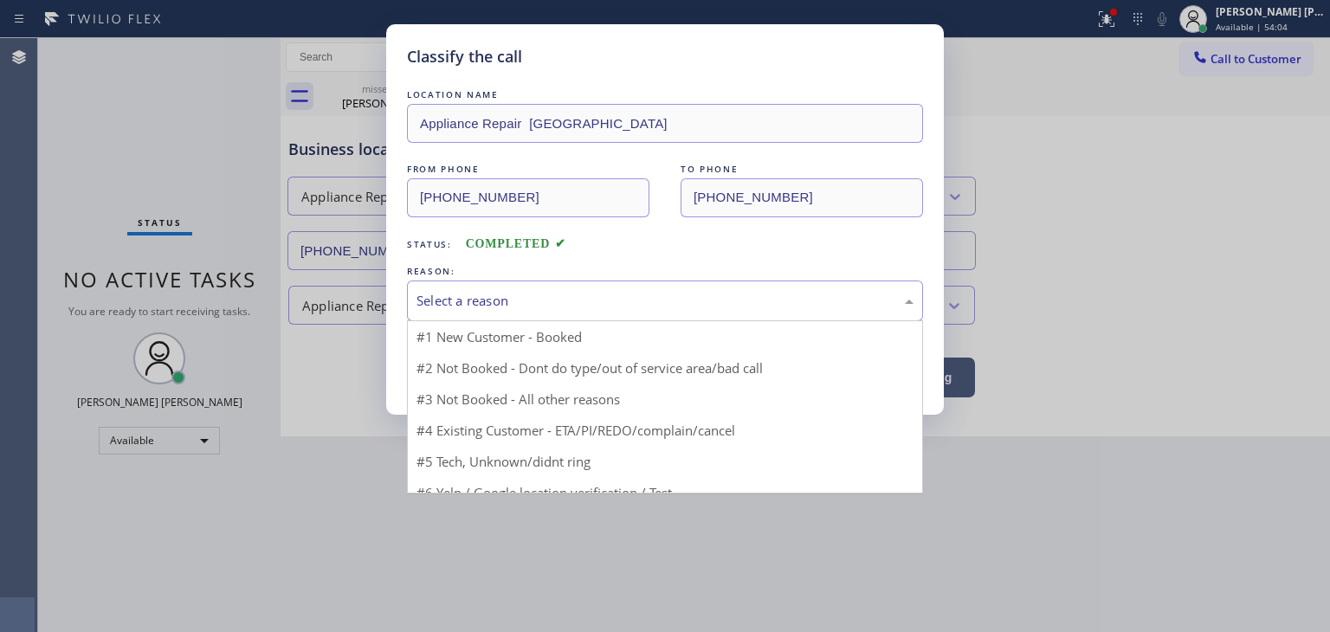
click at [464, 291] on div "Select a reason" at bounding box center [664, 301] width 497 height 20
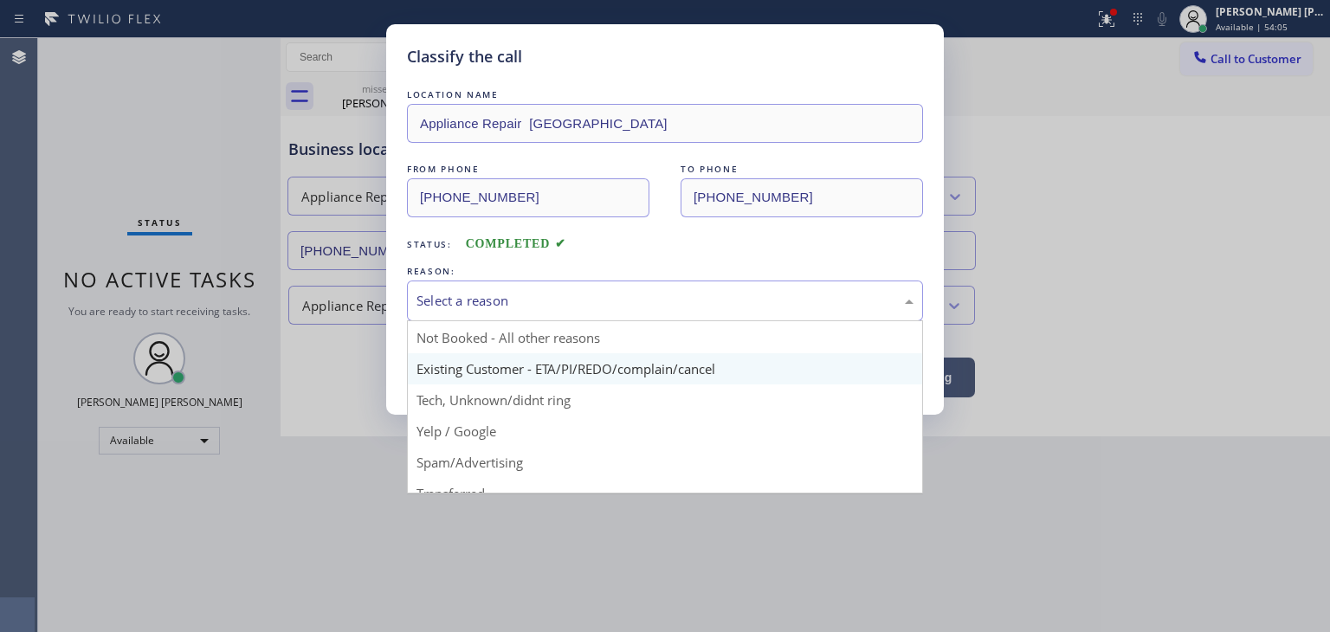
scroll to position [46, 0]
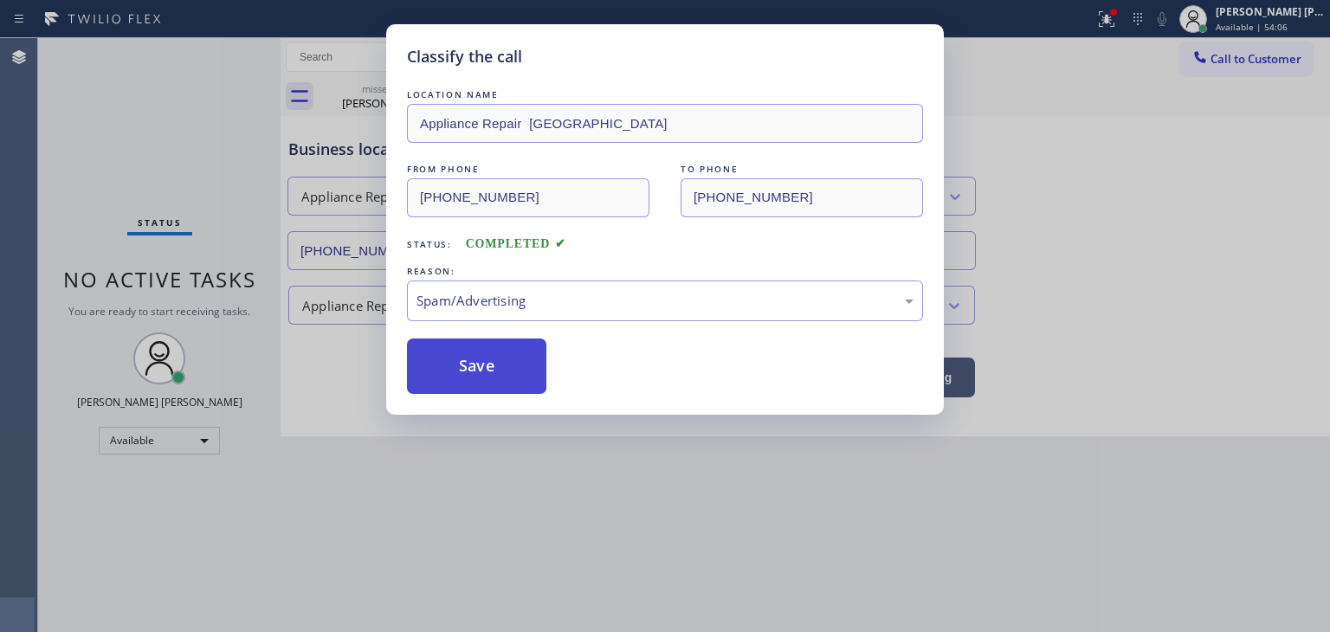
click at [501, 358] on button "Save" at bounding box center [476, 366] width 139 height 55
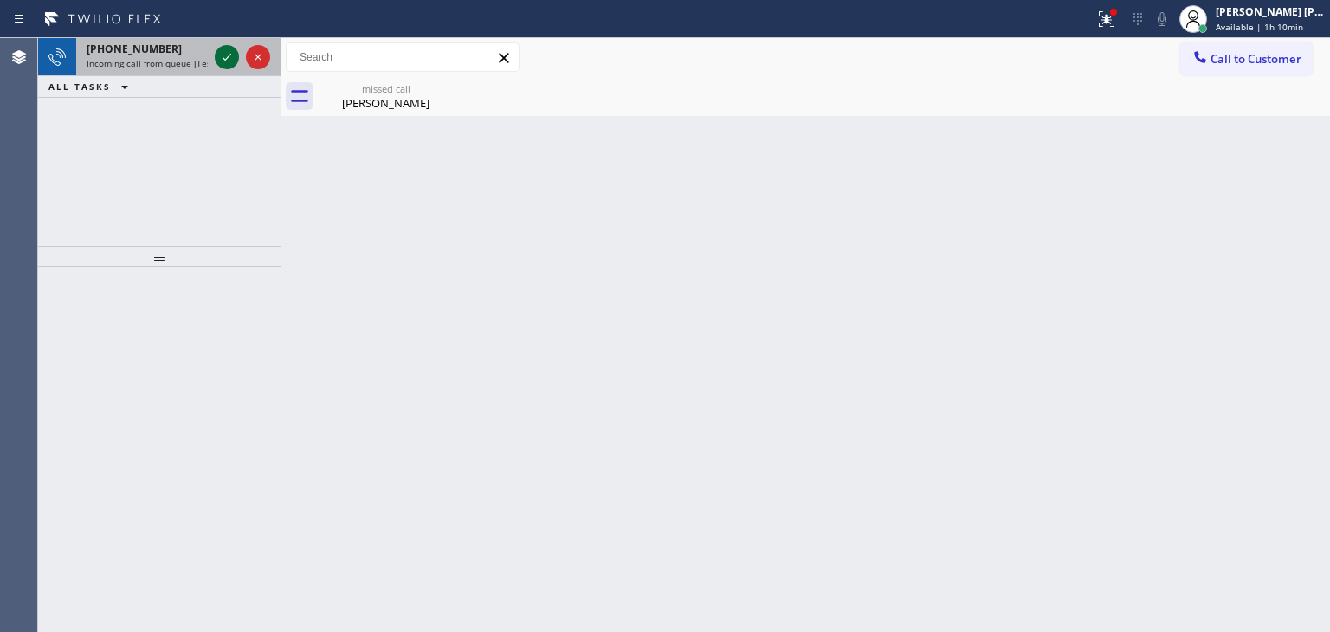
click at [229, 63] on icon at bounding box center [226, 57] width 21 height 21
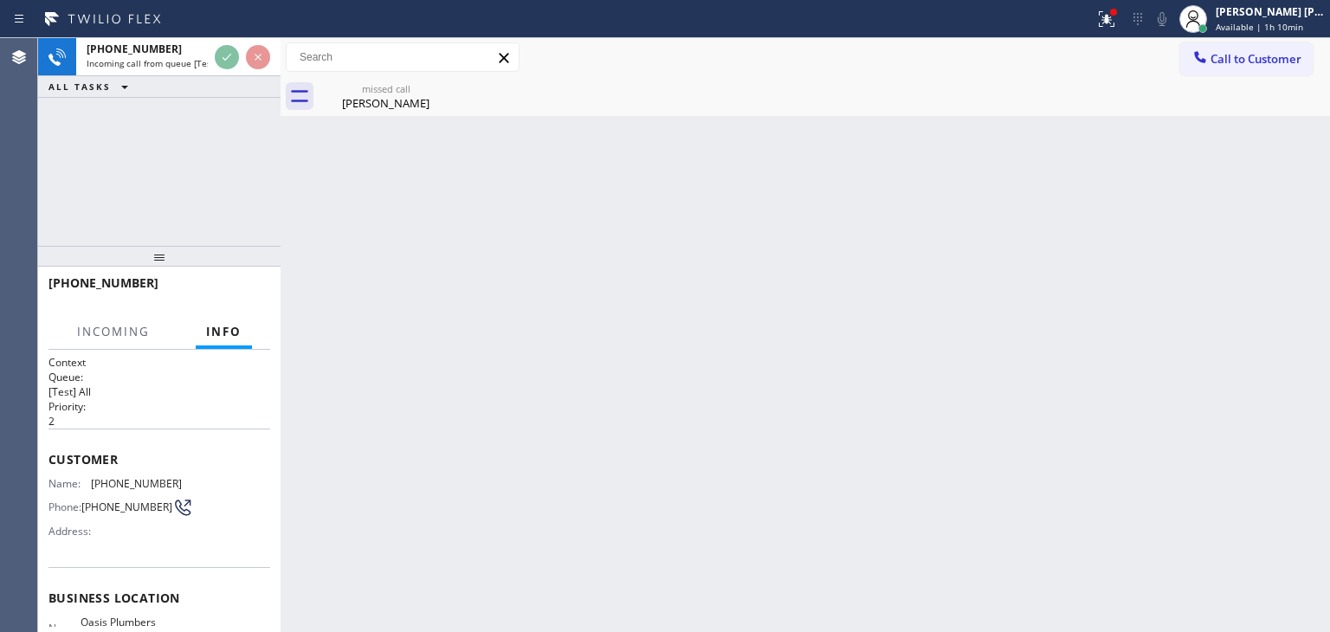
scroll to position [87, 0]
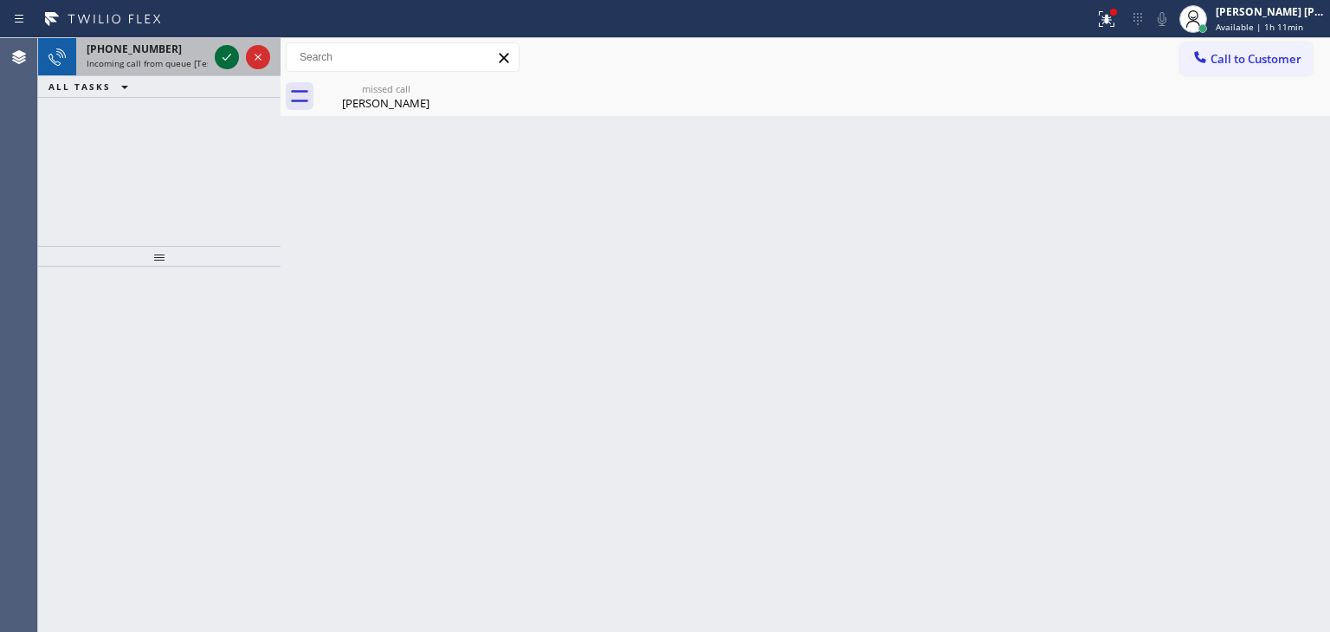
click at [225, 58] on icon at bounding box center [226, 57] width 21 height 21
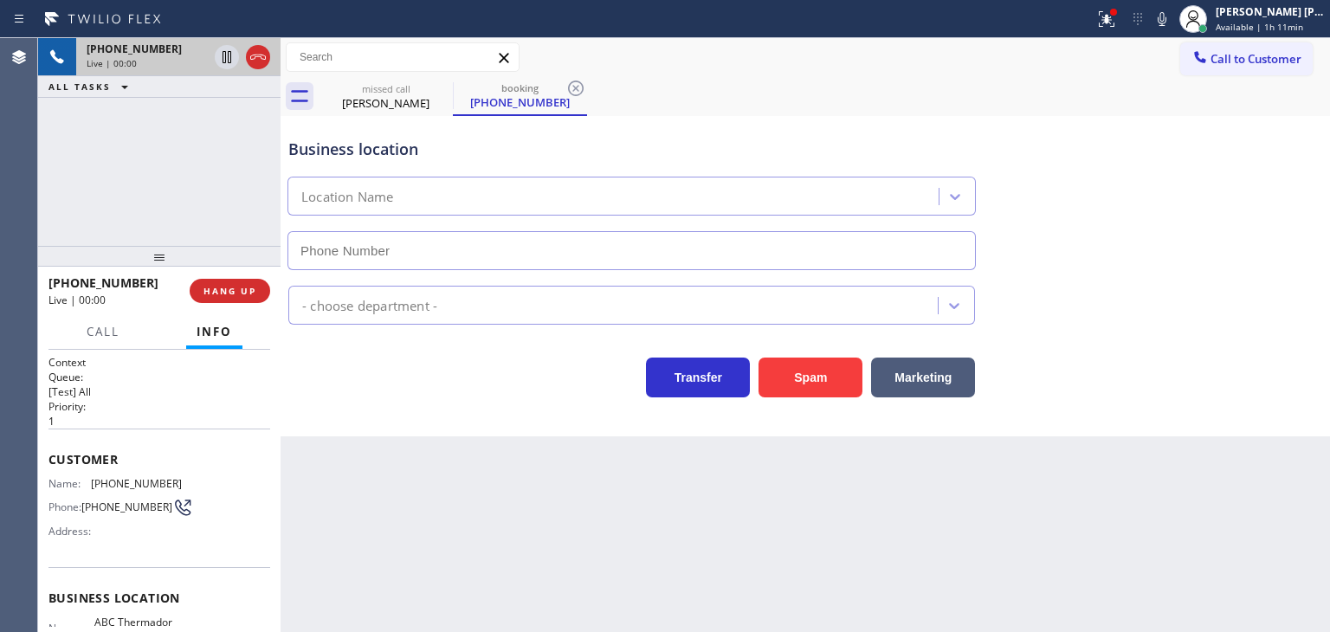
scroll to position [87, 0]
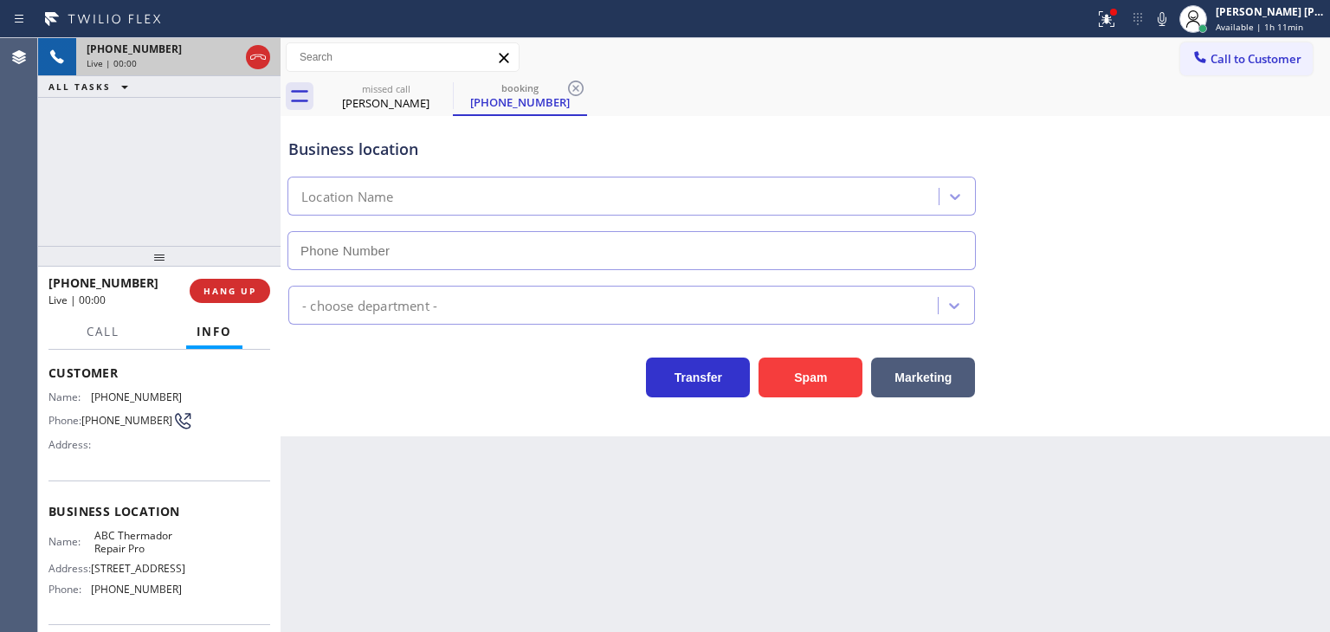
type input "[PHONE_NUMBER]"
click at [1172, 25] on icon at bounding box center [1162, 19] width 21 height 21
click at [1172, 24] on icon at bounding box center [1162, 19] width 21 height 21
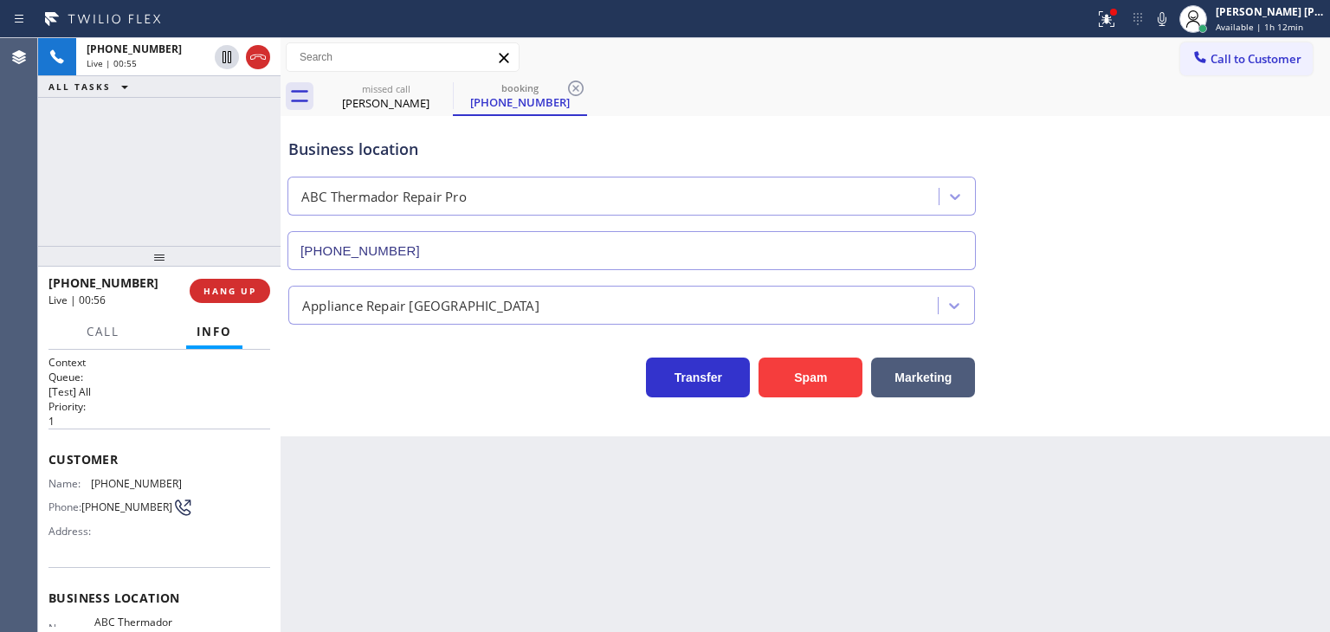
scroll to position [87, 0]
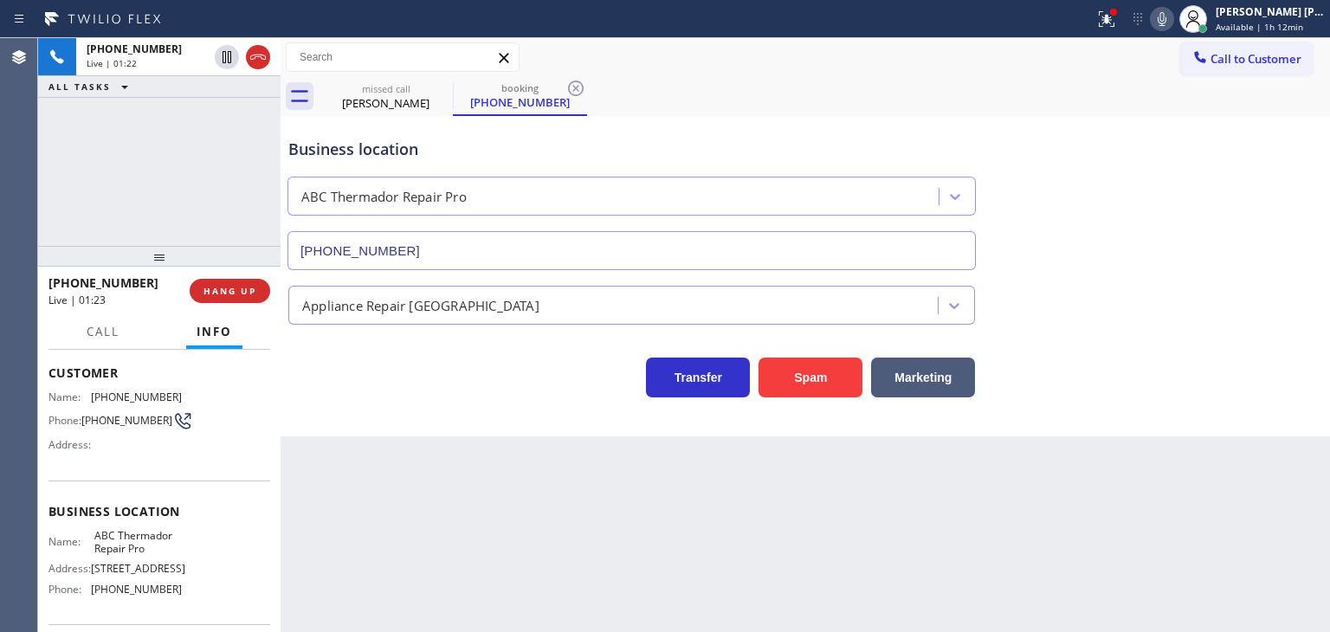
click at [1172, 16] on icon at bounding box center [1162, 19] width 21 height 21
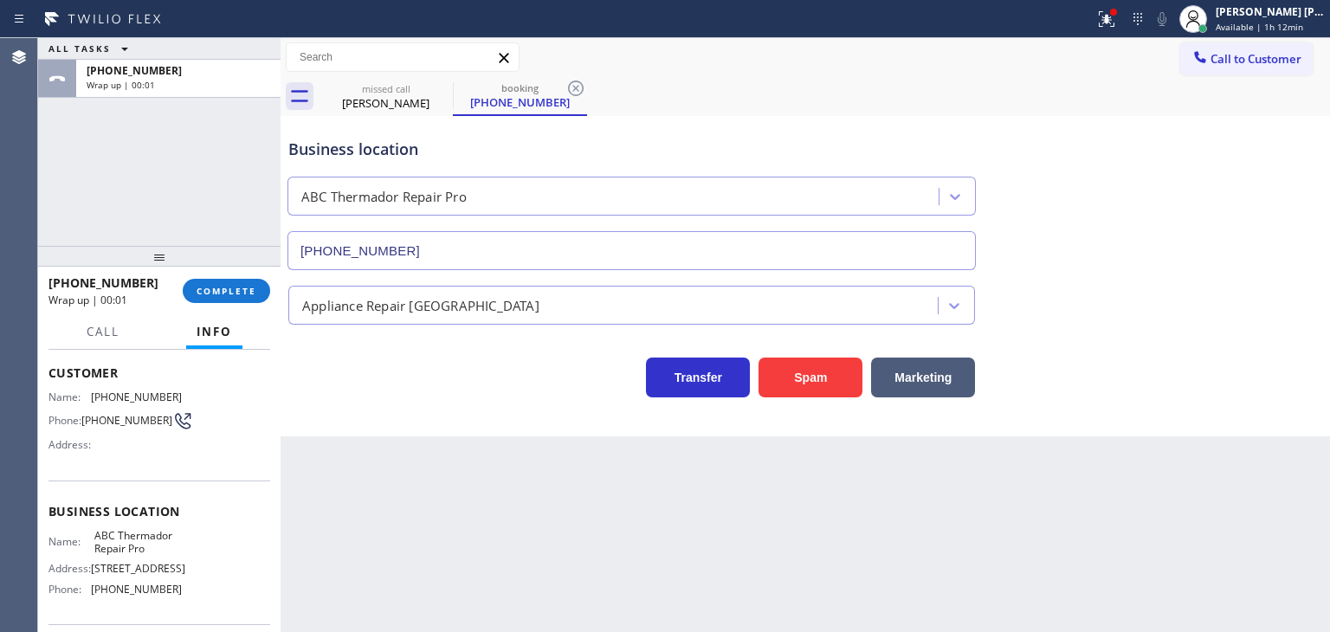
drag, startPoint x: 199, startPoint y: 172, endPoint x: 303, endPoint y: 16, distance: 187.3
click at [199, 171] on div "ALL TASKS ALL TASKS ACTIVE TASKS TASKS IN WRAP UP +16023638157 Wrap up | 00:01" at bounding box center [159, 142] width 242 height 208
drag, startPoint x: 138, startPoint y: 277, endPoint x: 62, endPoint y: 273, distance: 75.5
click at [62, 273] on div "+16023638157 Wrap up | 00:24" at bounding box center [115, 290] width 134 height 45
copy span "6023638157"
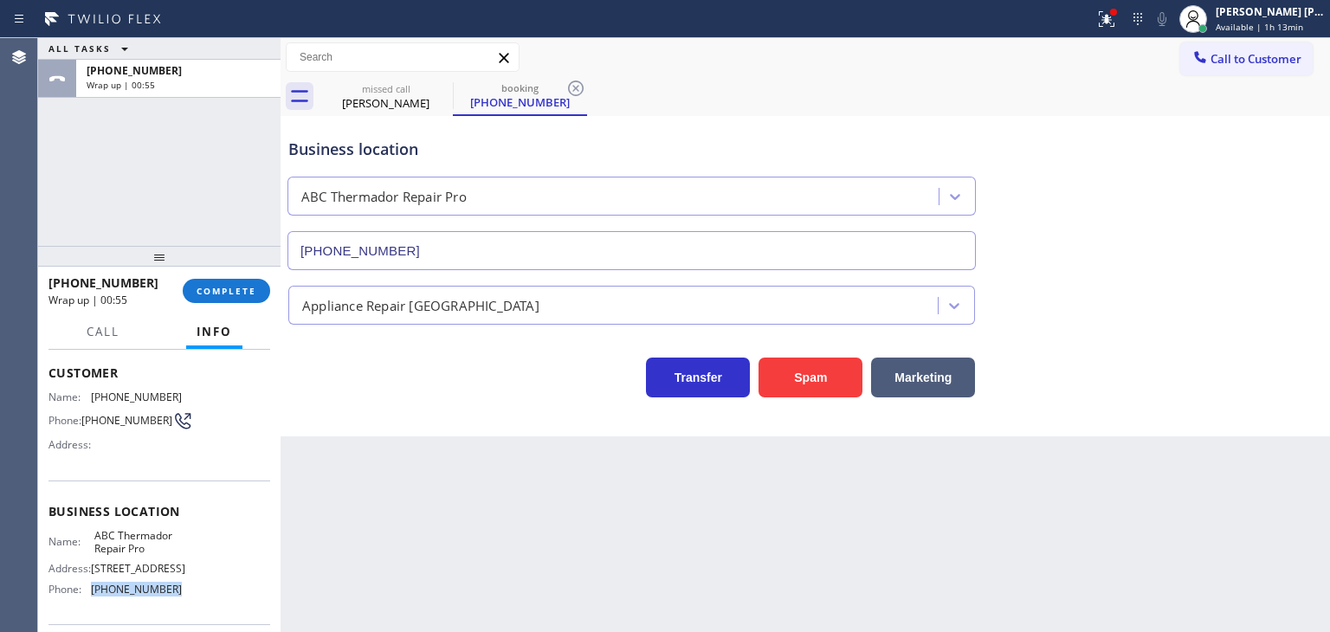
drag, startPoint x: 174, startPoint y: 605, endPoint x: 90, endPoint y: 606, distance: 84.0
click at [90, 603] on div "Name: ABC Thermador Repair Pro Address: 20333 E Mews Rd Phone: (520) 636-7858" at bounding box center [159, 566] width 222 height 74
copy div "[PHONE_NUMBER]"
click at [236, 287] on span "COMPLETE" at bounding box center [227, 291] width 60 height 12
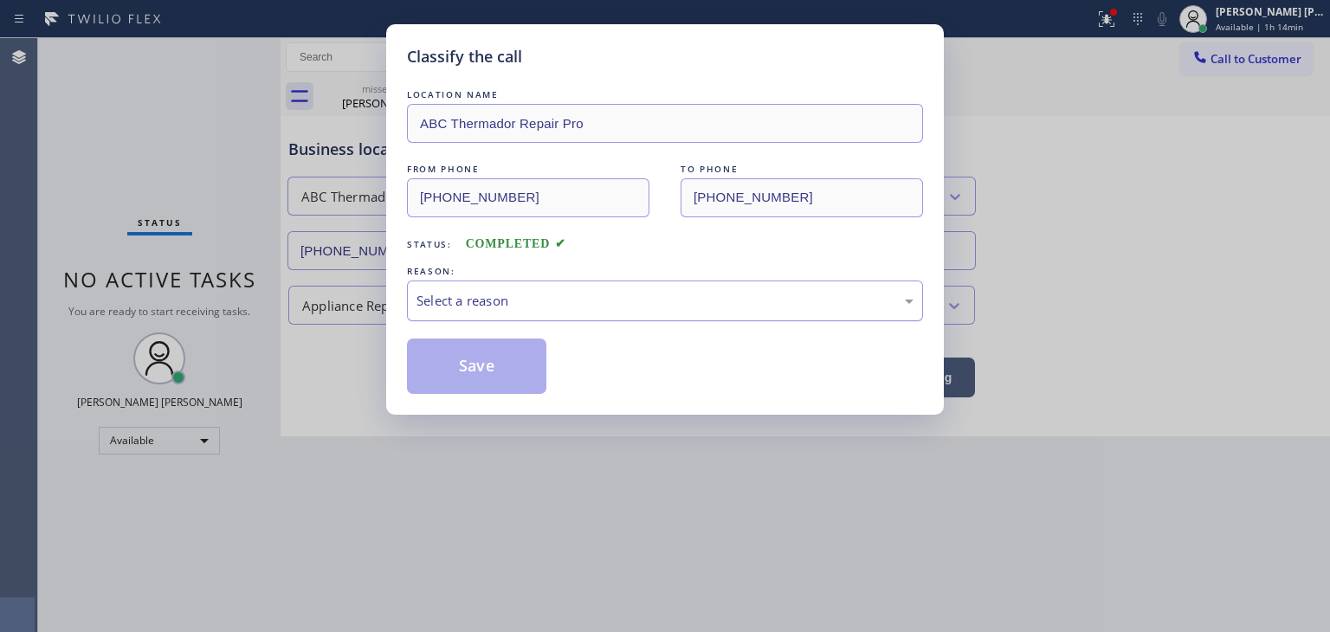
click at [496, 299] on div "Select a reason" at bounding box center [664, 301] width 497 height 20
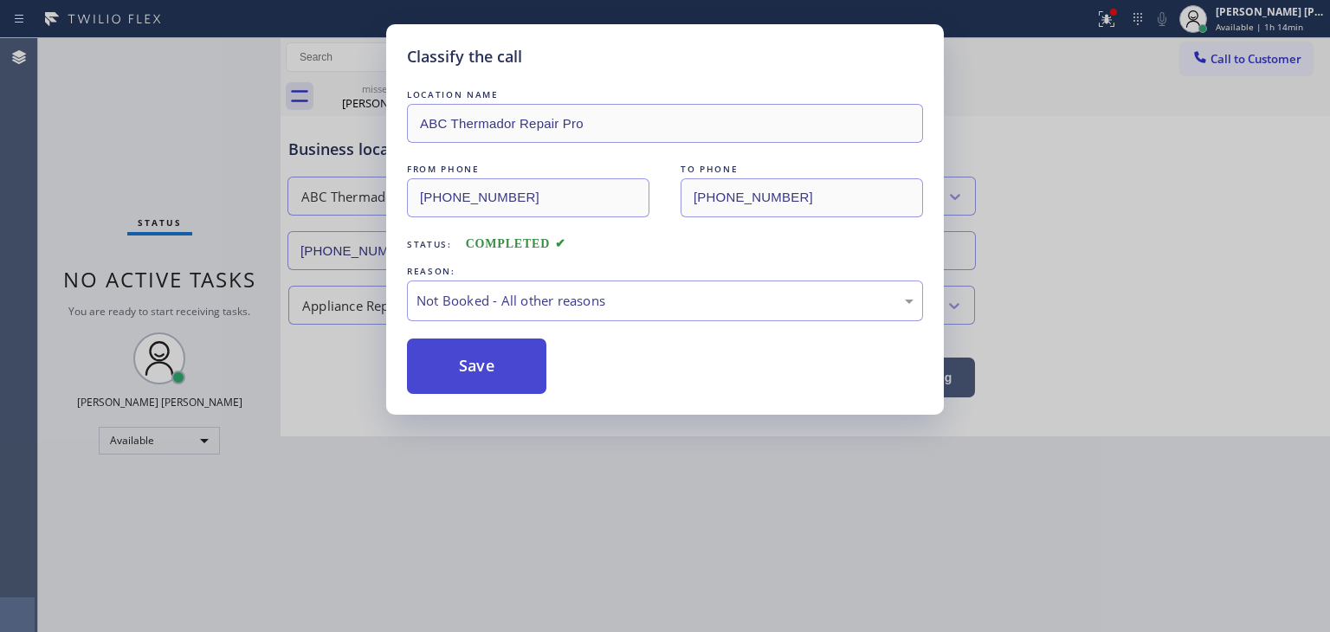
click at [505, 359] on button "Save" at bounding box center [476, 366] width 139 height 55
type input "[PHONE_NUMBER]"
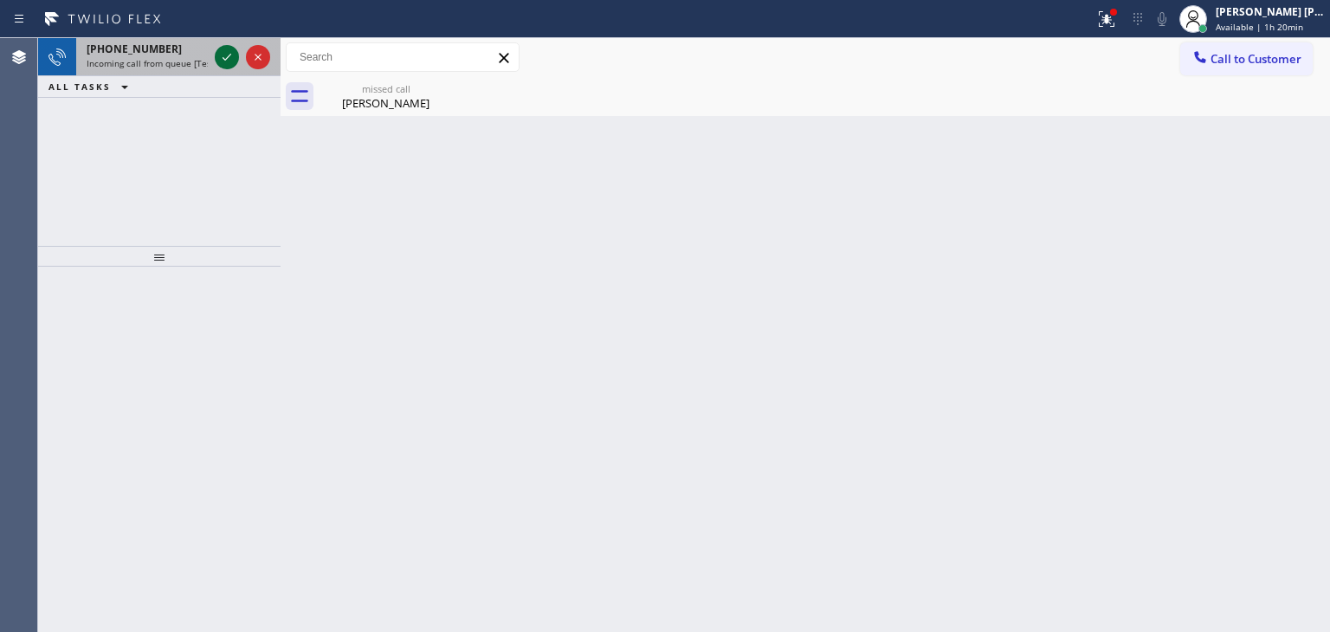
click at [222, 56] on icon at bounding box center [226, 57] width 21 height 21
click at [232, 53] on icon at bounding box center [226, 57] width 21 height 21
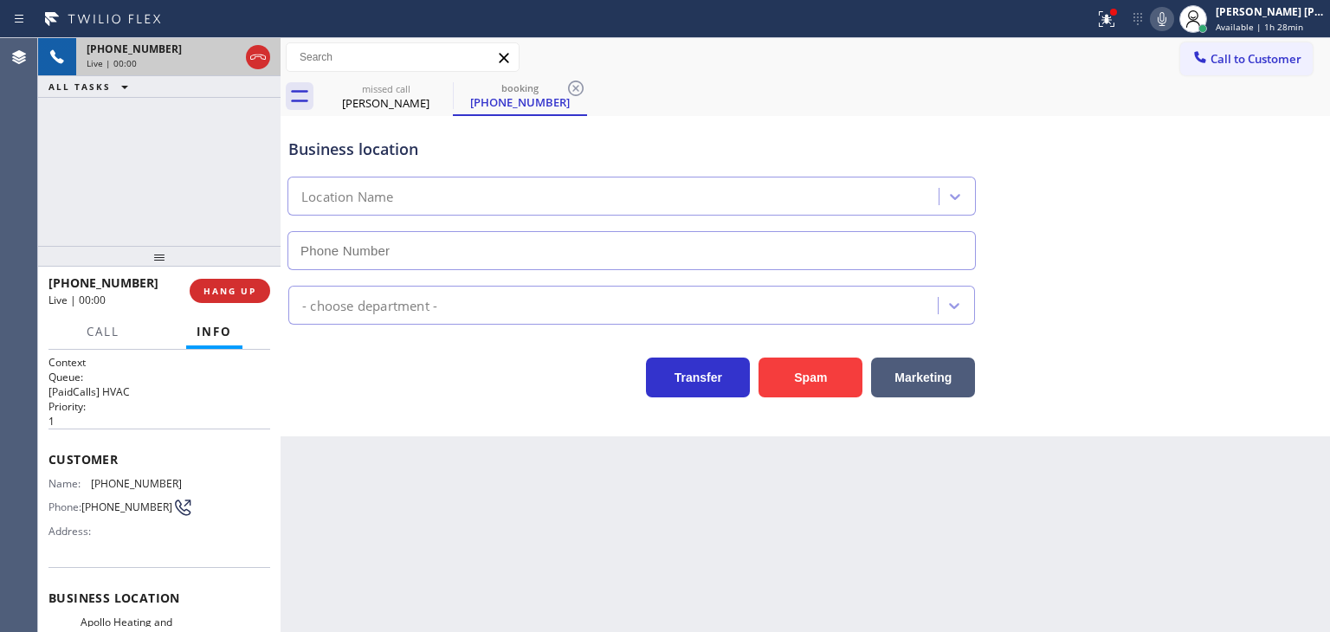
type input "(619) 377-1222"
click at [1166, 23] on icon at bounding box center [1162, 19] width 9 height 14
click at [1172, 21] on icon at bounding box center [1162, 19] width 21 height 21
click at [1231, 260] on div "Business location Apollo Heating and Air Conditioning La Mesa (619) 377-1222" at bounding box center [805, 191] width 1041 height 157
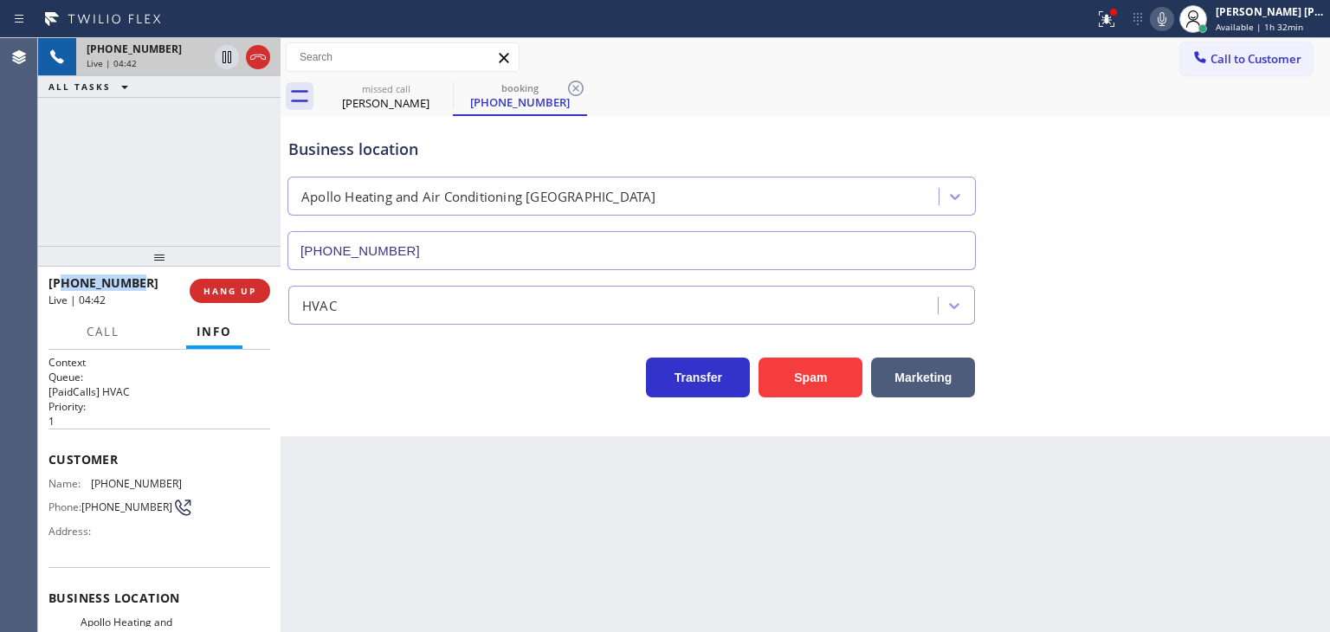
drag, startPoint x: 142, startPoint y: 287, endPoint x: 66, endPoint y: 281, distance: 76.4
click at [66, 281] on div "+17046098122" at bounding box center [112, 282] width 129 height 16
copy span "7046098122"
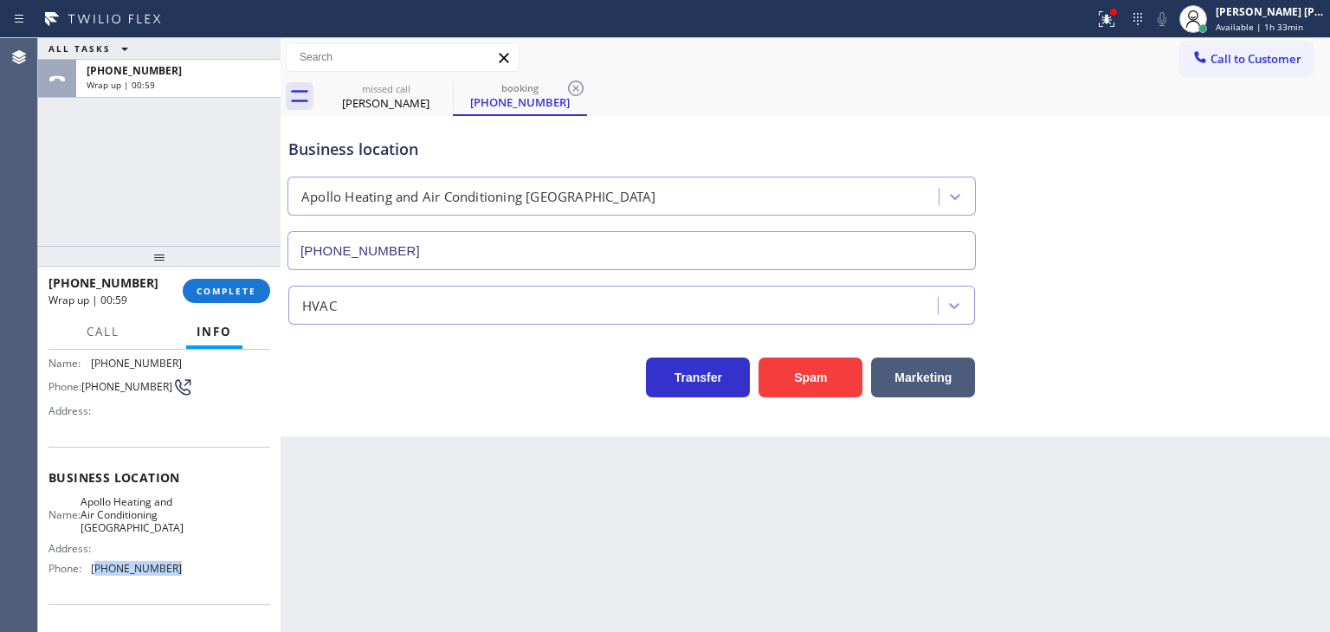
scroll to position [131, 0]
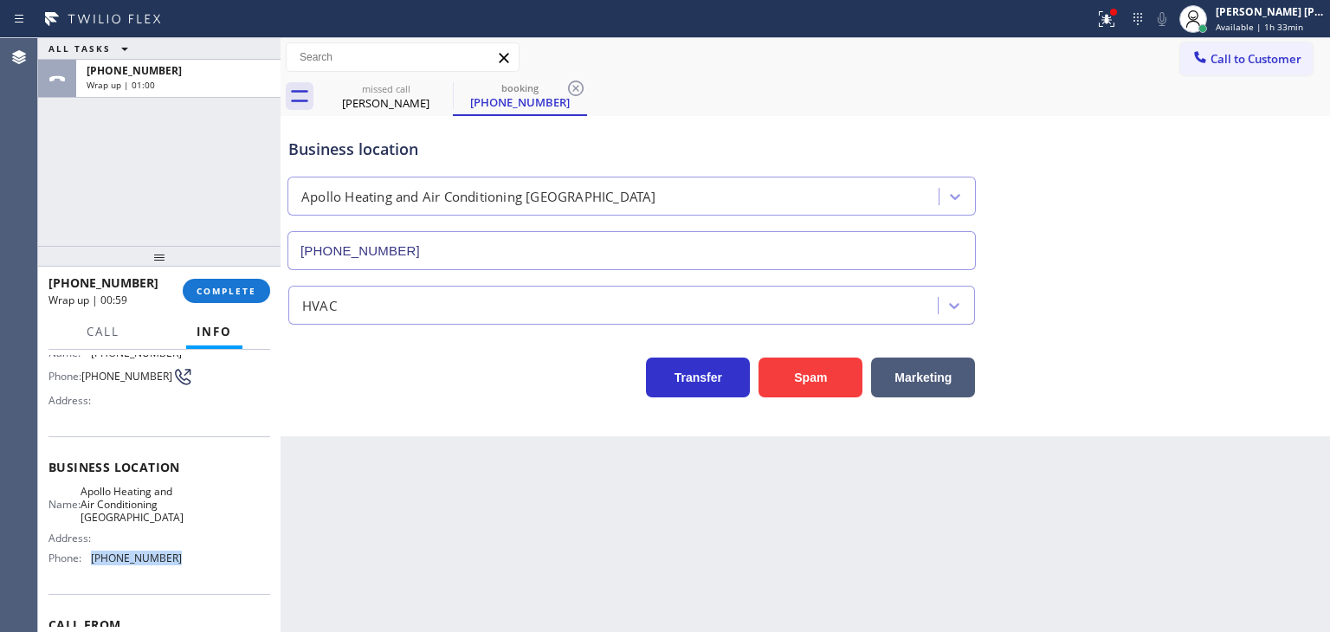
drag, startPoint x: 175, startPoint y: 620, endPoint x: 87, endPoint y: 586, distance: 94.6
click at [87, 572] on div "Name: Apollo Heating and Air Conditioning La Mesa Address: Phone: (619) 377-1222" at bounding box center [159, 528] width 222 height 87
copy div "(619) 377-1222"
click at [229, 295] on span "COMPLETE" at bounding box center [227, 291] width 60 height 12
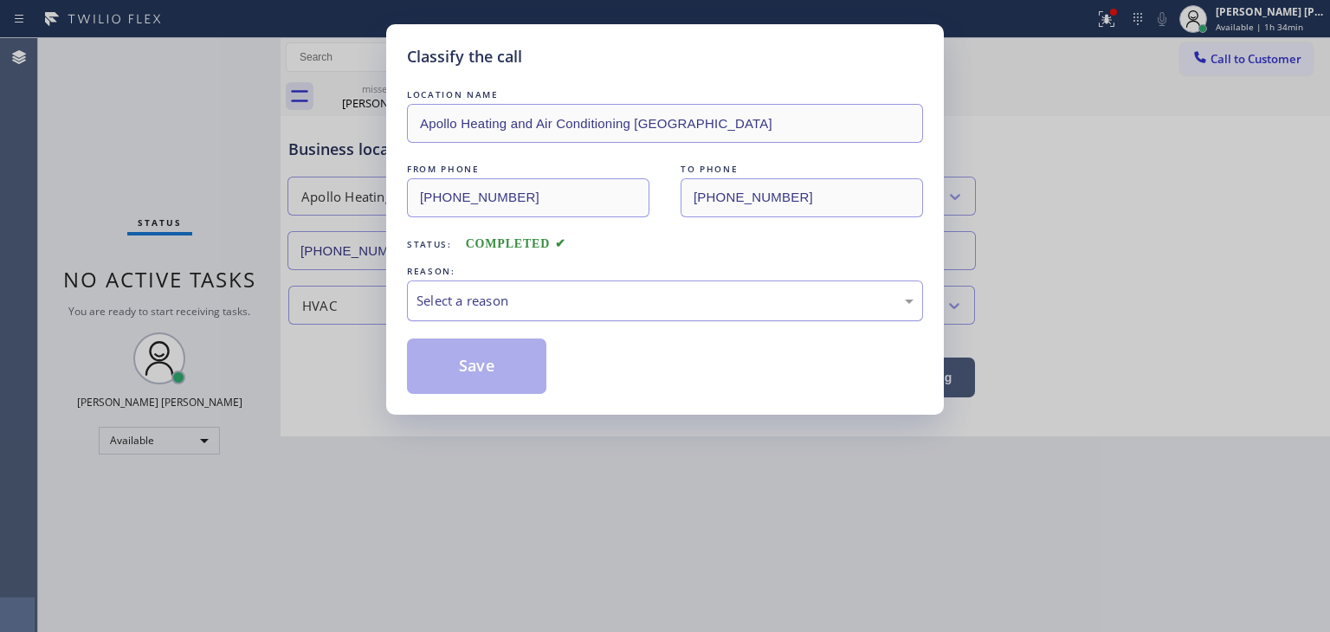
click at [440, 288] on div "Select a reason" at bounding box center [665, 301] width 516 height 41
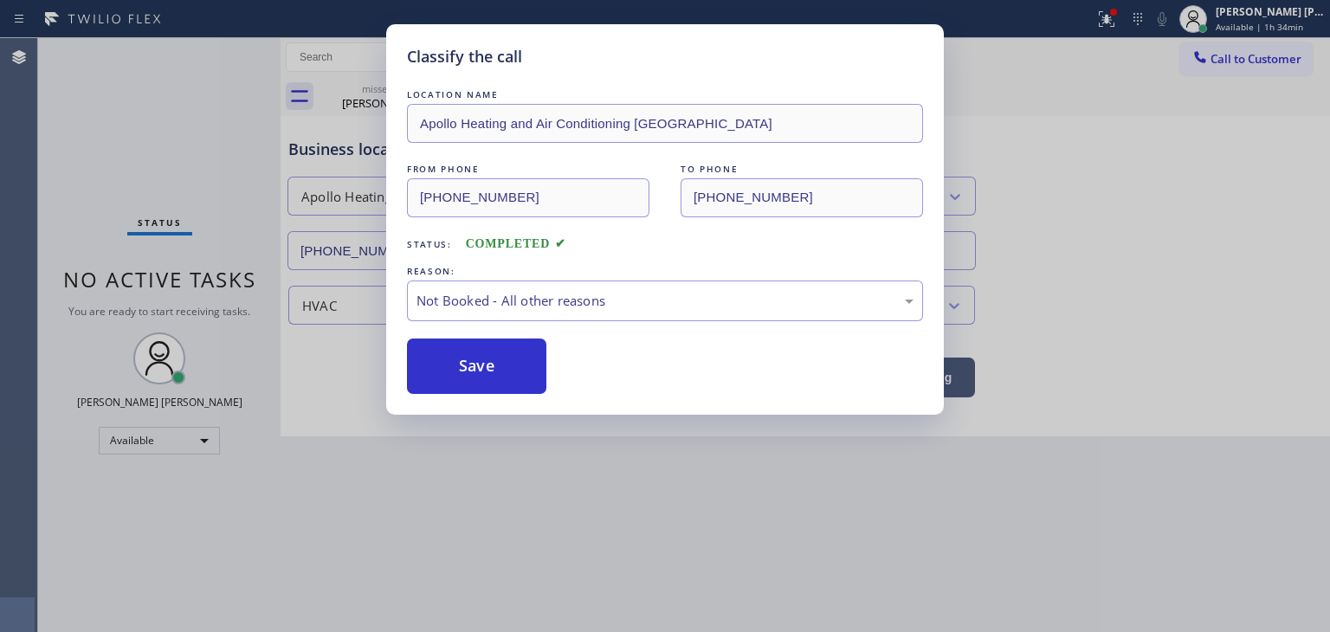
click at [472, 365] on button "Save" at bounding box center [476, 366] width 139 height 55
type input "[PHONE_NUMBER]"
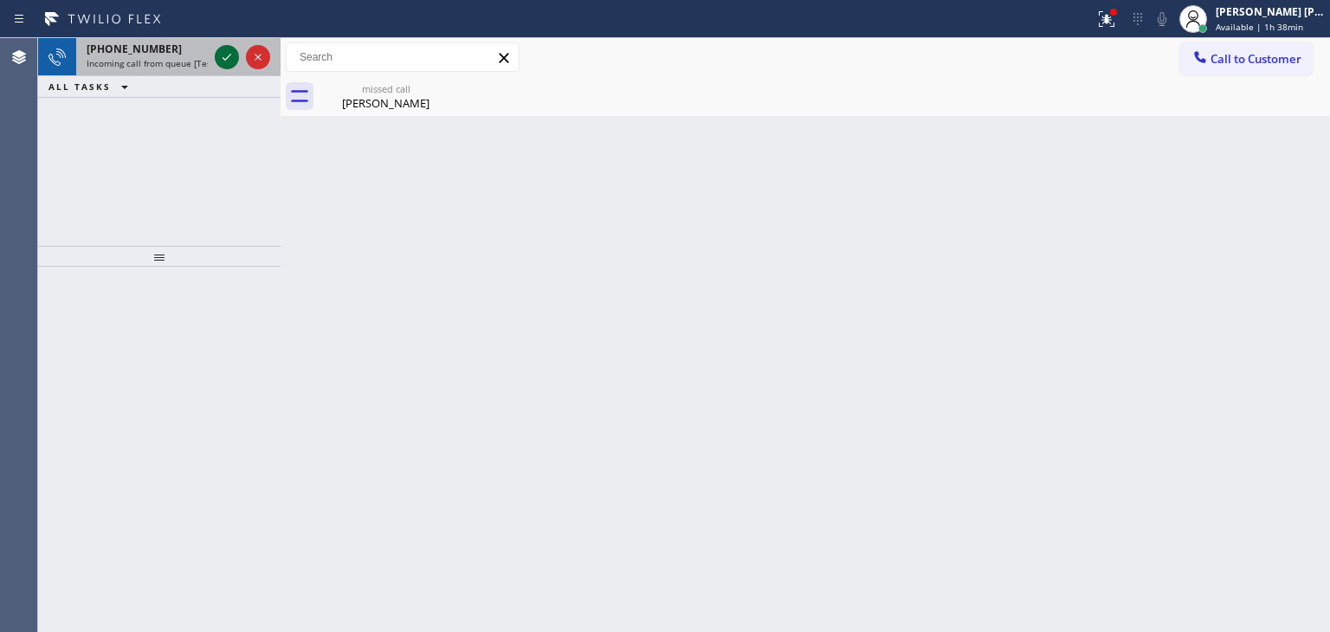
click at [229, 60] on icon at bounding box center [226, 57] width 21 height 21
click at [231, 53] on icon at bounding box center [226, 57] width 21 height 21
click at [230, 52] on icon at bounding box center [226, 57] width 21 height 21
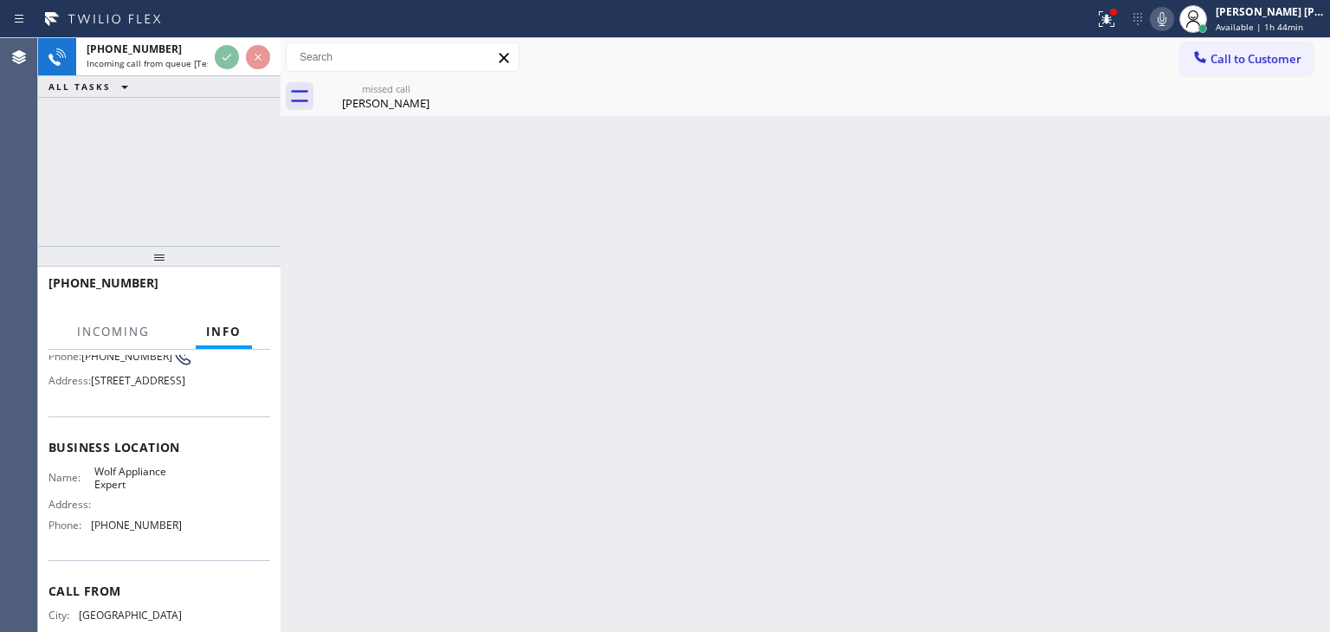
scroll to position [87, 0]
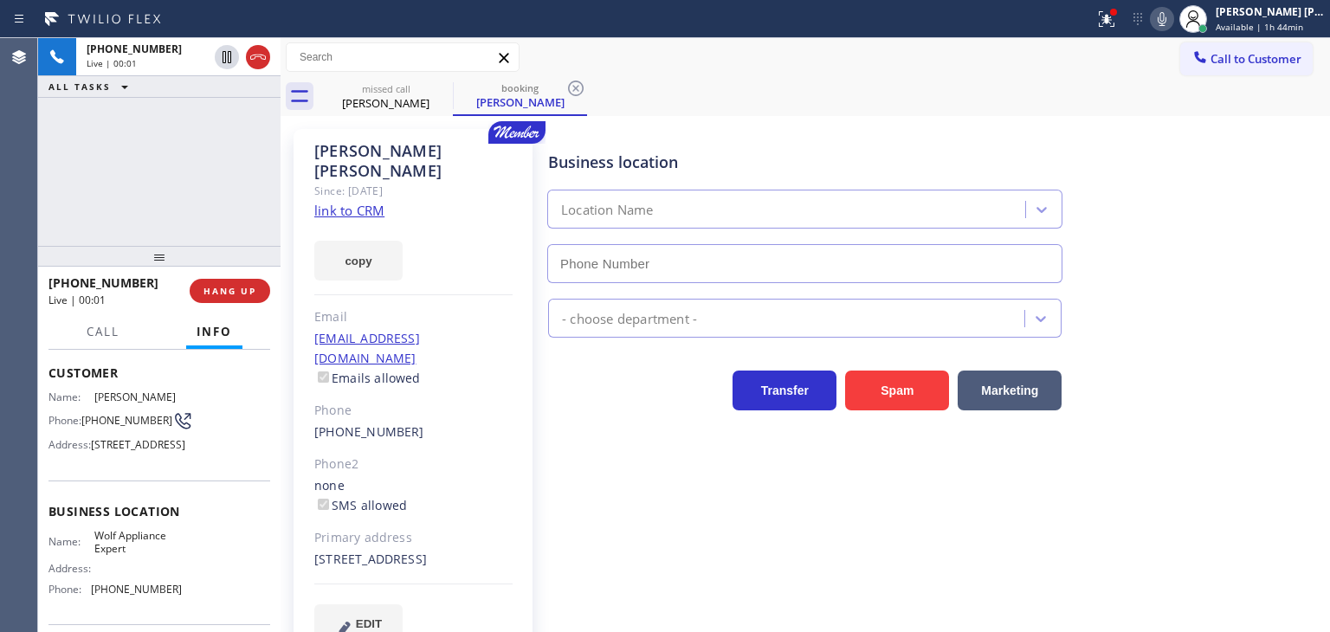
type input "(949) 536-9698"
click at [353, 202] on link "link to CRM" at bounding box center [349, 210] width 70 height 17
click at [1172, 21] on icon at bounding box center [1162, 19] width 21 height 21
click at [1172, 22] on icon at bounding box center [1162, 19] width 21 height 21
click at [343, 202] on link "link to CRM" at bounding box center [349, 210] width 70 height 17
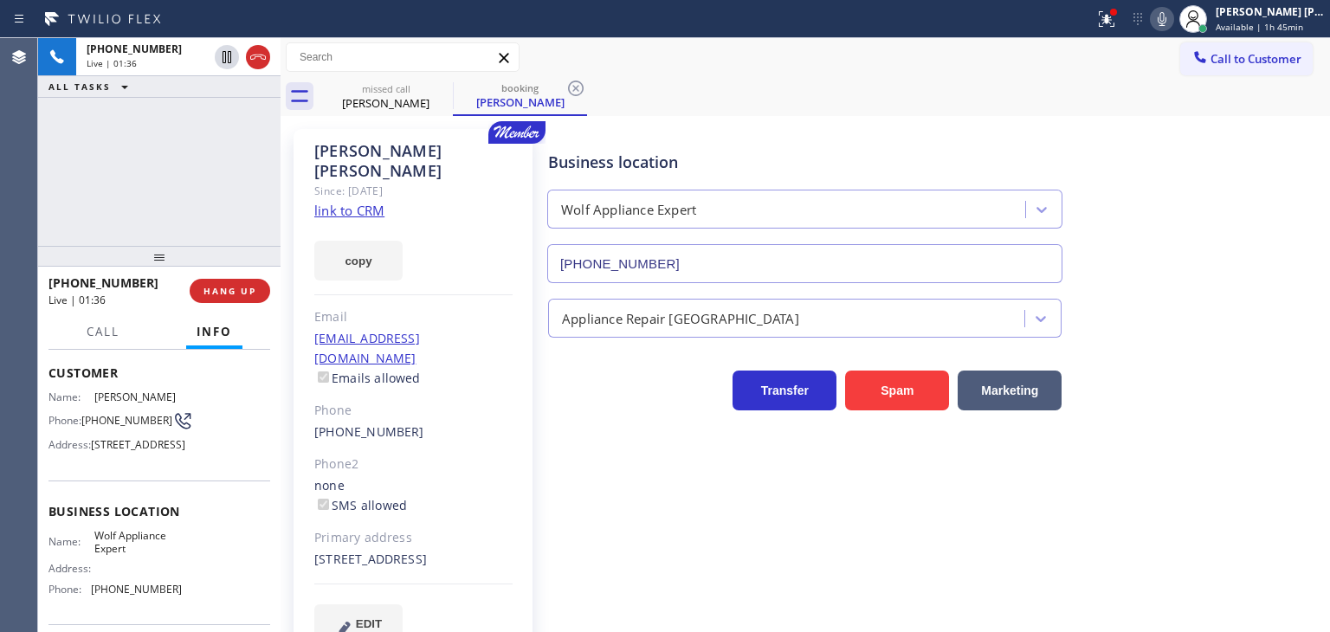
click at [1172, 19] on icon at bounding box center [1162, 19] width 21 height 21
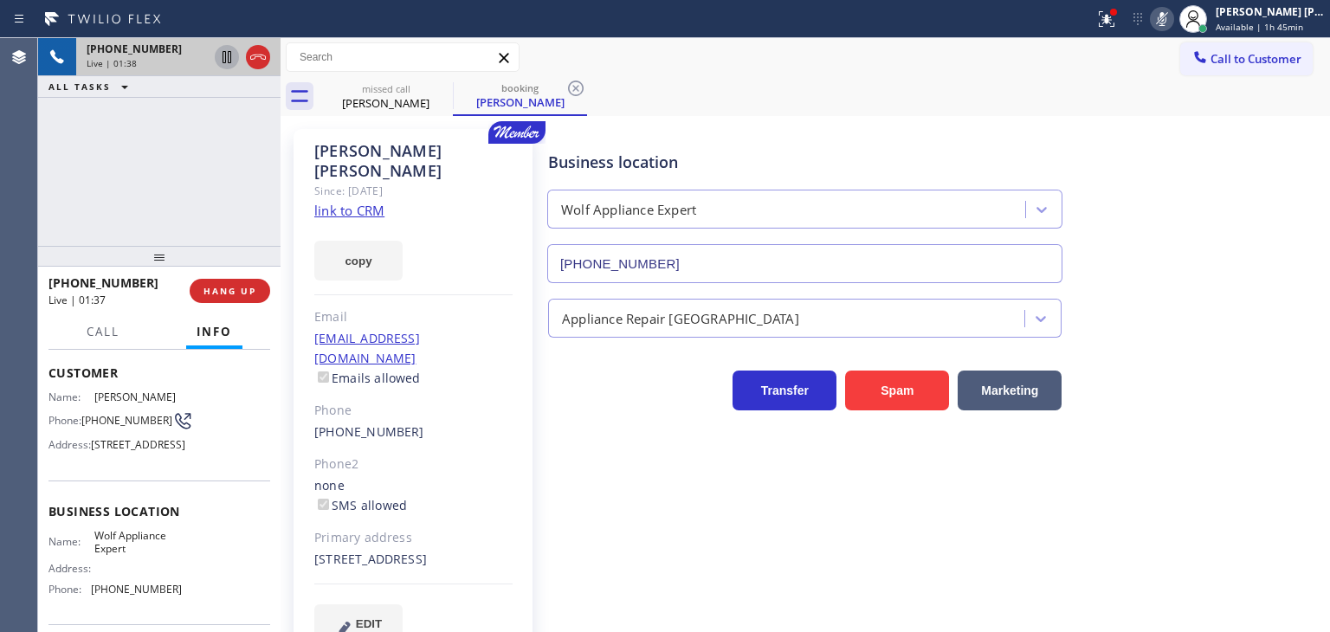
click at [230, 55] on icon at bounding box center [227, 57] width 9 height 12
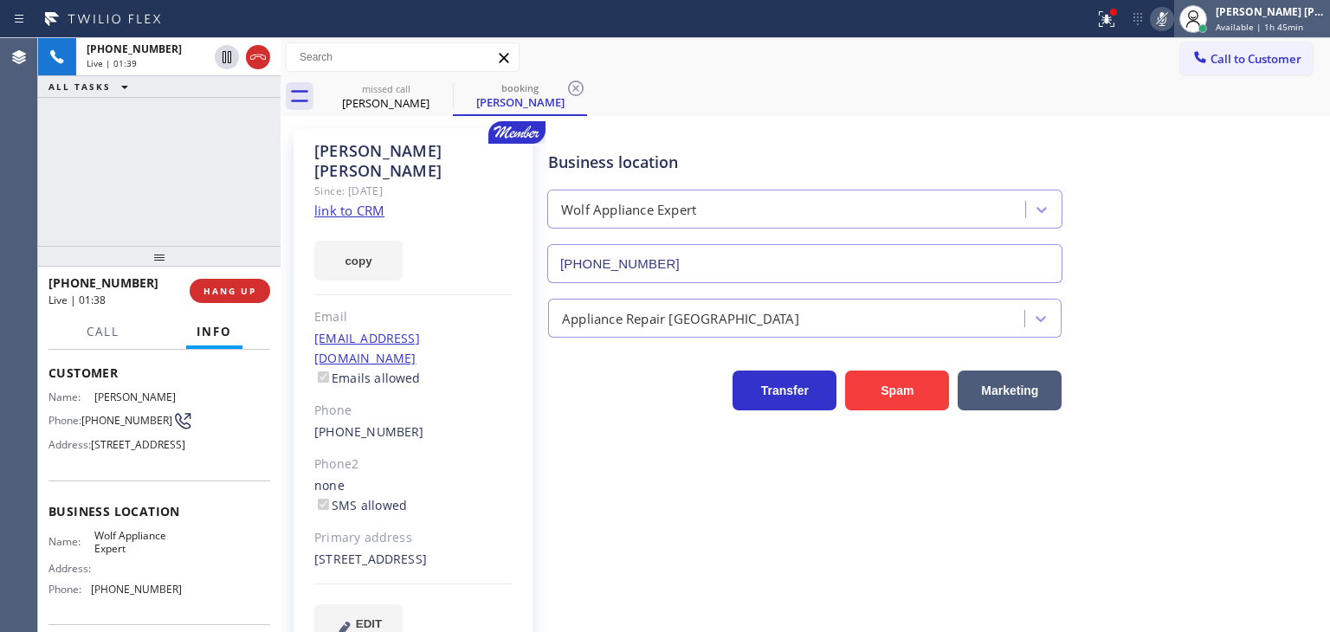
click at [1287, 22] on span "Available | 1h 45min" at bounding box center [1259, 27] width 87 height 12
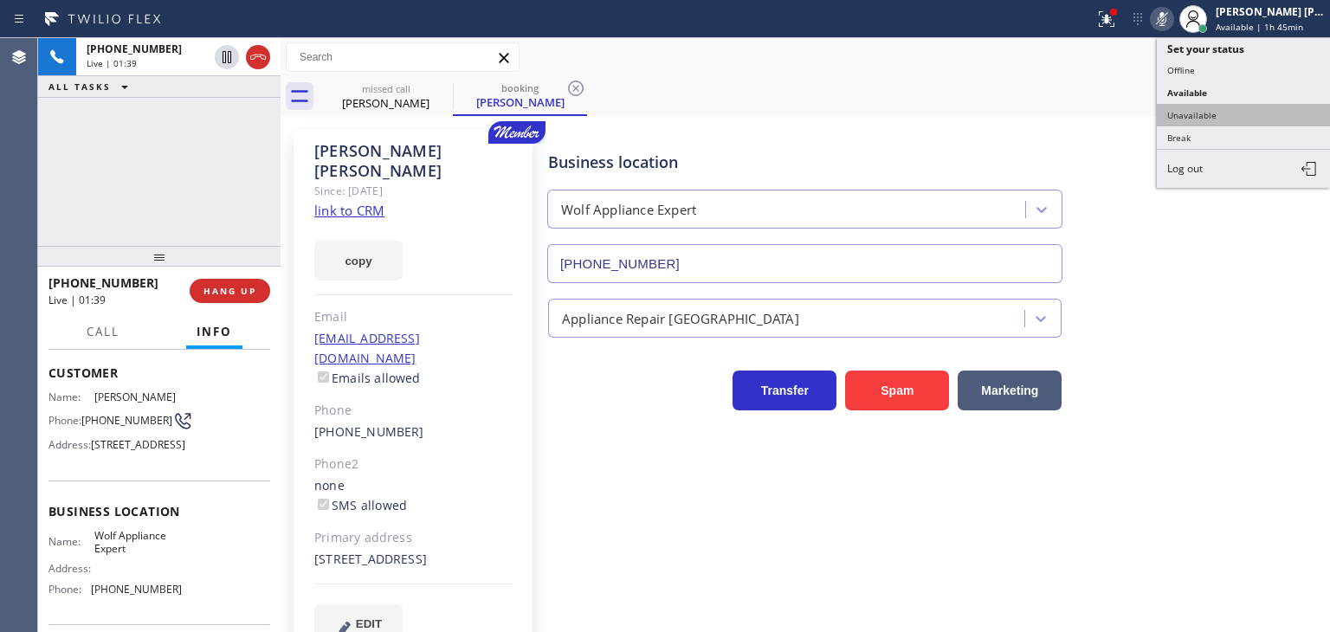
click at [1220, 107] on button "Unavailable" at bounding box center [1243, 115] width 173 height 23
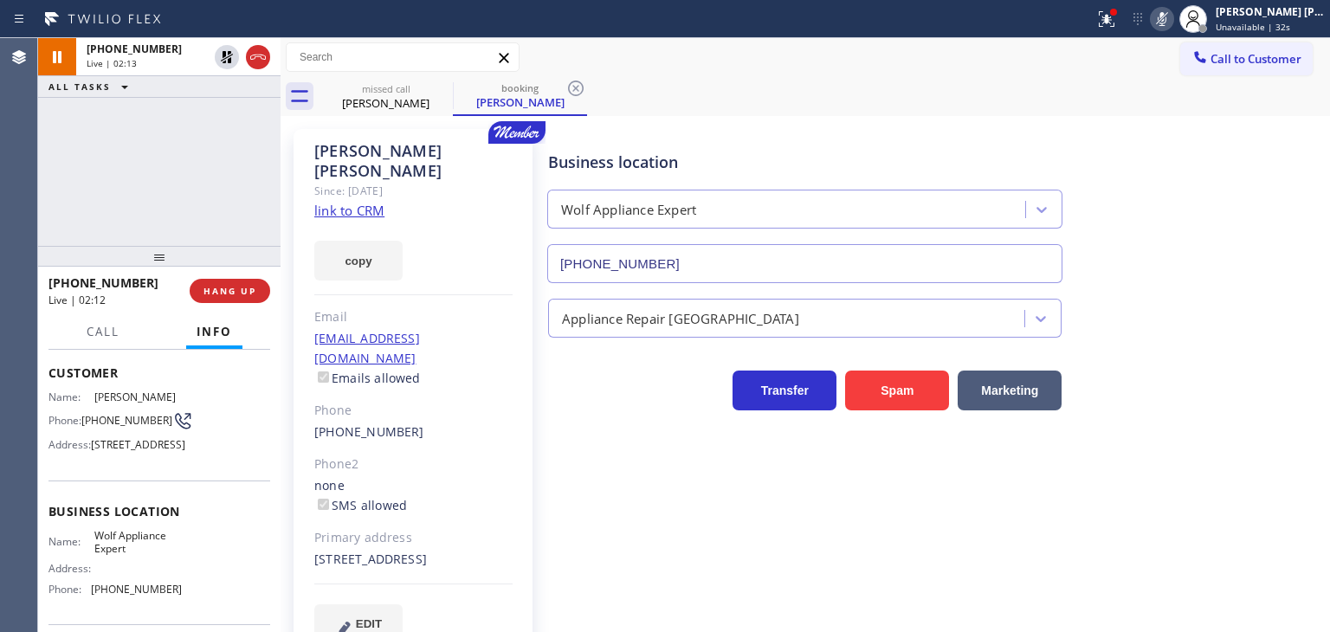
click at [1172, 17] on icon at bounding box center [1162, 19] width 21 height 21
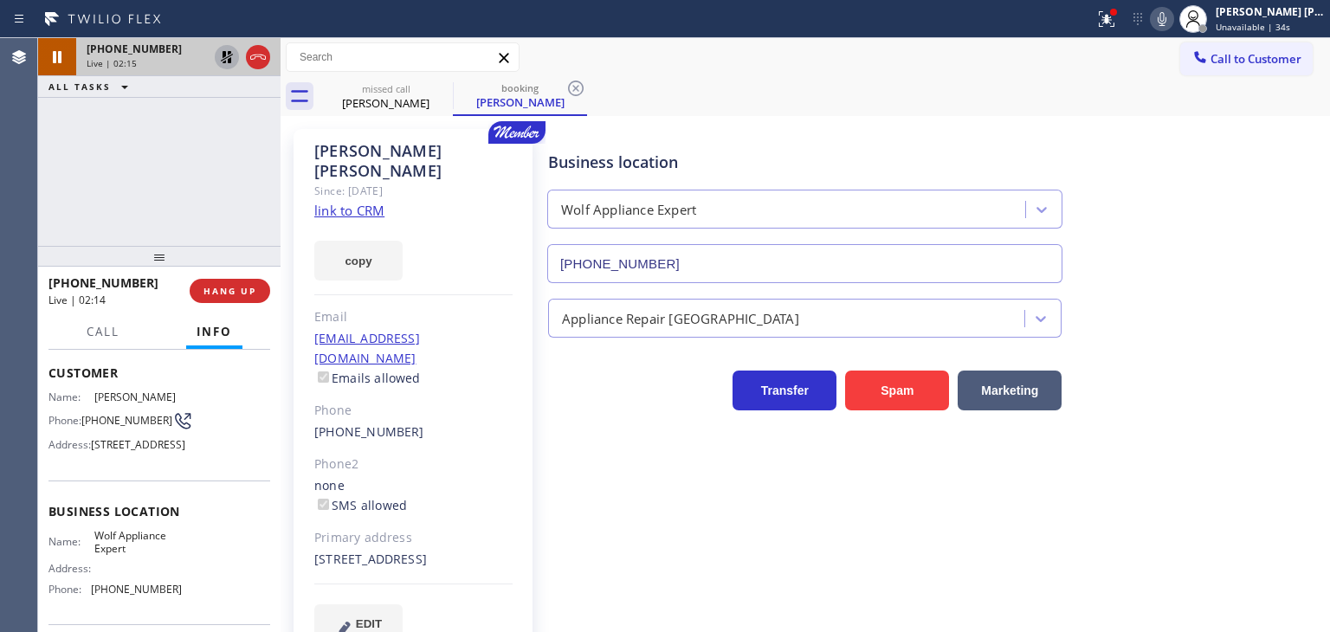
click at [228, 59] on icon at bounding box center [227, 57] width 12 height 12
click at [1191, 226] on div "Business location Wolf Appliance Expert (949) 536-9698" at bounding box center [935, 204] width 781 height 157
click at [1172, 18] on icon at bounding box center [1162, 19] width 21 height 21
click at [251, 291] on span "HANG UP" at bounding box center [229, 291] width 53 height 12
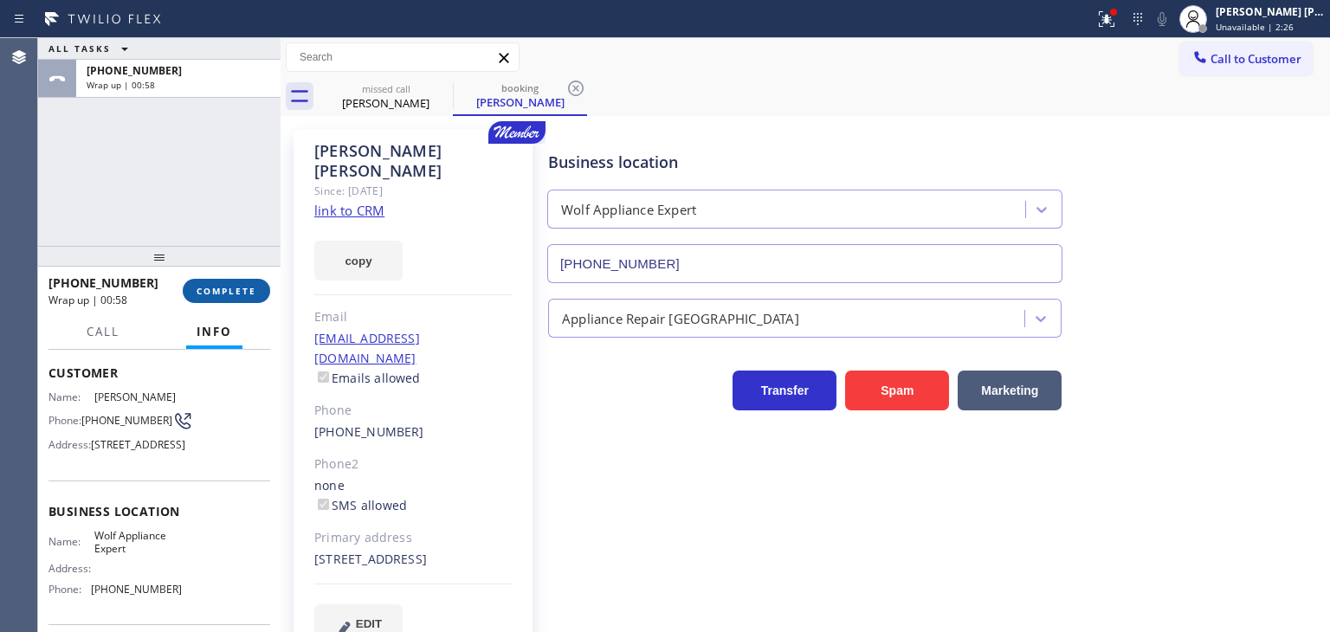
click at [248, 292] on span "COMPLETE" at bounding box center [227, 291] width 60 height 12
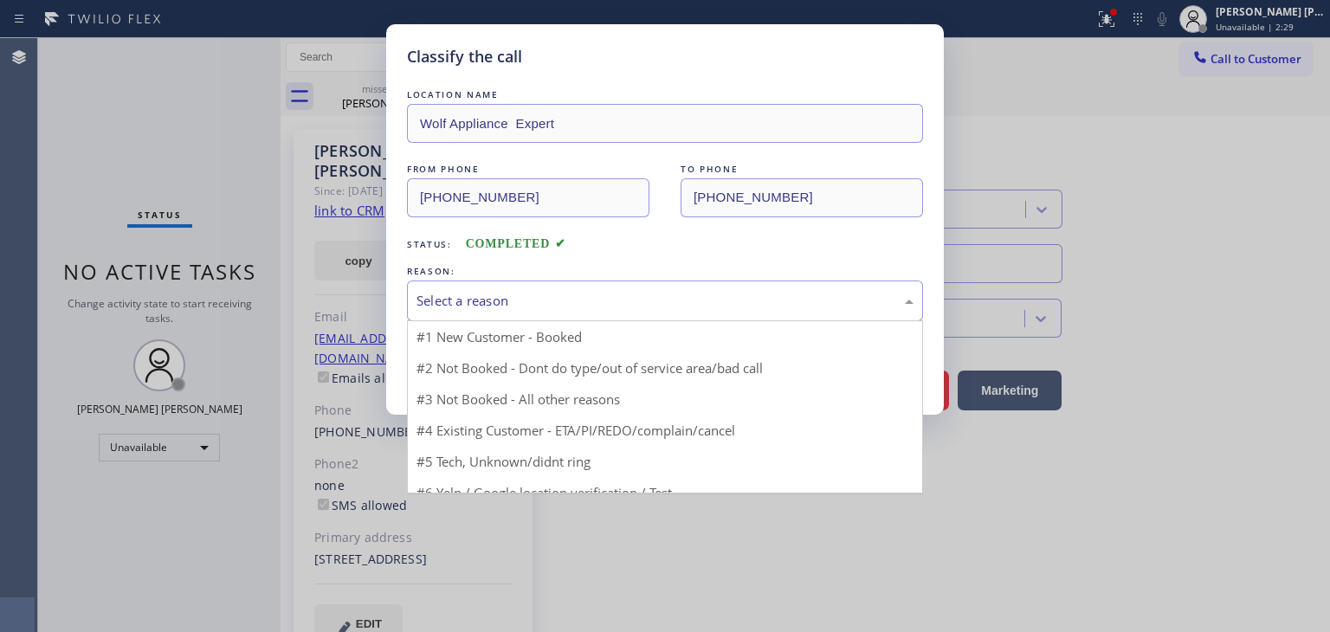
click at [506, 292] on div "Select a reason" at bounding box center [664, 301] width 497 height 20
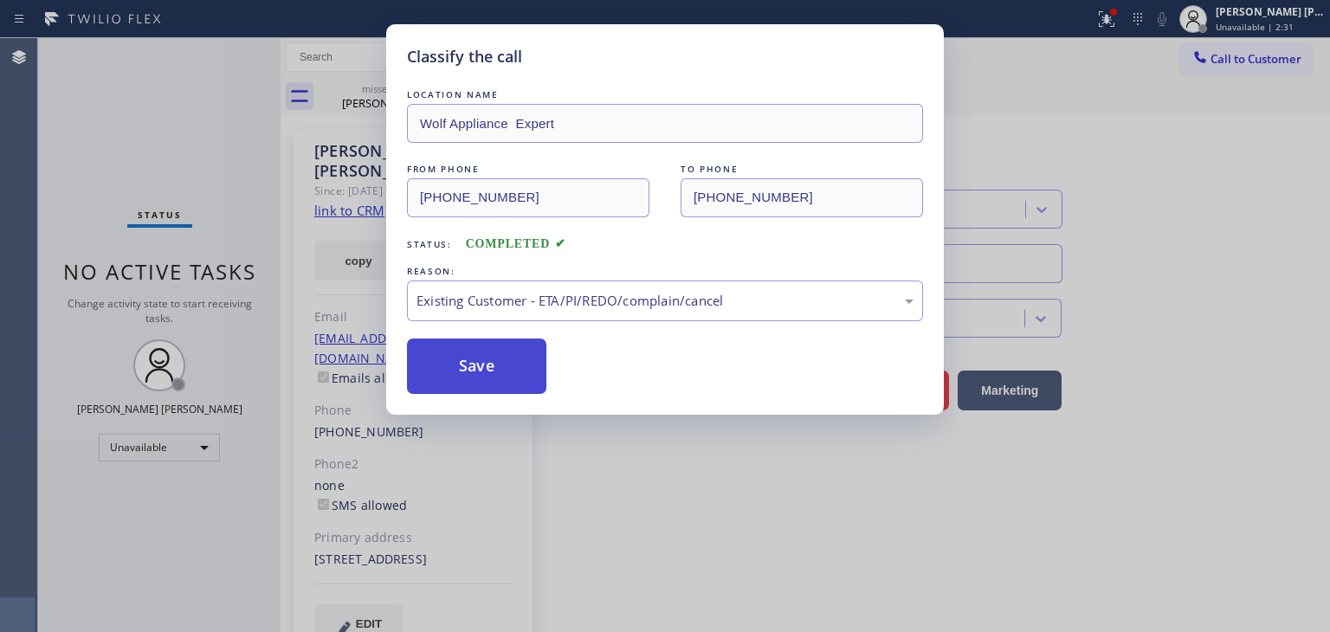
click at [481, 377] on button "Save" at bounding box center [476, 366] width 139 height 55
type input "[PHONE_NUMBER]"
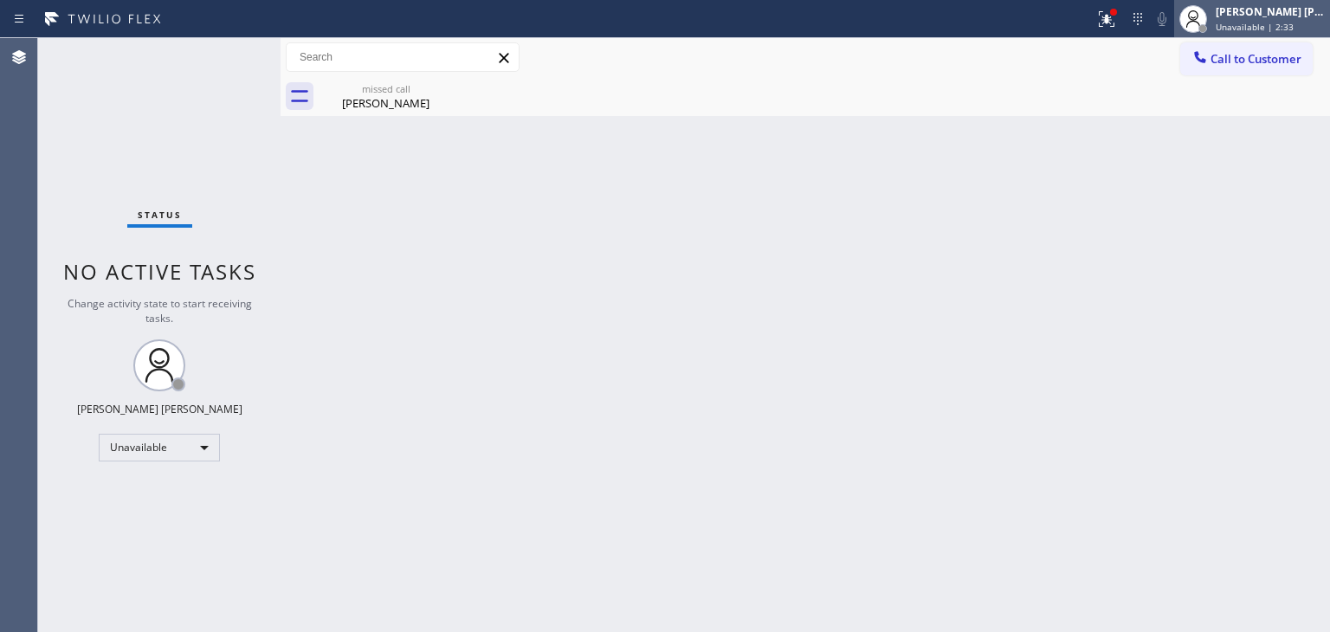
click at [1288, 15] on div "[PERSON_NAME] [PERSON_NAME]" at bounding box center [1270, 11] width 109 height 15
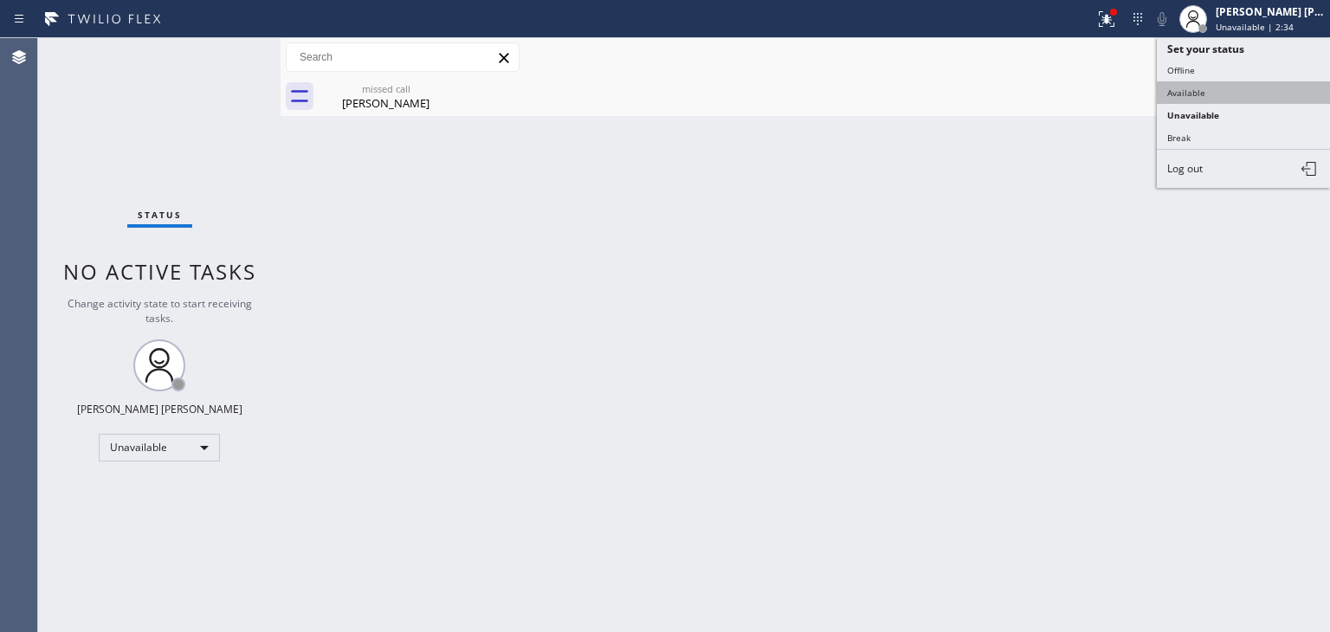
click at [1203, 85] on button "Available" at bounding box center [1243, 92] width 173 height 23
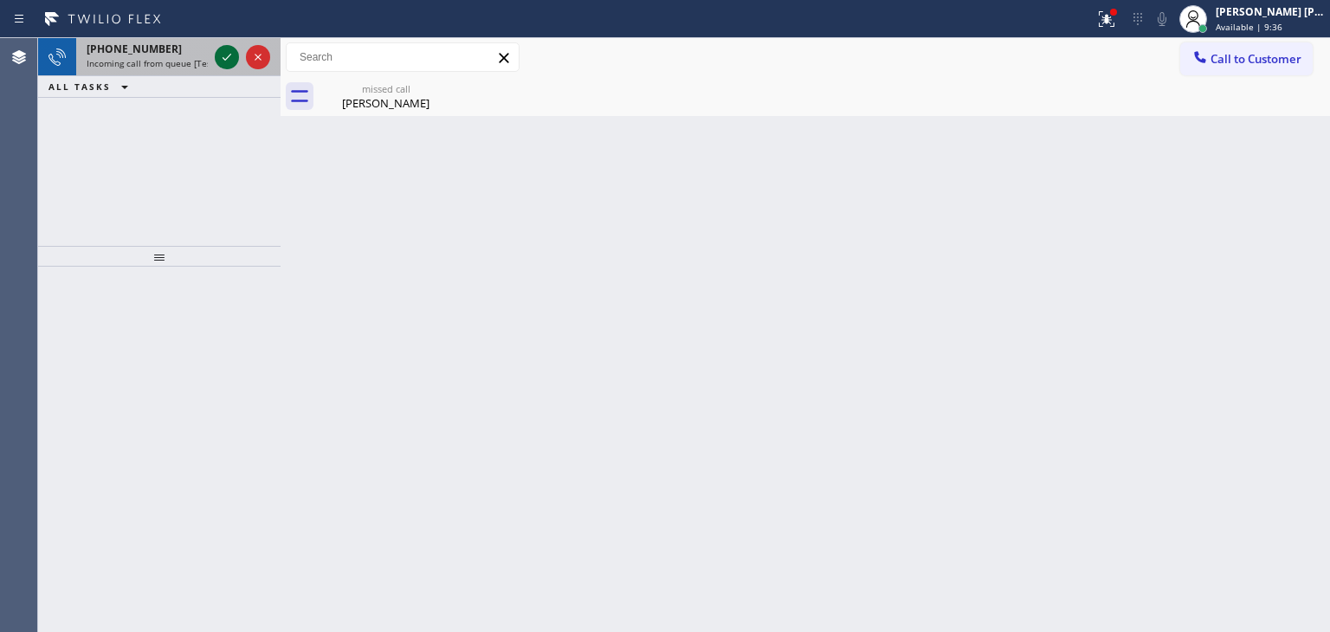
click at [229, 49] on icon at bounding box center [226, 57] width 21 height 21
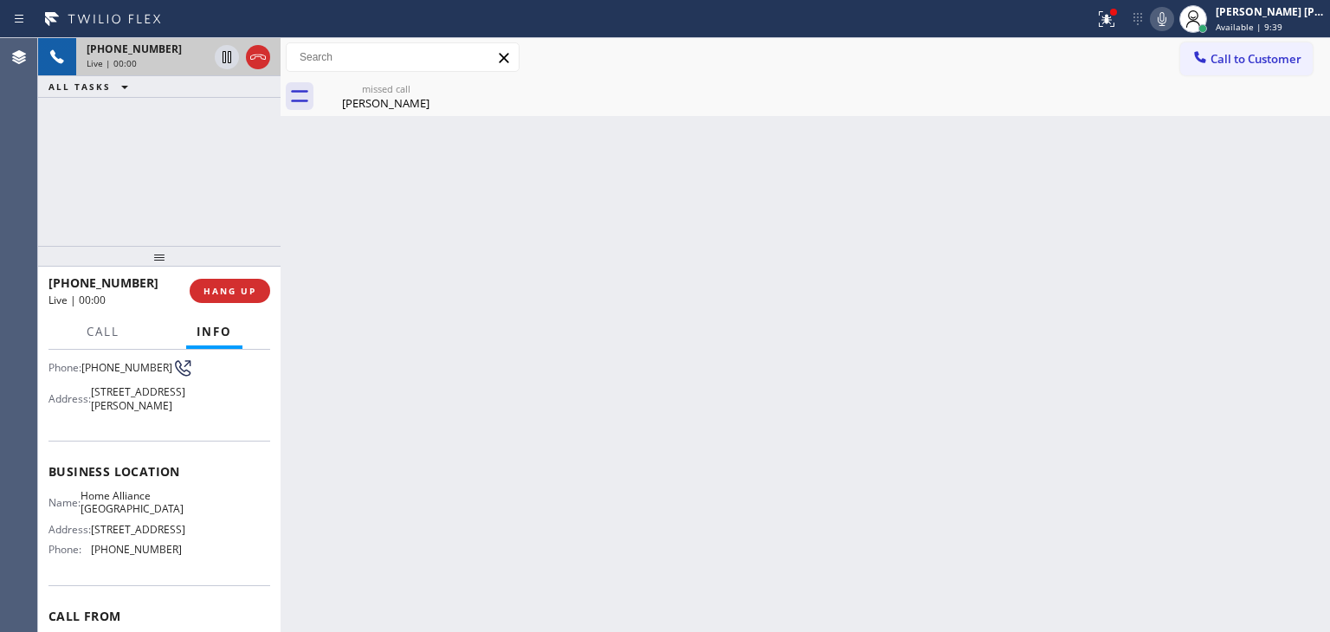
scroll to position [173, 0]
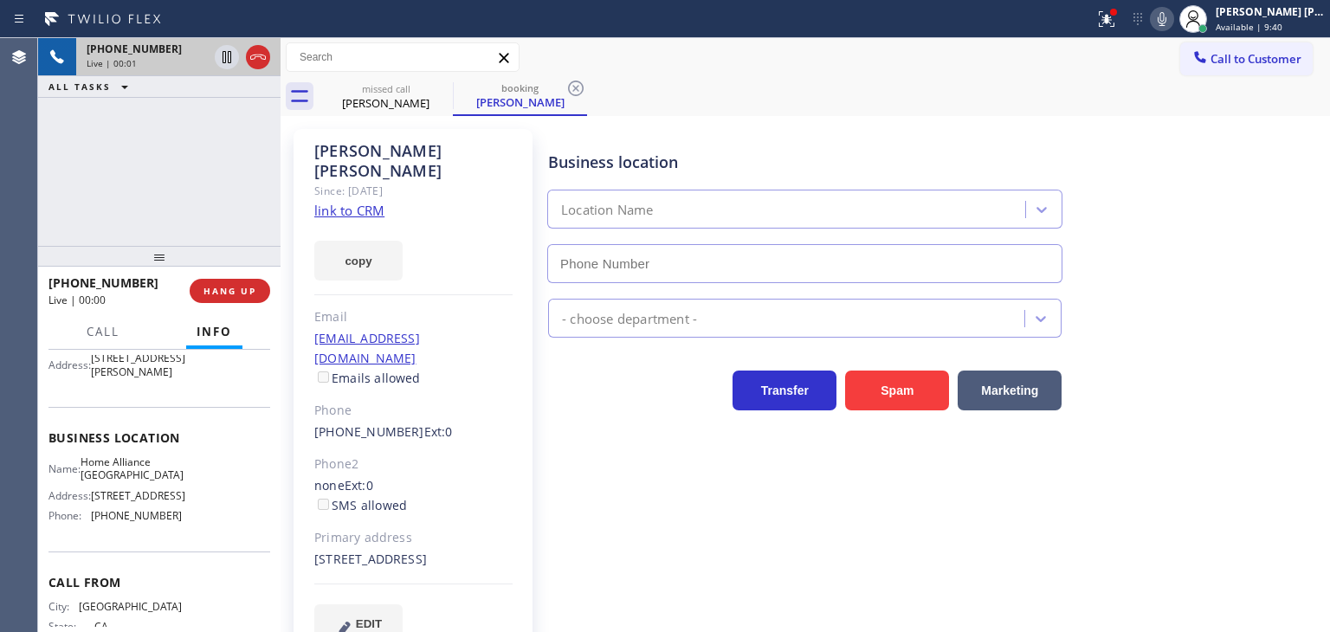
type input "(341) 888-6127"
click at [359, 202] on link "link to CRM" at bounding box center [349, 210] width 70 height 17
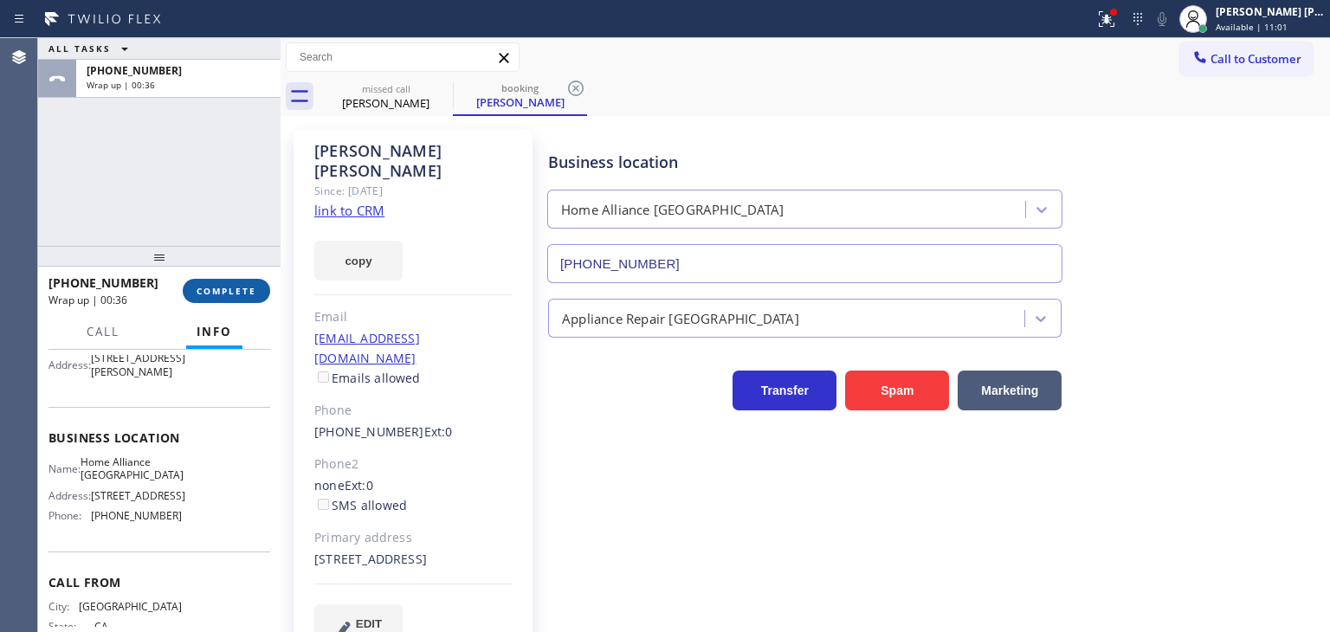
click at [230, 294] on span "COMPLETE" at bounding box center [227, 291] width 60 height 12
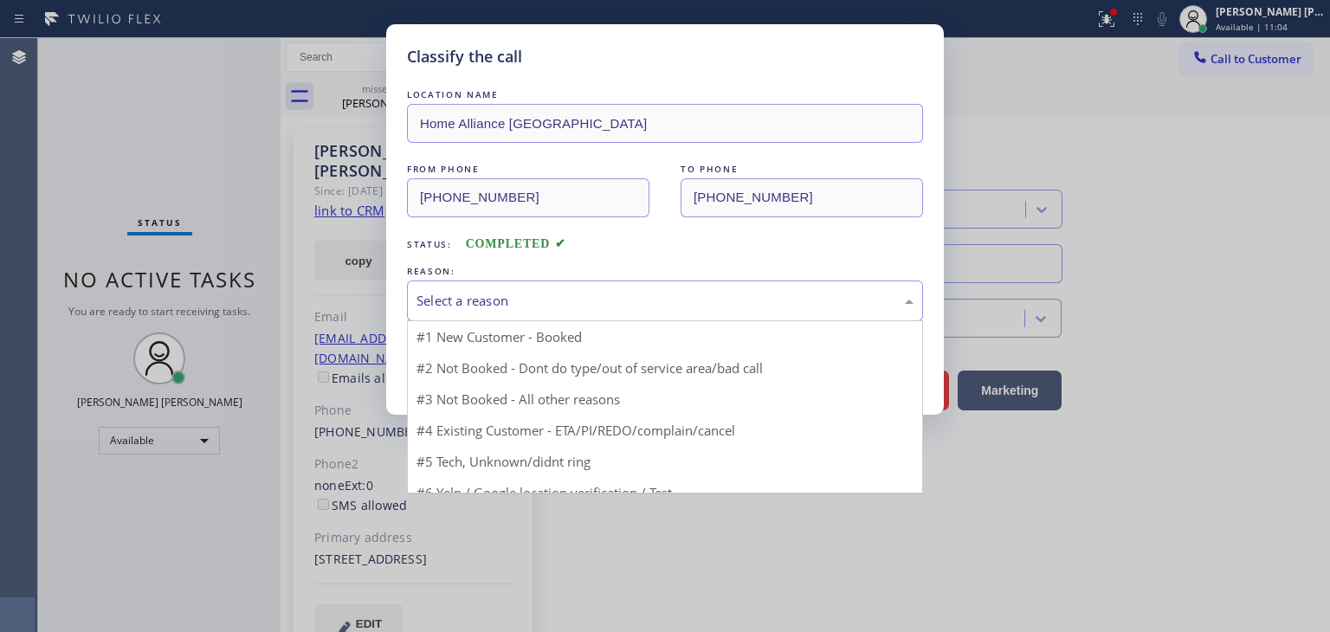
click at [457, 305] on div "Select a reason" at bounding box center [664, 301] width 497 height 20
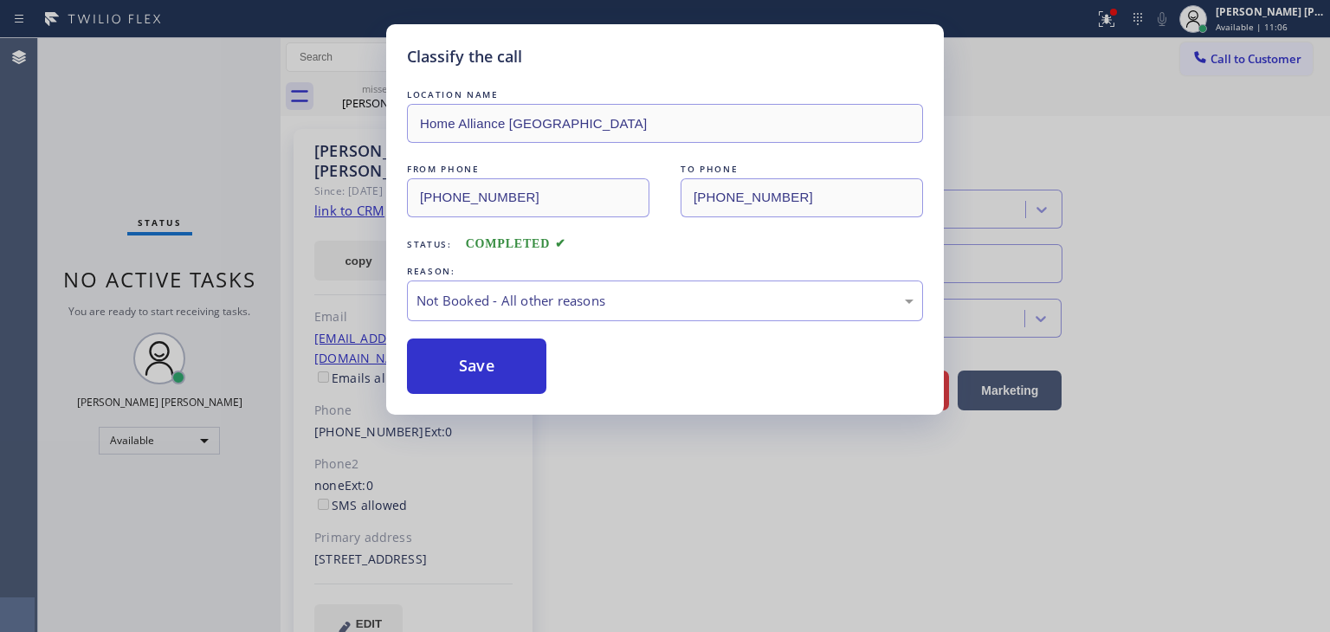
click at [463, 375] on button "Save" at bounding box center [476, 366] width 139 height 55
type input "[PHONE_NUMBER]"
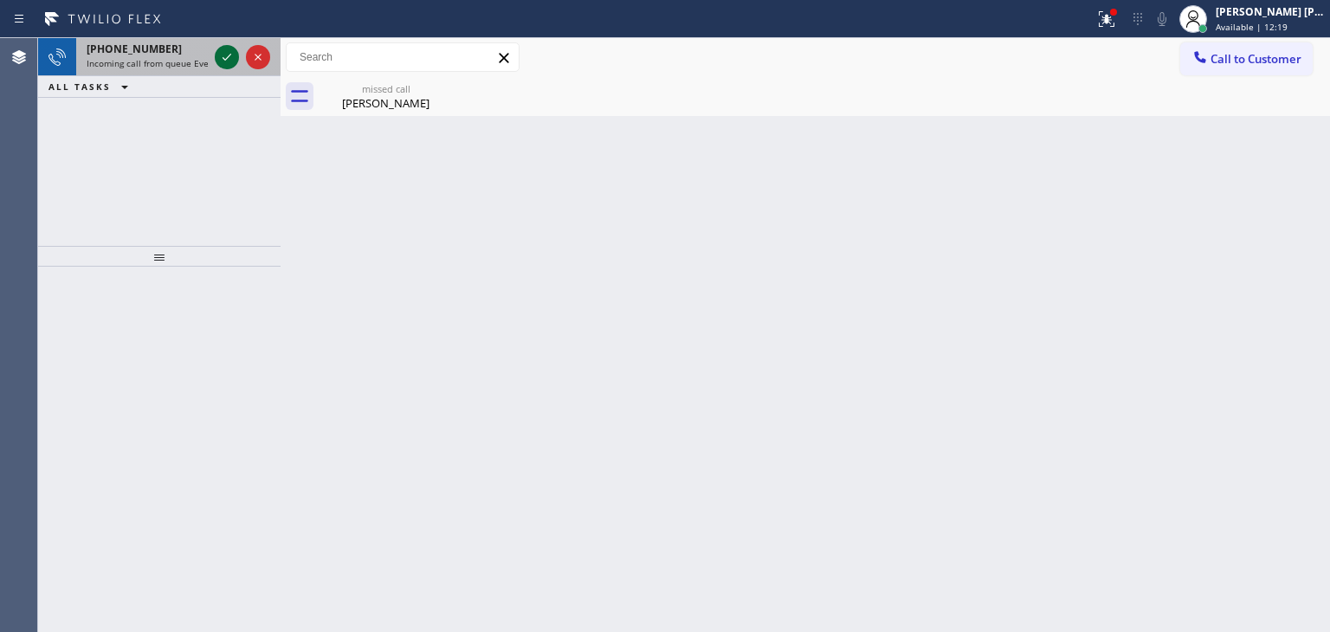
click at [232, 57] on icon at bounding box center [226, 57] width 21 height 21
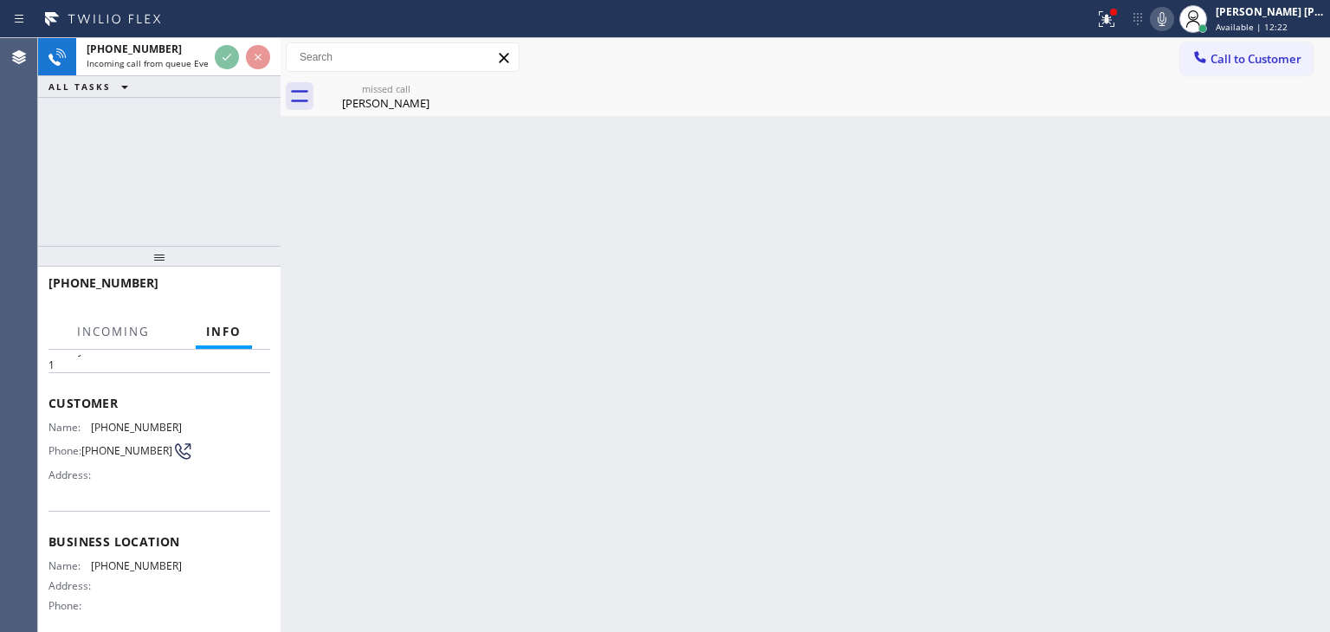
scroll to position [87, 0]
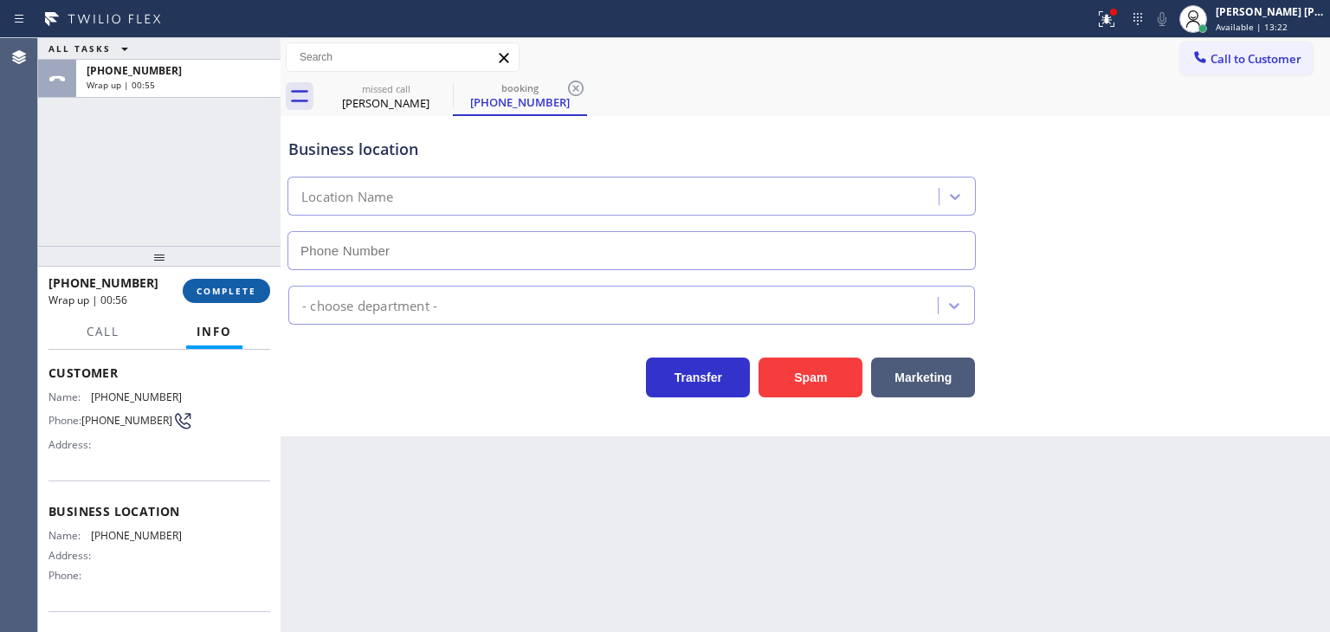
click at [229, 281] on button "COMPLETE" at bounding box center [226, 291] width 87 height 24
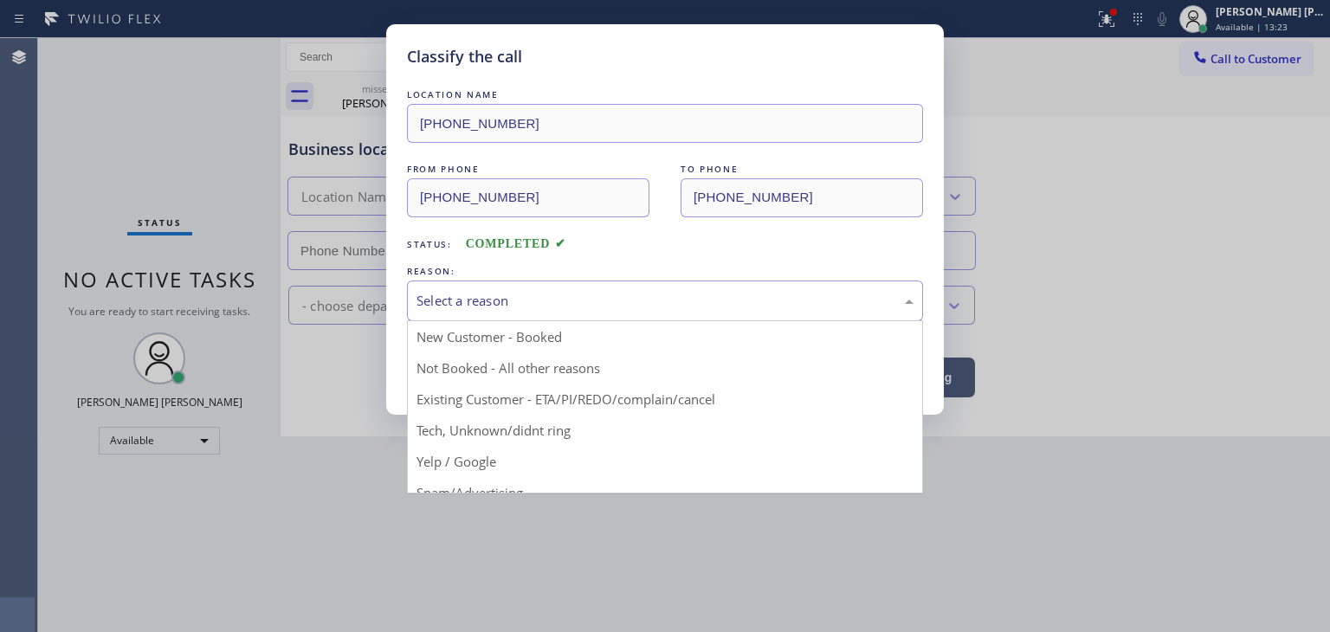
click at [521, 311] on div "Select a reason" at bounding box center [665, 301] width 516 height 41
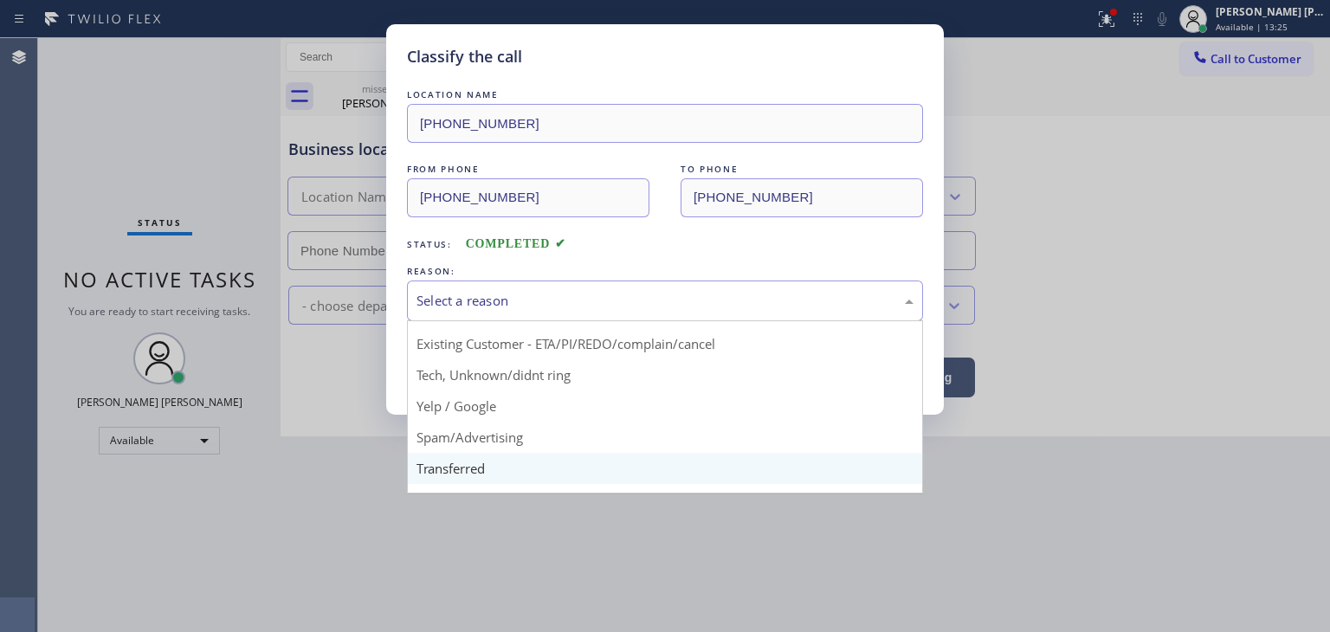
scroll to position [87, 0]
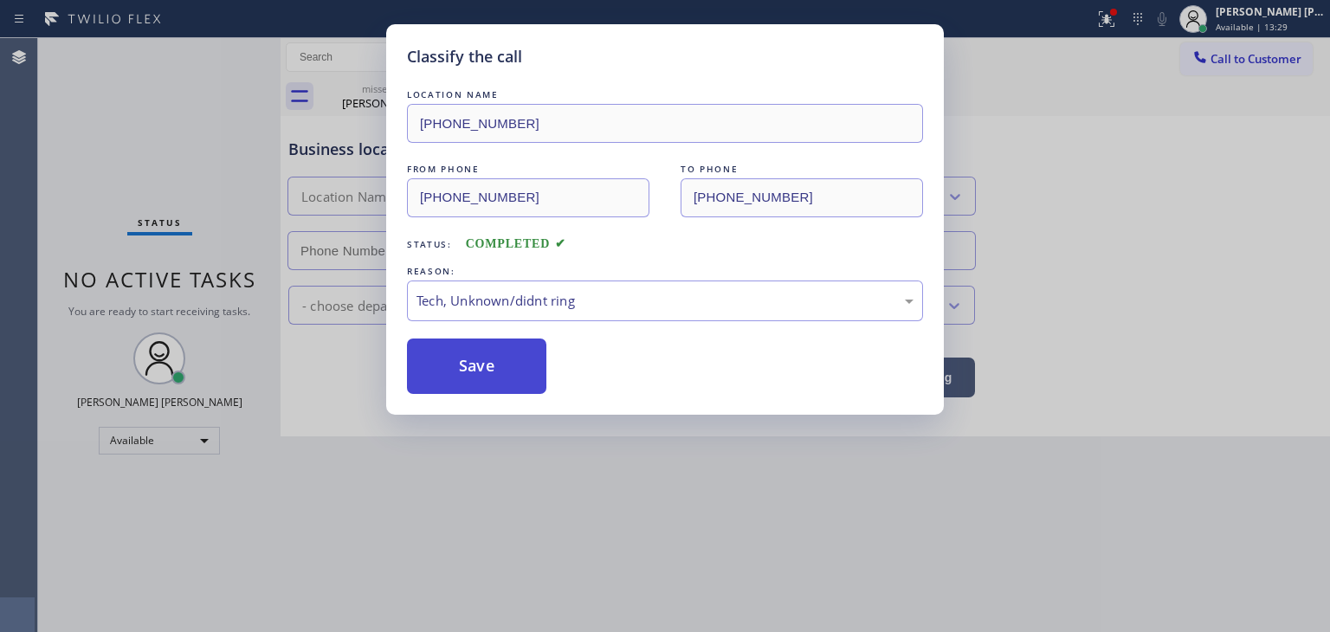
click at [494, 352] on button "Save" at bounding box center [476, 366] width 139 height 55
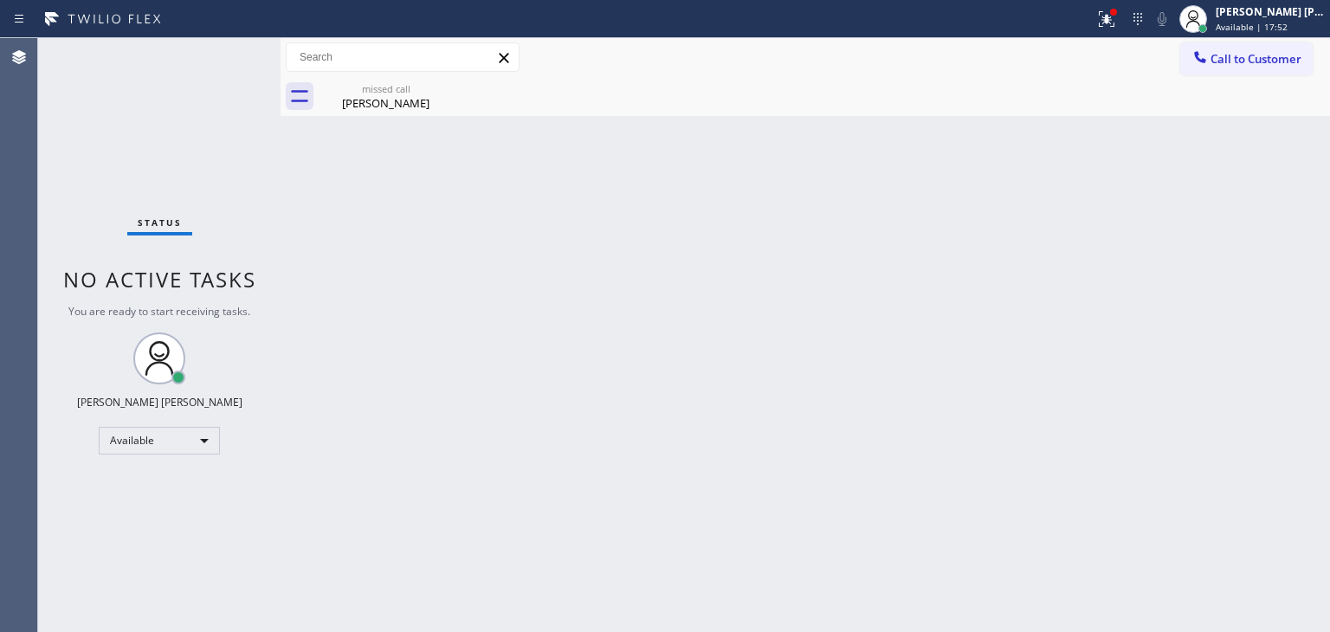
click at [229, 48] on div "Status No active tasks You are ready to start receiving tasks. [PERSON_NAME] [P…" at bounding box center [159, 335] width 242 height 594
click at [850, 438] on div "Back to Dashboard Change Sender ID Customers Technicians Select a contact Outbo…" at bounding box center [805, 335] width 1049 height 594
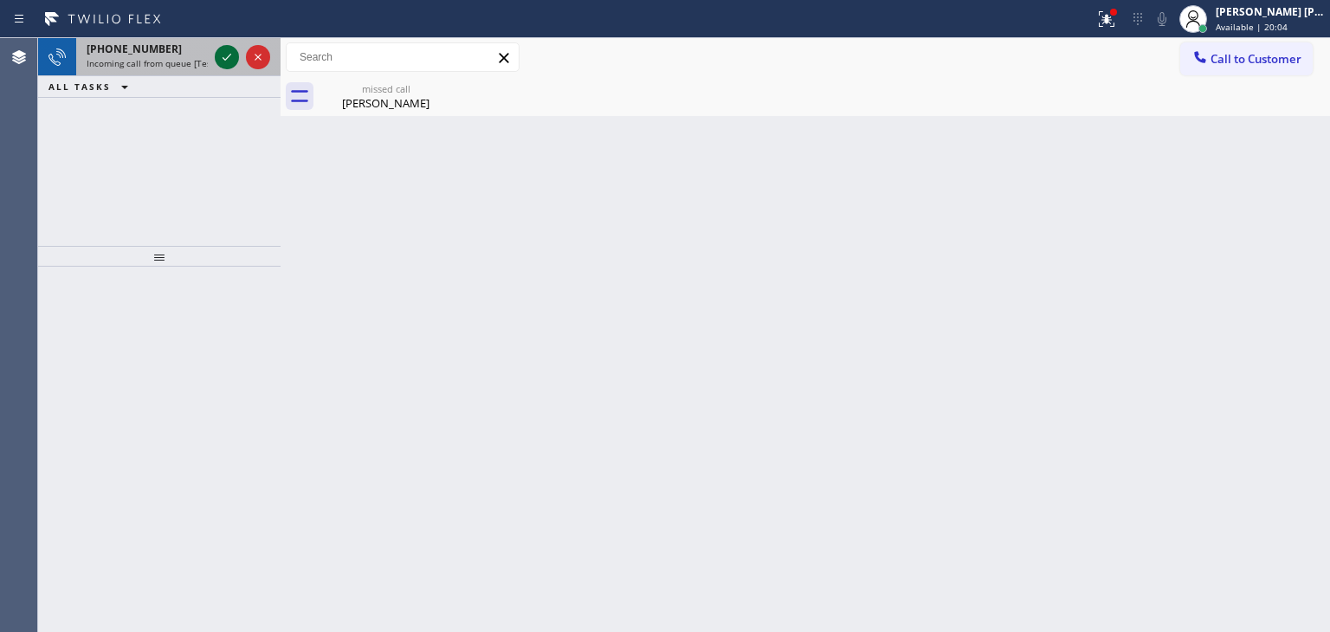
click at [229, 60] on icon at bounding box center [226, 57] width 21 height 21
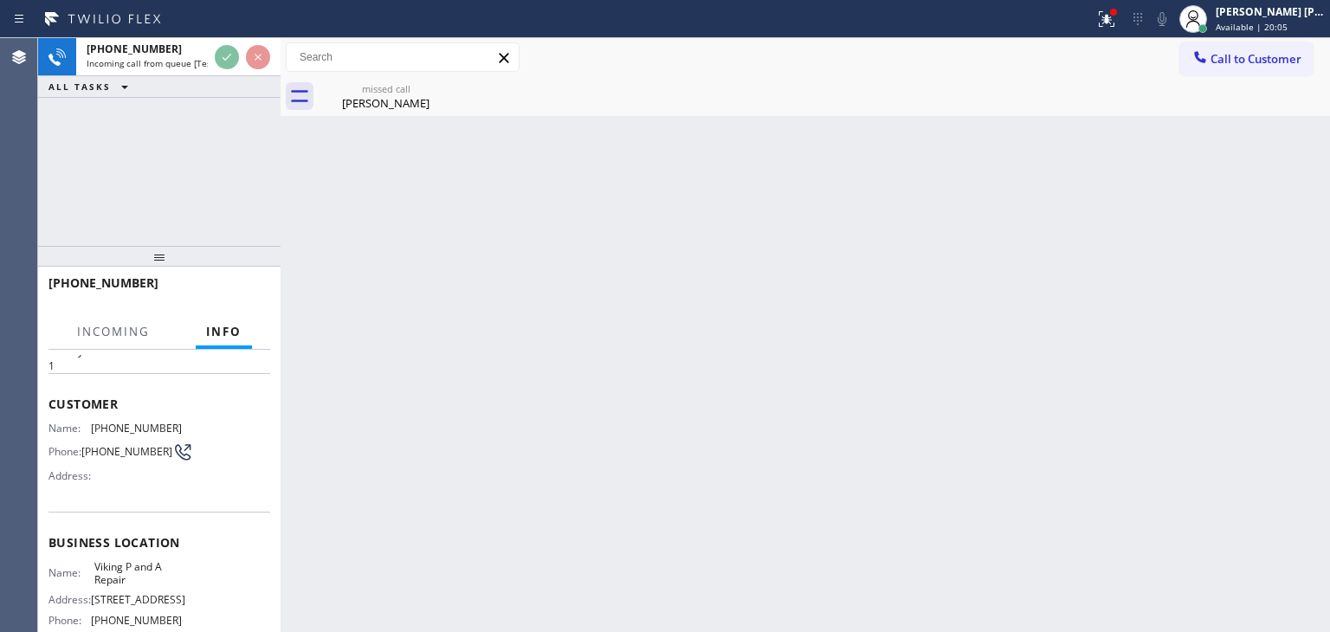
scroll to position [87, 0]
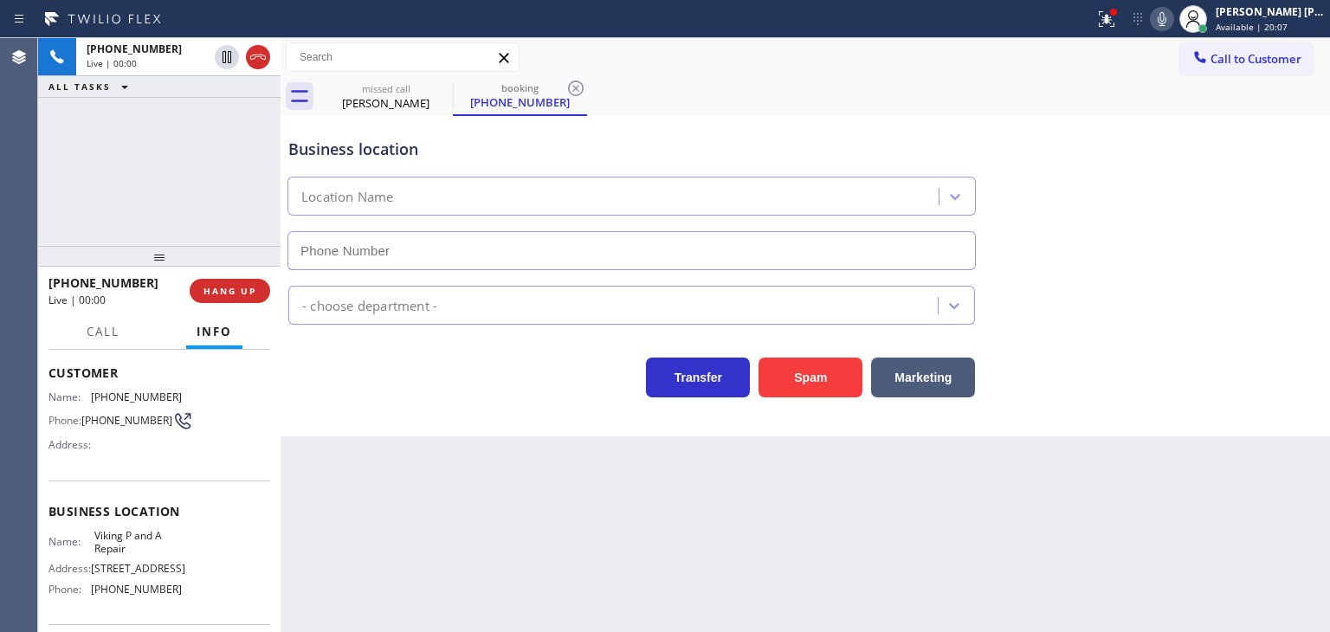
type input "(718) 866-4818"
click at [1166, 16] on icon at bounding box center [1162, 19] width 9 height 14
click at [1168, 20] on rect at bounding box center [1162, 17] width 12 height 12
click at [1172, 13] on icon at bounding box center [1162, 19] width 21 height 21
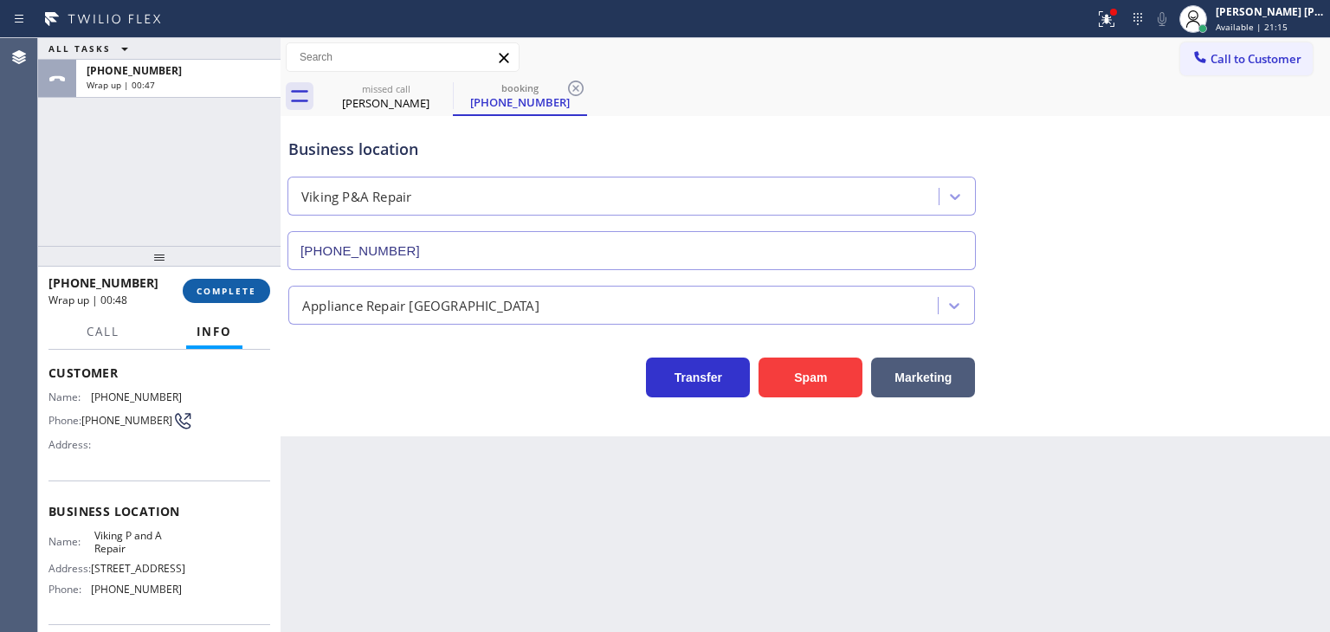
click at [239, 290] on span "COMPLETE" at bounding box center [227, 291] width 60 height 12
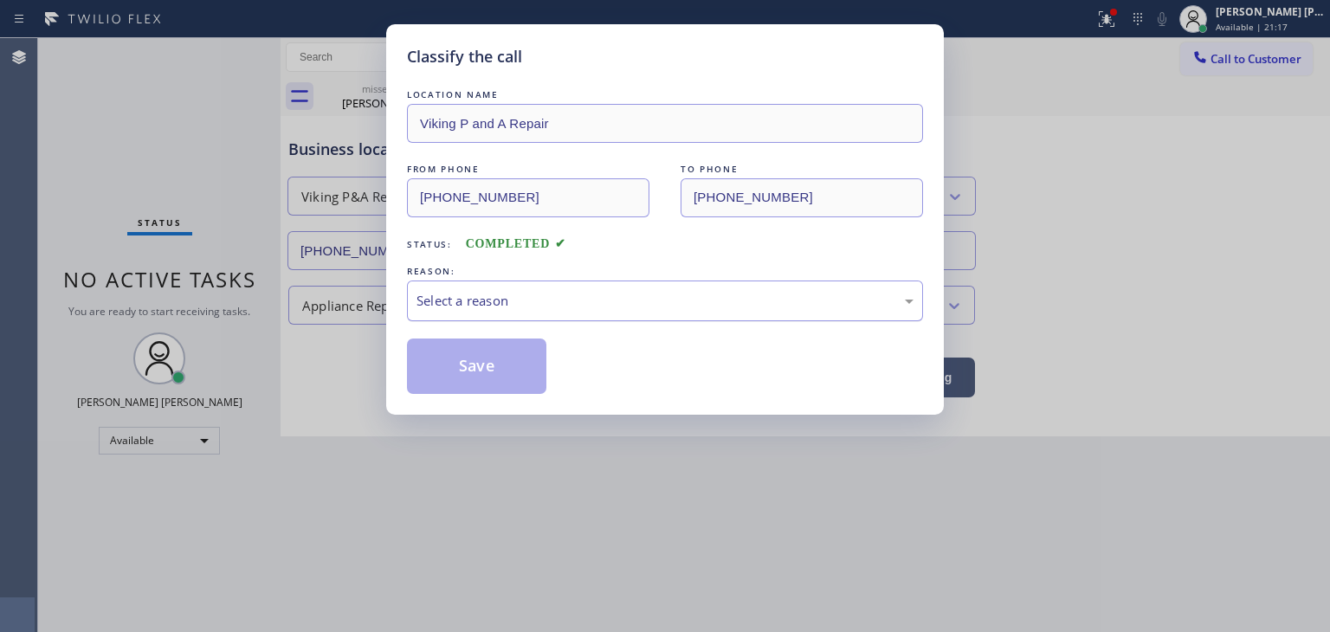
click at [492, 294] on div "Select a reason" at bounding box center [664, 301] width 497 height 20
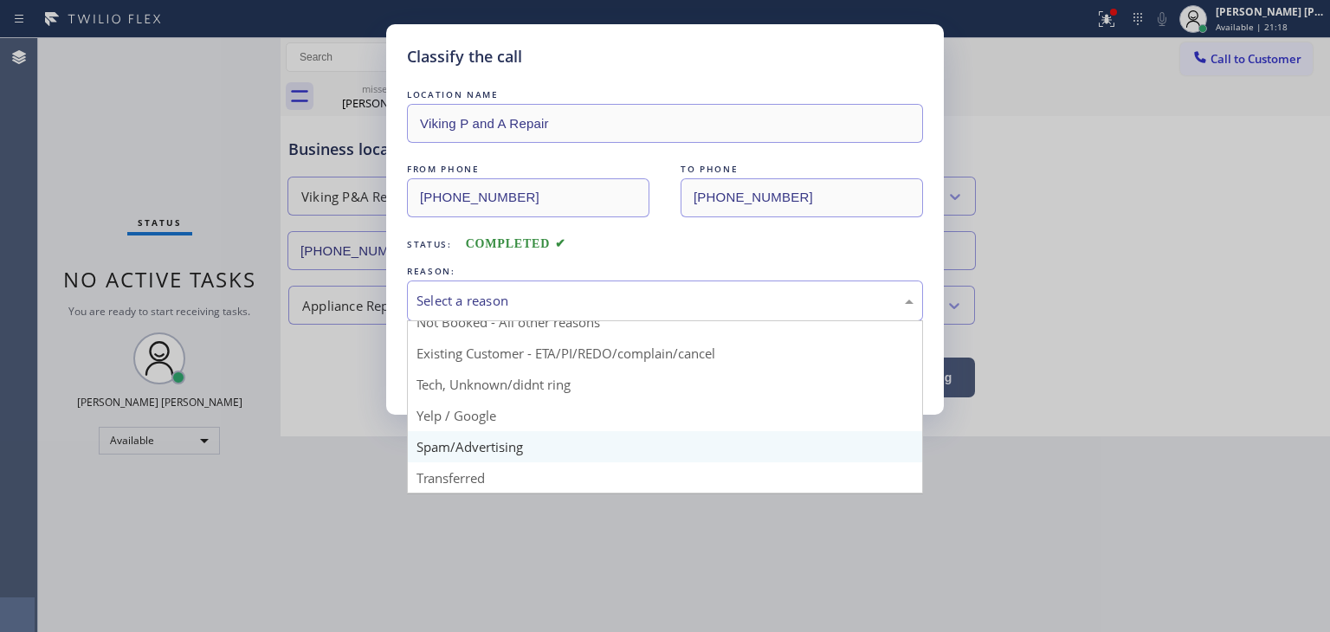
scroll to position [15, 0]
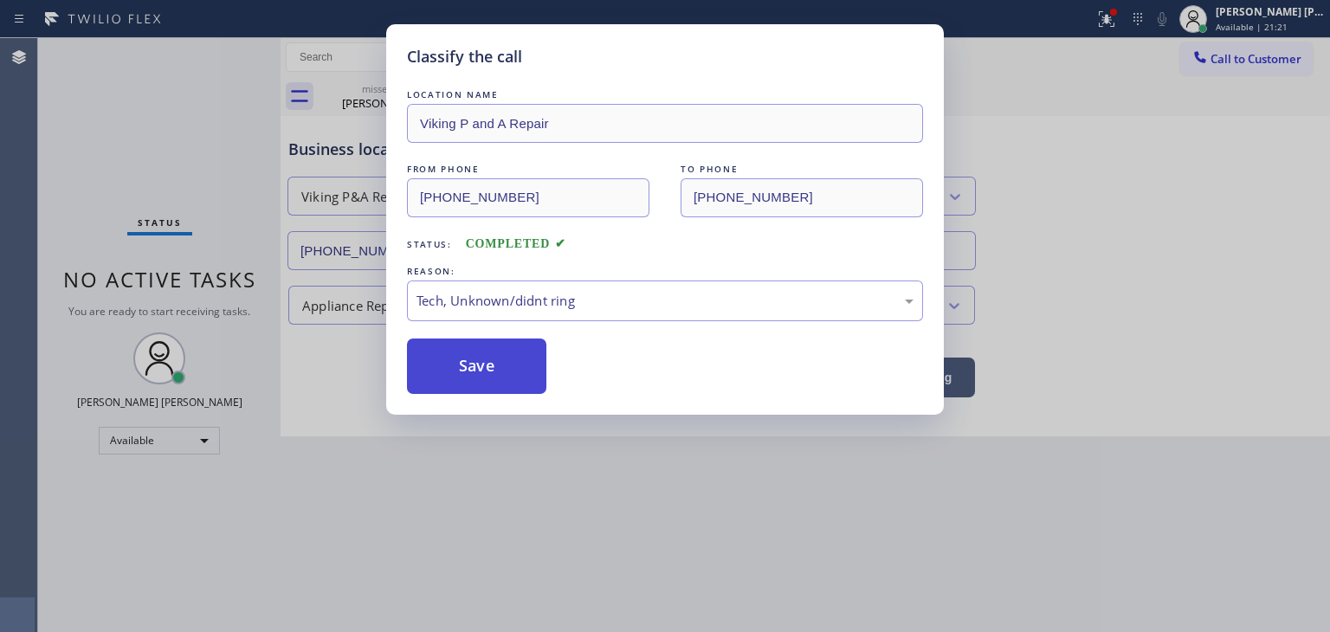
click at [457, 367] on button "Save" at bounding box center [476, 366] width 139 height 55
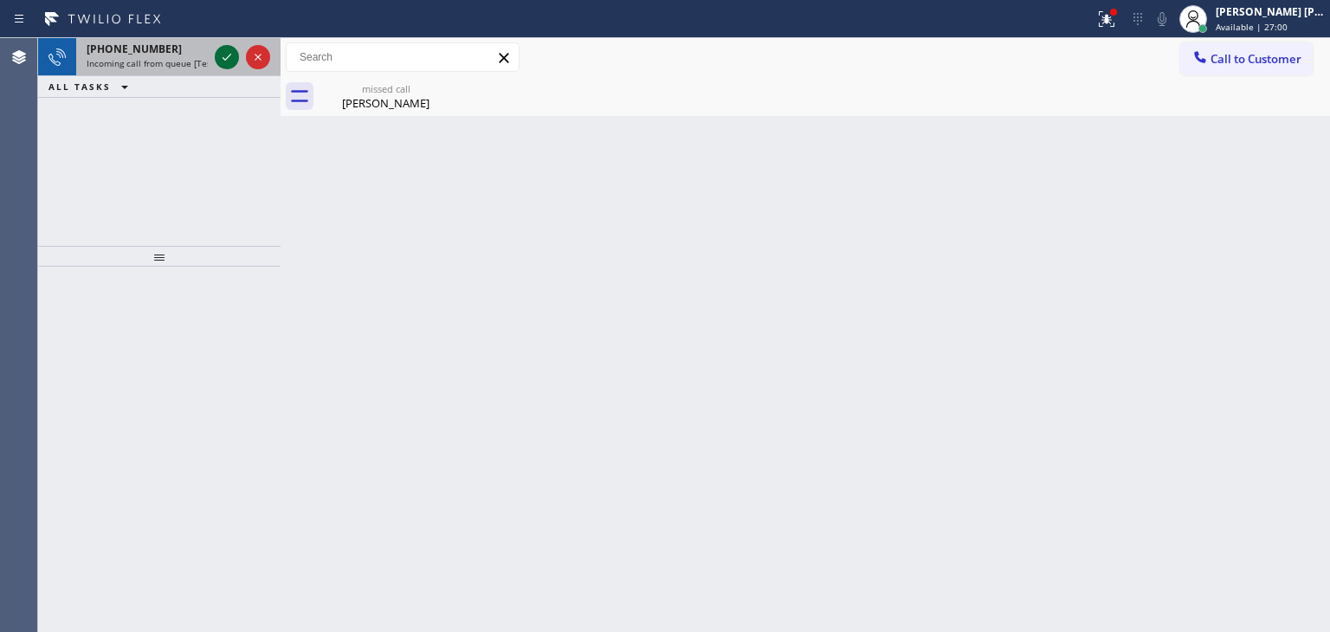
click at [227, 65] on icon at bounding box center [226, 57] width 21 height 21
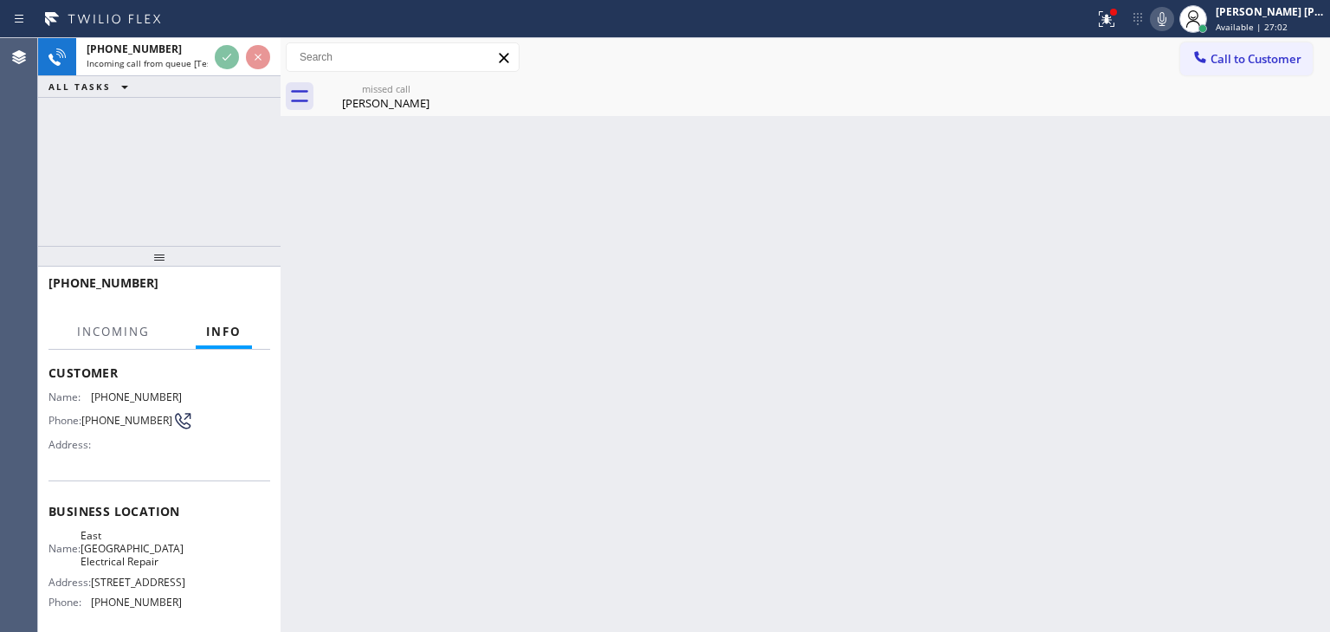
scroll to position [173, 0]
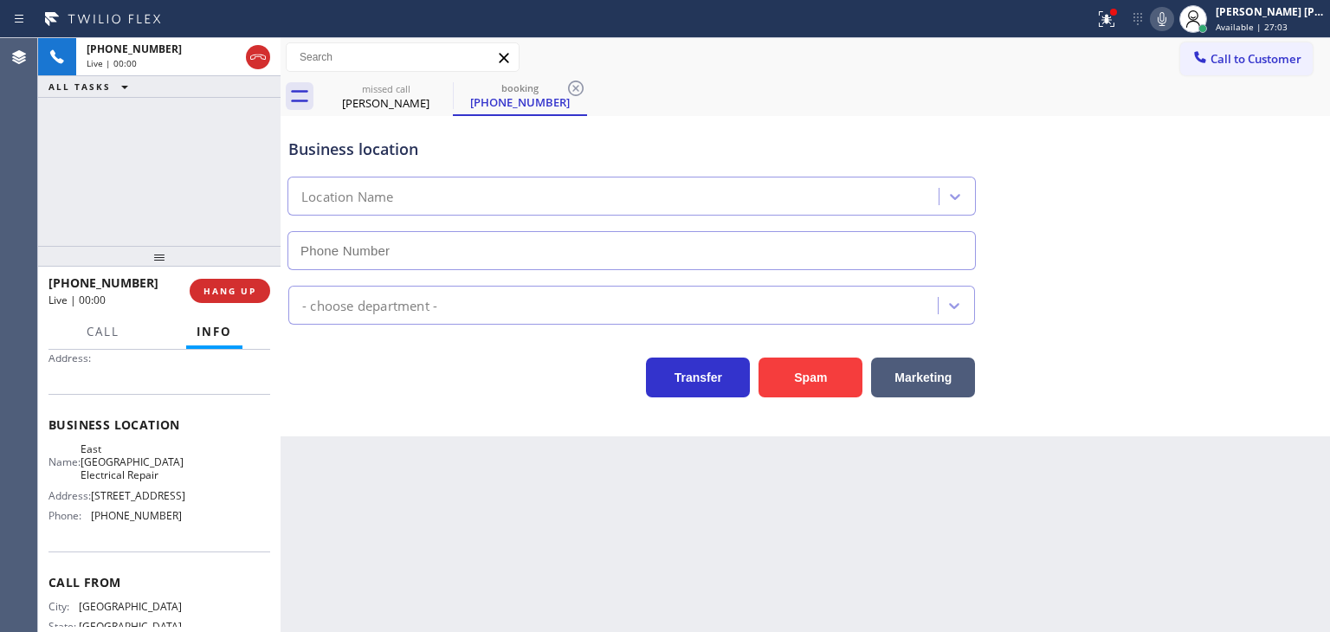
type input "(682) 356-6759"
click at [1172, 18] on icon at bounding box center [1162, 19] width 21 height 21
click at [1168, 18] on rect at bounding box center [1162, 17] width 12 height 12
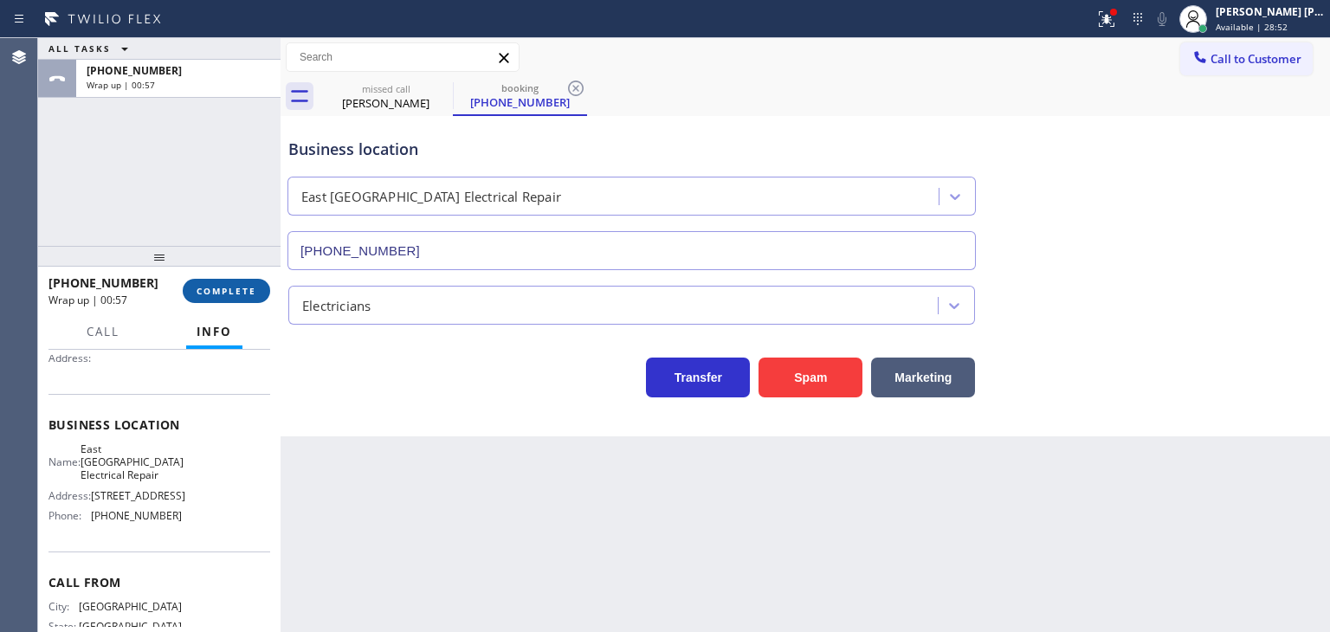
click at [208, 281] on button "COMPLETE" at bounding box center [226, 291] width 87 height 24
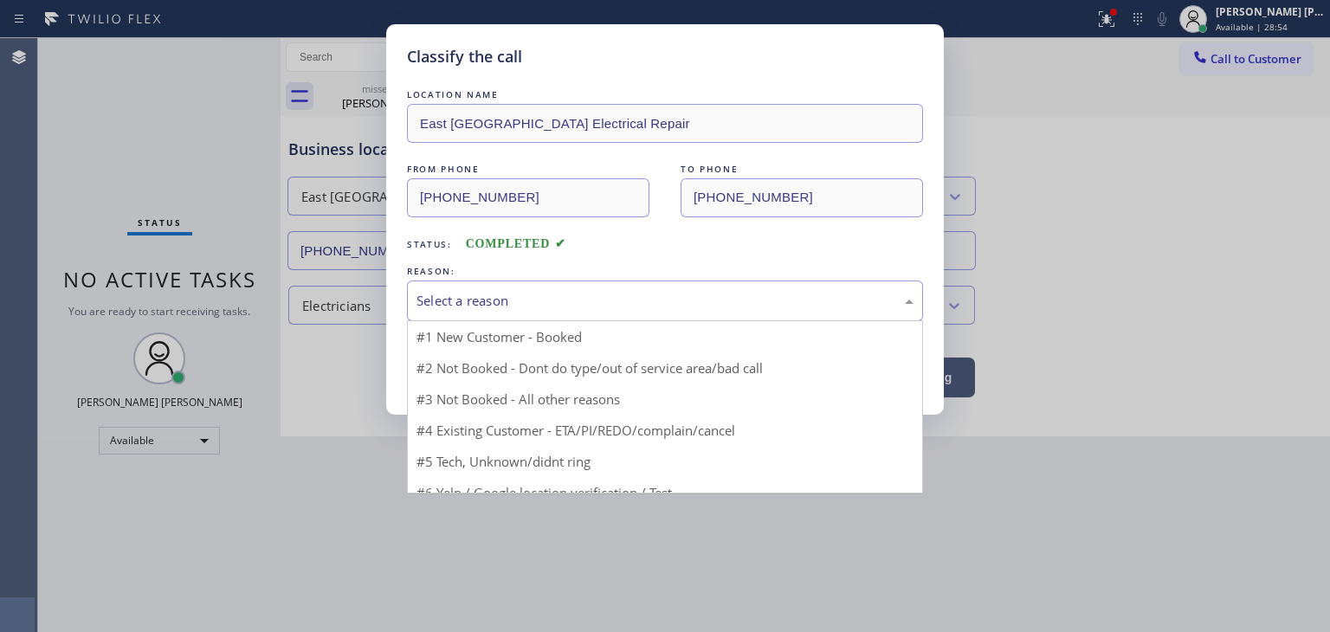
click at [481, 309] on div "Select a reason" at bounding box center [664, 301] width 497 height 20
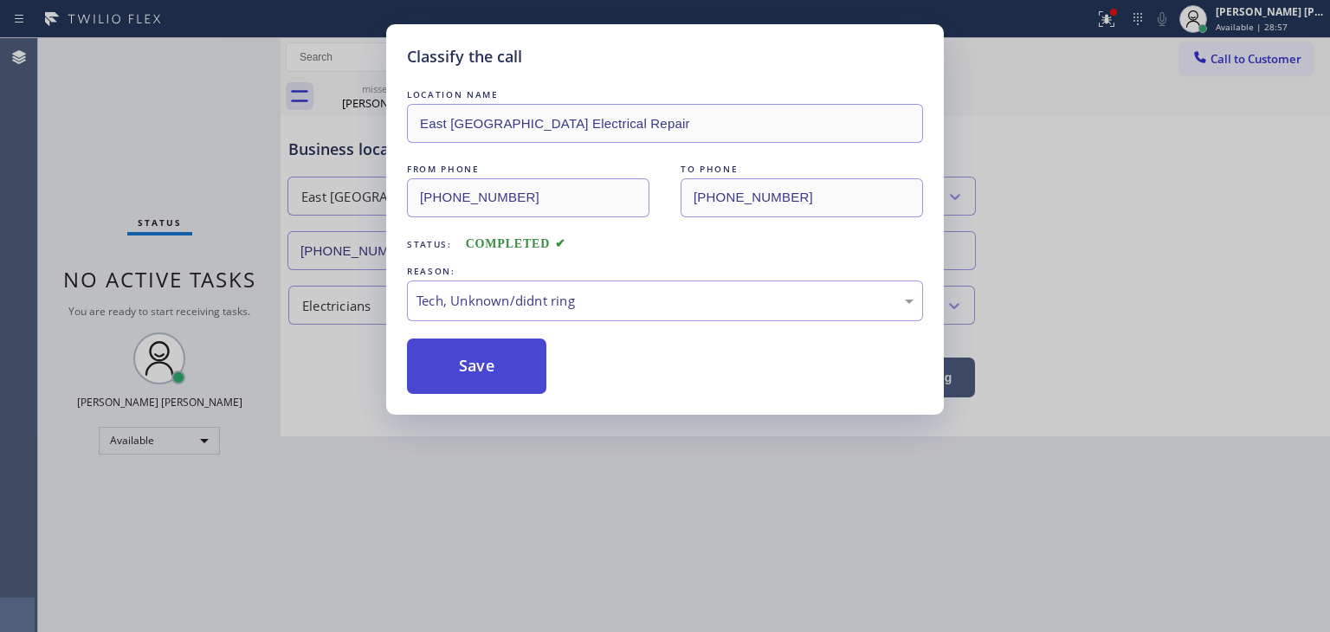
click at [484, 370] on button "Save" at bounding box center [476, 366] width 139 height 55
type input "[PHONE_NUMBER]"
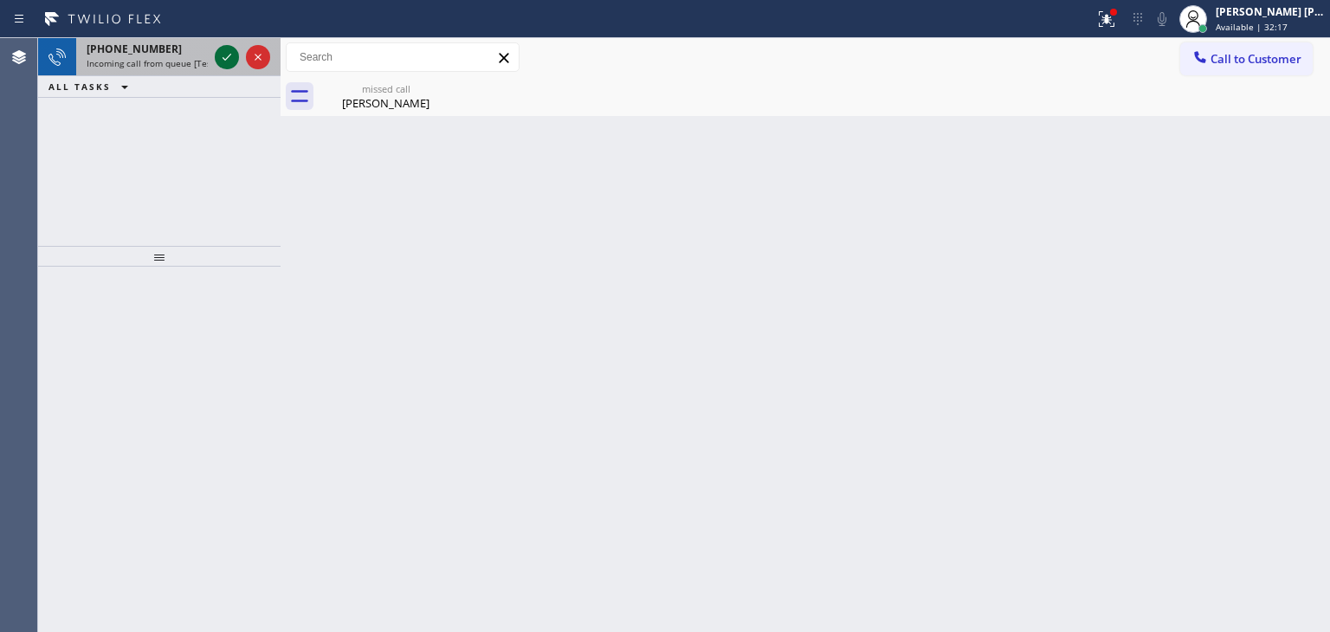
click at [232, 57] on icon at bounding box center [226, 57] width 21 height 21
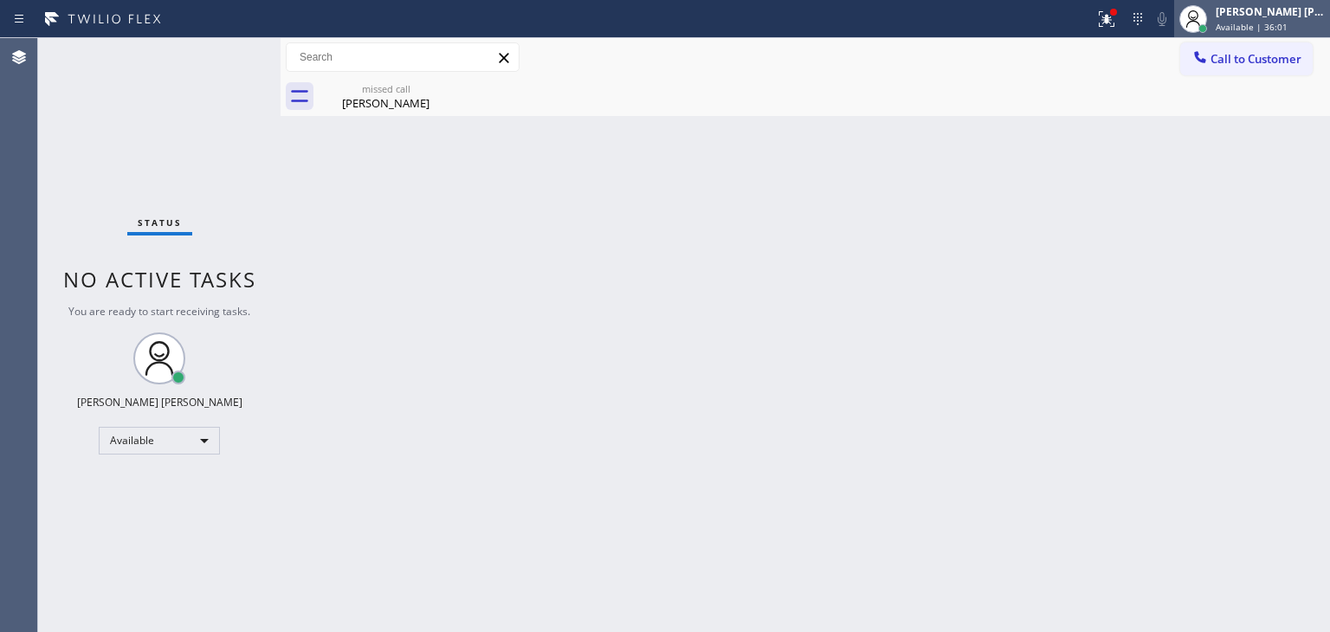
click at [1248, 28] on span "Available | 36:01" at bounding box center [1252, 27] width 72 height 12
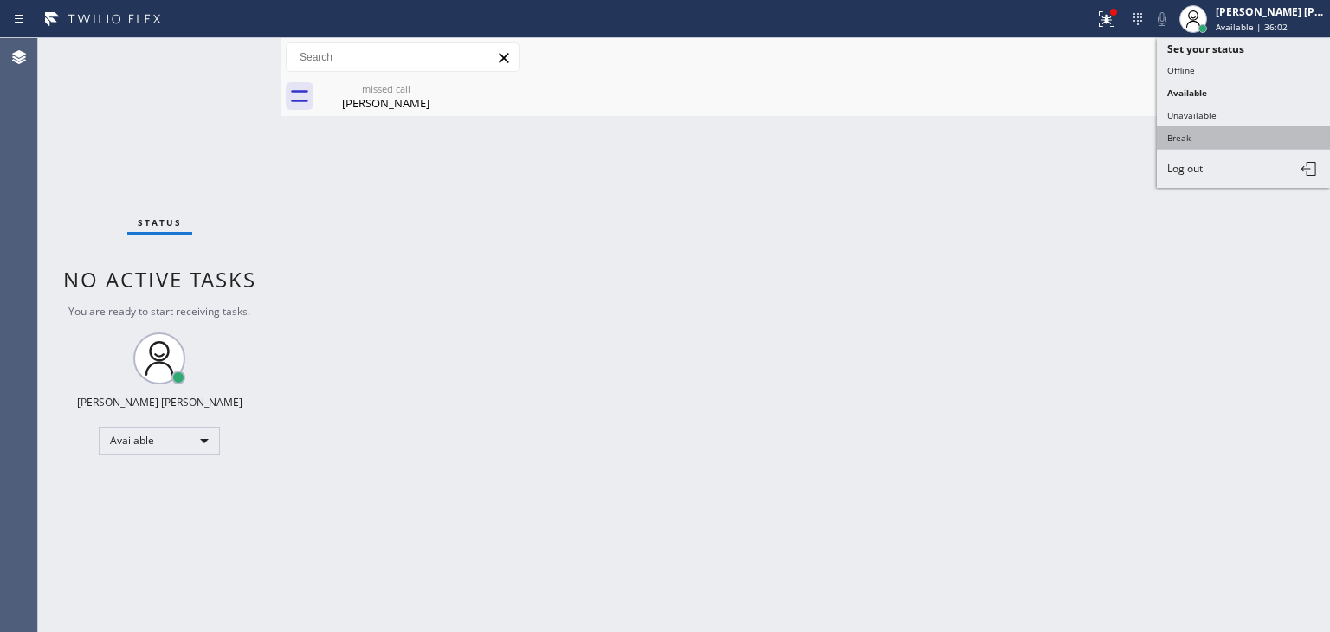
click at [1221, 126] on button "Break" at bounding box center [1243, 137] width 173 height 23
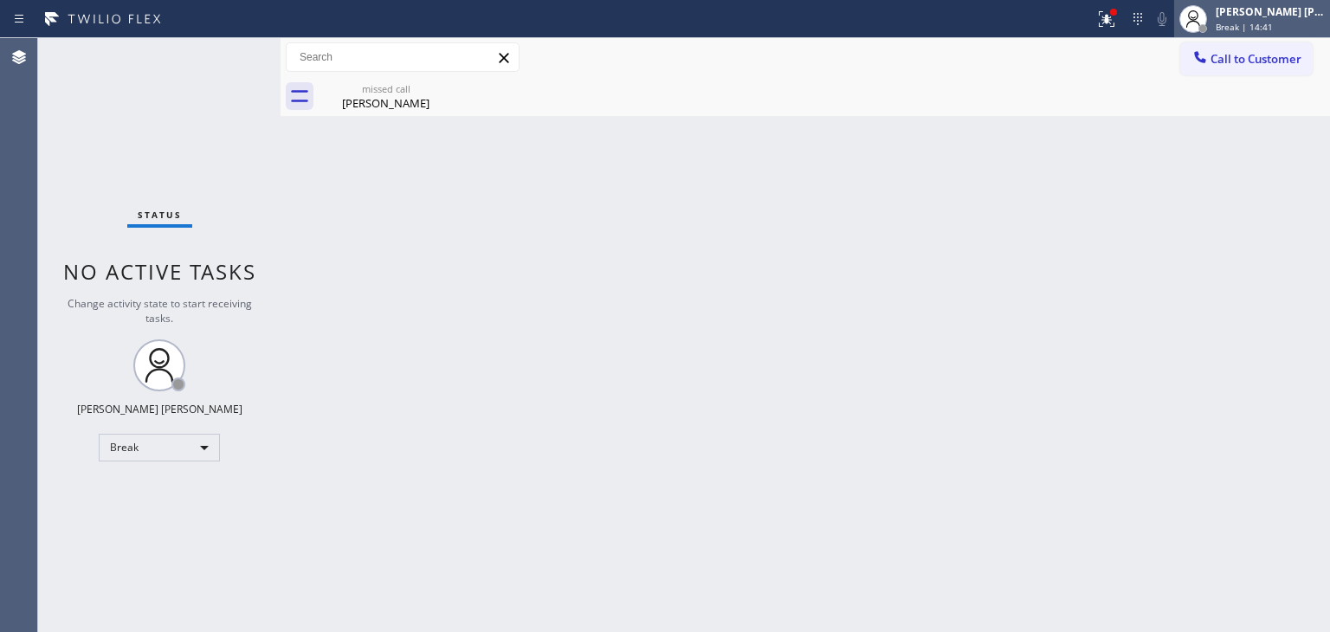
click at [1273, 21] on span "Break | 14:41" at bounding box center [1244, 27] width 57 height 12
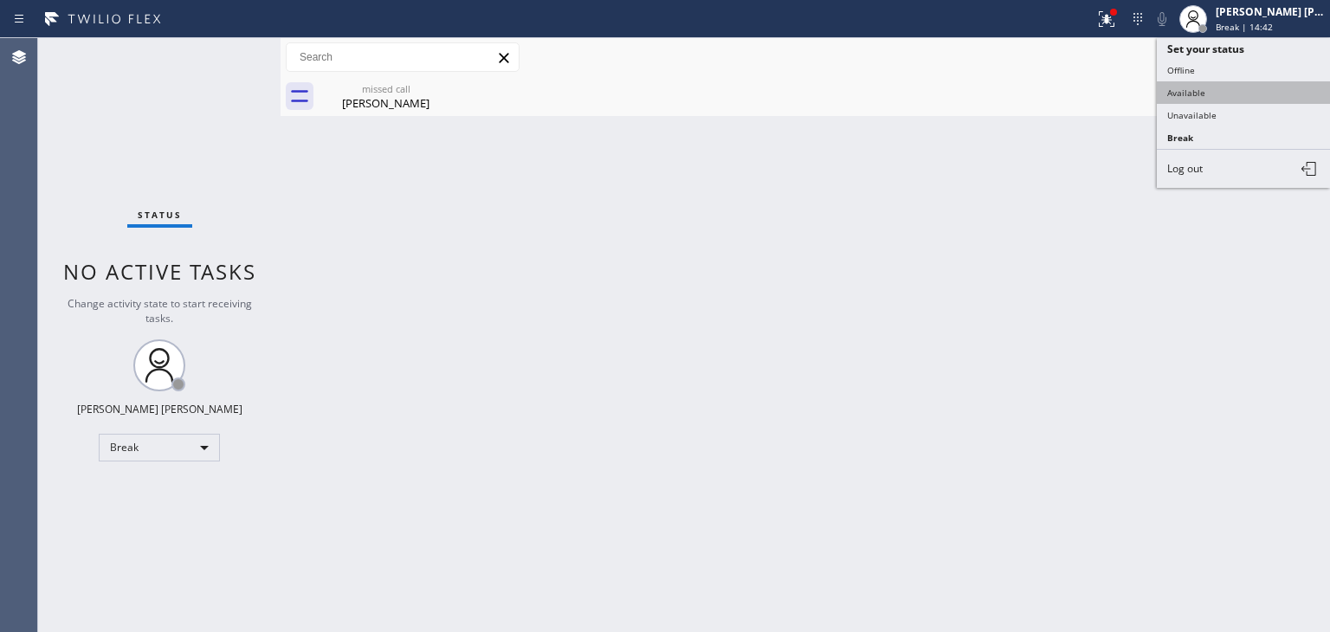
click at [1218, 87] on button "Available" at bounding box center [1243, 92] width 173 height 23
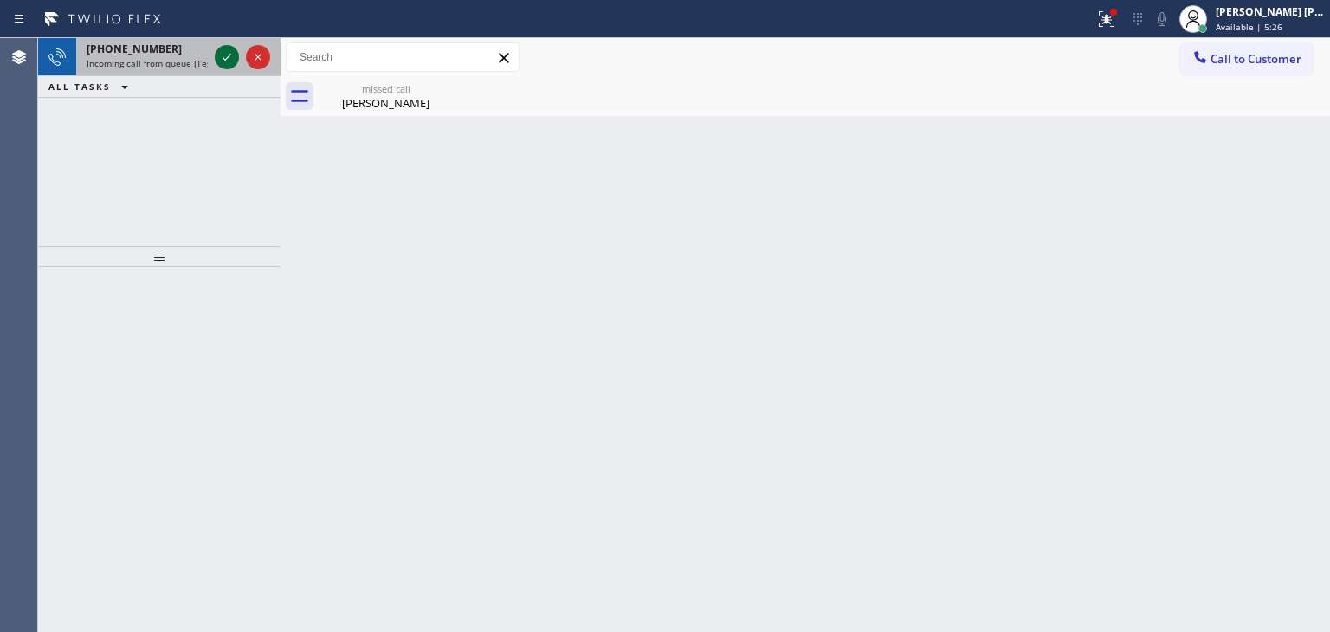
click at [229, 49] on icon at bounding box center [226, 57] width 21 height 21
click at [234, 54] on icon at bounding box center [226, 57] width 21 height 21
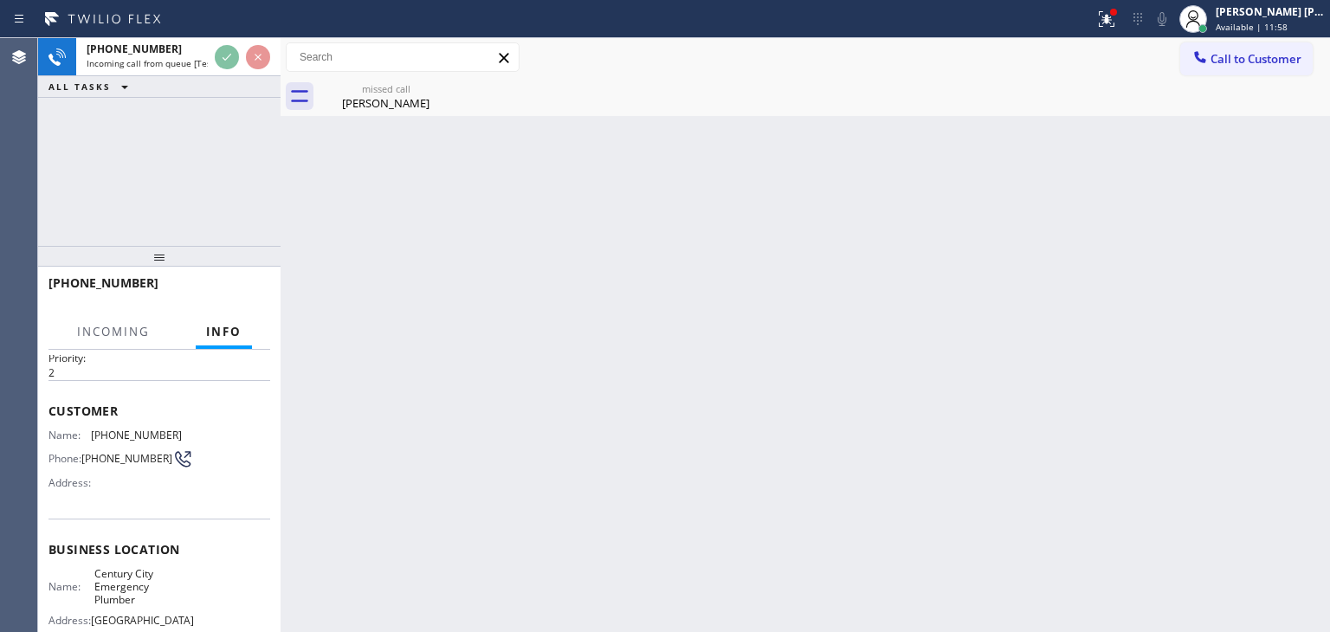
scroll to position [87, 0]
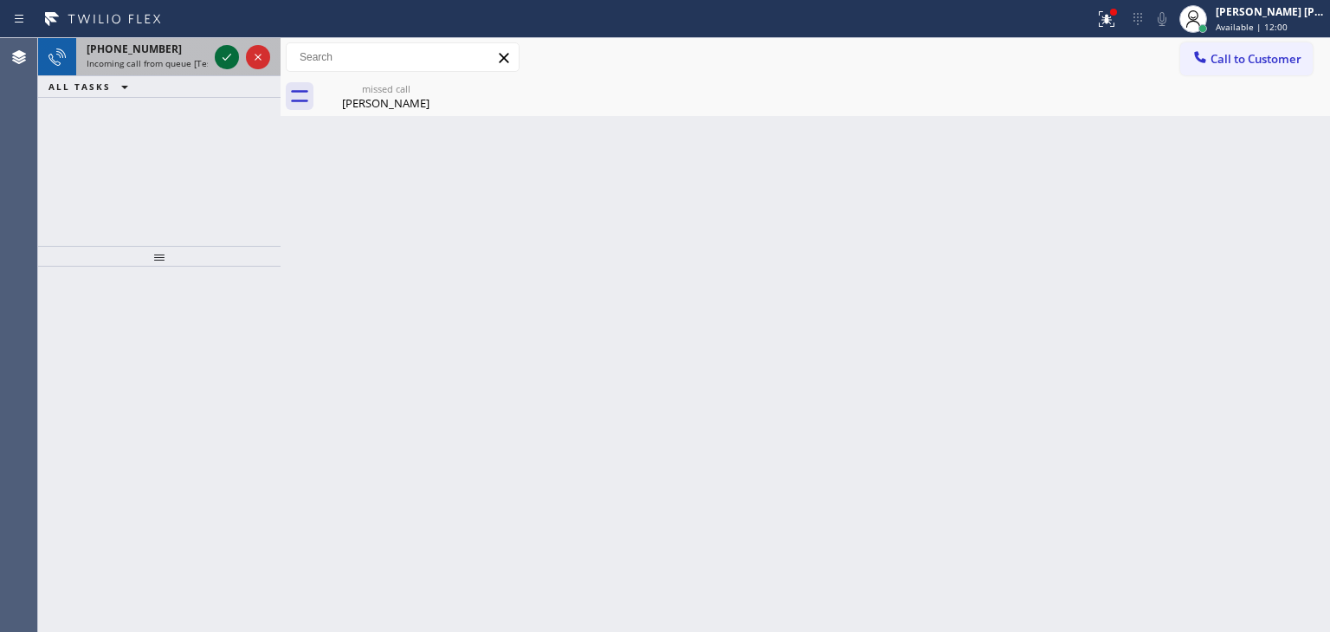
click at [229, 55] on icon at bounding box center [227, 57] width 9 height 7
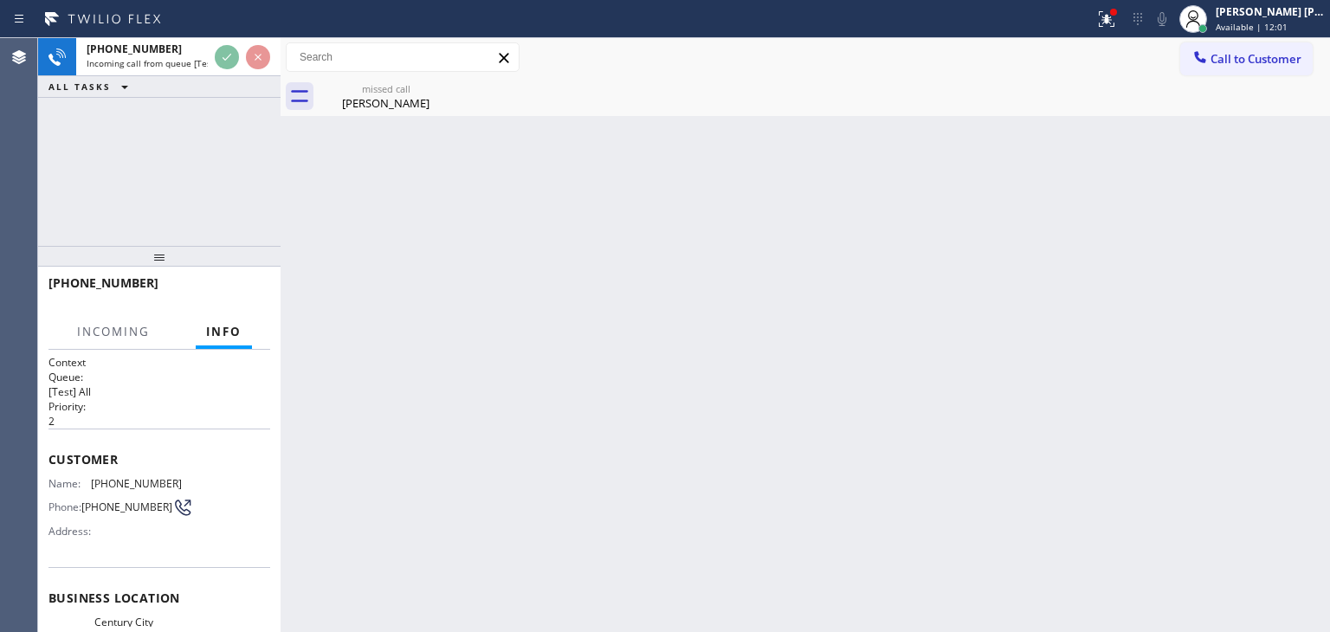
scroll to position [87, 0]
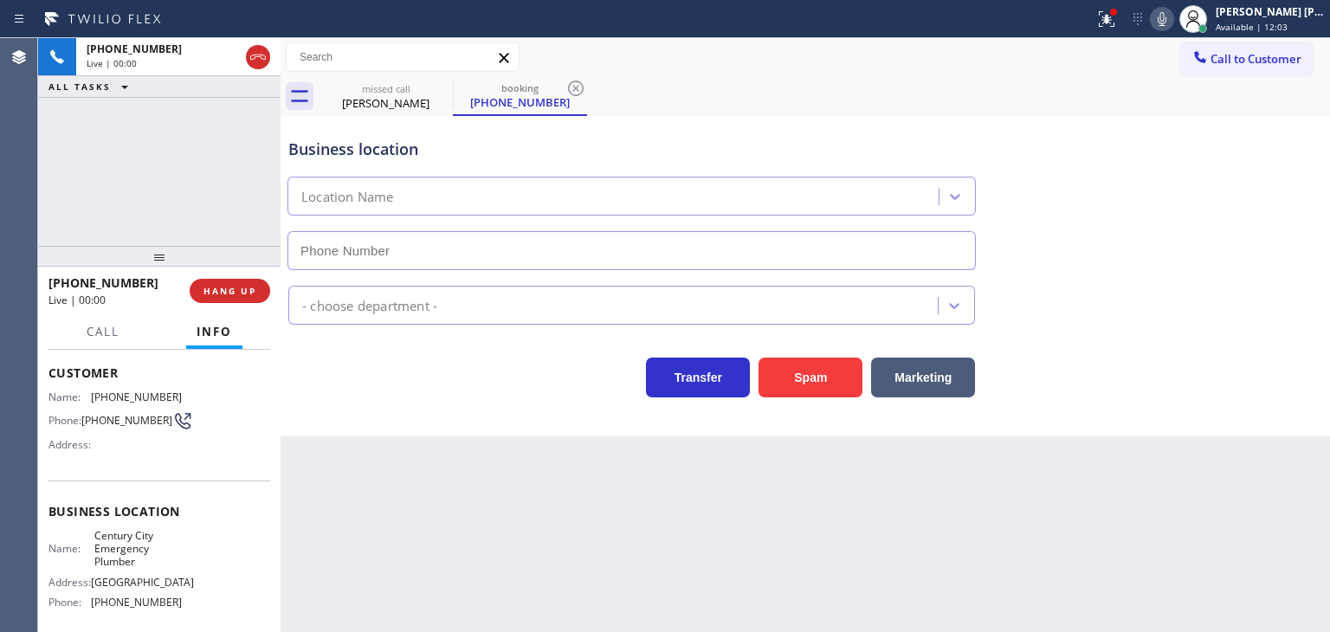
type input "(213) 587-5670"
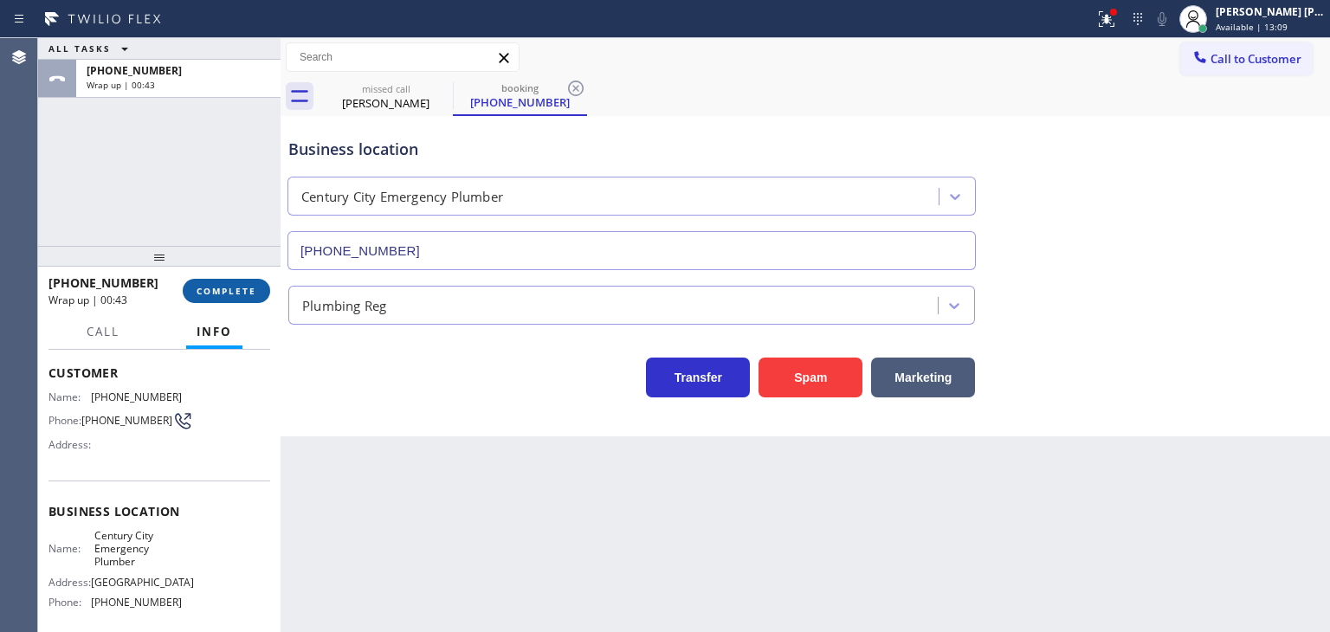
click at [229, 291] on span "COMPLETE" at bounding box center [227, 291] width 60 height 12
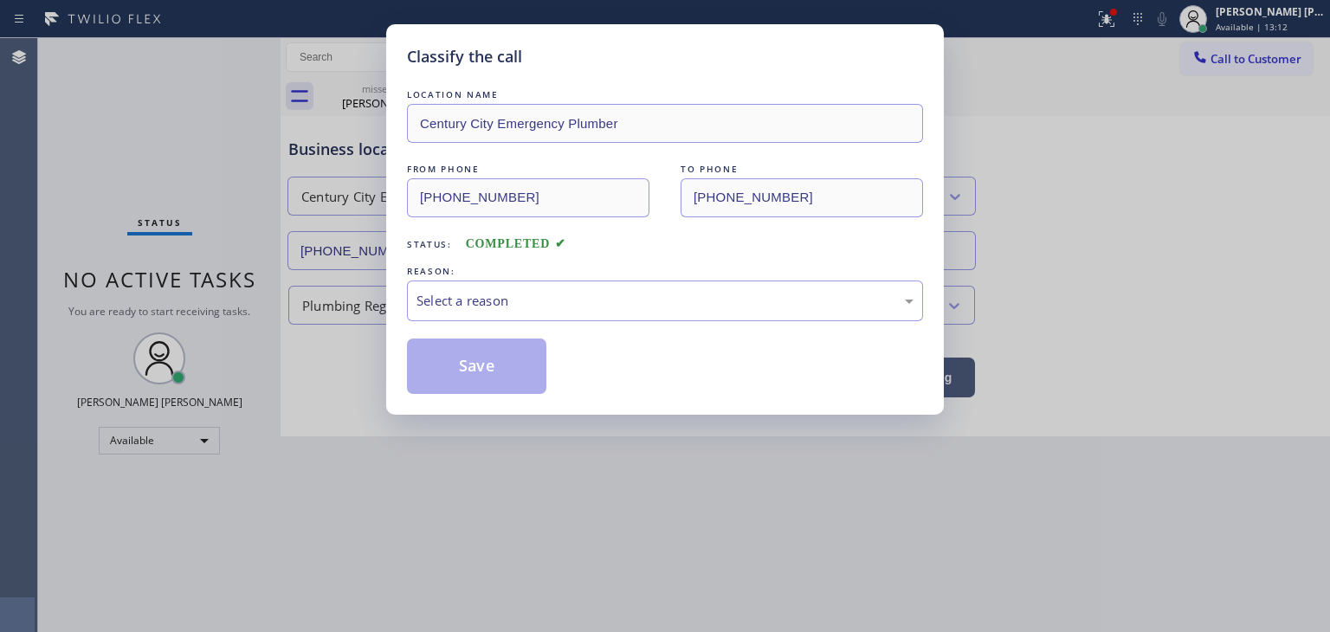
click at [548, 303] on div "Select a reason" at bounding box center [664, 301] width 497 height 20
click at [485, 363] on button "Save" at bounding box center [476, 366] width 139 height 55
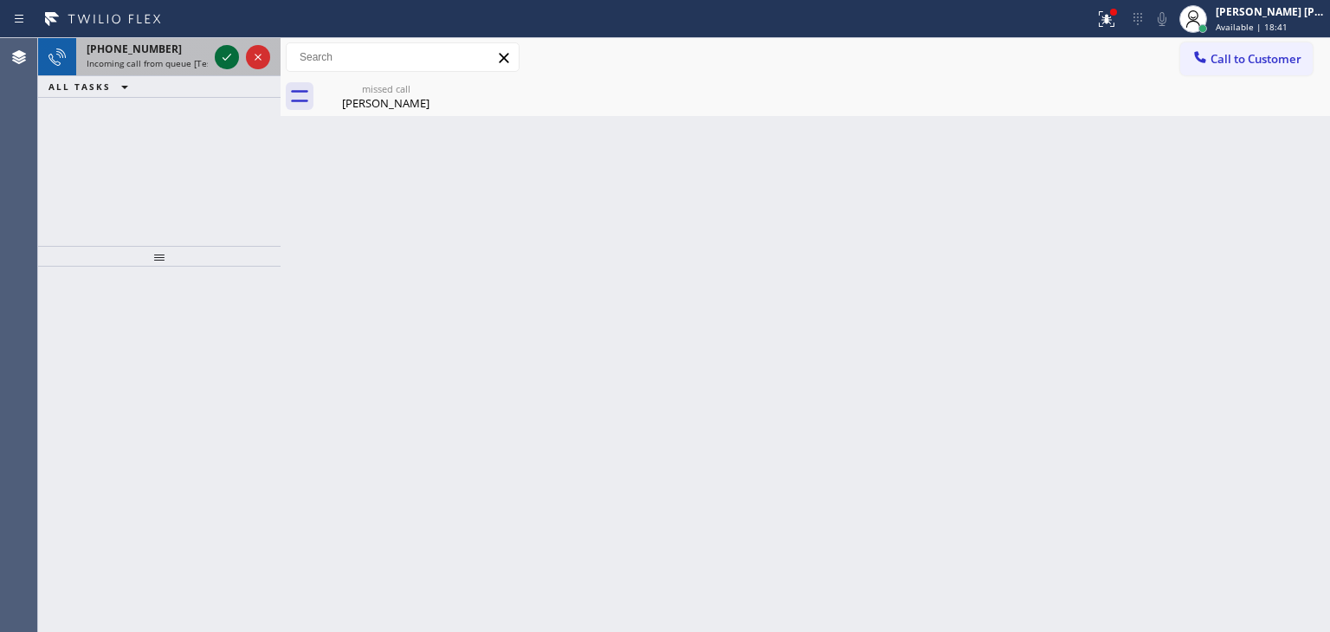
click at [228, 55] on icon at bounding box center [226, 57] width 21 height 21
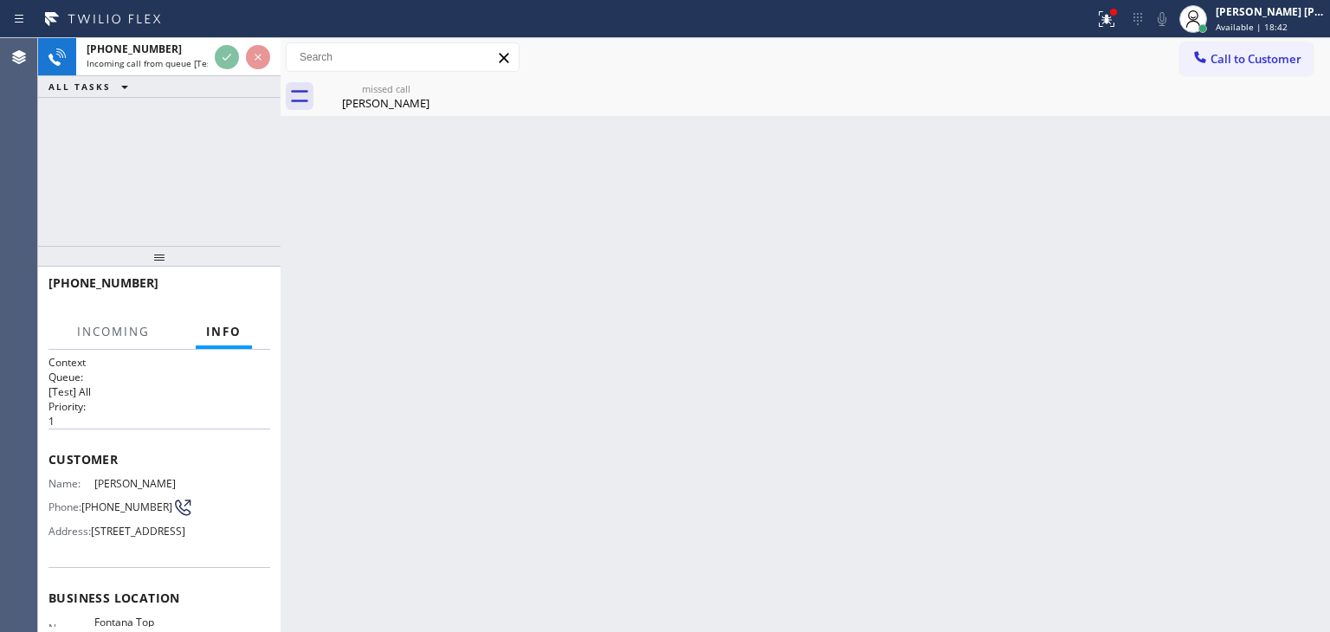
scroll to position [87, 0]
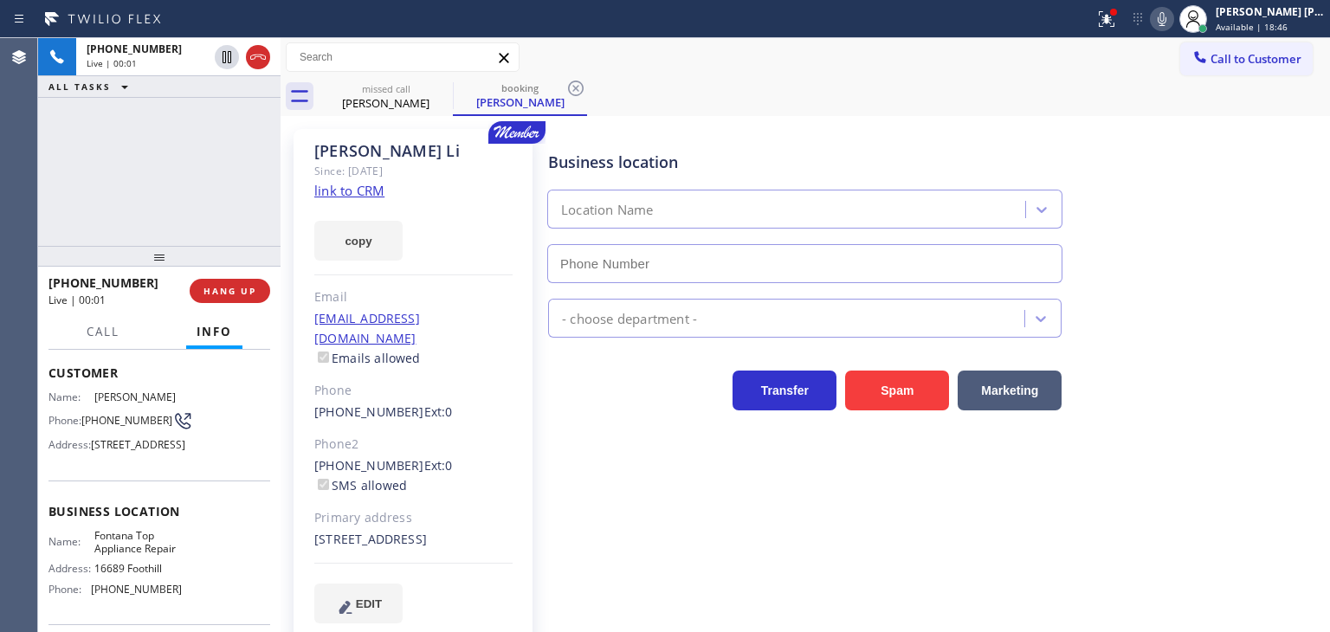
type input "(909) 245-9241"
click at [352, 191] on link "link to CRM" at bounding box center [349, 190] width 70 height 17
drag, startPoint x: 1205, startPoint y: 330, endPoint x: 1157, endPoint y: 306, distance: 54.2
click at [1205, 330] on div "Appliance Repair Regular" at bounding box center [935, 315] width 781 height 46
click at [184, 246] on div at bounding box center [159, 256] width 242 height 21
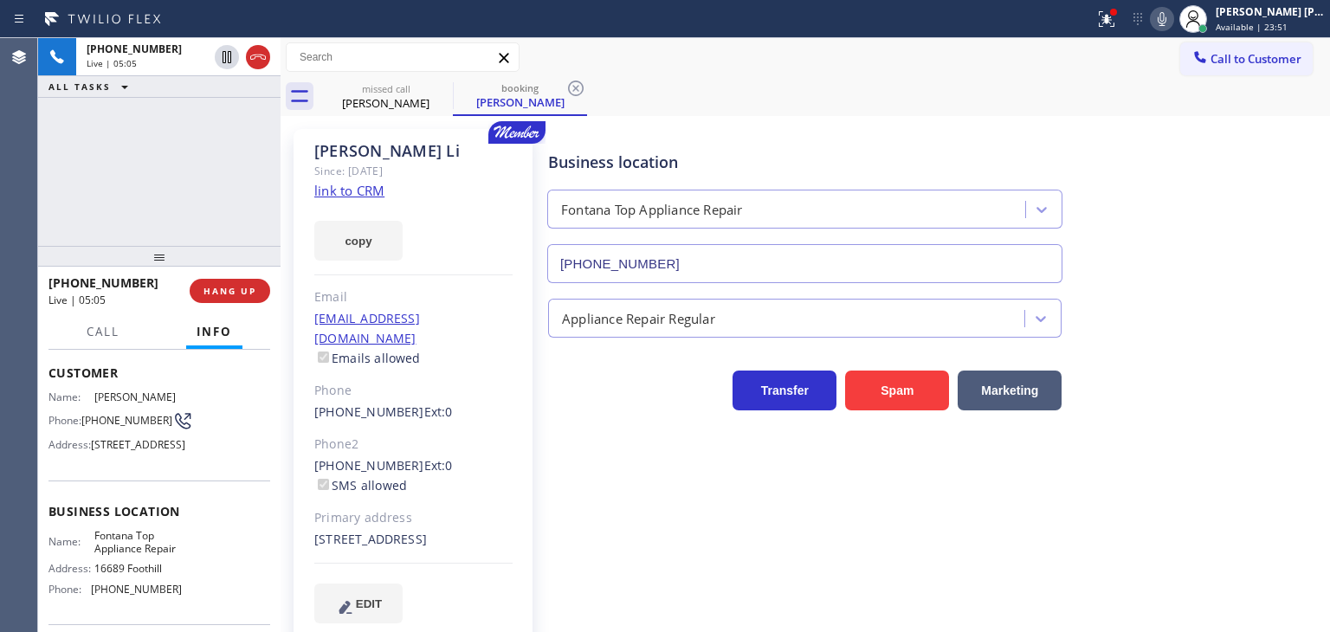
click at [216, 191] on div "+19498872038 Live | 05:05 ALL TASKS ALL TASKS ACTIVE TASKS TASKS IN WRAP UP" at bounding box center [159, 142] width 242 height 208
drag, startPoint x: 400, startPoint y: 444, endPoint x: 294, endPoint y: 454, distance: 106.1
click at [294, 454] on div "Leo Li Since: 20 may 2020 link to CRM copy Email leolirealtor@gmail.com Emails …" at bounding box center [413, 386] width 239 height 515
copy link "(949) 456-0558"
click at [1237, 203] on div "Business location Fontana Top Appliance Repair (909) 245-9241" at bounding box center [935, 204] width 781 height 157
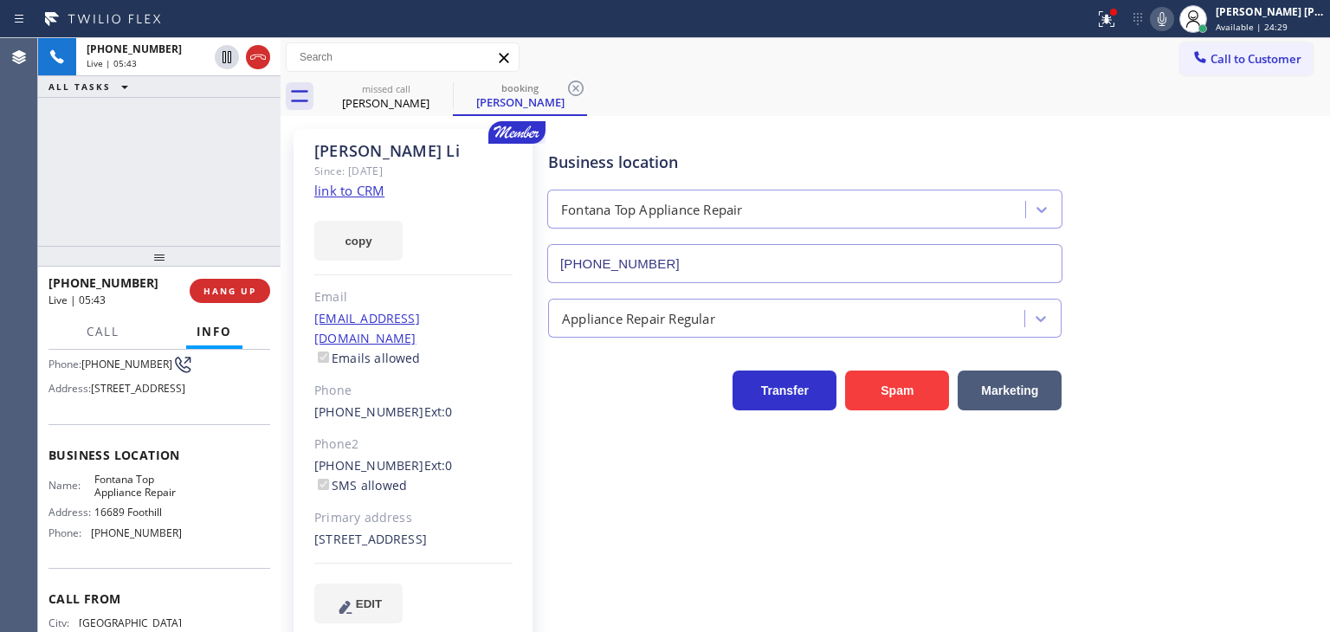
scroll to position [173, 0]
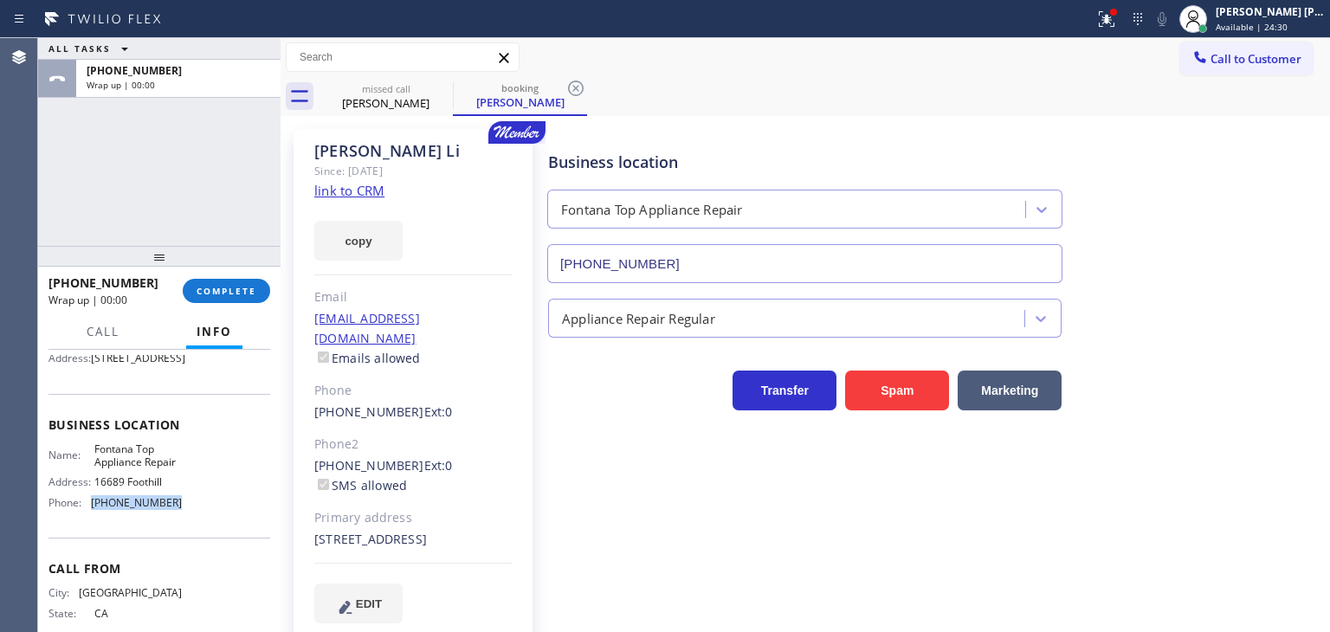
drag, startPoint x: 180, startPoint y: 531, endPoint x: 87, endPoint y: 531, distance: 92.6
click at [87, 517] on div "Name: Fontana Top Appliance Repair Address: 16689 Foothill Phone: (909) 245-9241" at bounding box center [159, 479] width 222 height 74
copy div "(909) 245-9241"
click at [1269, 52] on span "Call to Customer" at bounding box center [1255, 59] width 91 height 16
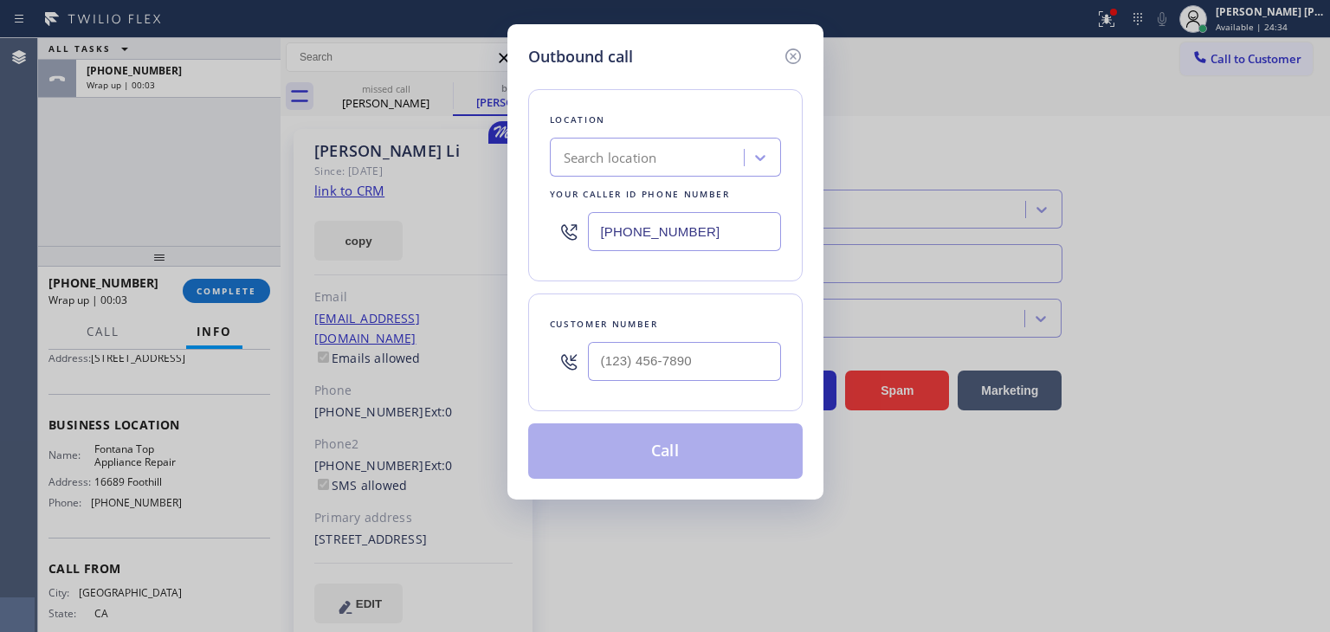
drag, startPoint x: 748, startPoint y: 236, endPoint x: 500, endPoint y: 250, distance: 248.9
click at [500, 250] on div "Outbound call Location Search location Your caller id phone number (323) 310-42…" at bounding box center [665, 316] width 1330 height 632
paste input "909) 245-9241"
type input "(909) 245-9241"
type input "(___) ___-____"
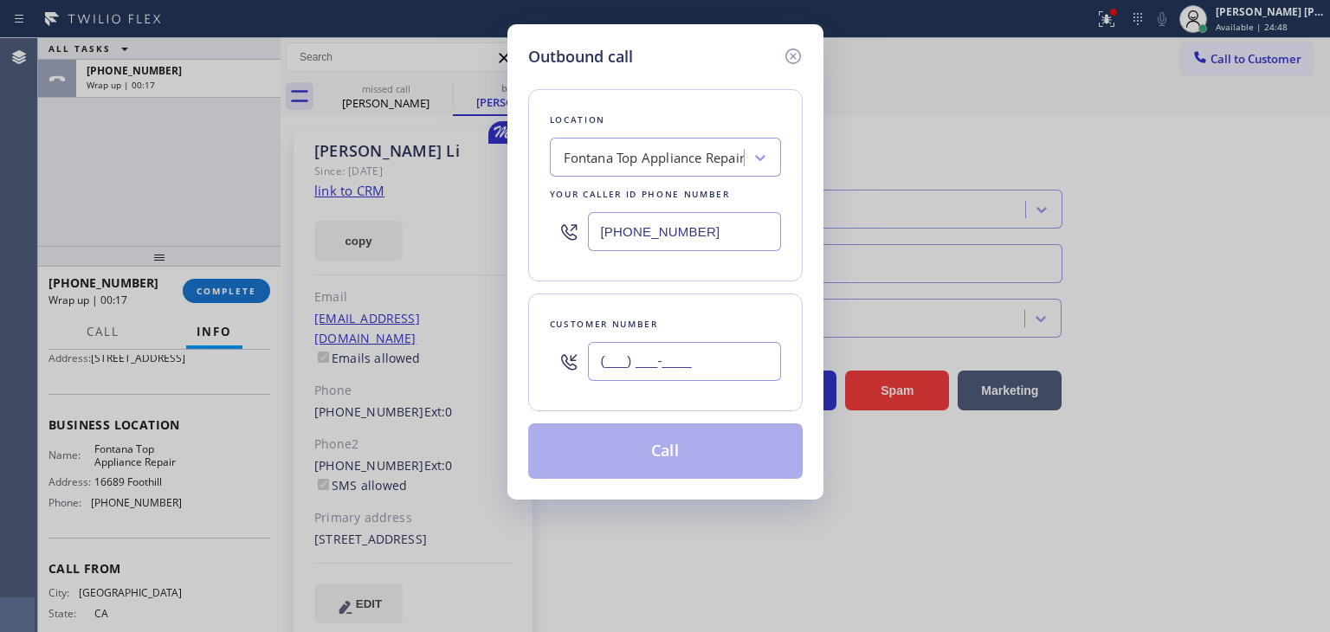
paste input "949) 456-0558"
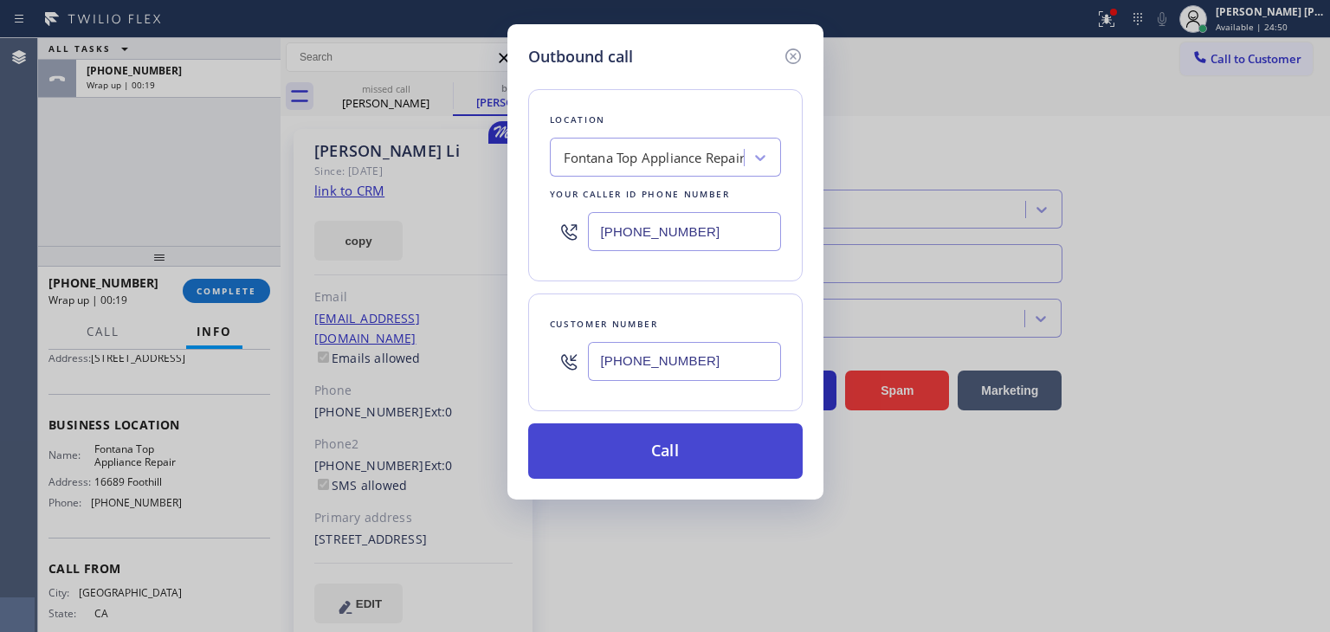
type input "(949) 456-0558"
click at [667, 447] on button "Call" at bounding box center [665, 450] width 274 height 55
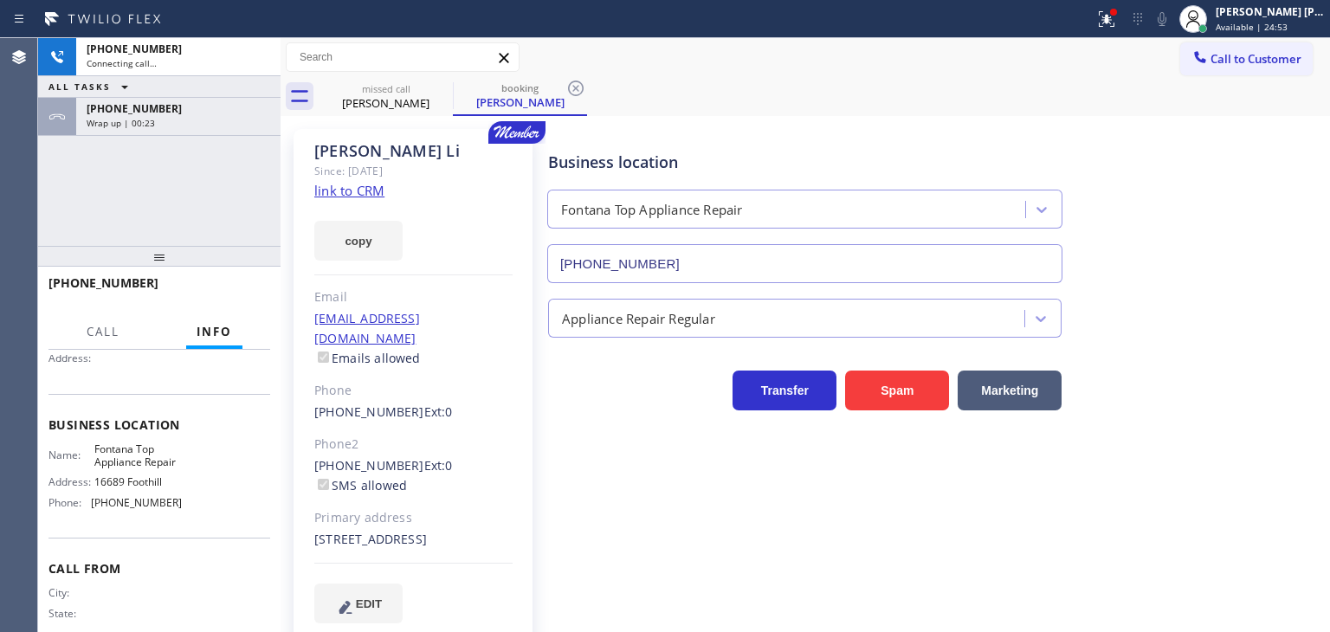
scroll to position [159, 0]
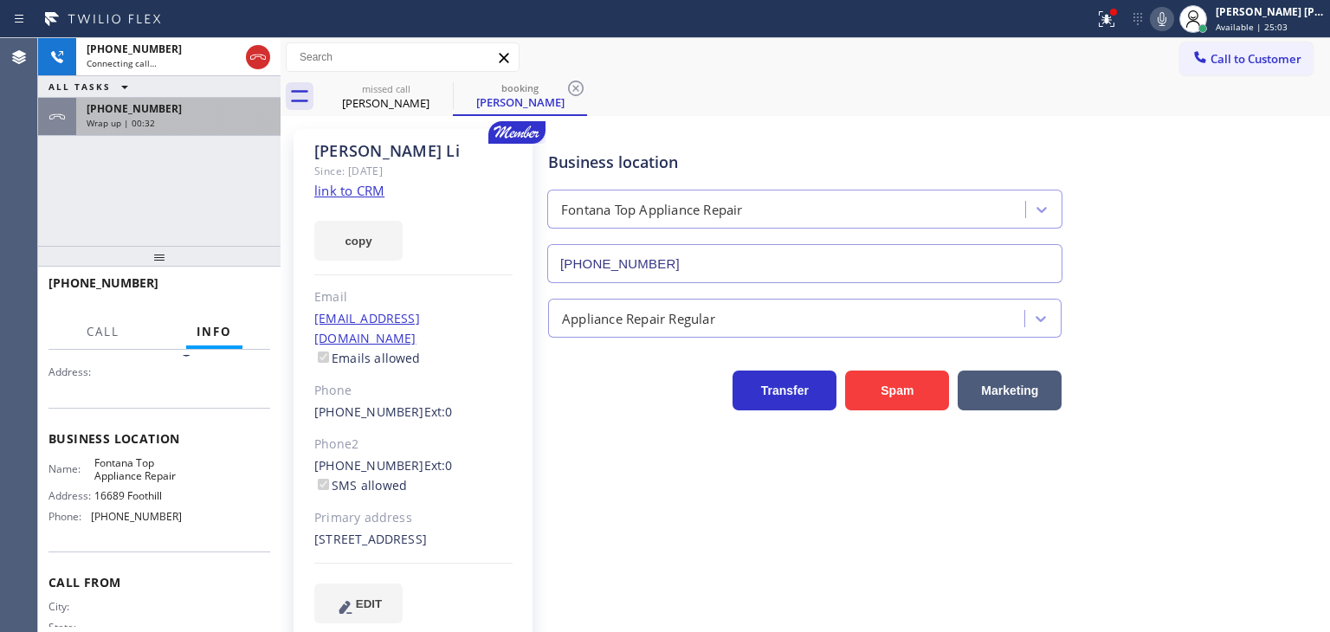
click at [113, 122] on span "Wrap up | 00:32" at bounding box center [121, 123] width 68 height 12
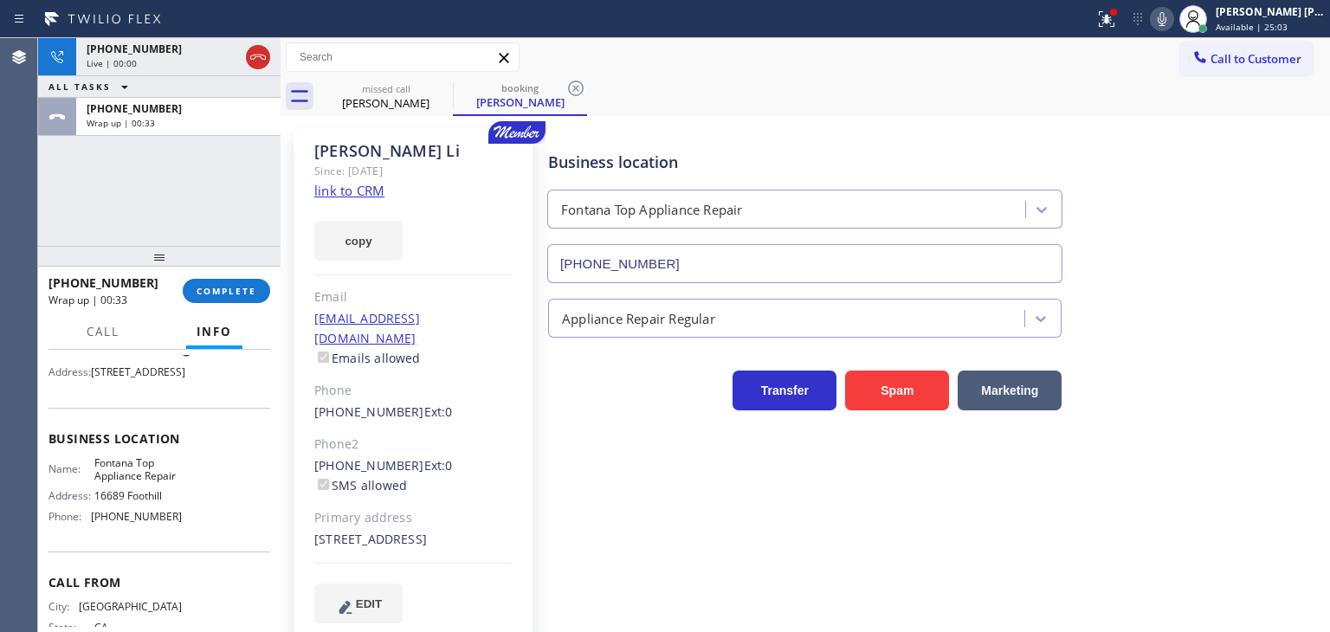
scroll to position [173, 0]
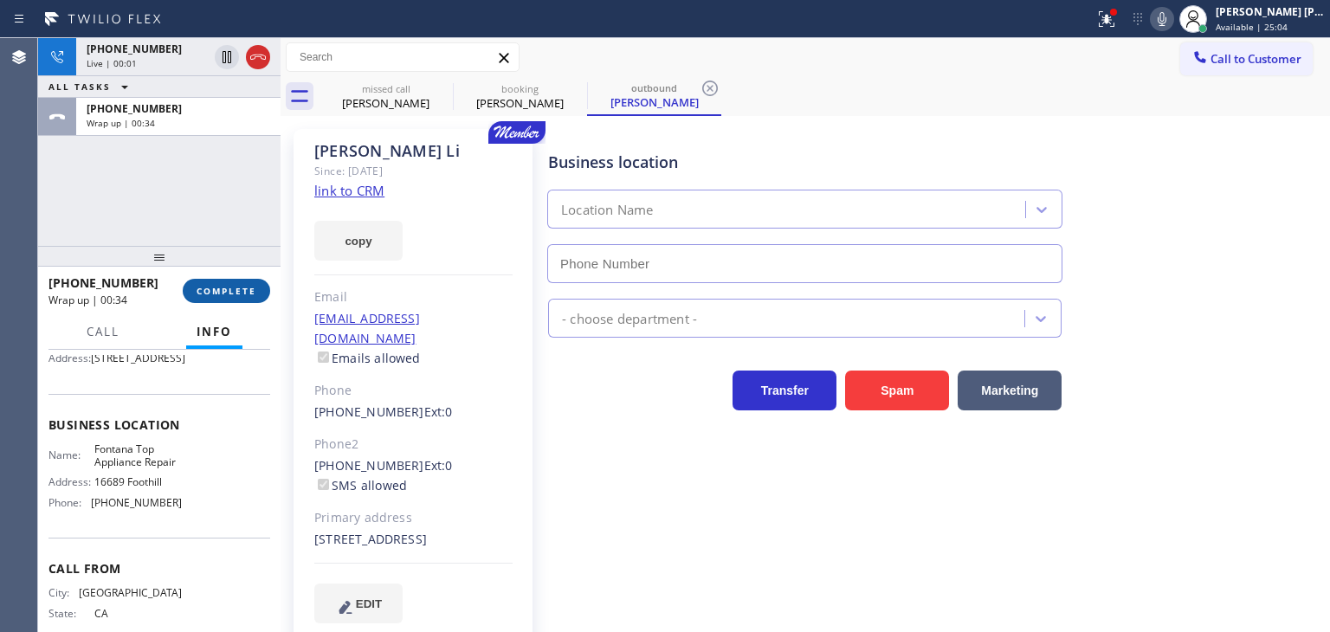
click at [215, 285] on span "COMPLETE" at bounding box center [227, 291] width 60 height 12
type input "(909) 245-9241"
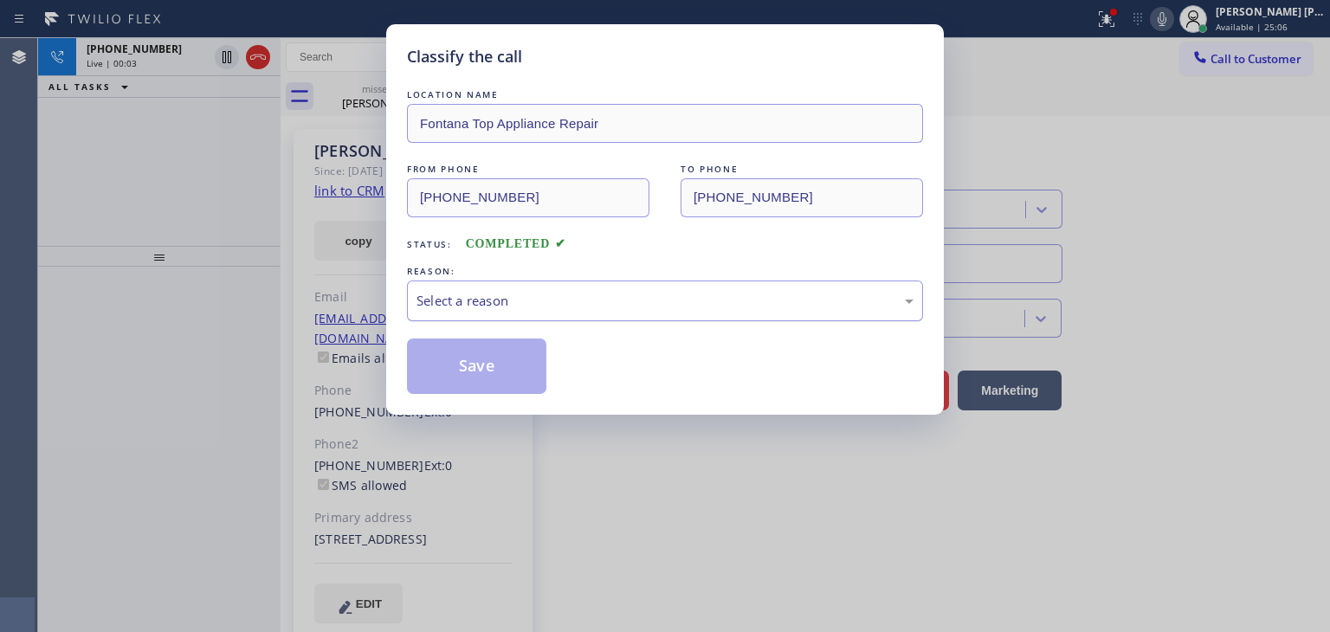
click at [438, 306] on div "Select a reason" at bounding box center [664, 301] width 497 height 20
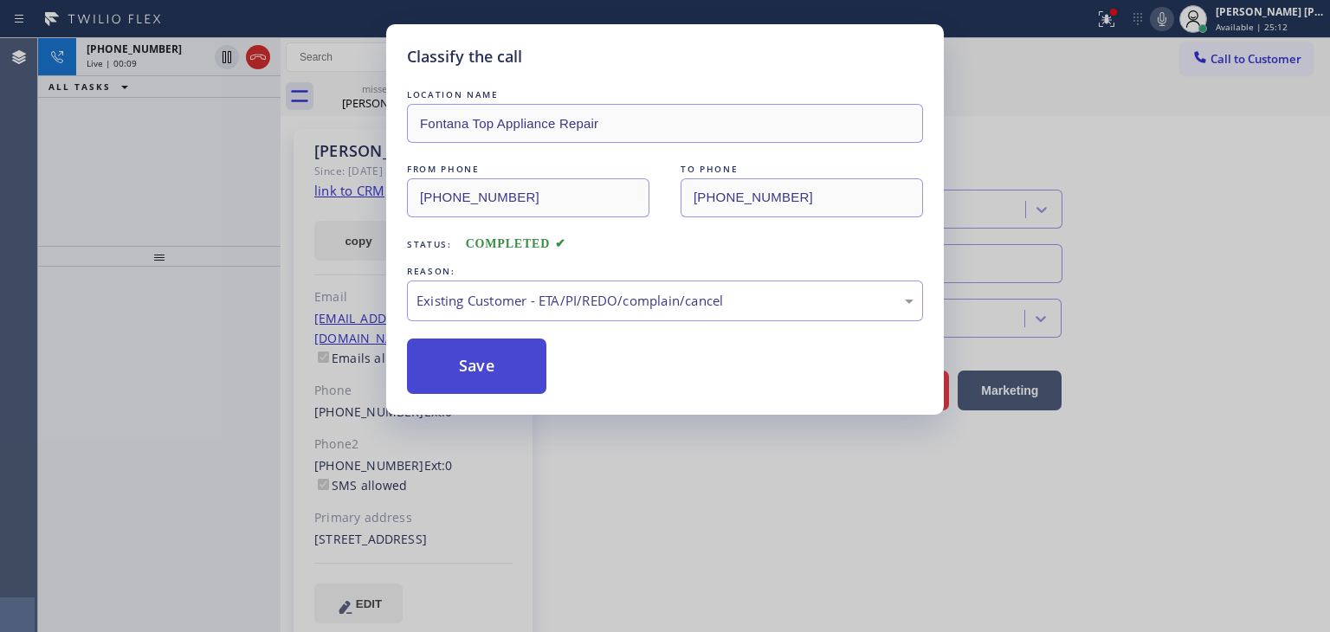
click at [476, 385] on button "Save" at bounding box center [476, 366] width 139 height 55
click at [782, 522] on div "Classify the call LOCATION NAME Fontana Top Appliance Repair FROM PHONE (949) 8…" at bounding box center [665, 316] width 1330 height 632
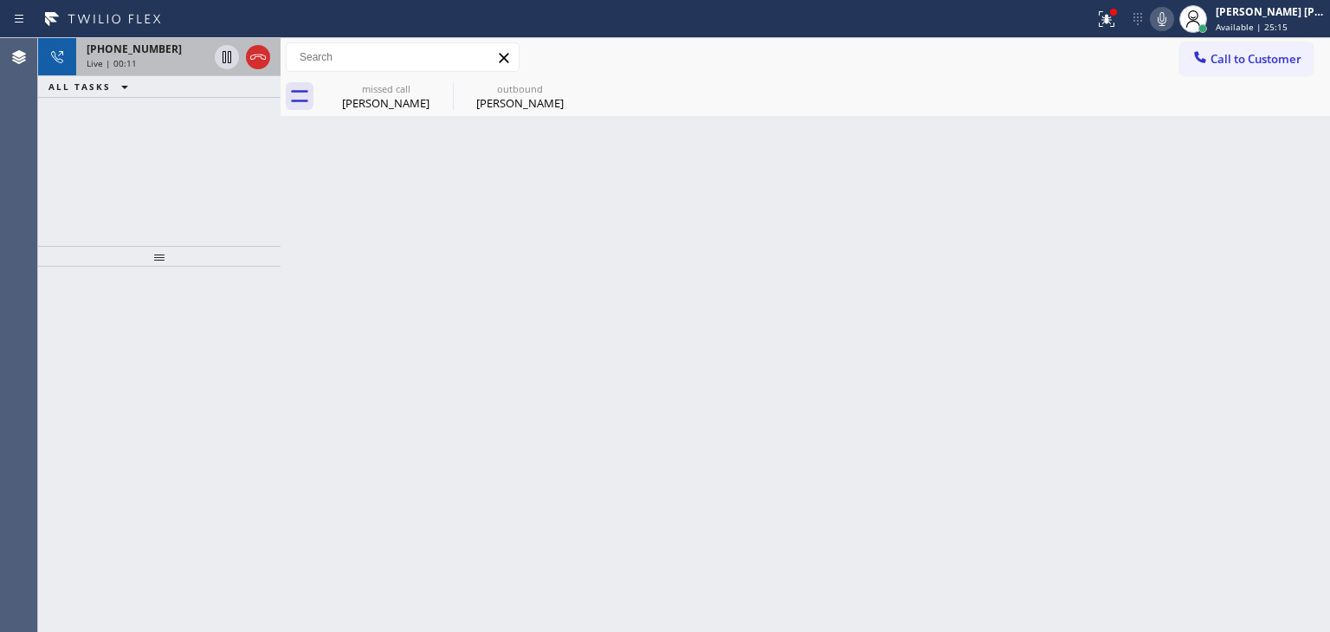
click at [126, 43] on span "+19494560558" at bounding box center [134, 49] width 95 height 15
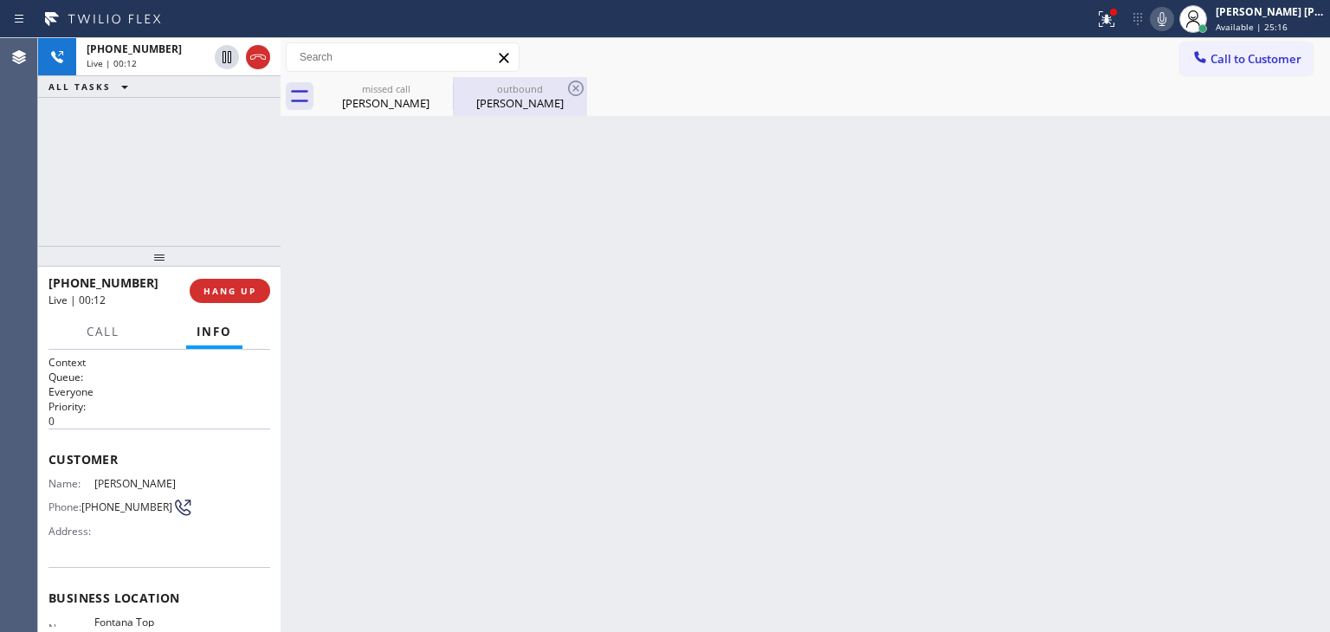
click at [493, 111] on div "outbound Leo Li" at bounding box center [520, 96] width 131 height 39
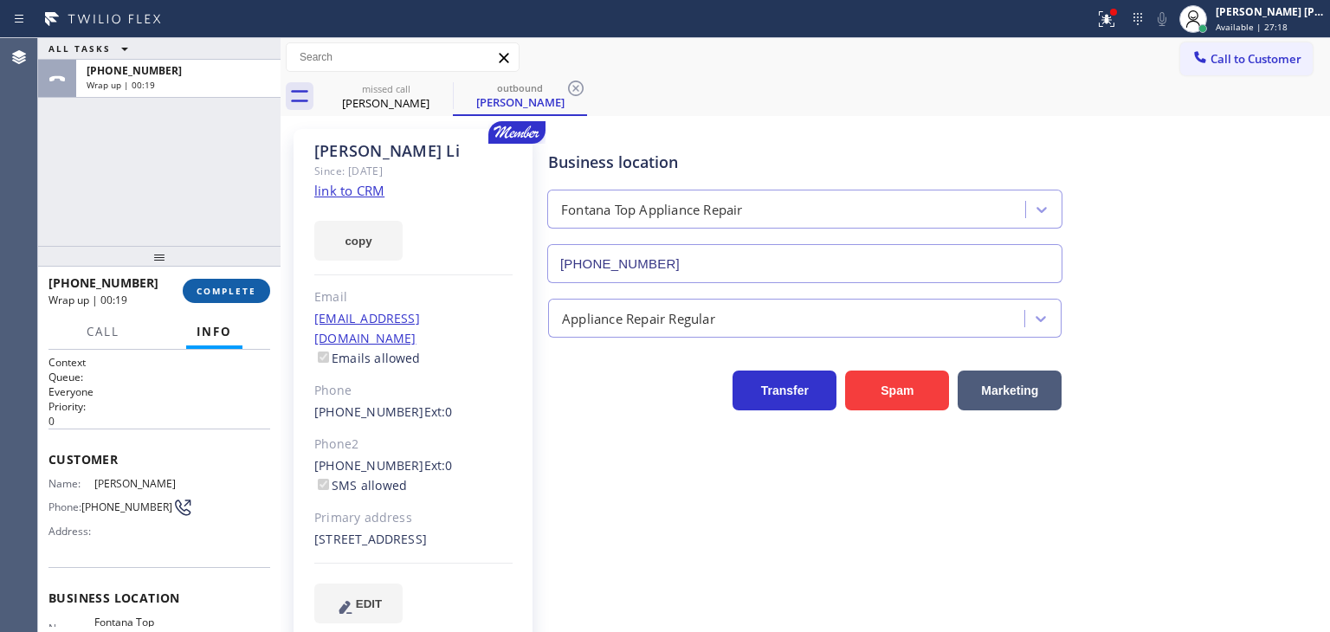
click at [222, 281] on button "COMPLETE" at bounding box center [226, 291] width 87 height 24
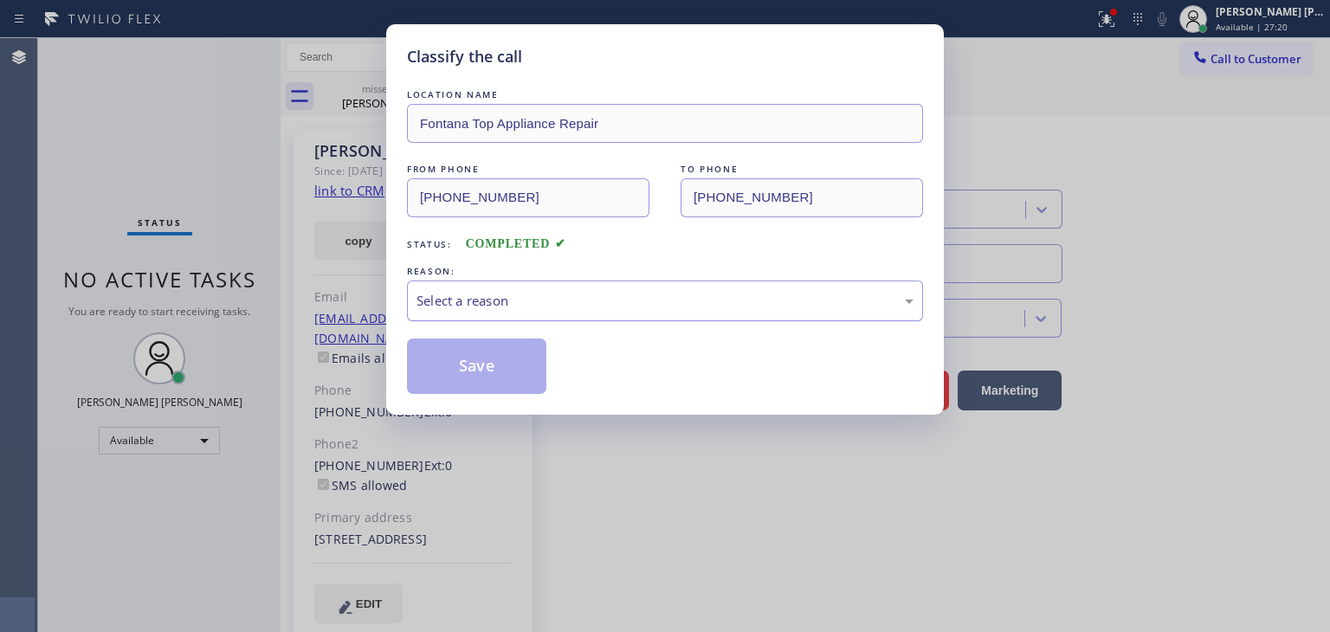
click at [498, 295] on div "Select a reason" at bounding box center [664, 301] width 497 height 20
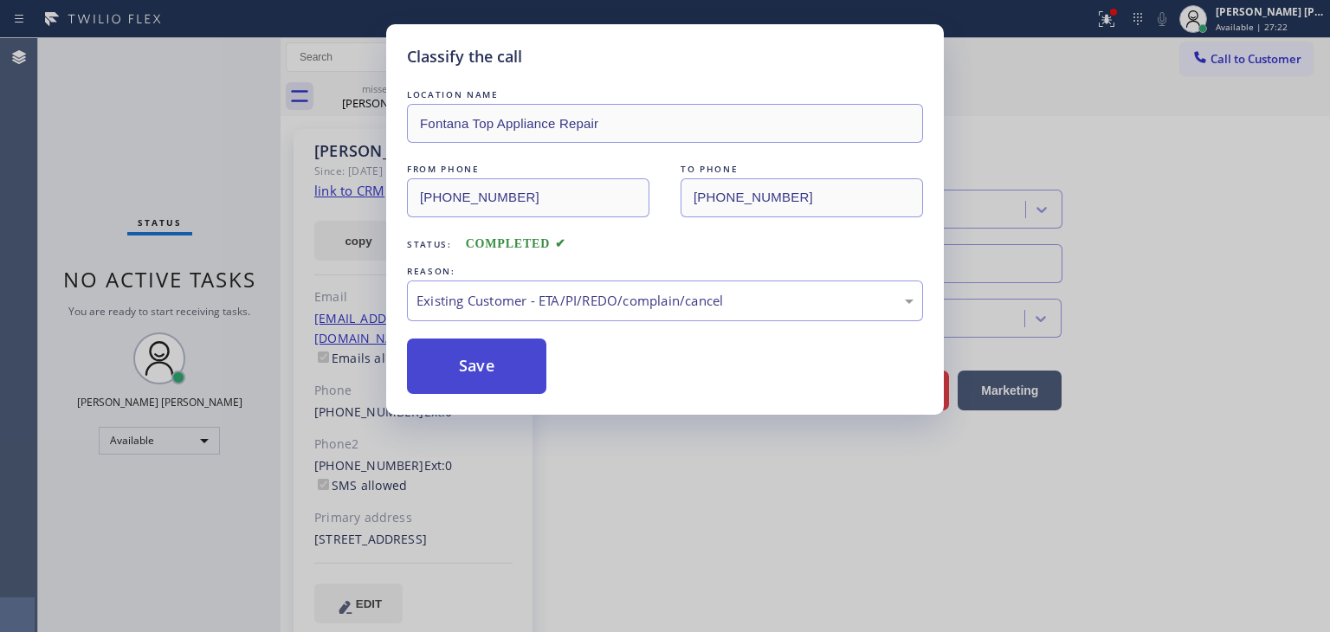
click at [501, 361] on button "Save" at bounding box center [476, 366] width 139 height 55
type input "[PHONE_NUMBER]"
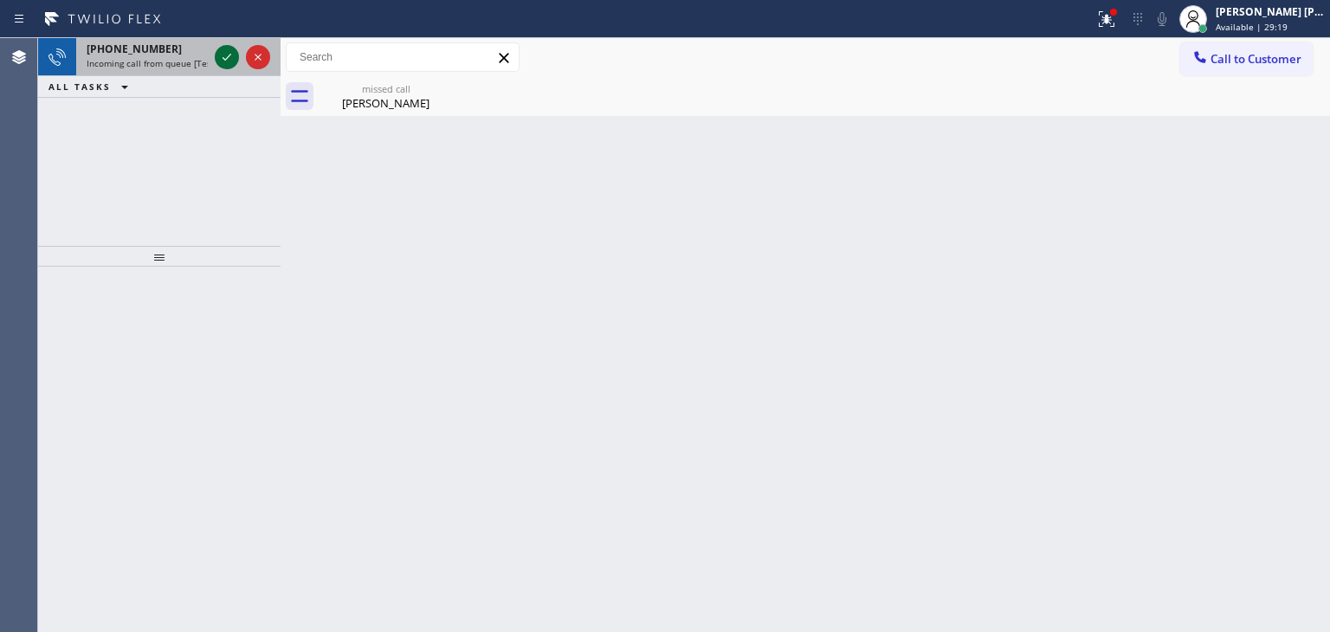
click at [227, 61] on icon at bounding box center [226, 57] width 21 height 21
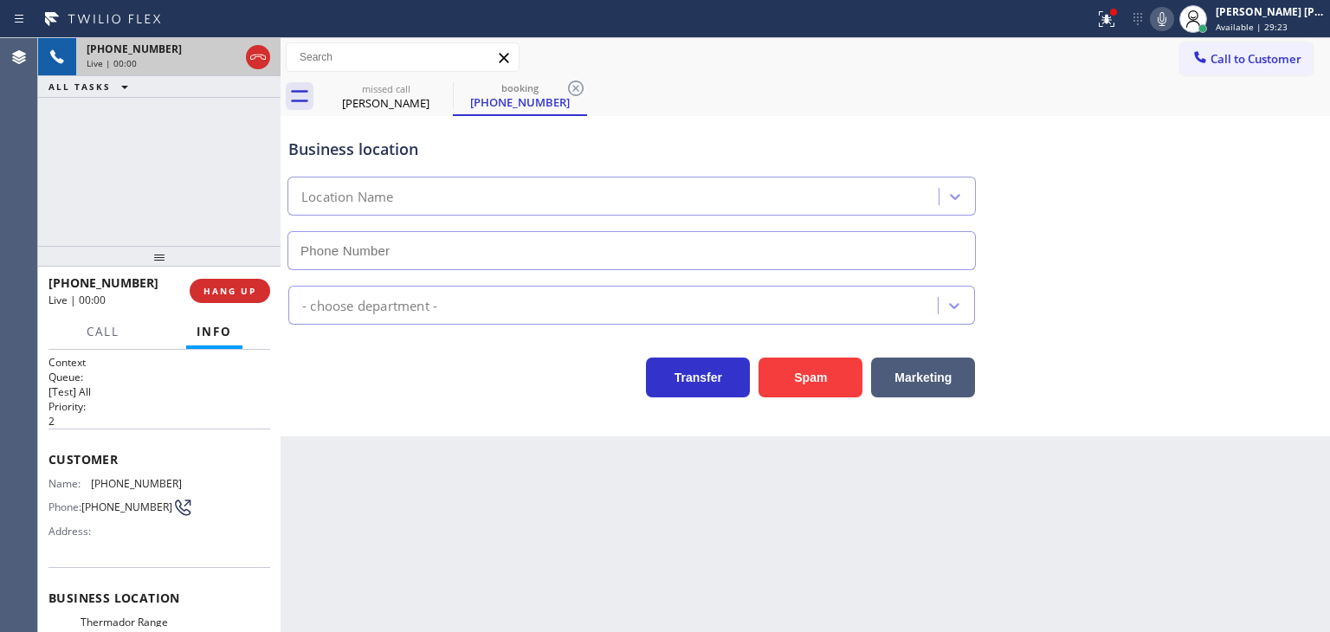
type input "(602) 497-2307"
click at [1172, 14] on icon at bounding box center [1162, 19] width 21 height 21
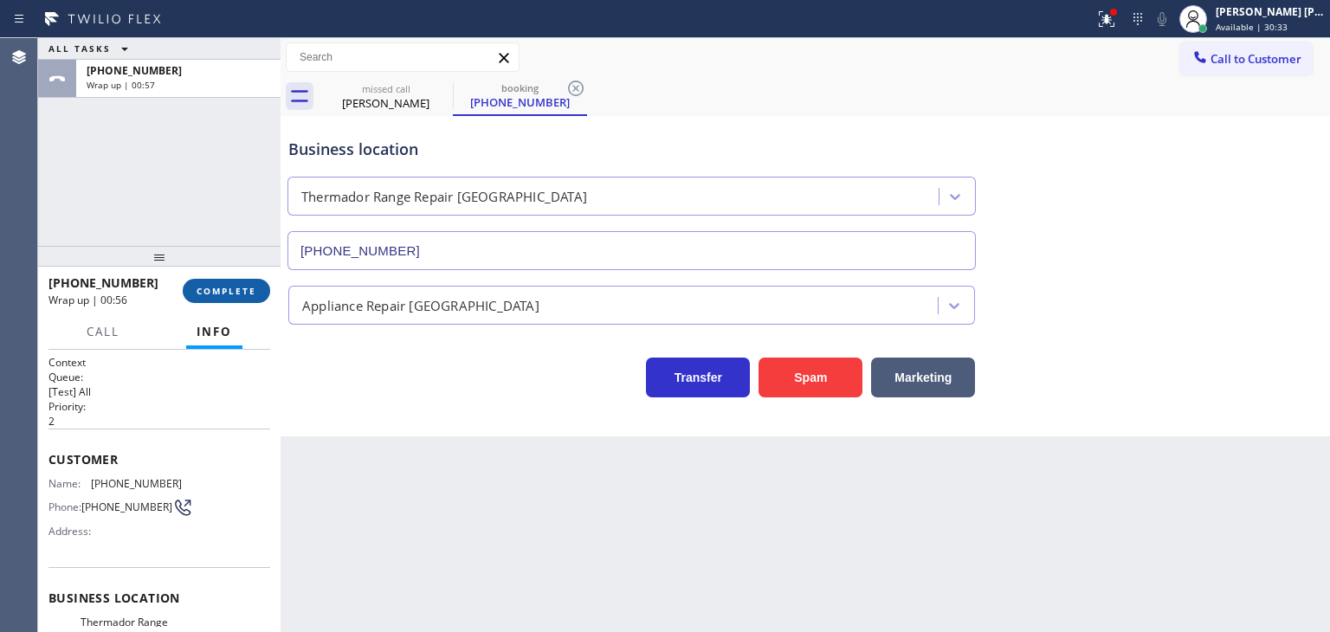
click at [245, 292] on span "COMPLETE" at bounding box center [227, 291] width 60 height 12
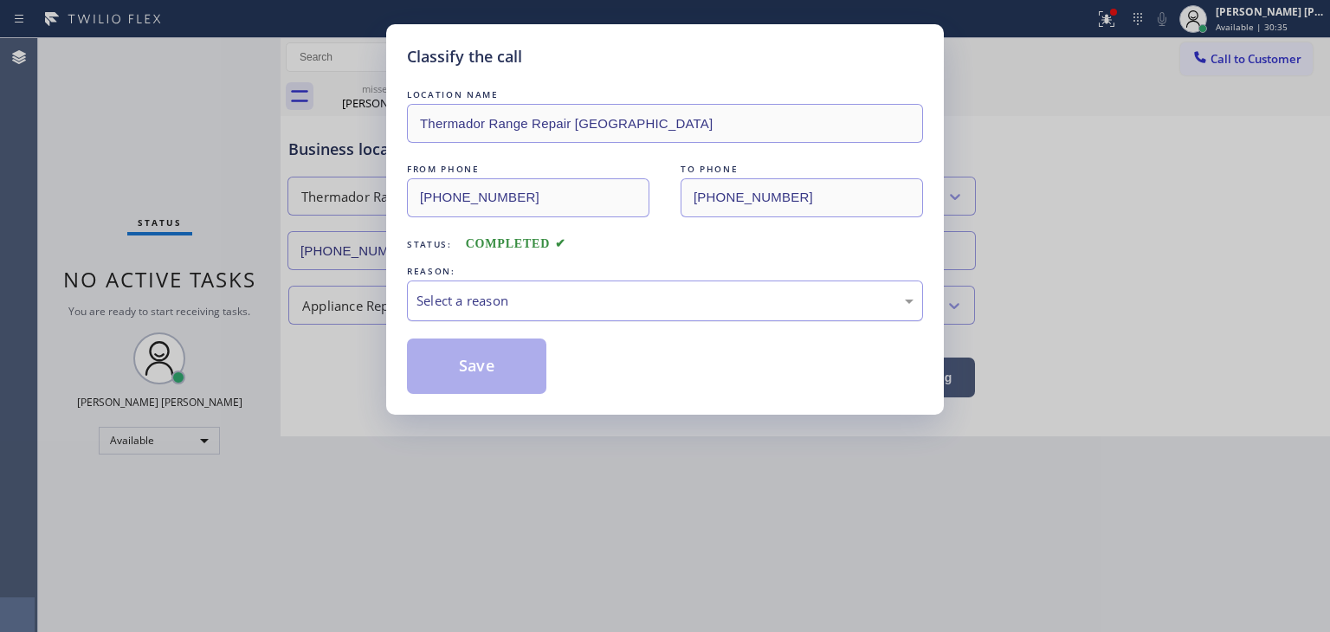
click at [510, 312] on div "Select a reason" at bounding box center [665, 301] width 516 height 41
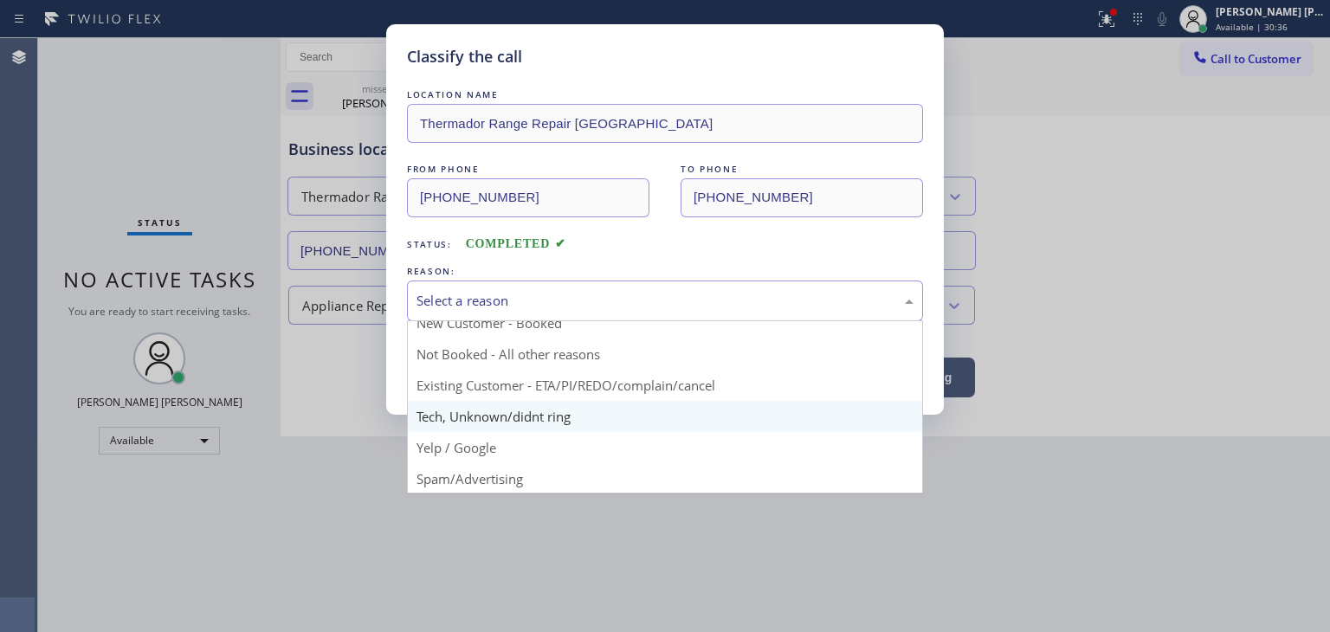
scroll to position [15, 0]
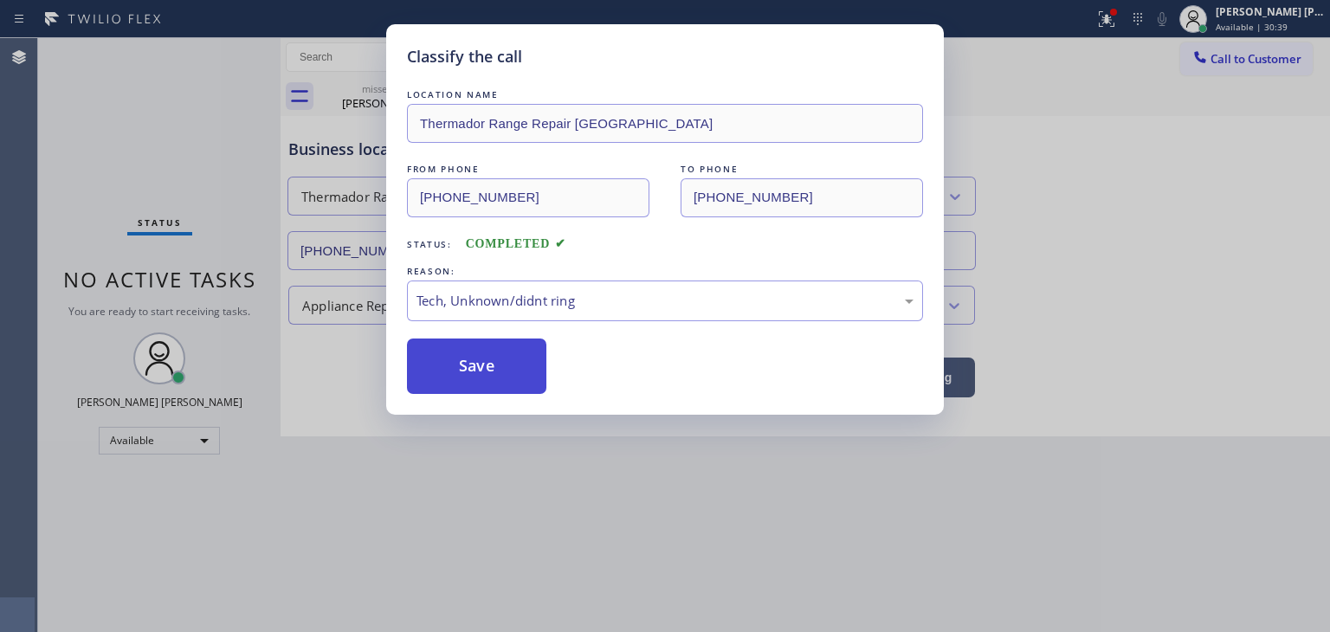
click at [472, 367] on button "Save" at bounding box center [476, 366] width 139 height 55
type input "[PHONE_NUMBER]"
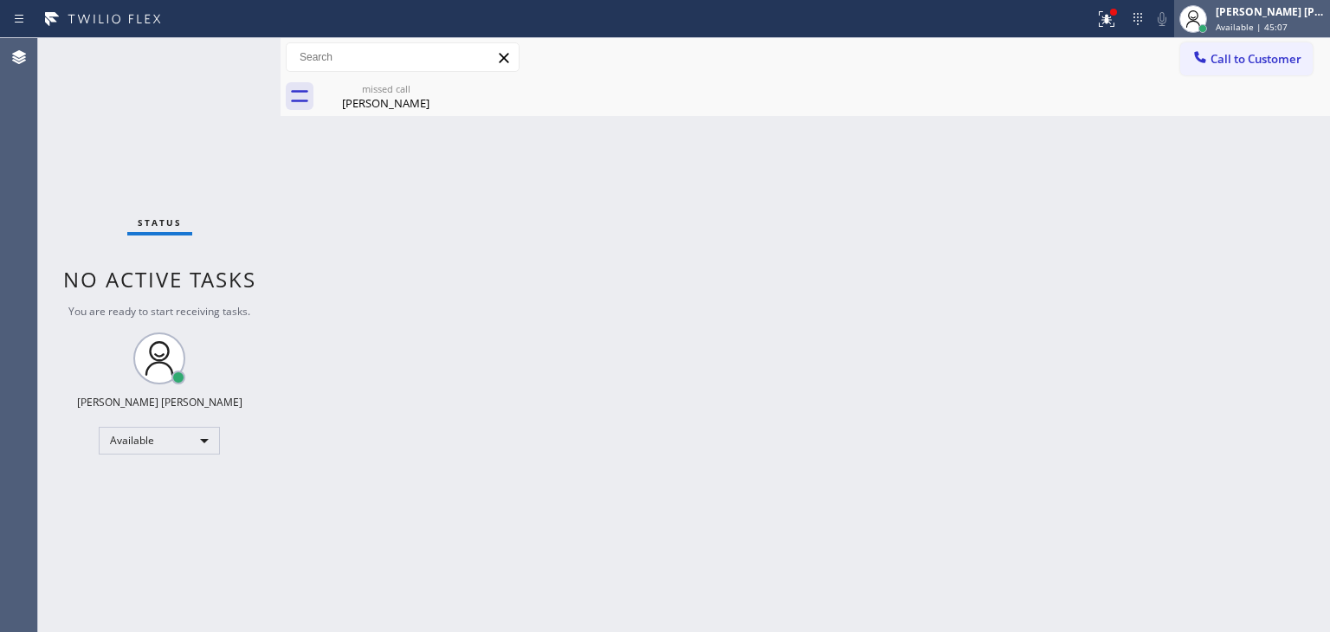
click at [1285, 25] on span "Available | 45:07" at bounding box center [1252, 27] width 72 height 12
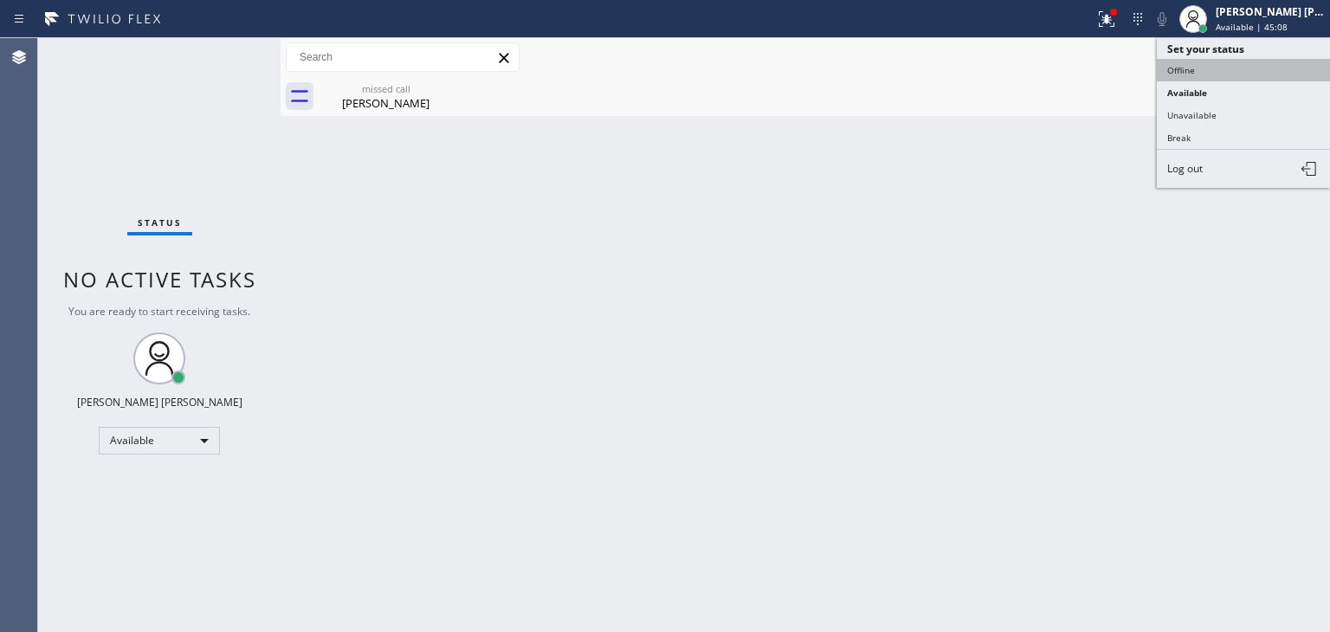
click at [1240, 63] on button "Offline" at bounding box center [1243, 70] width 173 height 23
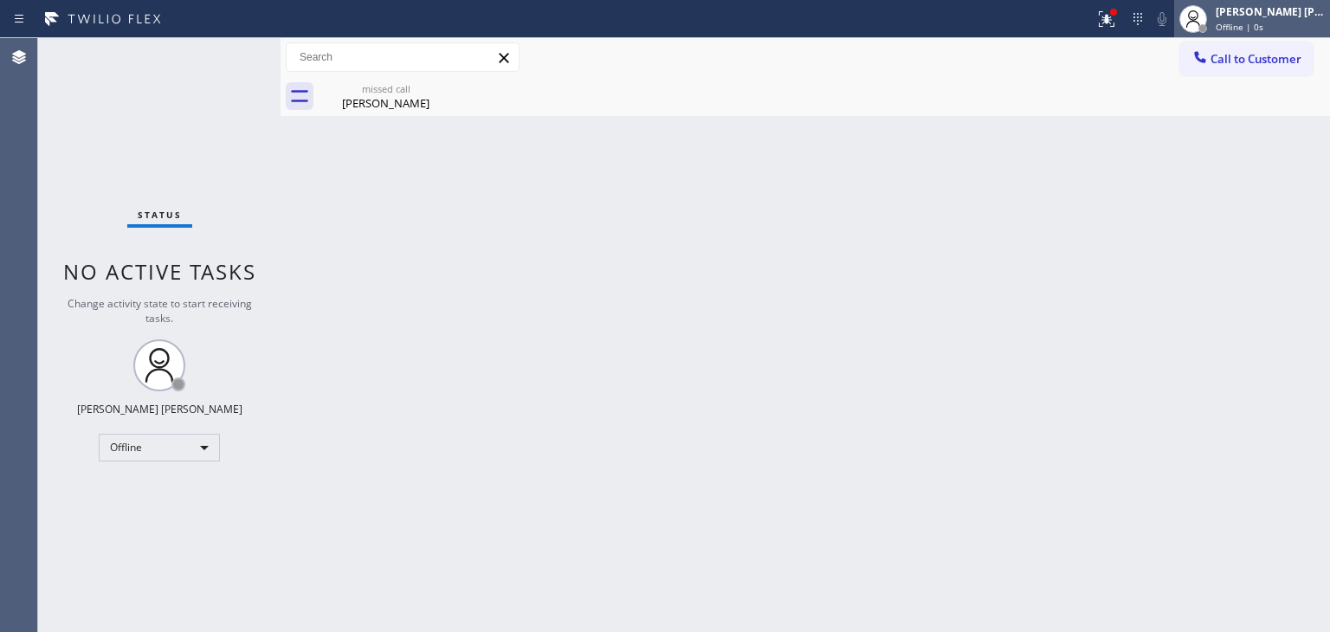
click at [1251, 26] on span "Offline | 0s" at bounding box center [1240, 27] width 48 height 12
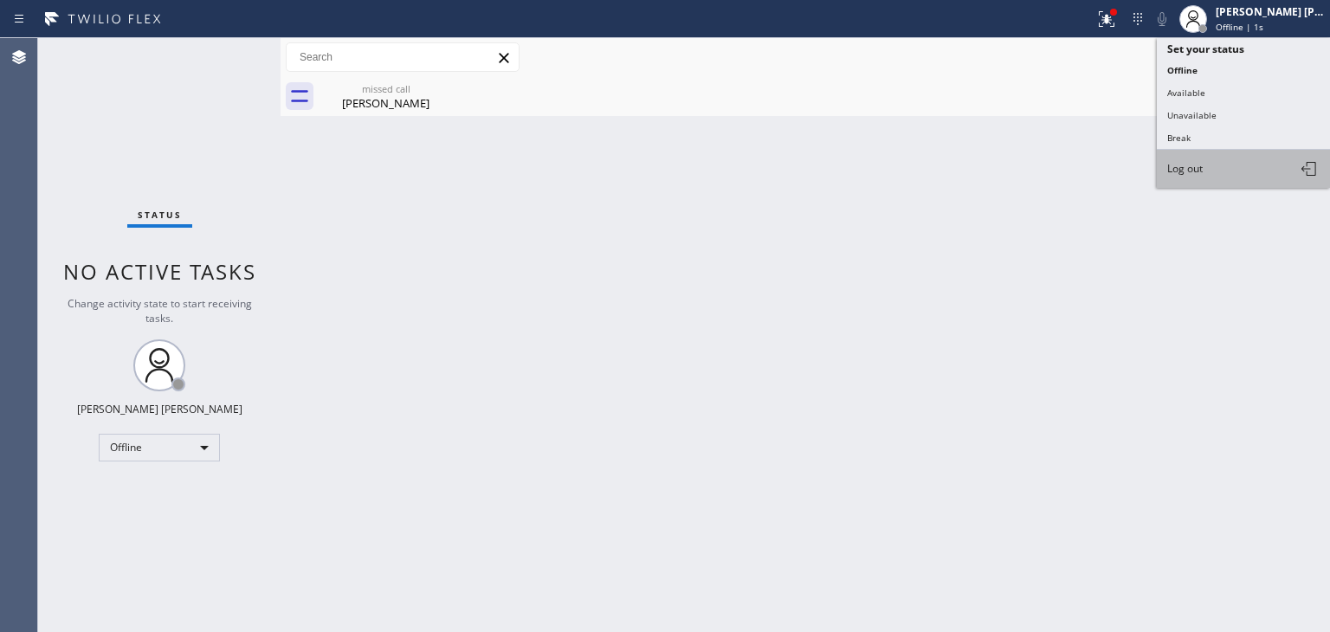
click at [1197, 161] on span "Log out" at bounding box center [1184, 168] width 35 height 15
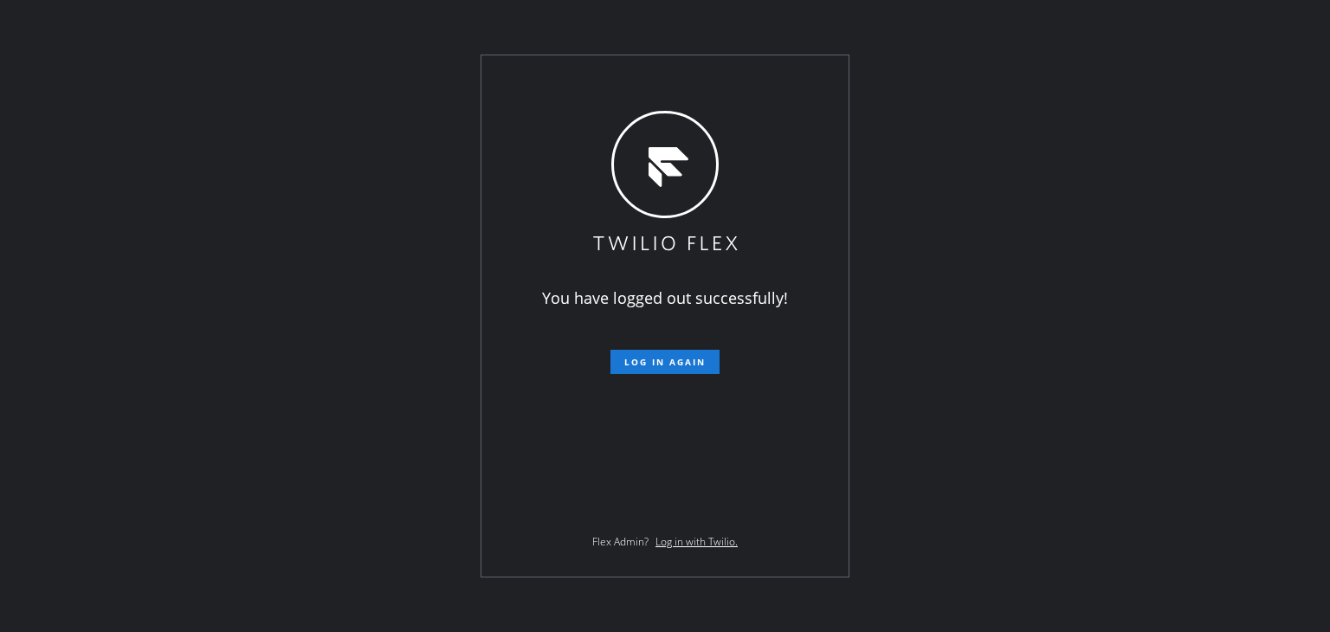
click at [237, 562] on div "You have logged out successfully! Log in again Flex Admin? Log in with Twilio." at bounding box center [665, 316] width 1330 height 632
click at [206, 180] on div "You have logged out successfully! Log in again Flex Admin? Log in with Twilio." at bounding box center [665, 316] width 1330 height 632
